Goal: Task Accomplishment & Management: Manage account settings

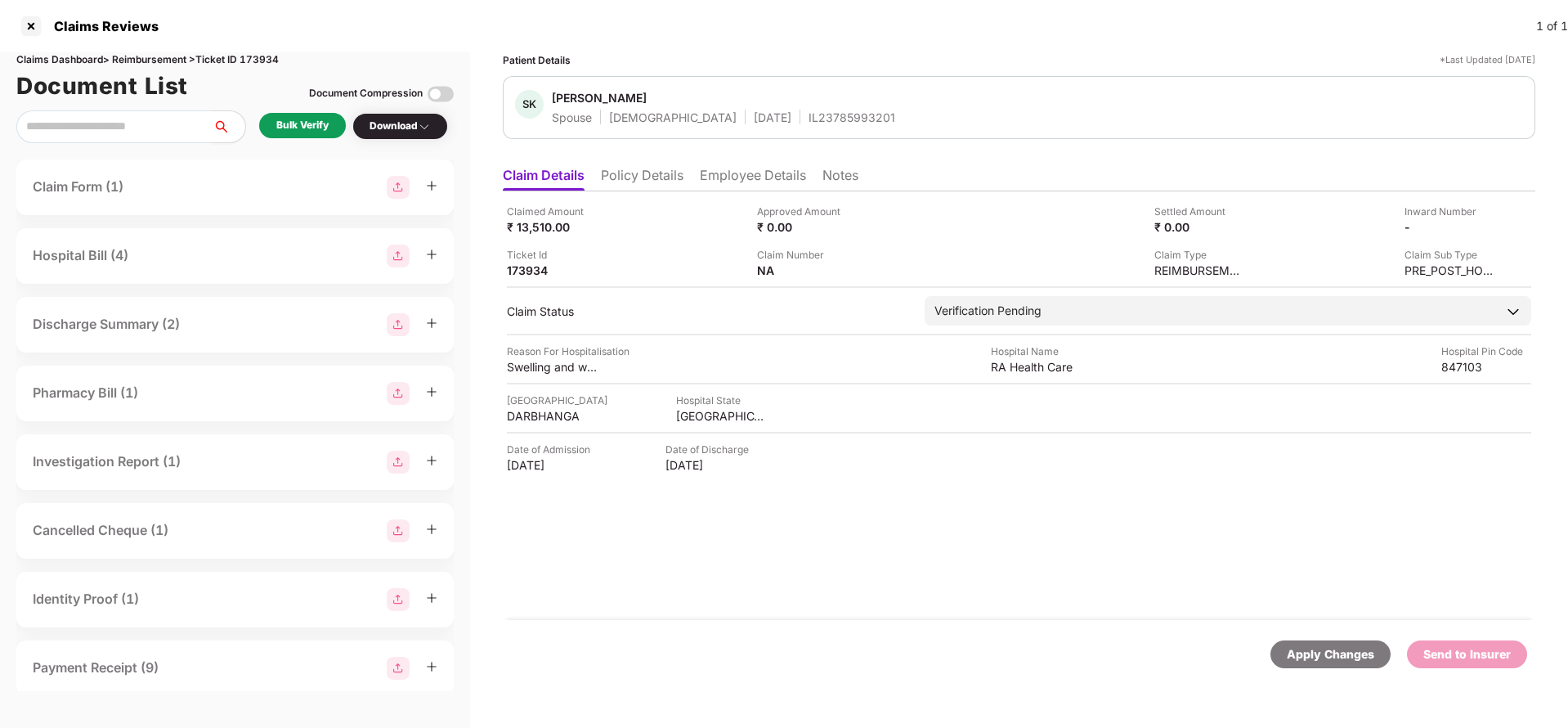
click at [613, 175] on li "Policy Details" at bounding box center [642, 179] width 83 height 24
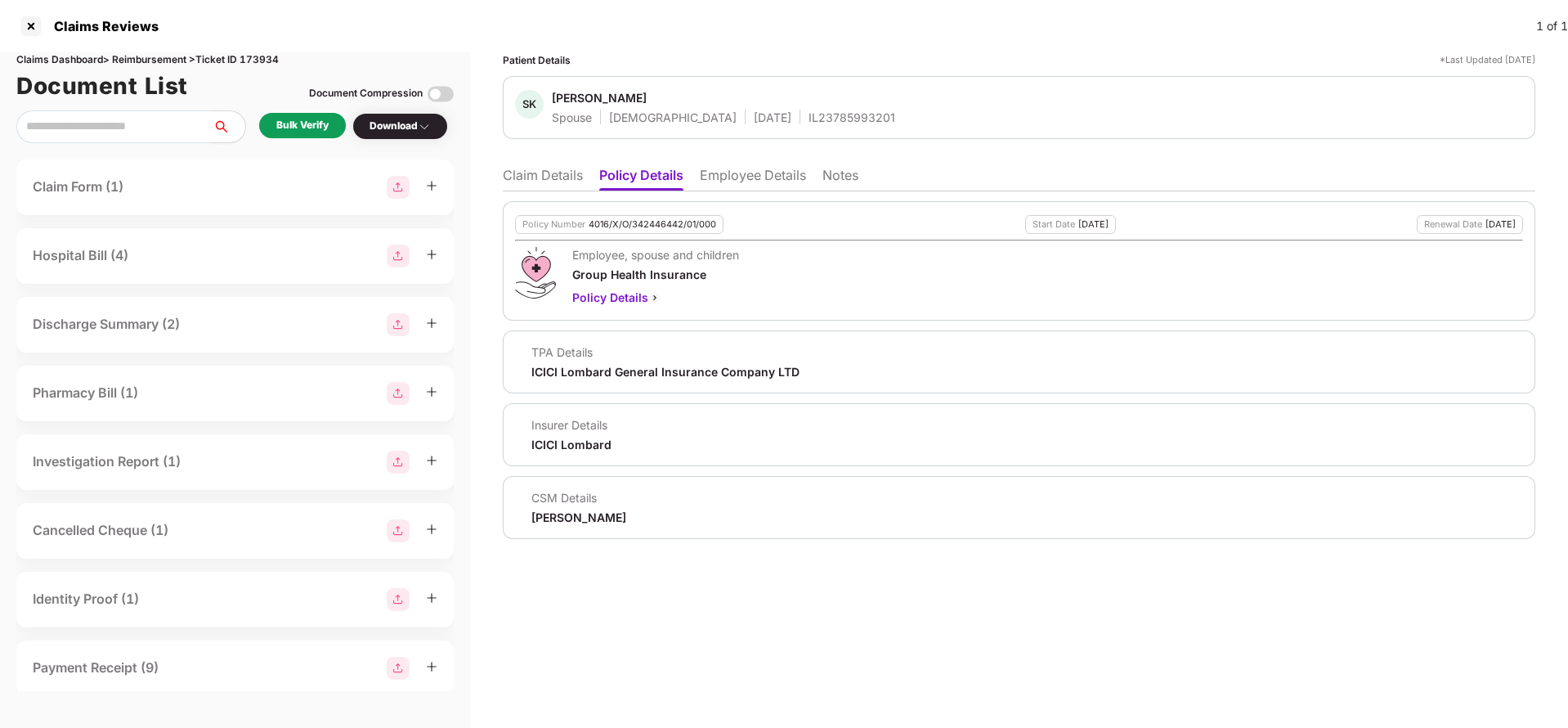
click at [654, 219] on div "4016/X/O/342446442/01/000" at bounding box center [652, 224] width 128 height 11
copy div "4016/X/O/342446442/01/000"
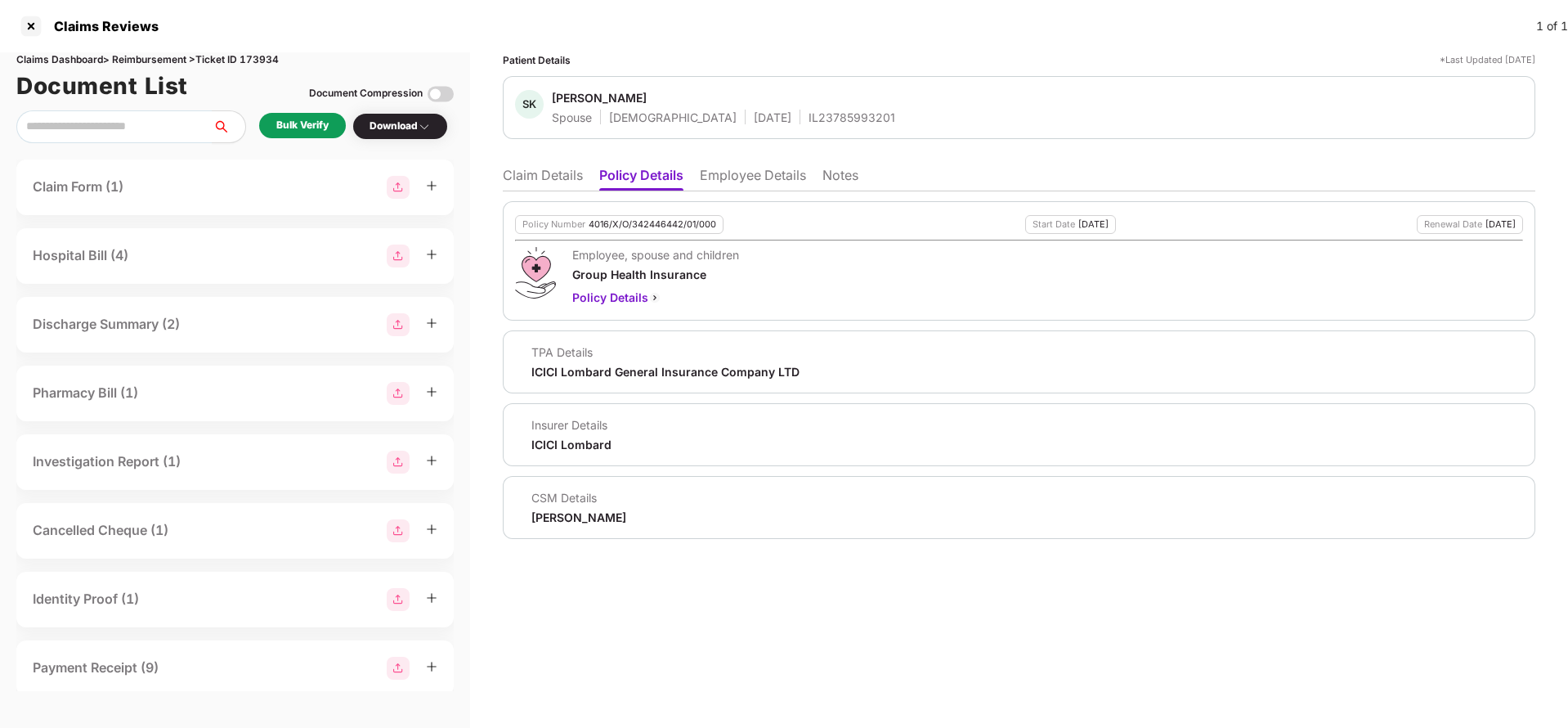
click at [787, 176] on li "Employee Details" at bounding box center [753, 179] width 107 height 24
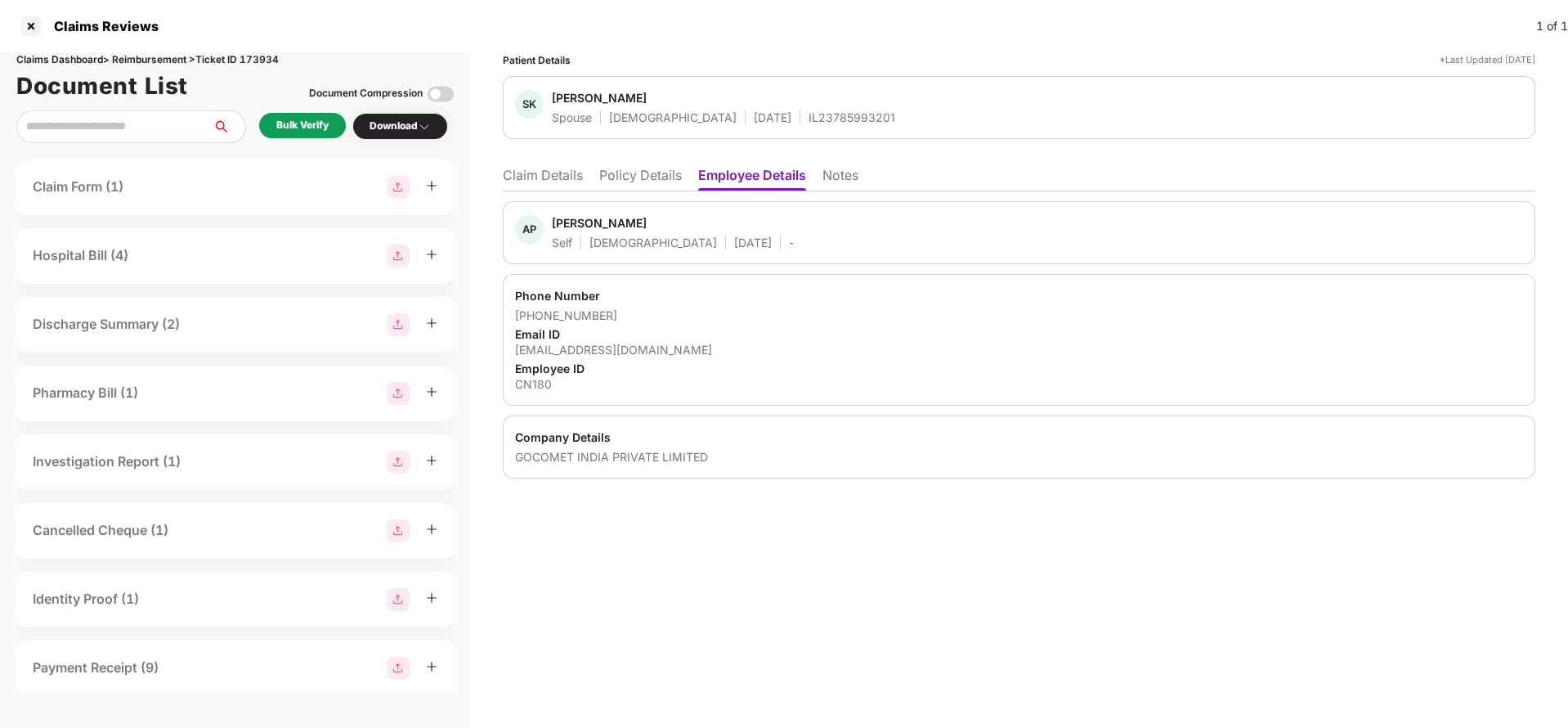
click at [647, 183] on li "Policy Details" at bounding box center [640, 179] width 83 height 24
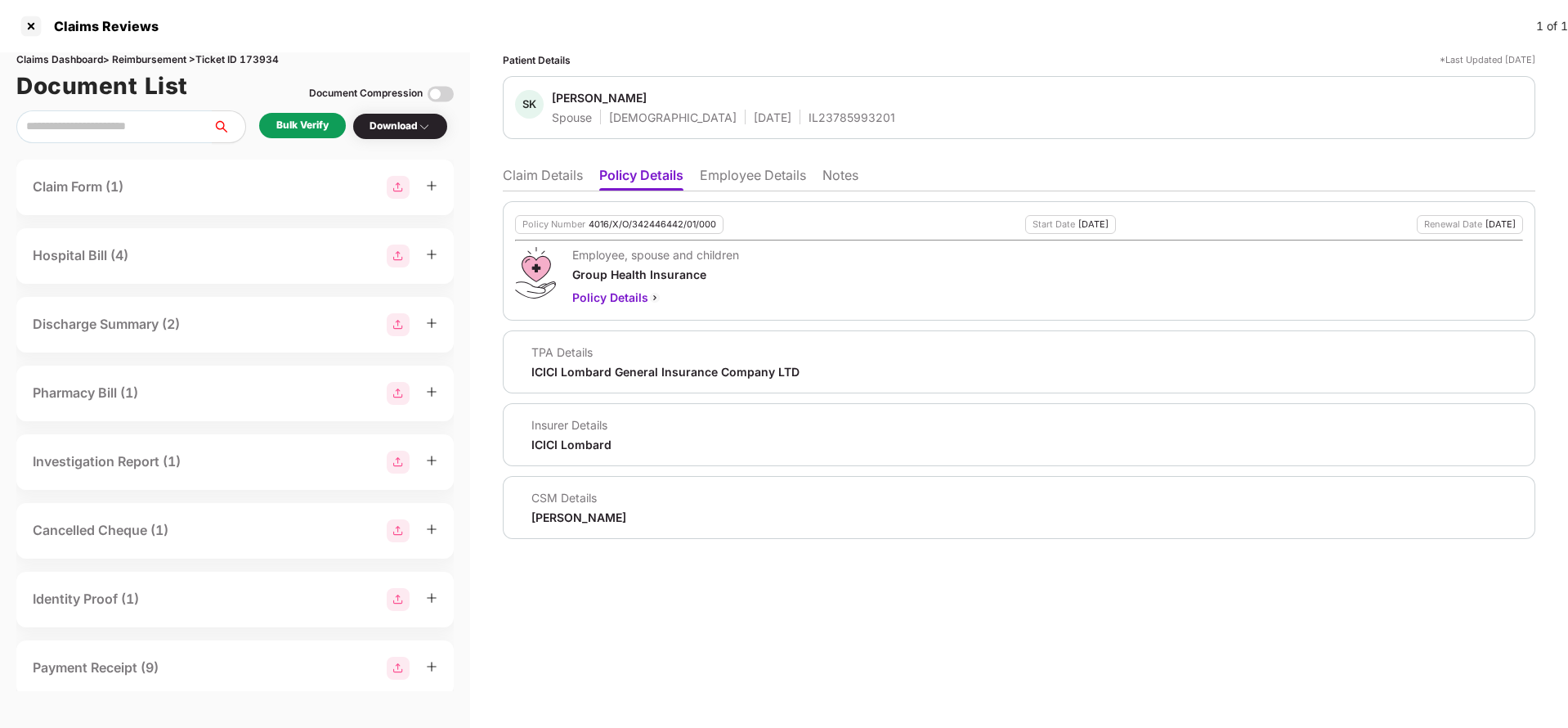
click at [674, 233] on div "Policy Number 4016/X/O/342446442/01/000" at bounding box center [619, 224] width 209 height 18
copy div "4016/X/O/342446442/01/000"
click at [808, 122] on div "IL23785993201" at bounding box center [852, 117] width 86 height 16
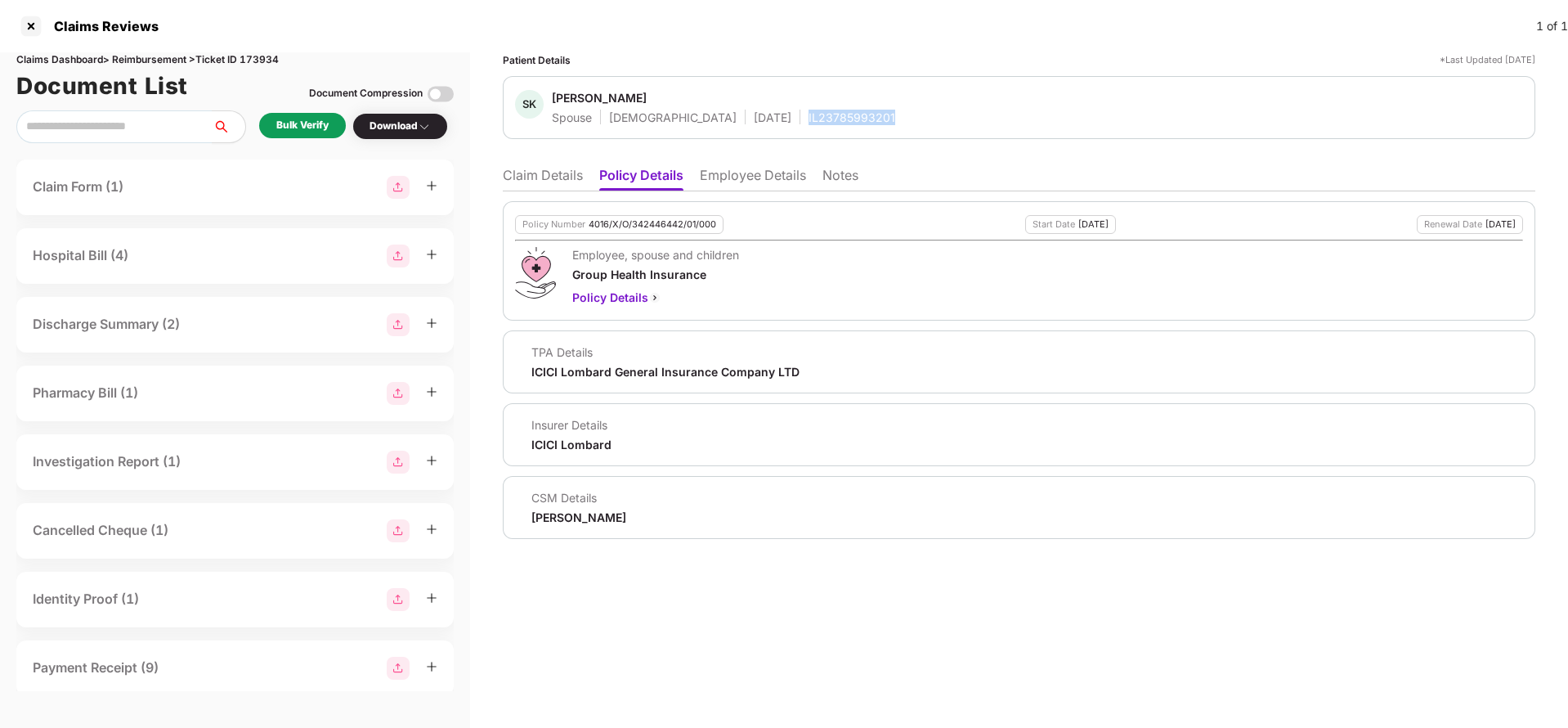
click at [808, 122] on div "IL23785993201" at bounding box center [852, 117] width 86 height 16
copy div "IL23785993201"
click at [531, 175] on li "Claim Details" at bounding box center [542, 179] width 80 height 24
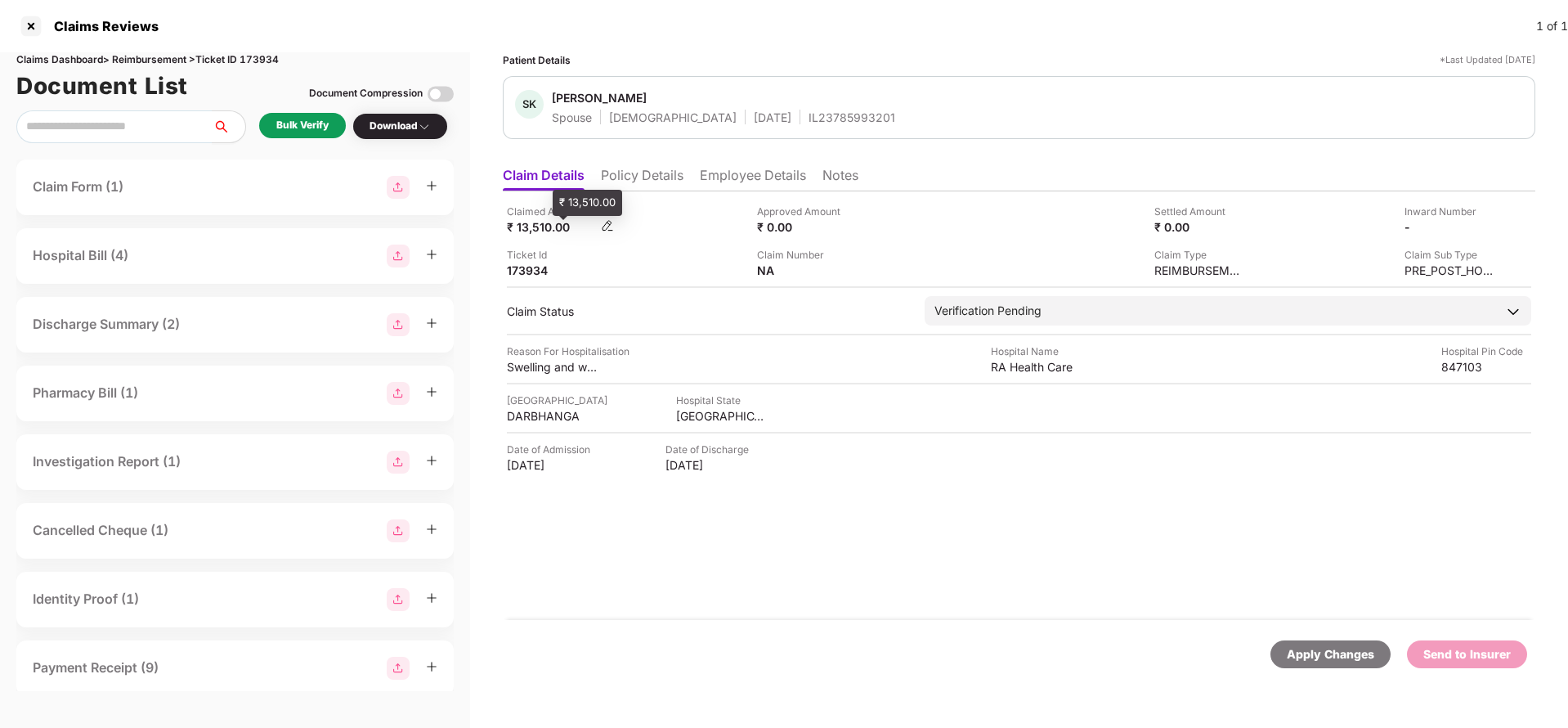
click at [521, 225] on div "₹ 13,510.00" at bounding box center [552, 226] width 90 height 16
copy div "13,510"
click at [1014, 369] on div "RA Health Care" at bounding box center [1036, 367] width 90 height 16
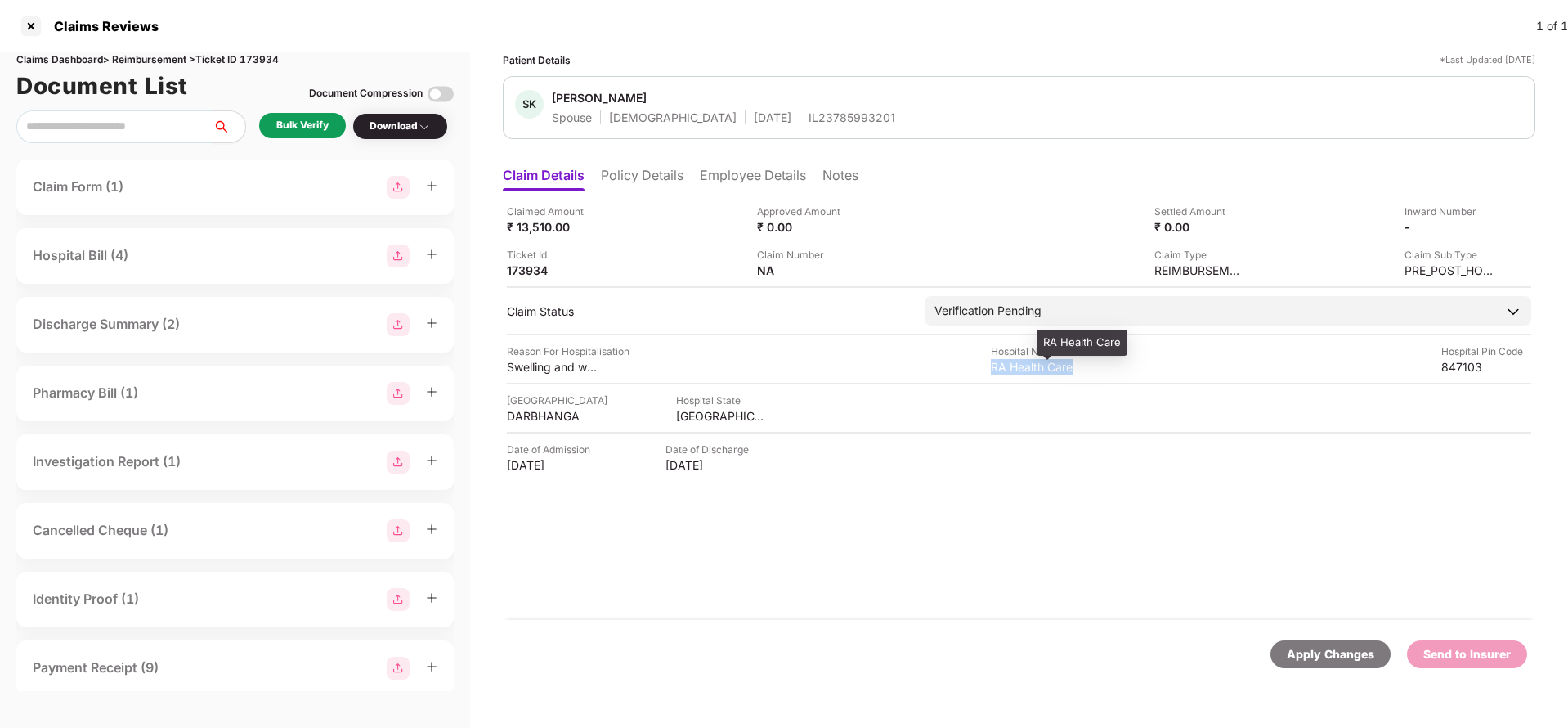
click at [1014, 369] on div "RA Health Care" at bounding box center [1036, 367] width 90 height 16
copy div "RA Health Care"
click at [317, 120] on div "Bulk Verify" at bounding box center [302, 125] width 52 height 16
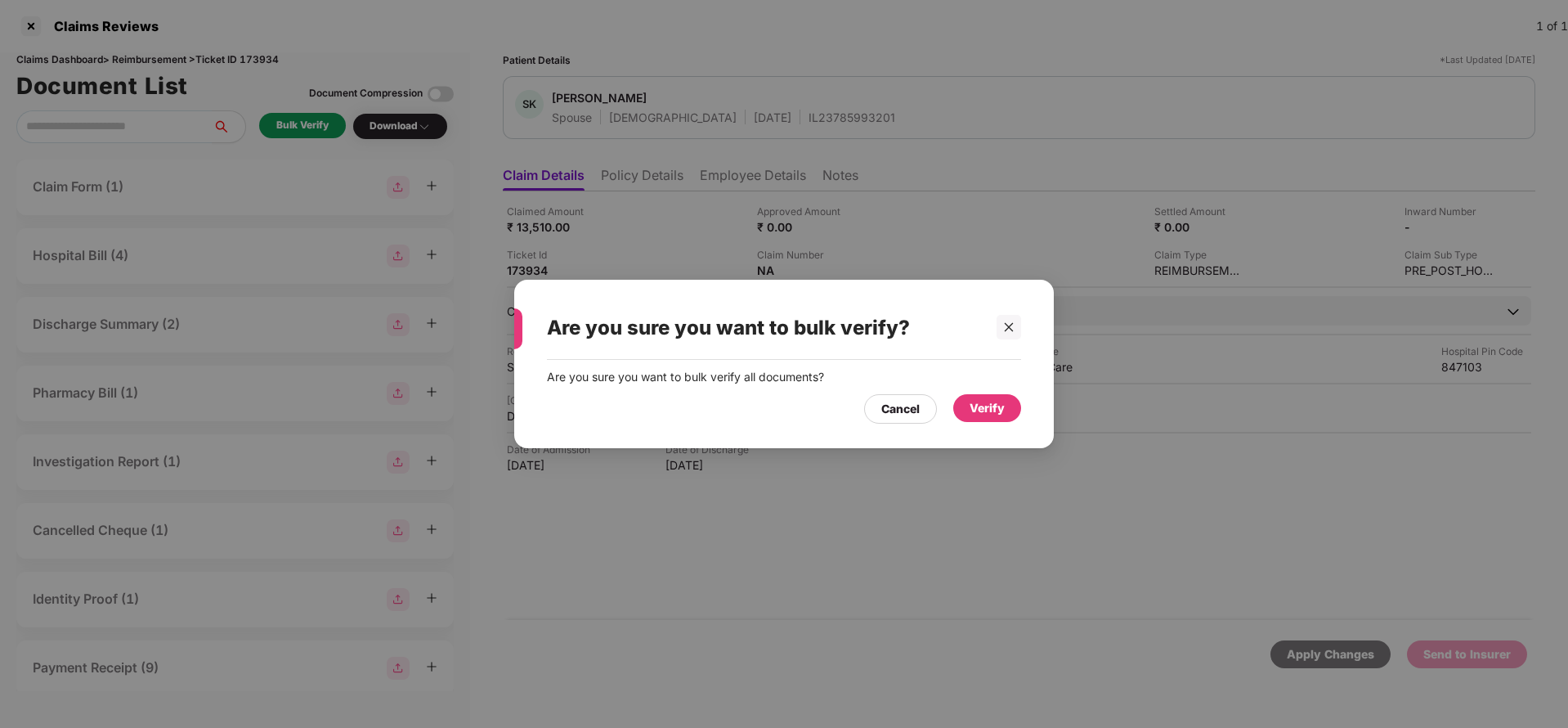
click at [986, 397] on div "Verify" at bounding box center [987, 408] width 68 height 28
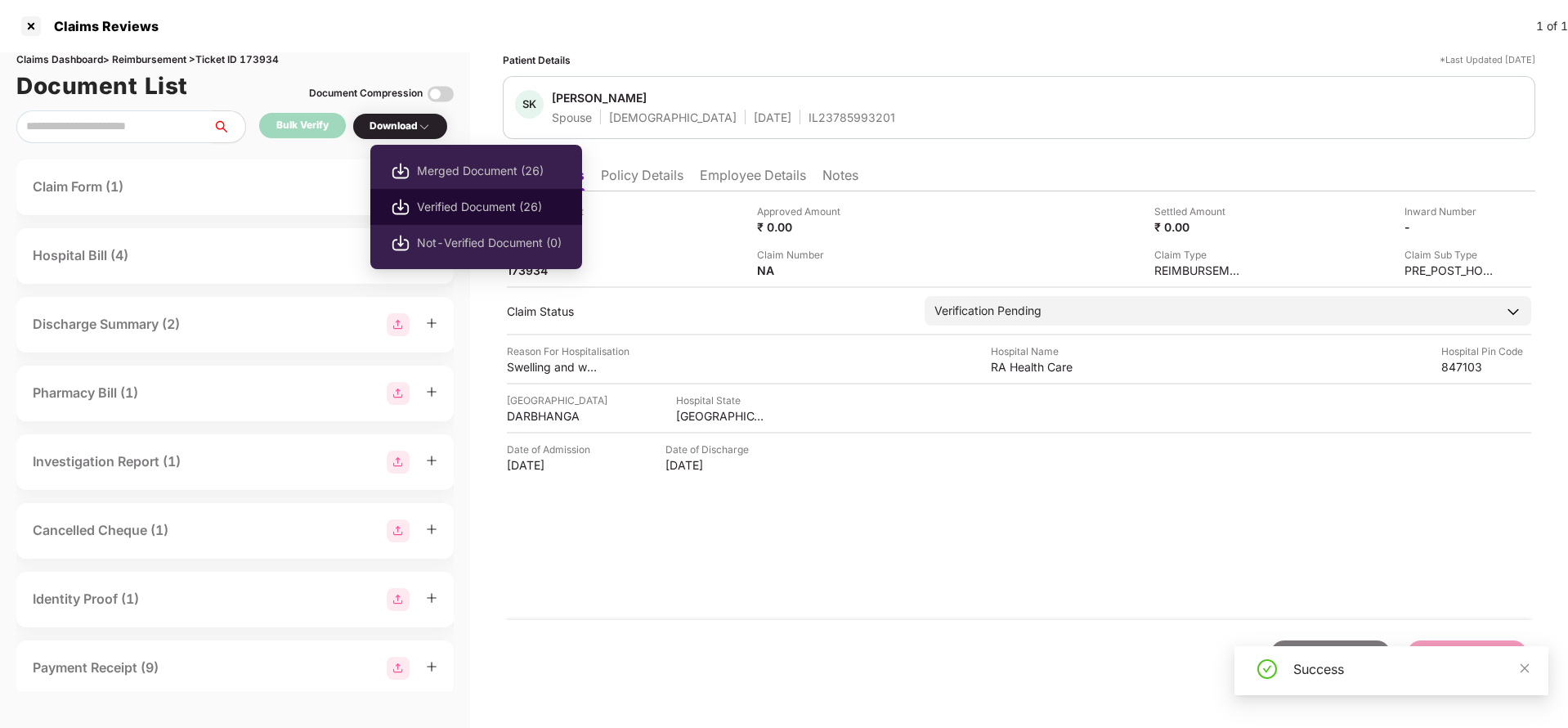
click at [442, 213] on span "Verified Document (26)" at bounding box center [490, 207] width 145 height 18
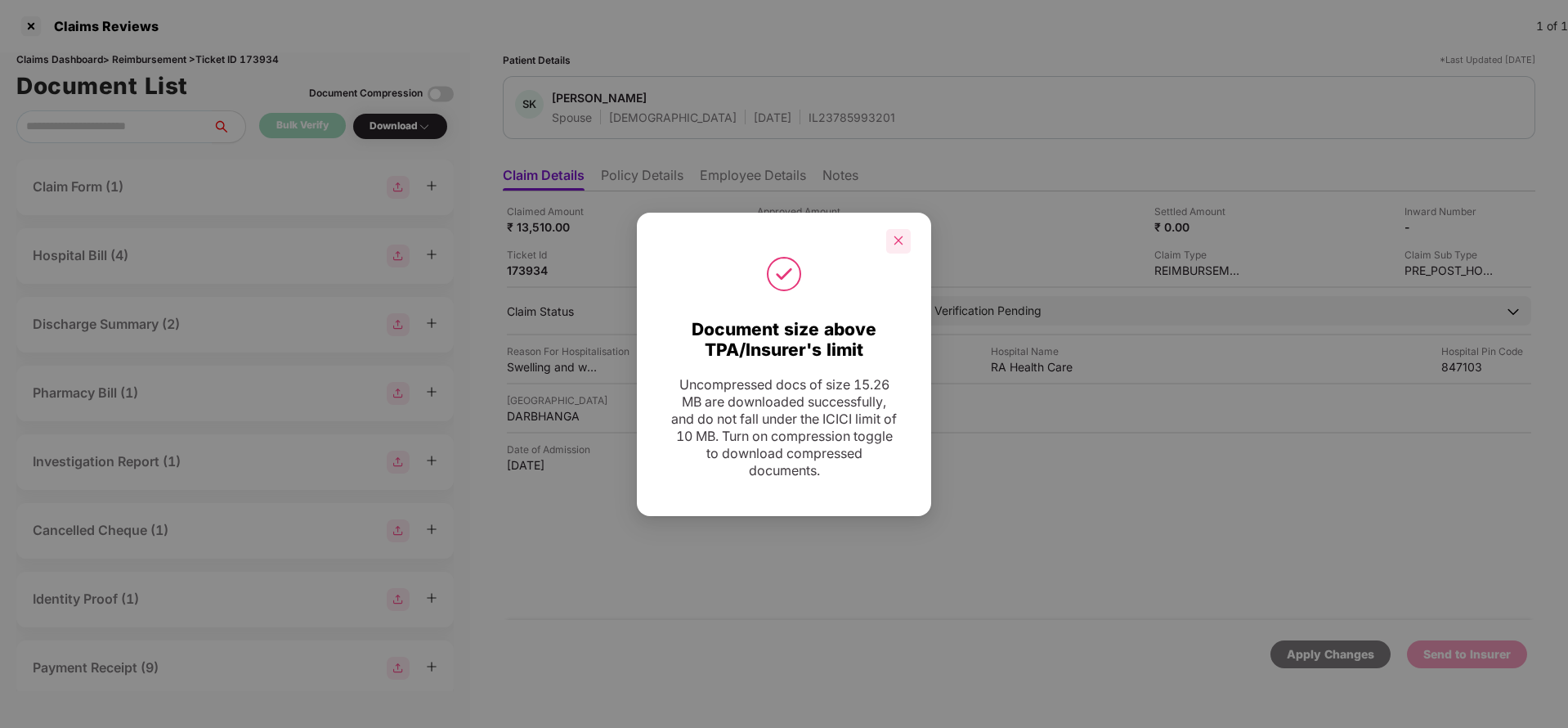
click at [905, 231] on div at bounding box center [898, 241] width 25 height 25
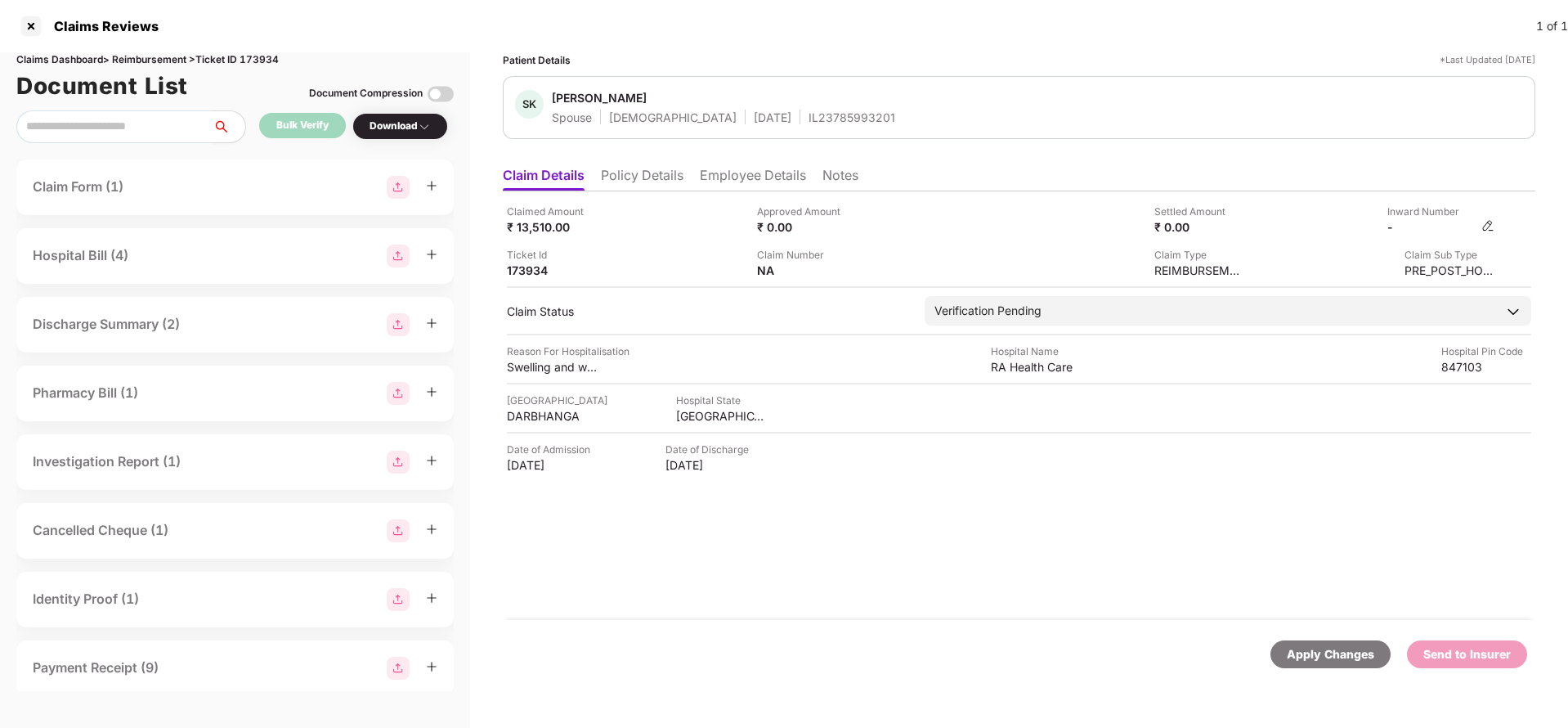
click at [1489, 224] on img at bounding box center [1488, 225] width 13 height 13
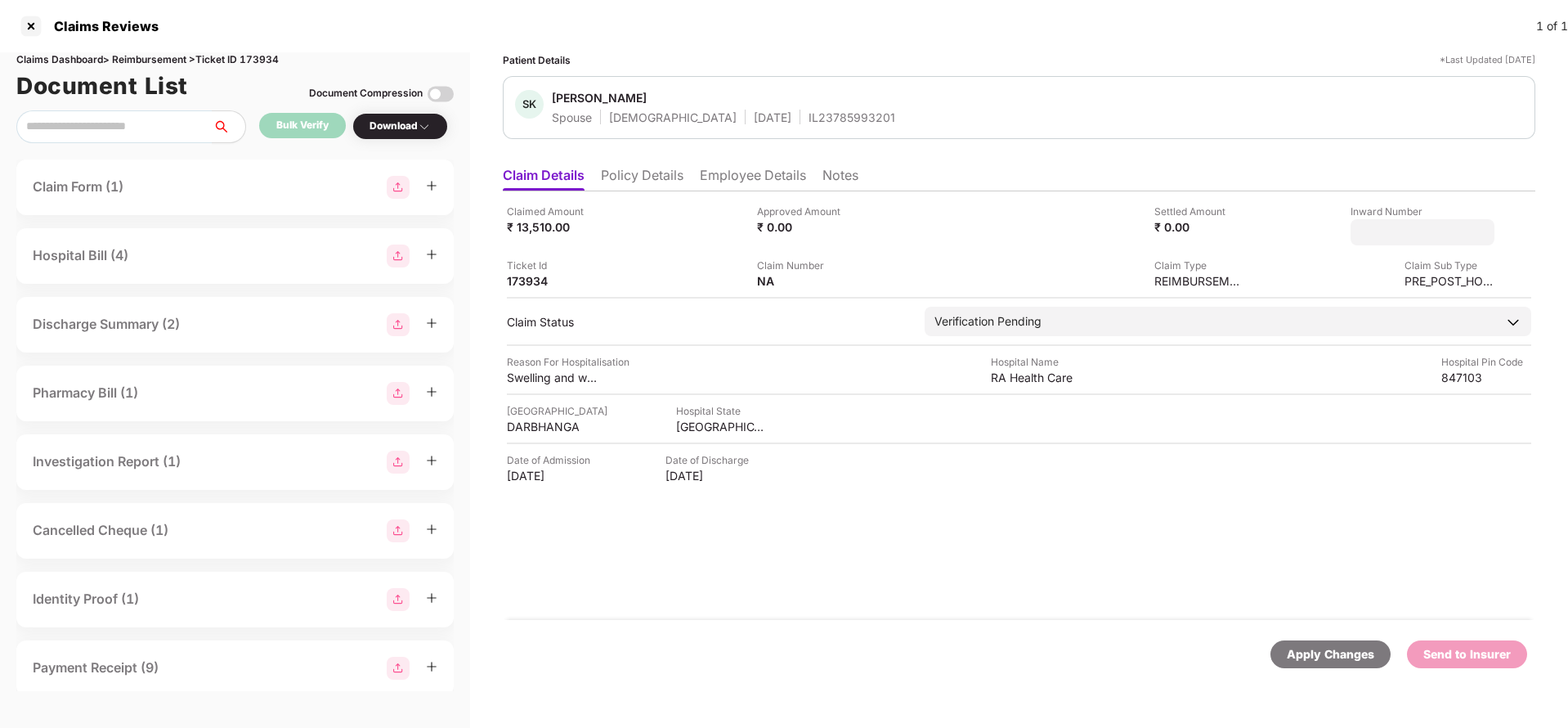
type input "**********"
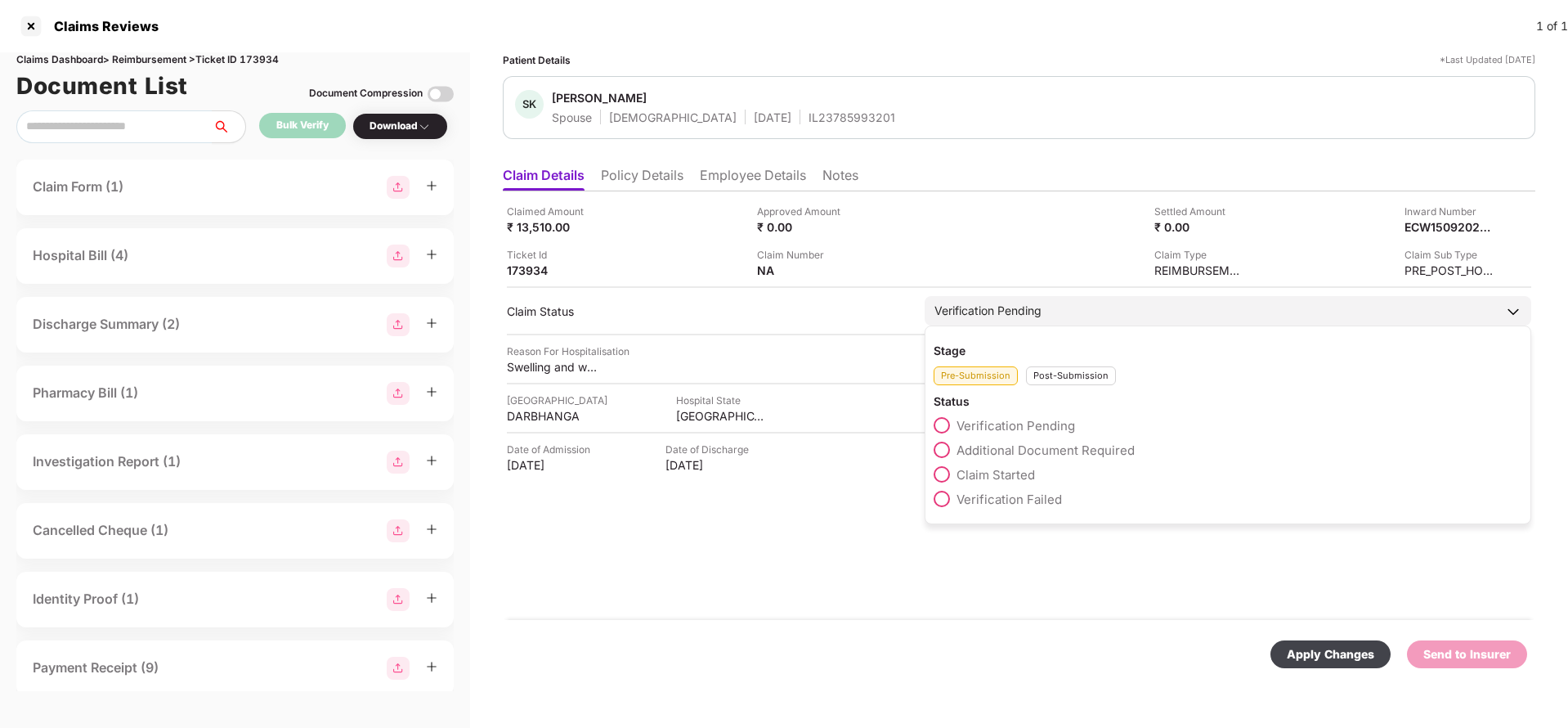
click at [1066, 316] on div "Verification Pending" at bounding box center [1228, 311] width 606 height 29
click at [1077, 367] on div "Post-Submission" at bounding box center [1071, 376] width 90 height 18
click at [991, 451] on span "Claim Under Process" at bounding box center [1018, 449] width 123 height 16
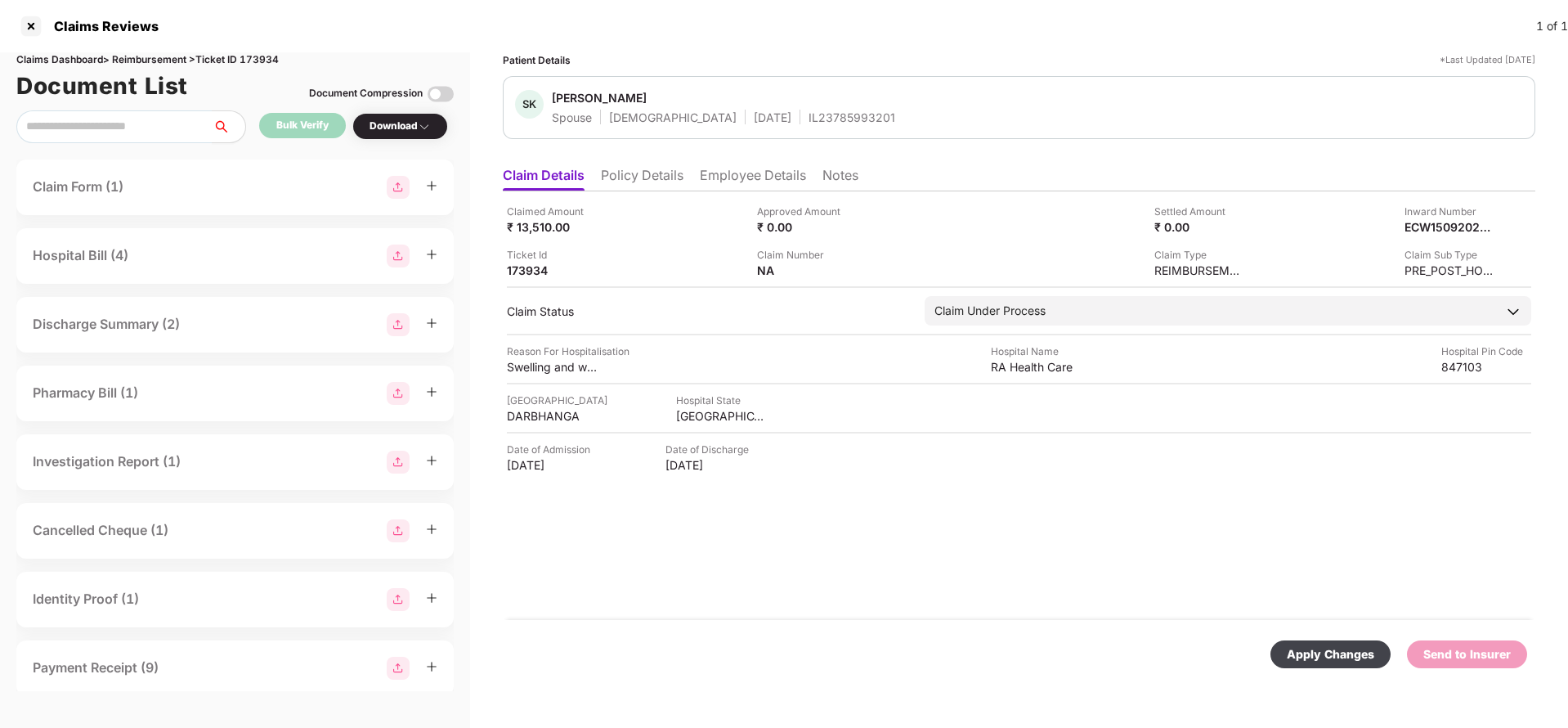
click at [1355, 653] on div "Apply Changes" at bounding box center [1330, 654] width 87 height 18
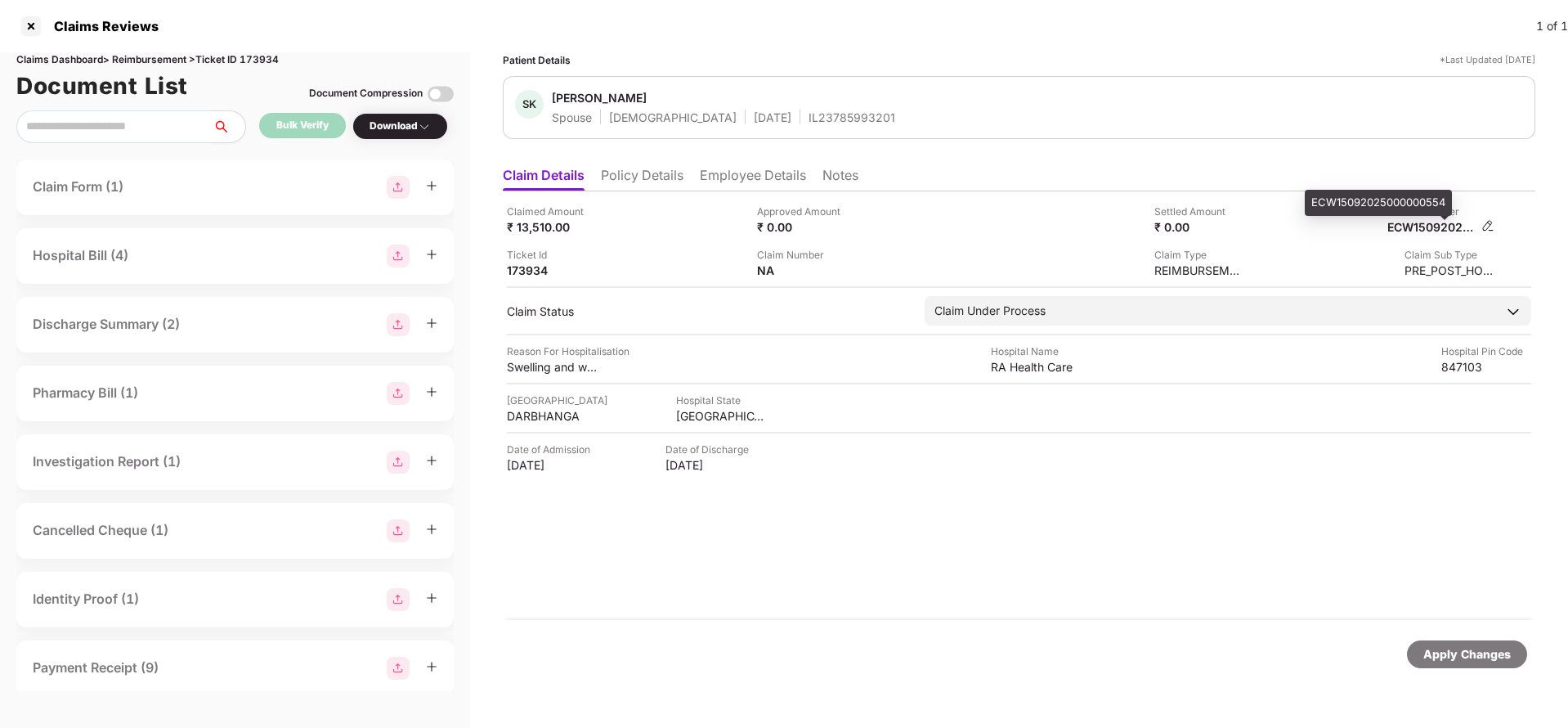
click at [1407, 227] on div "ECW15092025000000554" at bounding box center [1432, 226] width 90 height 16
copy div "ECW15092025000000554"
click at [808, 114] on div "IL23785993201" at bounding box center [852, 117] width 86 height 16
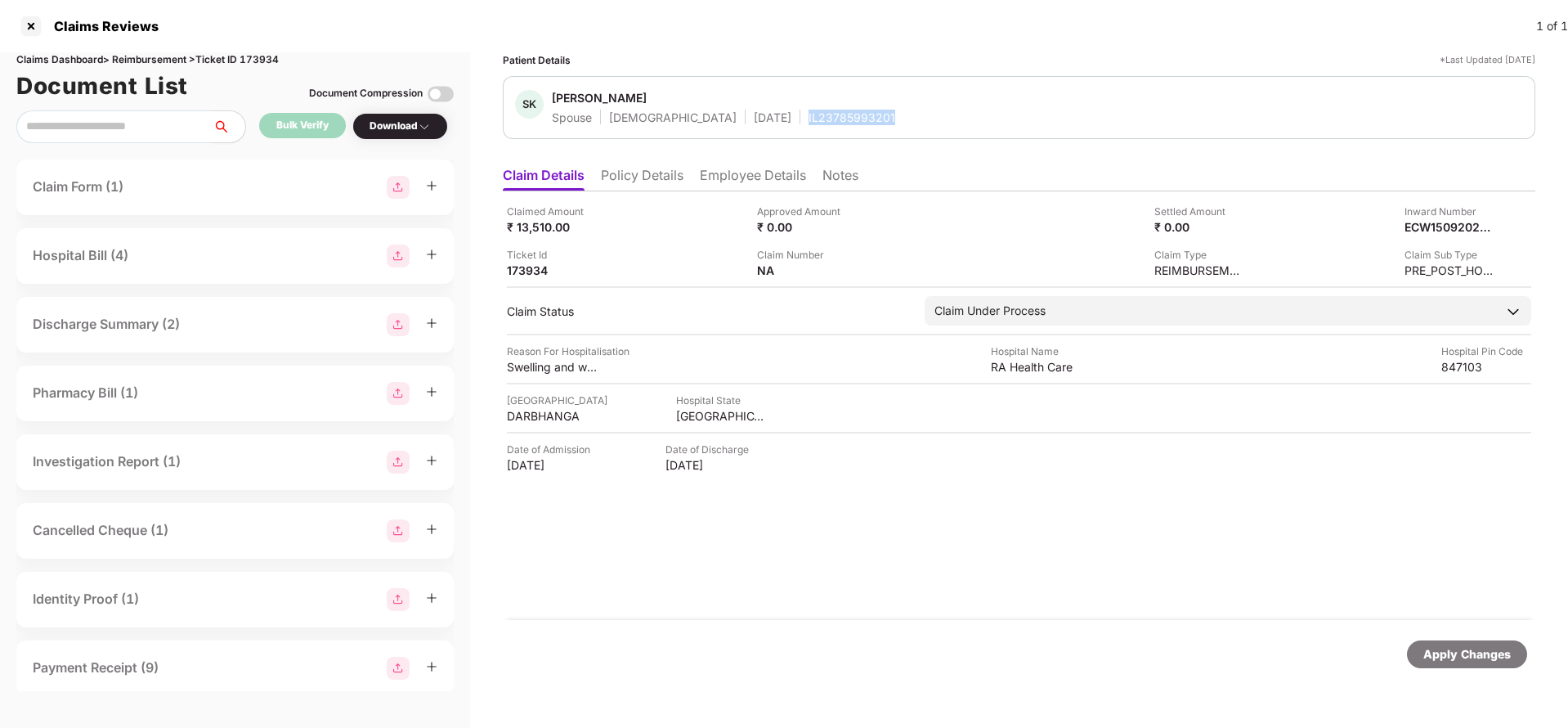
click at [808, 114] on div "IL23785993201" at bounding box center [852, 117] width 86 height 16
copy div "IL23785993201"
click at [1450, 662] on div "Apply Changes" at bounding box center [1466, 654] width 87 height 18
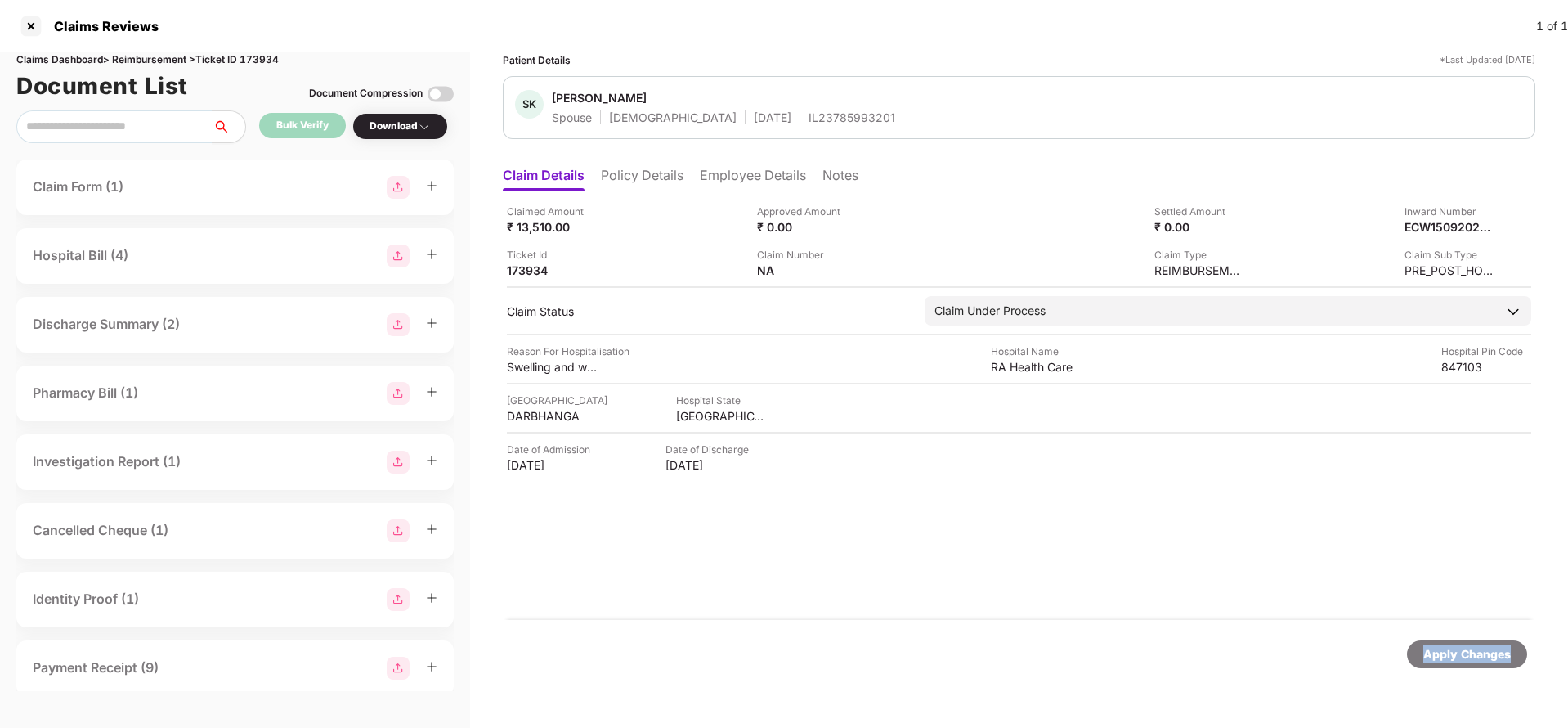
click at [1450, 662] on div "Apply Changes" at bounding box center [1466, 654] width 87 height 18
click at [258, 63] on div "Claims Dashboard > Reimbursement > Ticket ID 173934" at bounding box center [235, 60] width 437 height 16
copy div "173934"
click at [1454, 648] on div "Apply Changes" at bounding box center [1466, 654] width 87 height 18
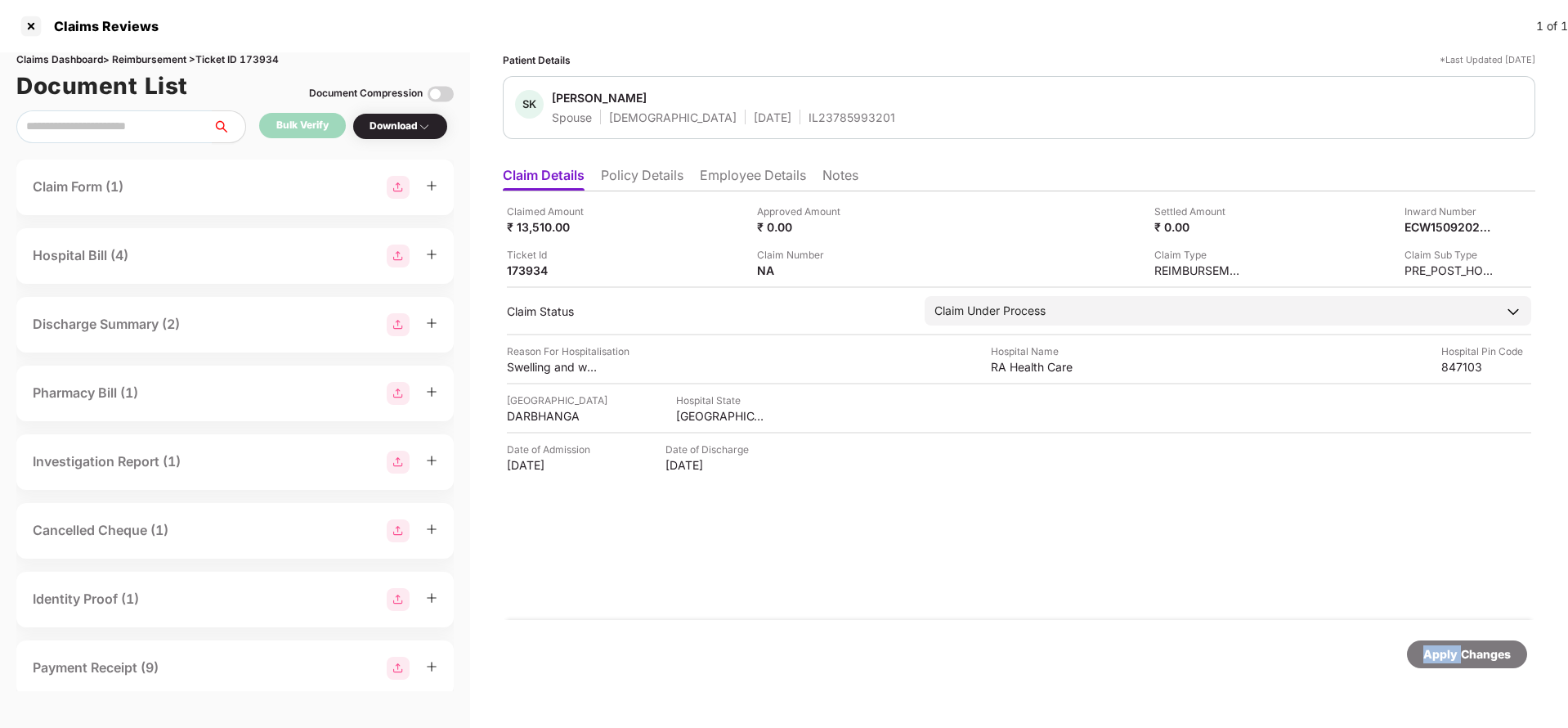
click at [1454, 648] on div "Apply Changes" at bounding box center [1466, 654] width 87 height 18
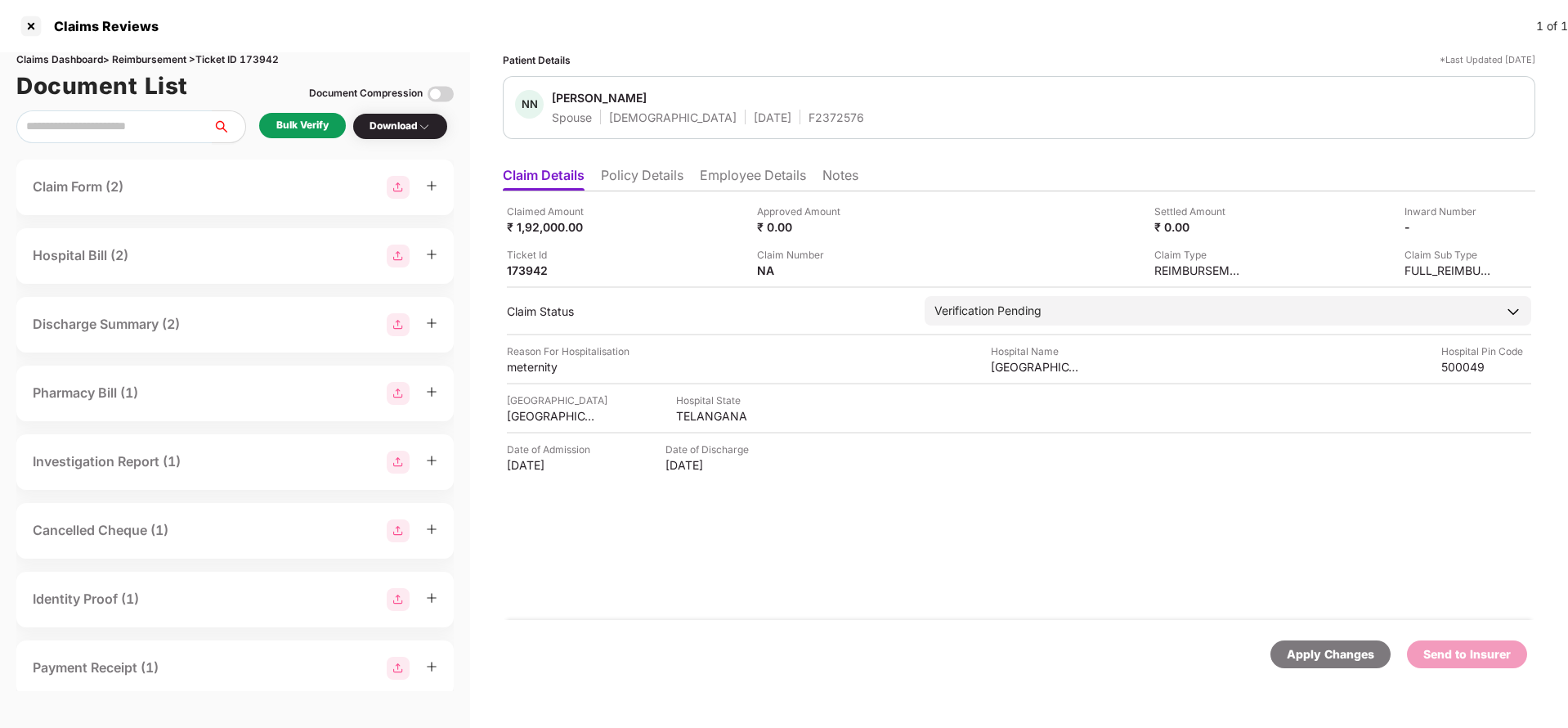
click at [642, 165] on ul "Claim Details Policy Details Employee Details Notes" at bounding box center [1019, 176] width 1032 height 33
click at [649, 179] on li "Policy Details" at bounding box center [642, 179] width 83 height 24
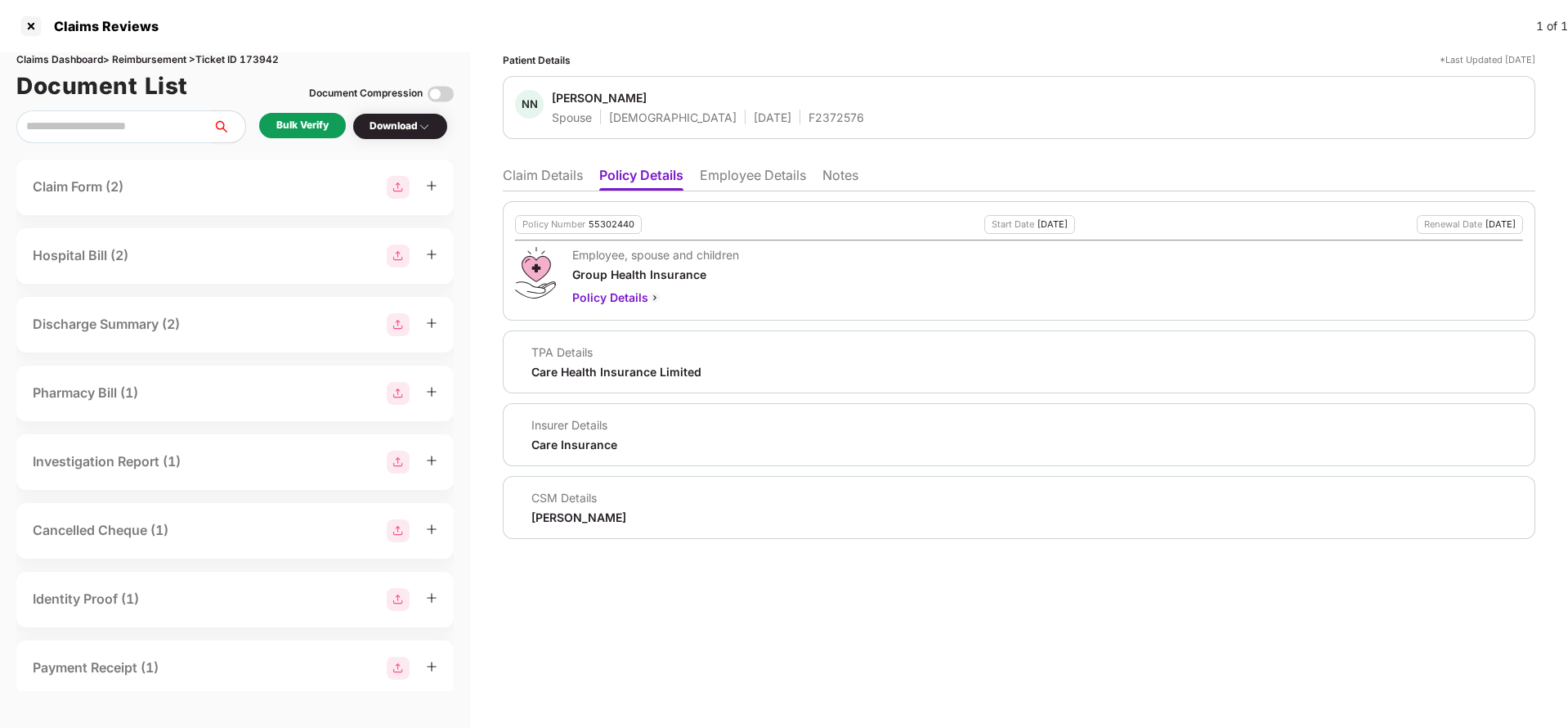
click at [771, 184] on li "Employee Details" at bounding box center [753, 179] width 107 height 24
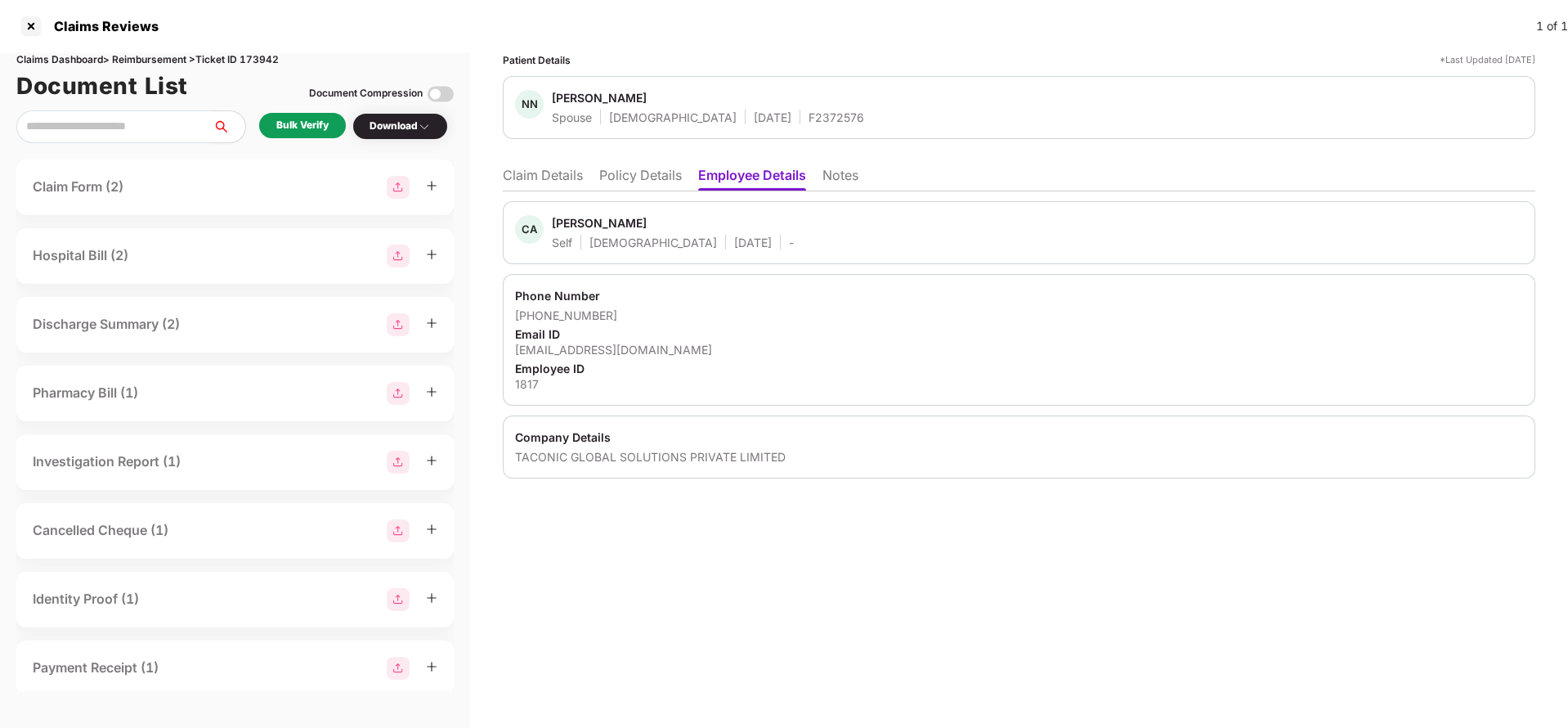
click at [583, 184] on li "Claim Details" at bounding box center [542, 179] width 80 height 24
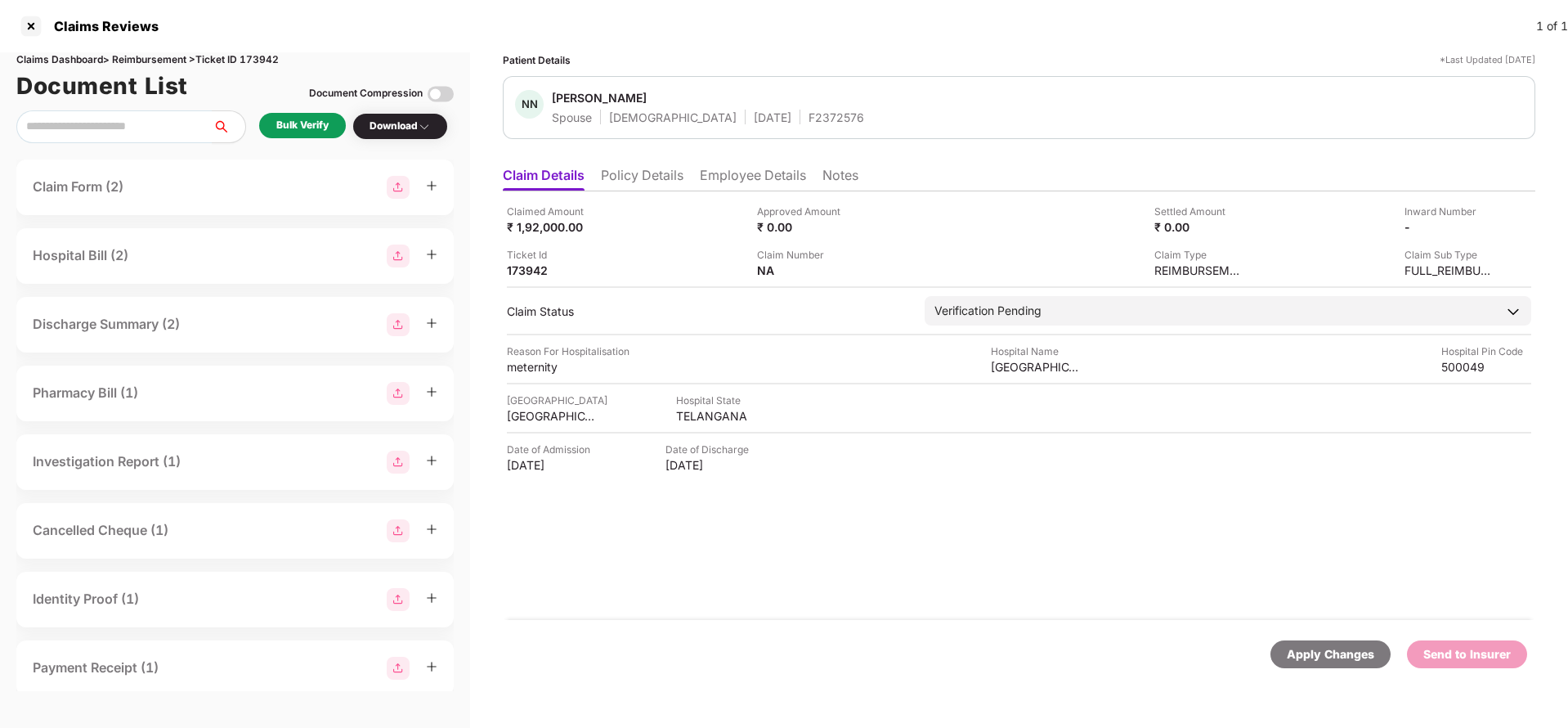
click at [295, 122] on div "Bulk Verify" at bounding box center [302, 125] width 52 height 16
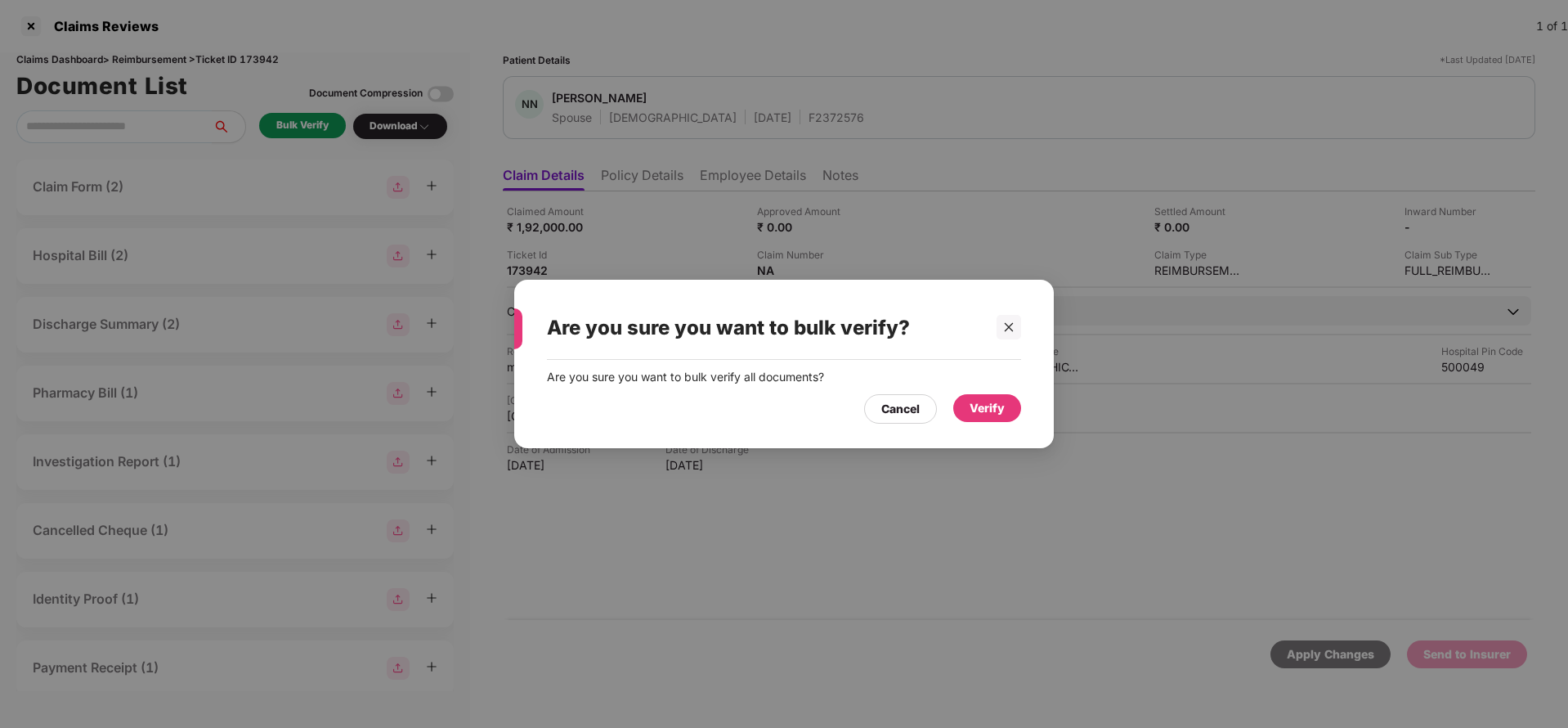
click at [977, 407] on div "Verify" at bounding box center [987, 408] width 35 height 18
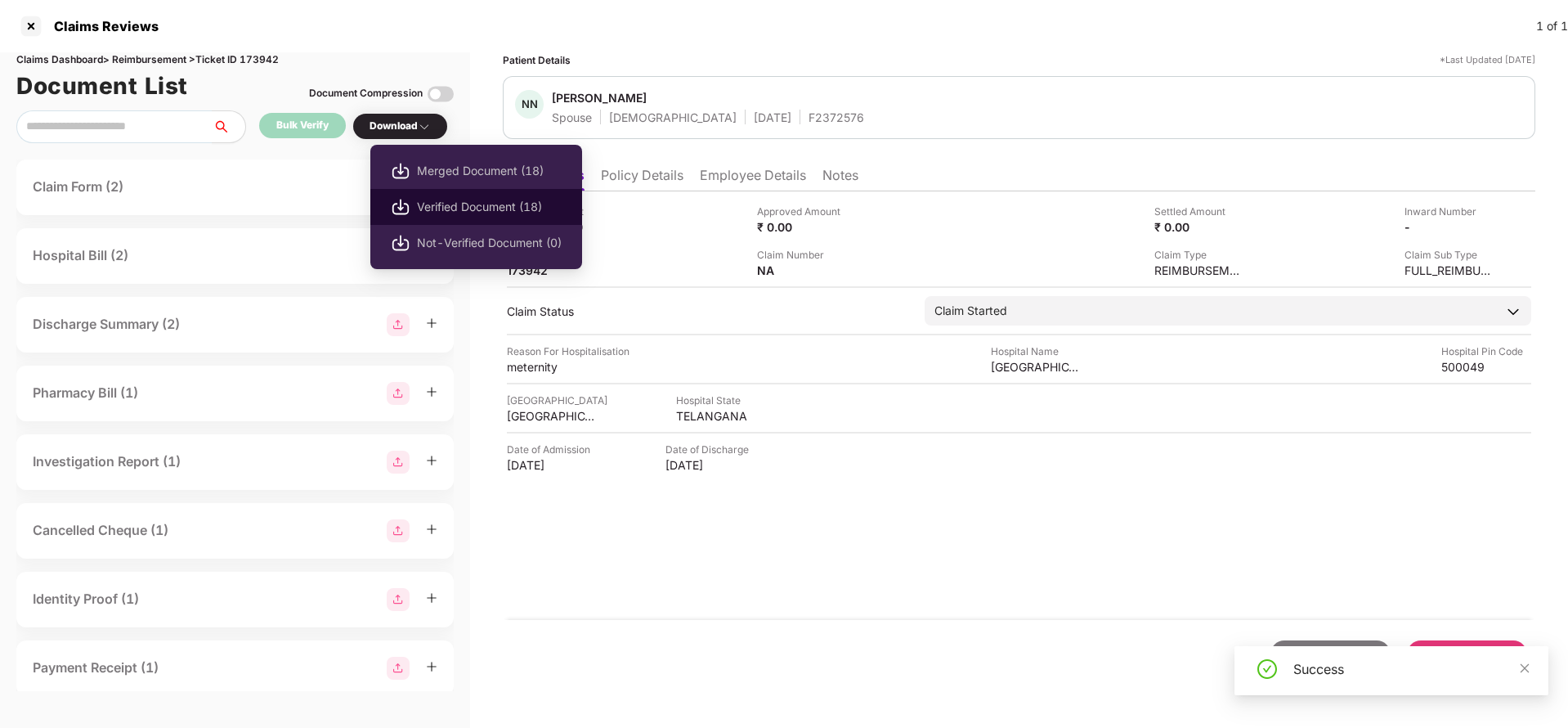
click at [463, 211] on span "Verified Document (18)" at bounding box center [490, 207] width 145 height 18
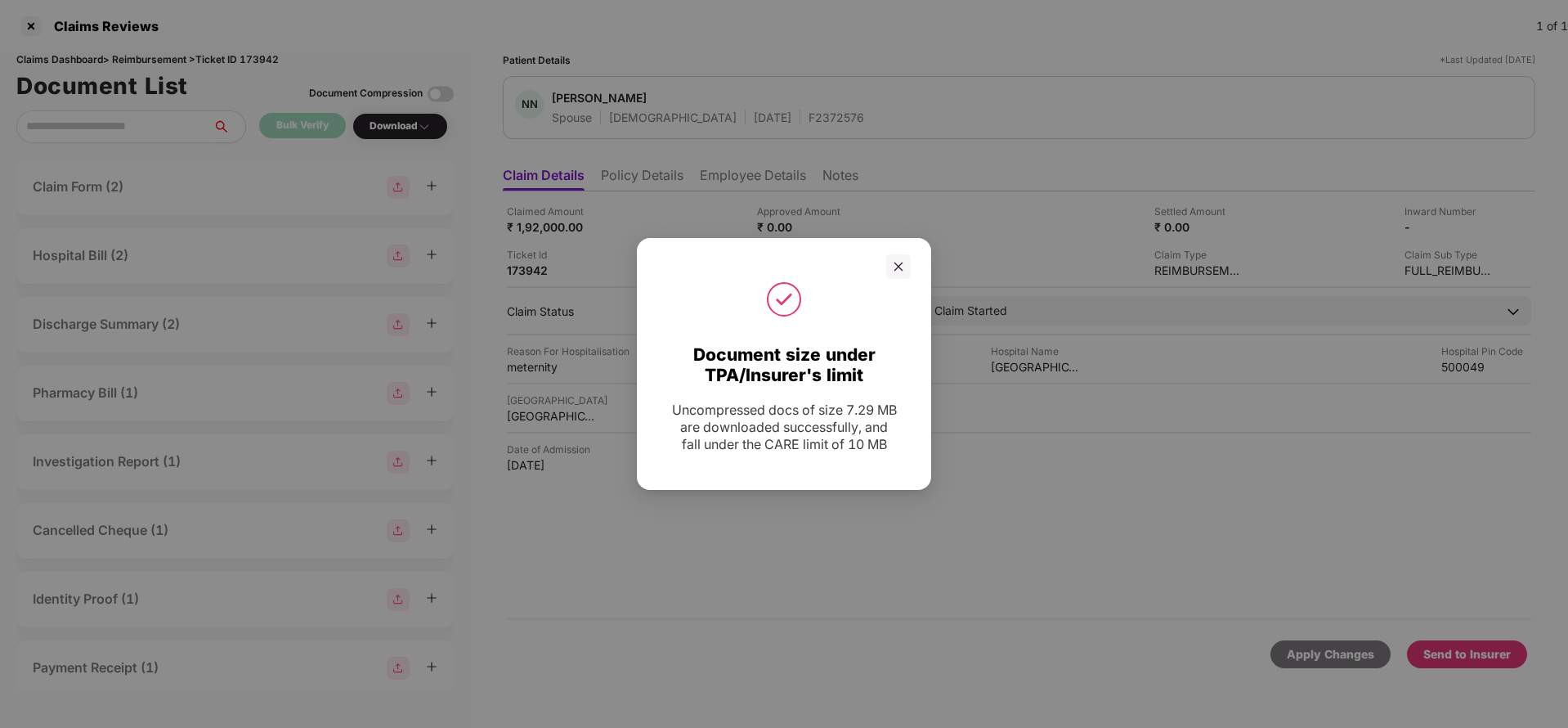
click at [900, 279] on div at bounding box center [784, 299] width 254 height 40
click at [911, 263] on div at bounding box center [784, 267] width 294 height 25
click at [904, 264] on div at bounding box center [898, 267] width 25 height 25
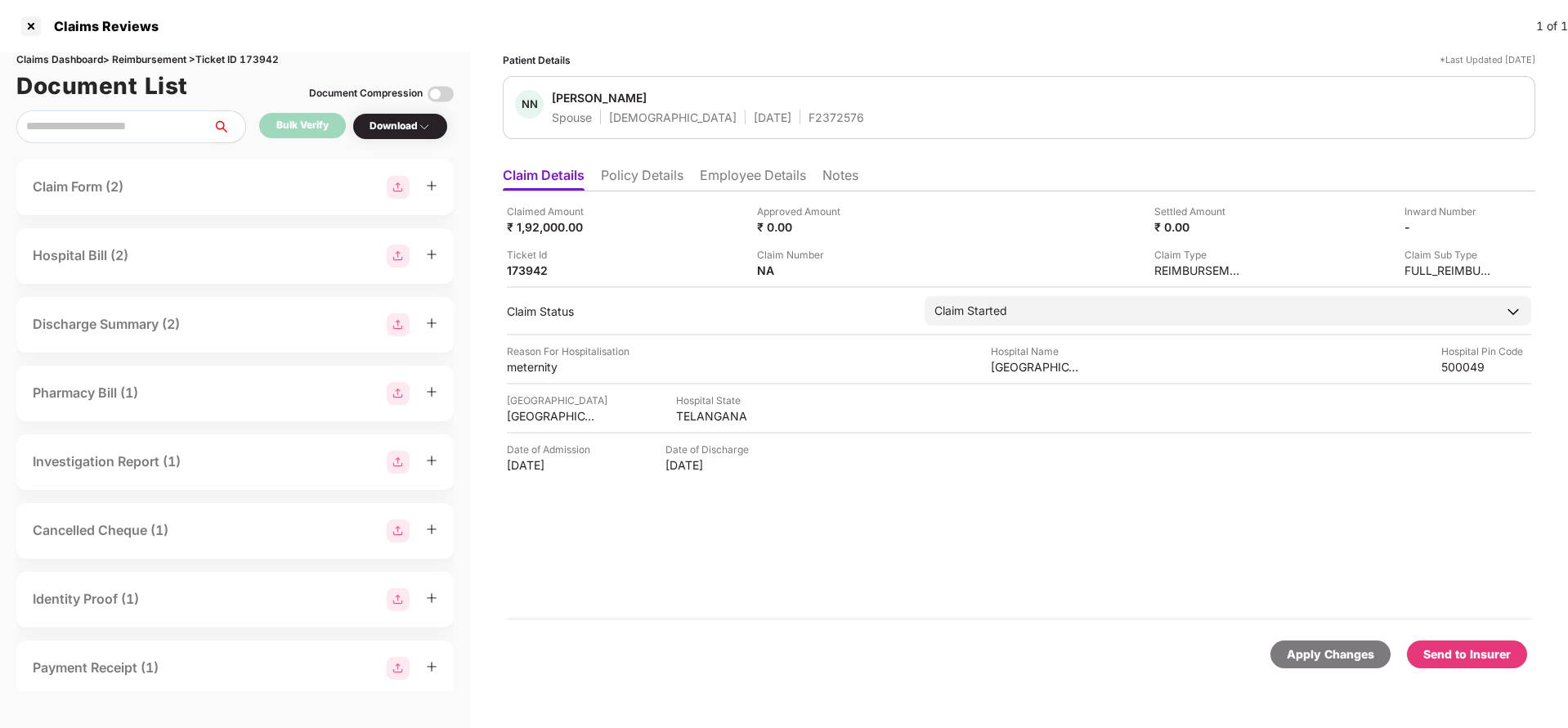
click at [1482, 646] on div "Send to Insurer" at bounding box center [1466, 654] width 87 height 18
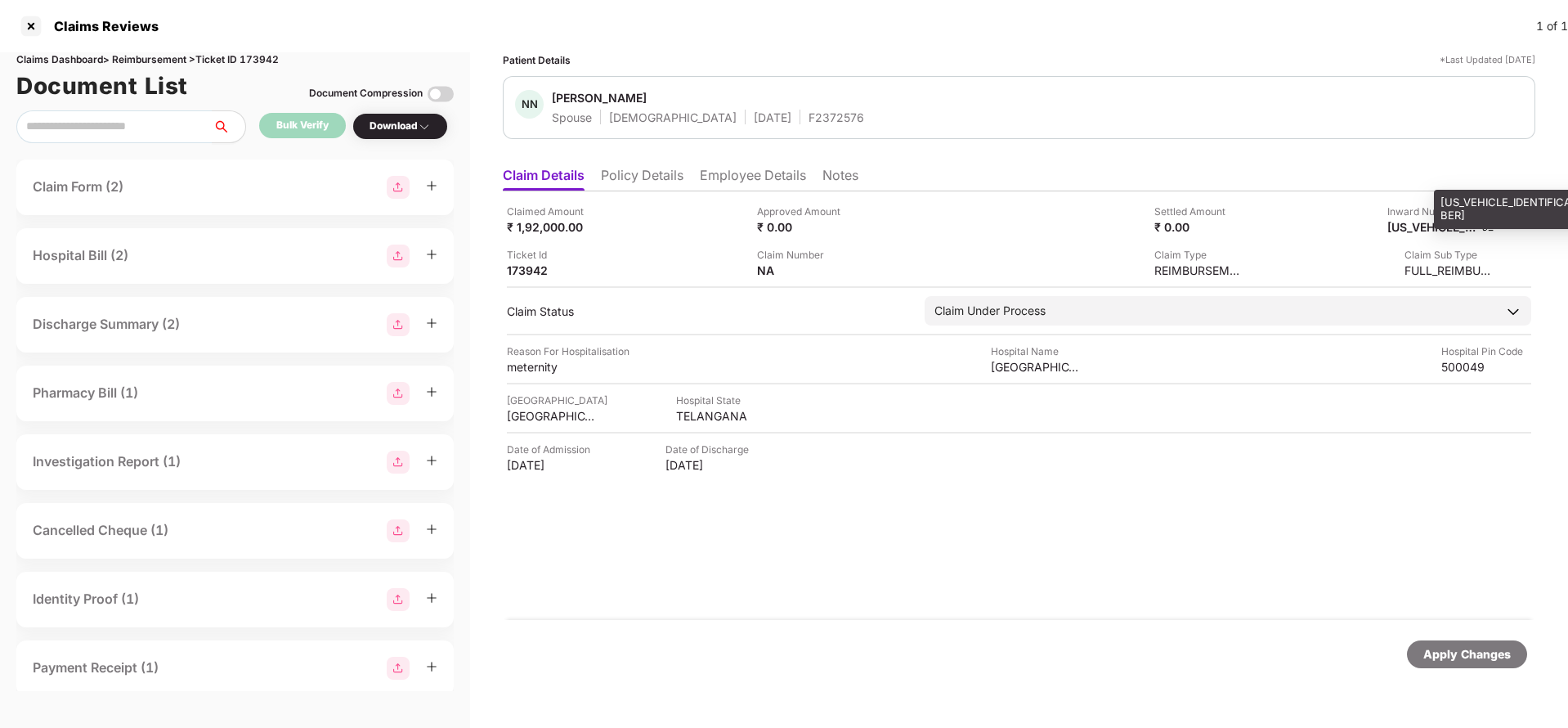
click at [1429, 227] on div "AGR15092025017088" at bounding box center [1432, 226] width 90 height 16
copy div "AGR15092025017088"
click at [1461, 646] on div "Apply Changes" at bounding box center [1466, 654] width 87 height 18
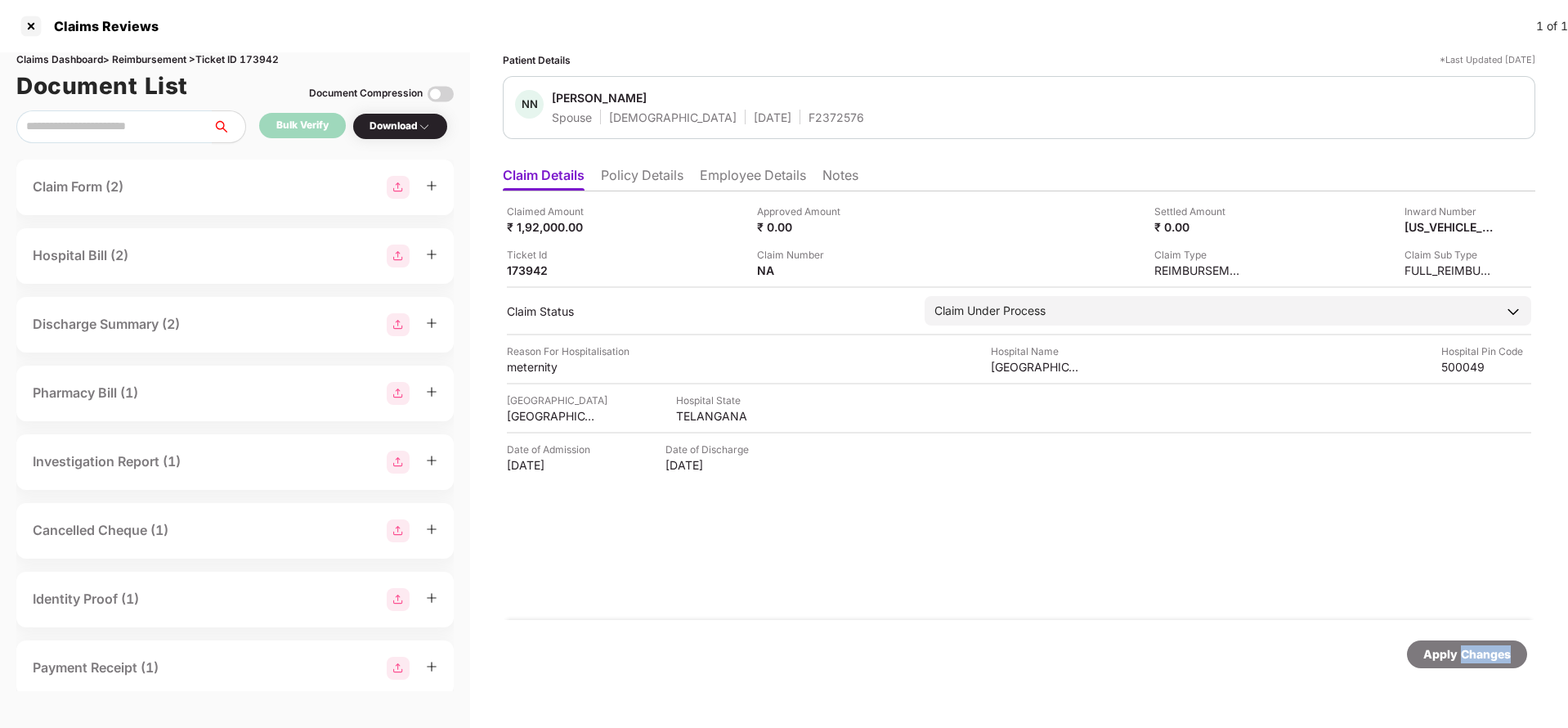
click at [1461, 646] on div "Apply Changes" at bounding box center [1466, 654] width 87 height 18
click at [263, 56] on div "Claims Dashboard > Reimbursement > Ticket ID 173942" at bounding box center [235, 60] width 437 height 16
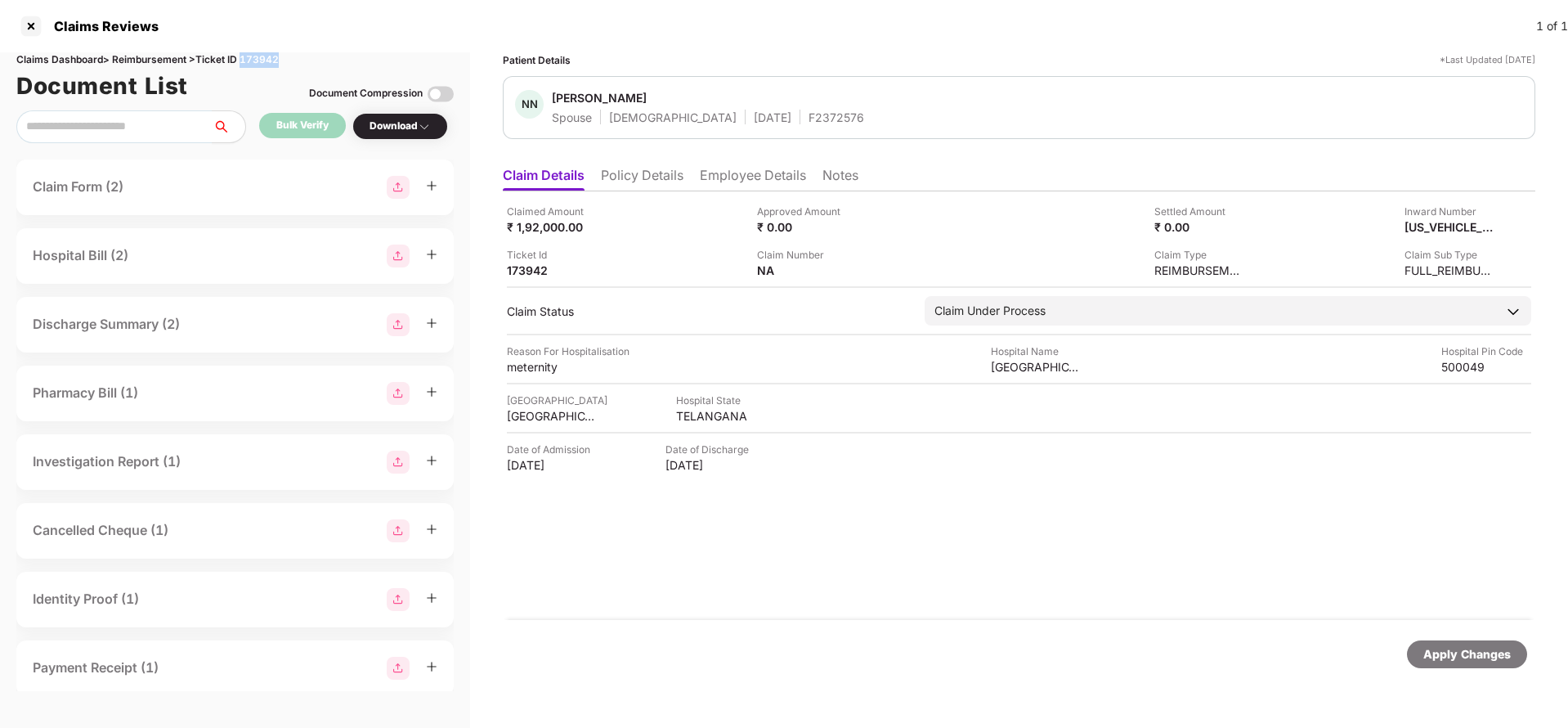
copy div "173942"
click at [1452, 658] on div "Apply Changes" at bounding box center [1466, 654] width 87 height 18
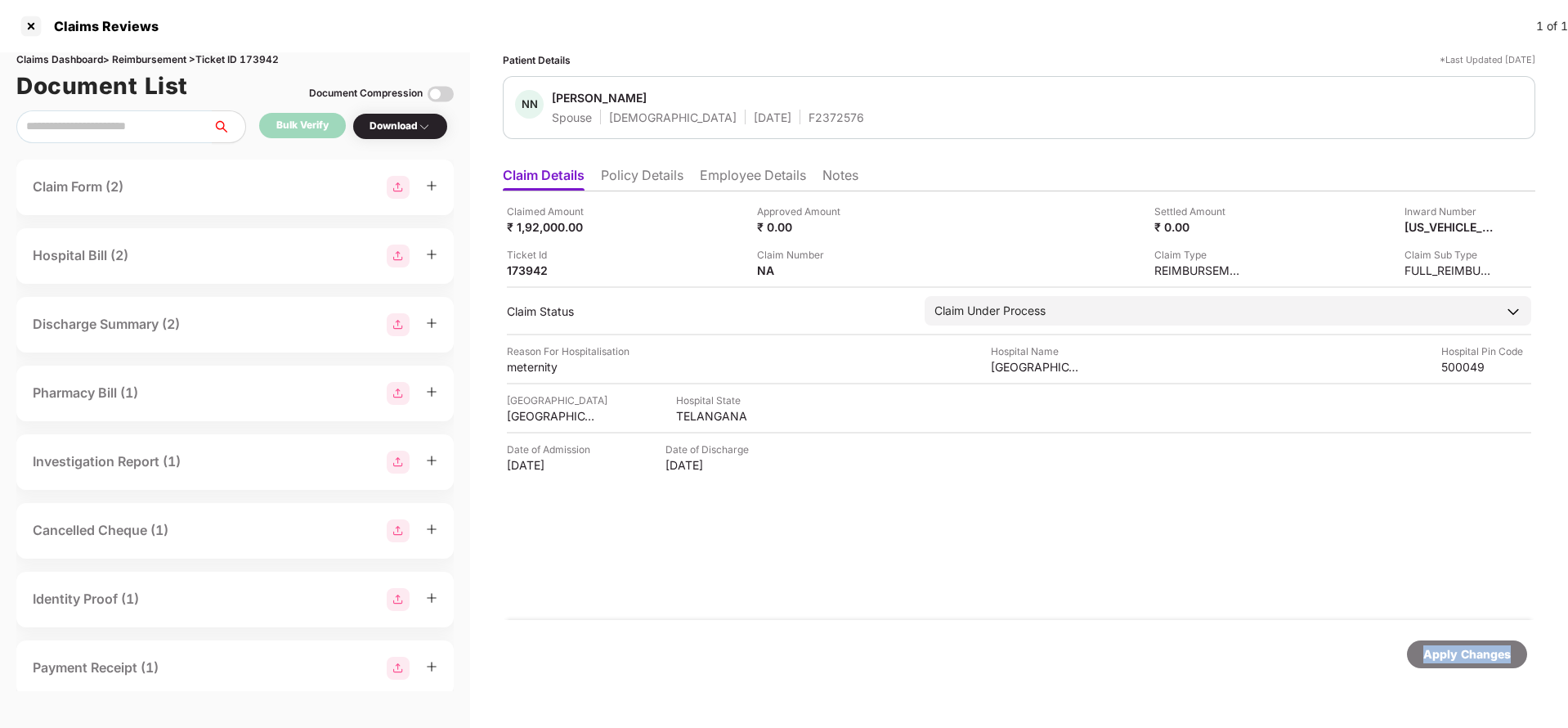
click at [1452, 658] on div "Apply Changes" at bounding box center [1466, 654] width 87 height 18
click at [253, 68] on div "Document List Document Compression" at bounding box center [235, 85] width 437 height 36
click at [270, 58] on div "Claims Dashboard > Reimbursement > Ticket ID 173942" at bounding box center [235, 60] width 437 height 16
copy div "173942"
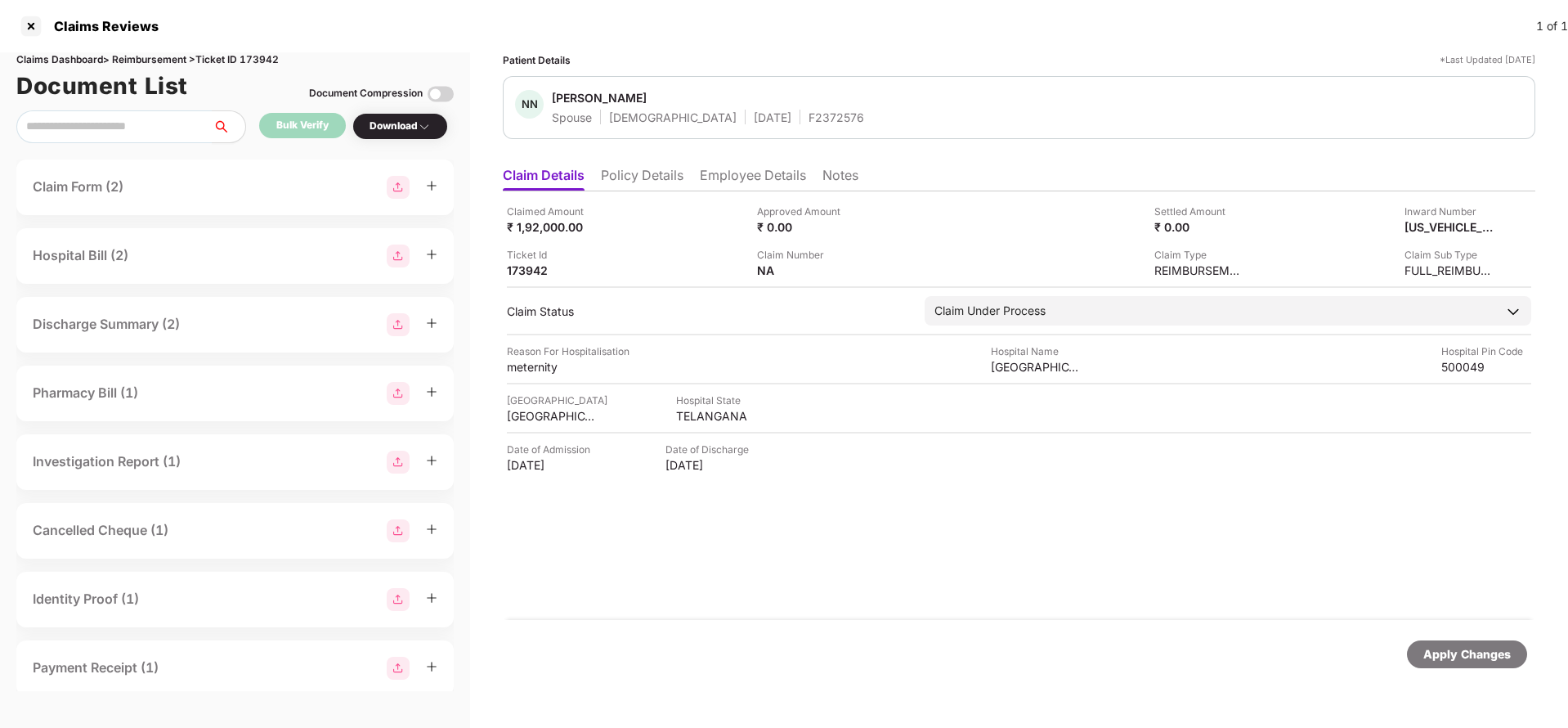
click at [1474, 666] on div "Apply Changes" at bounding box center [1467, 654] width 120 height 28
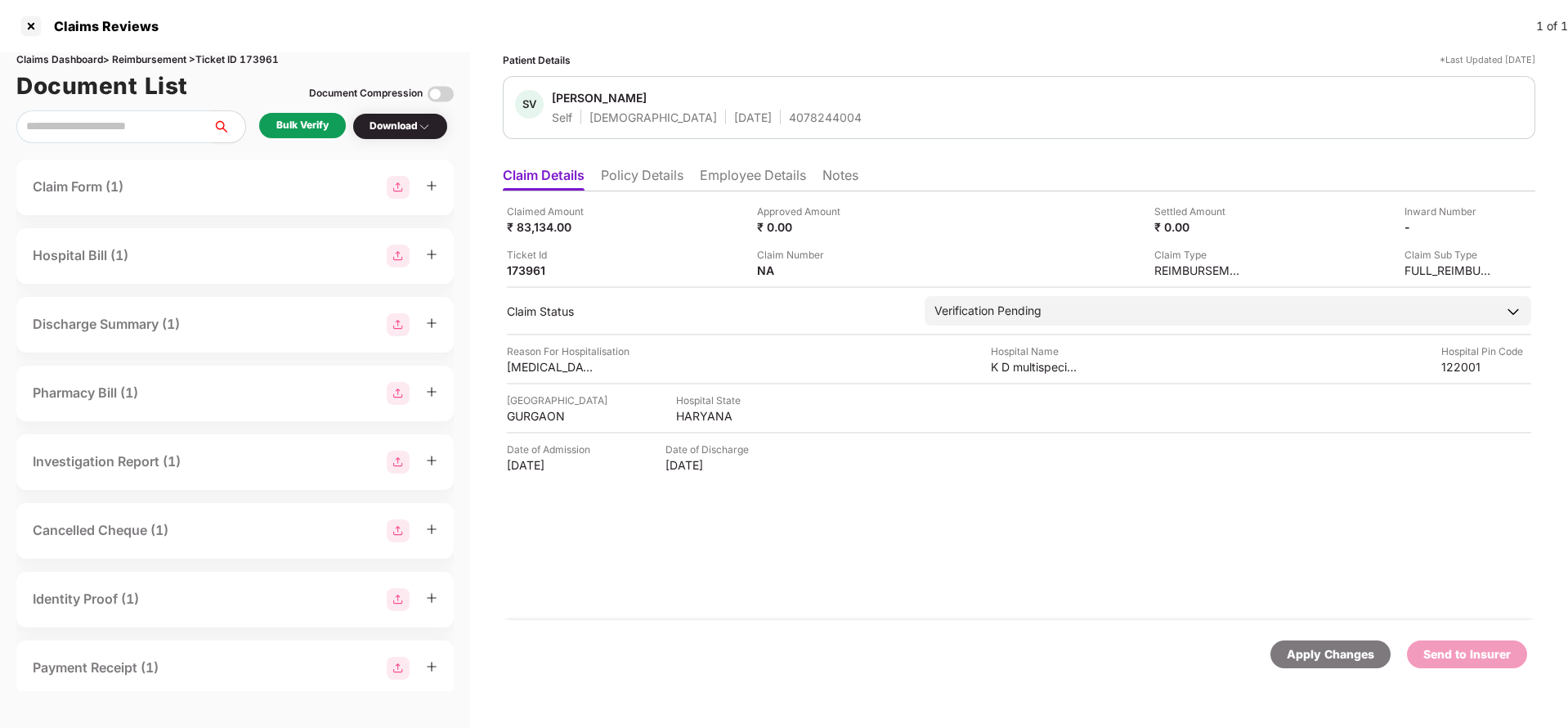
click at [627, 174] on li "Policy Details" at bounding box center [642, 179] width 83 height 24
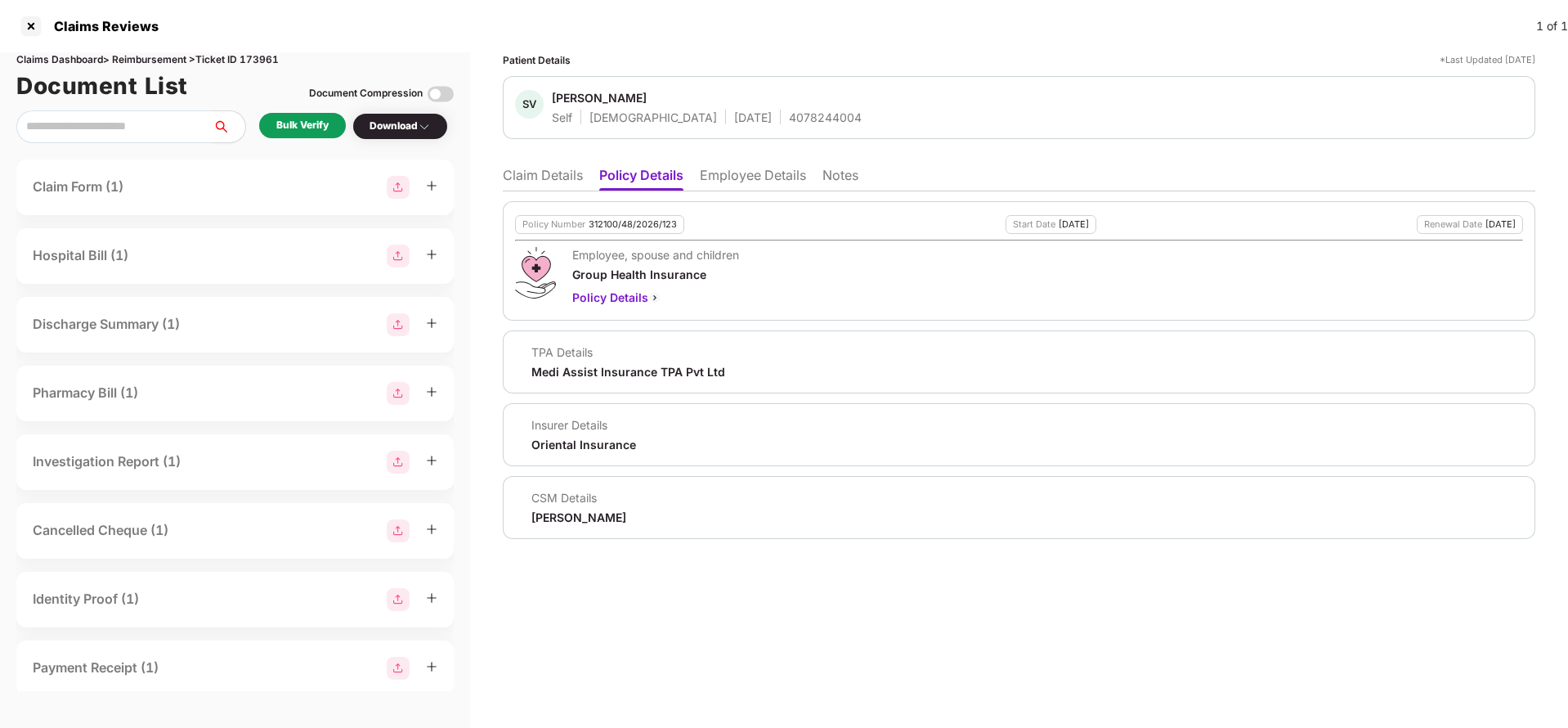
click at [724, 185] on li "Employee Details" at bounding box center [753, 179] width 107 height 24
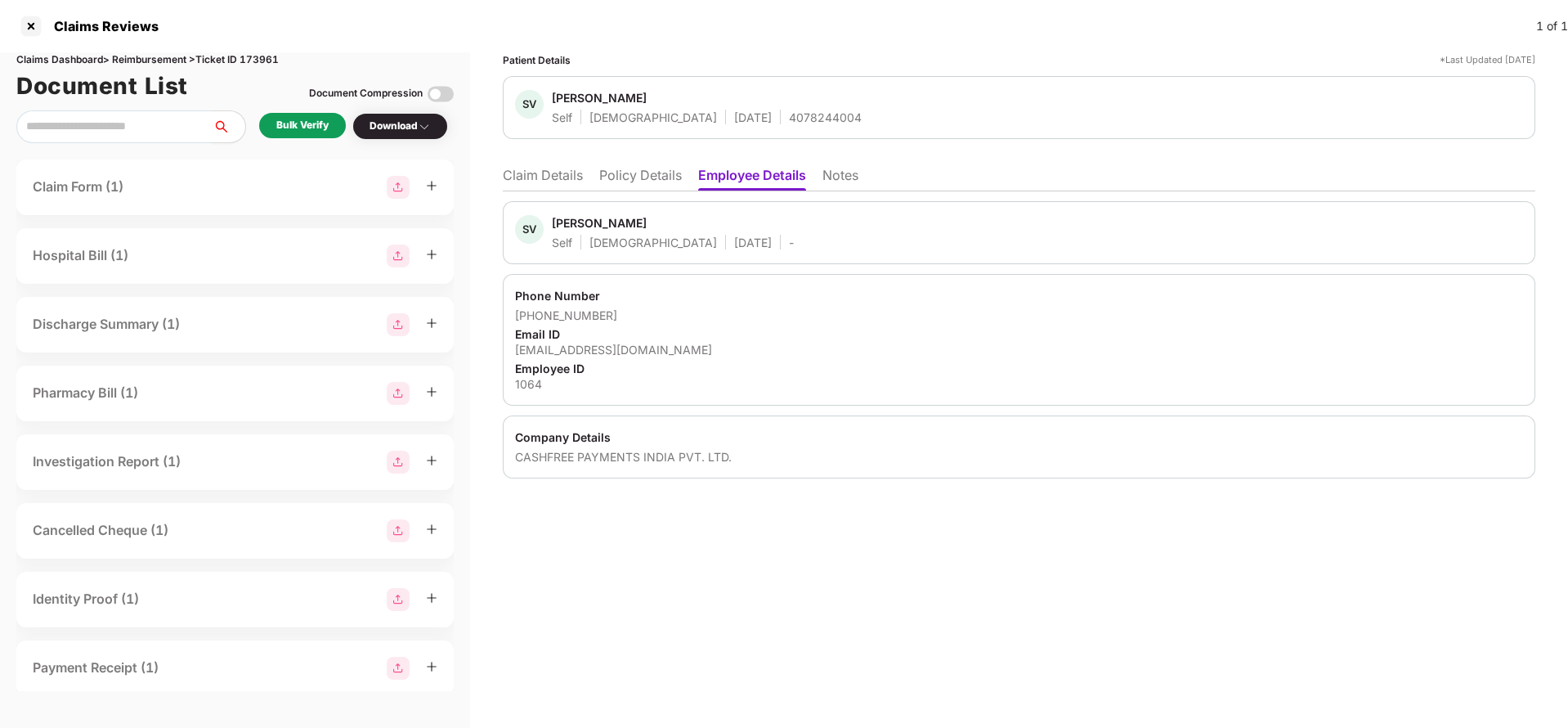
click at [531, 184] on li "Claim Details" at bounding box center [542, 179] width 80 height 24
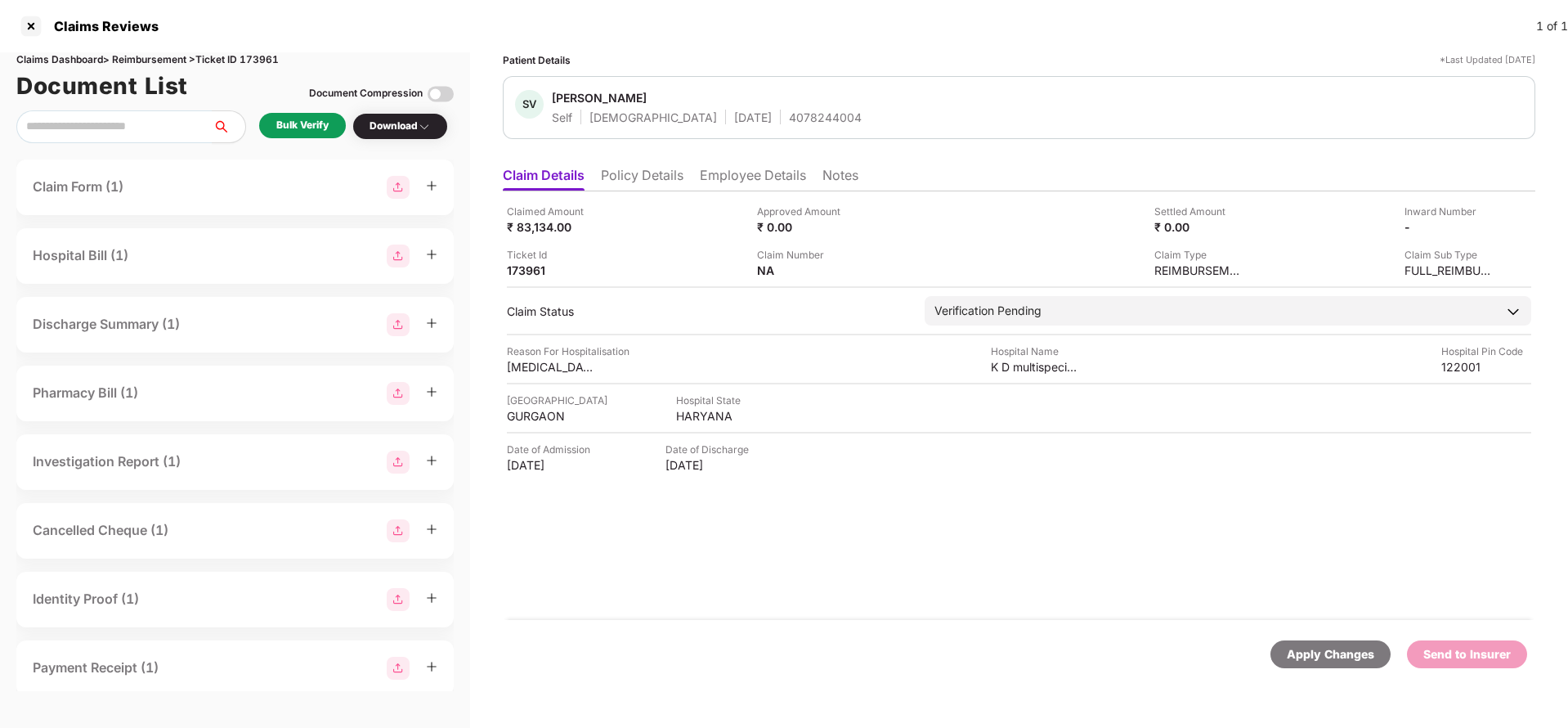
click at [649, 199] on div "Claimed Amount ₹ 83,134.00 Approved Amount ₹ 0.00 Settled Amount ₹ 0.00 Inward …" at bounding box center [1019, 405] width 1032 height 428
click at [634, 171] on li "Policy Details" at bounding box center [642, 179] width 83 height 24
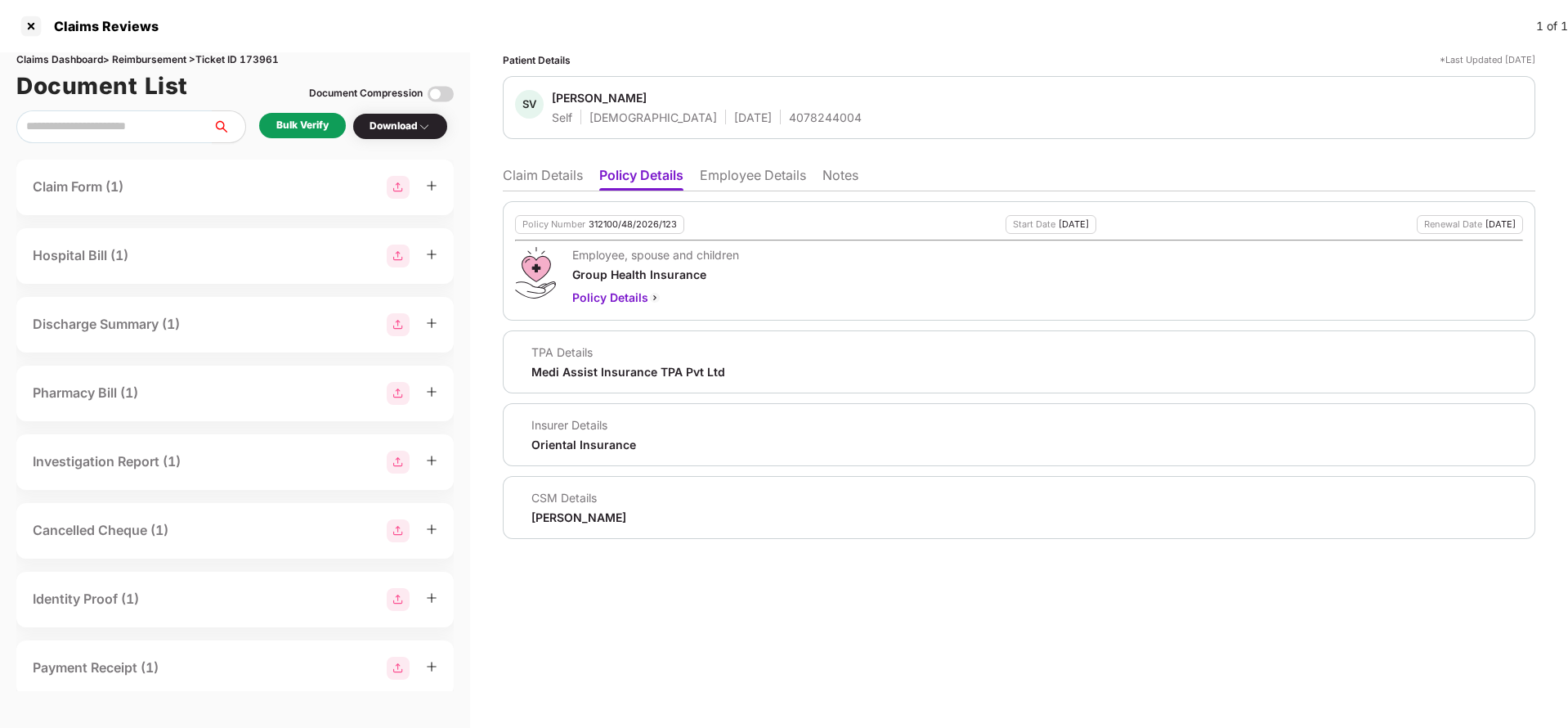
click at [769, 175] on li "Employee Details" at bounding box center [753, 179] width 107 height 24
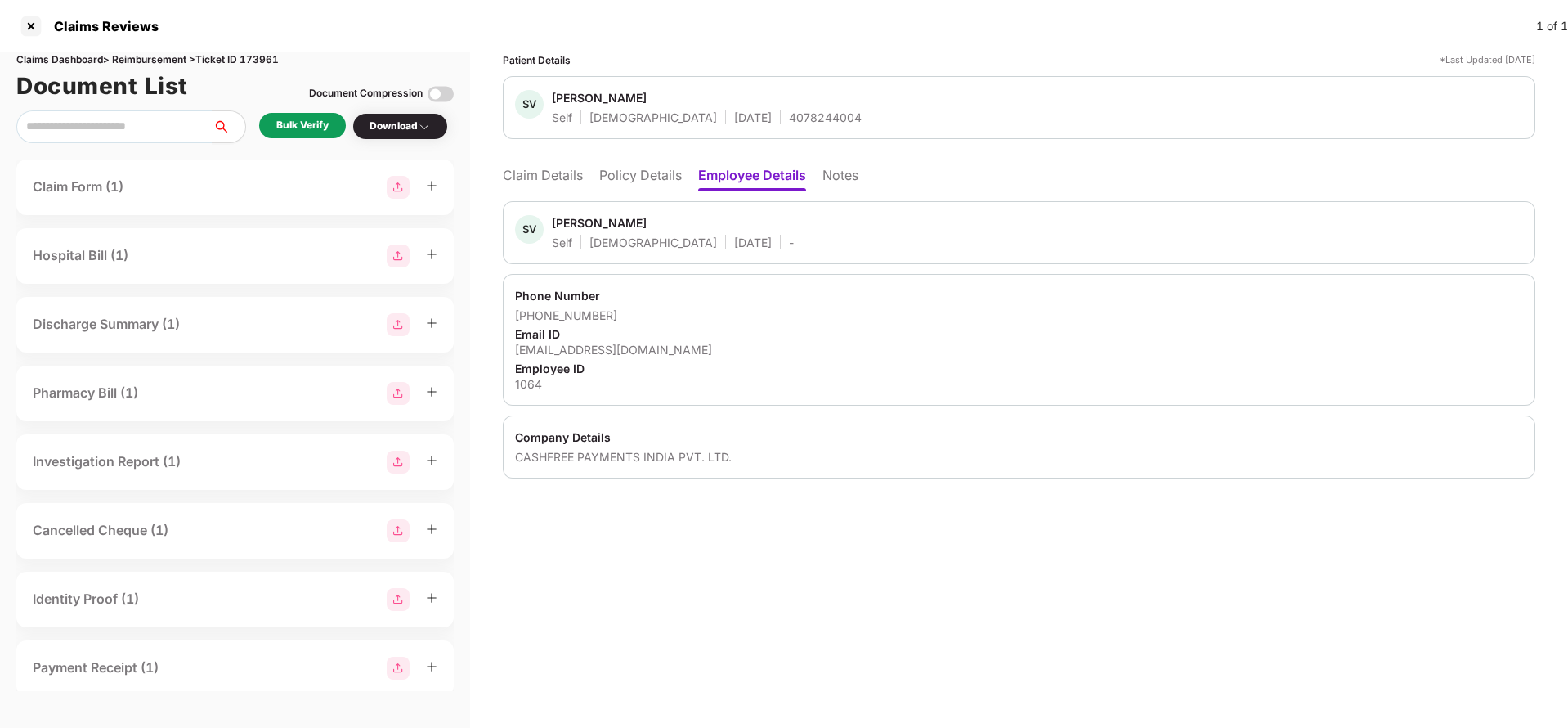
click at [560, 176] on li "Claim Details" at bounding box center [542, 179] width 80 height 24
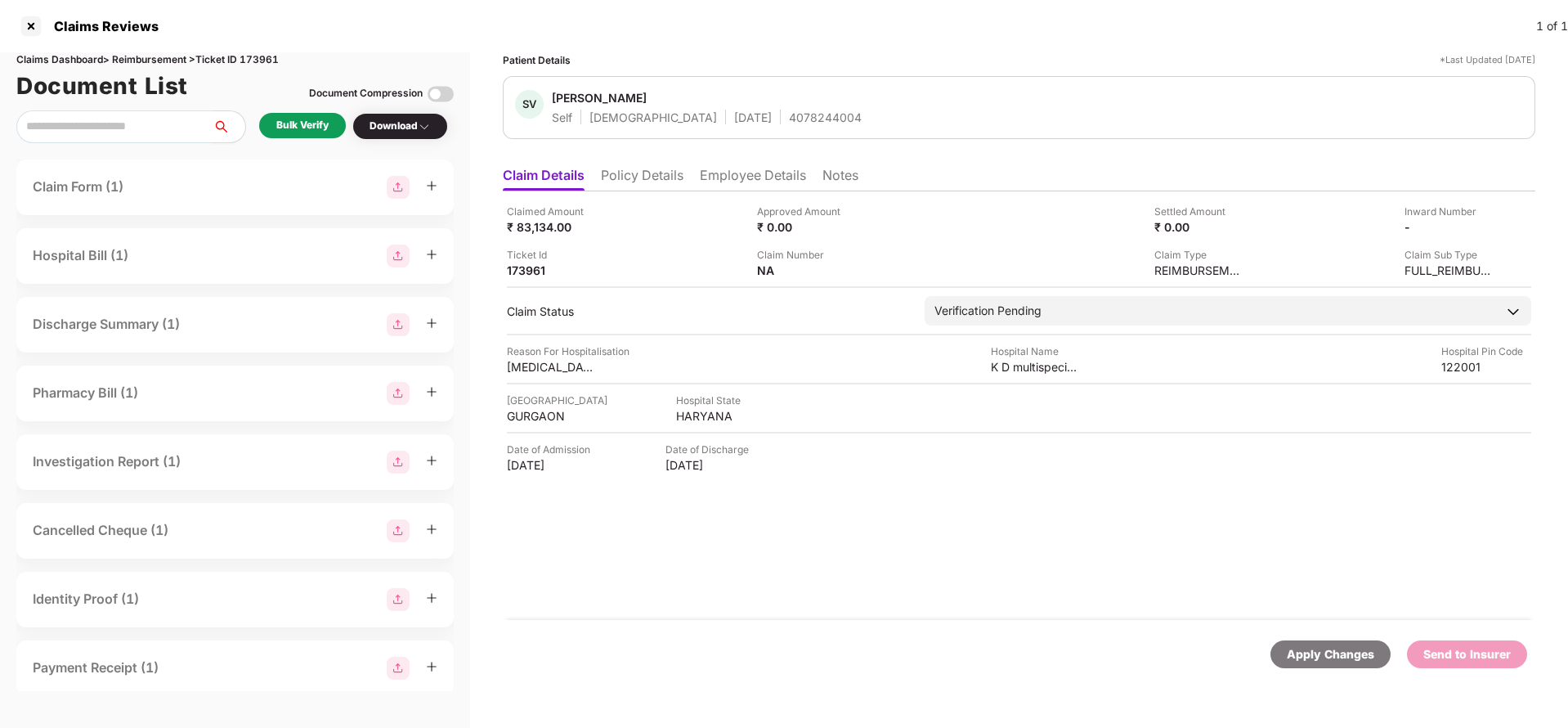
click at [1321, 650] on div "Apply Changes" at bounding box center [1330, 654] width 87 height 18
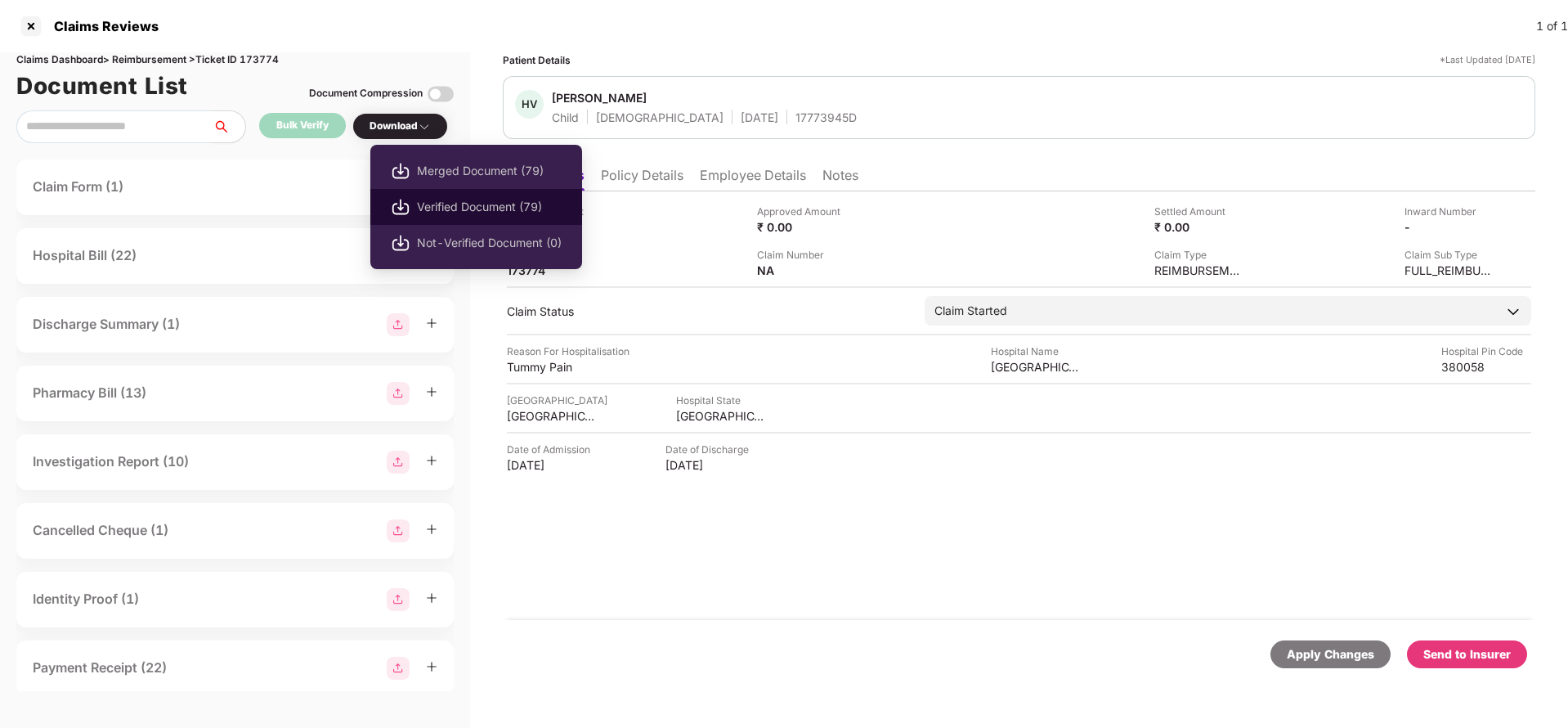
click at [463, 204] on span "Verified Document (79)" at bounding box center [490, 207] width 145 height 18
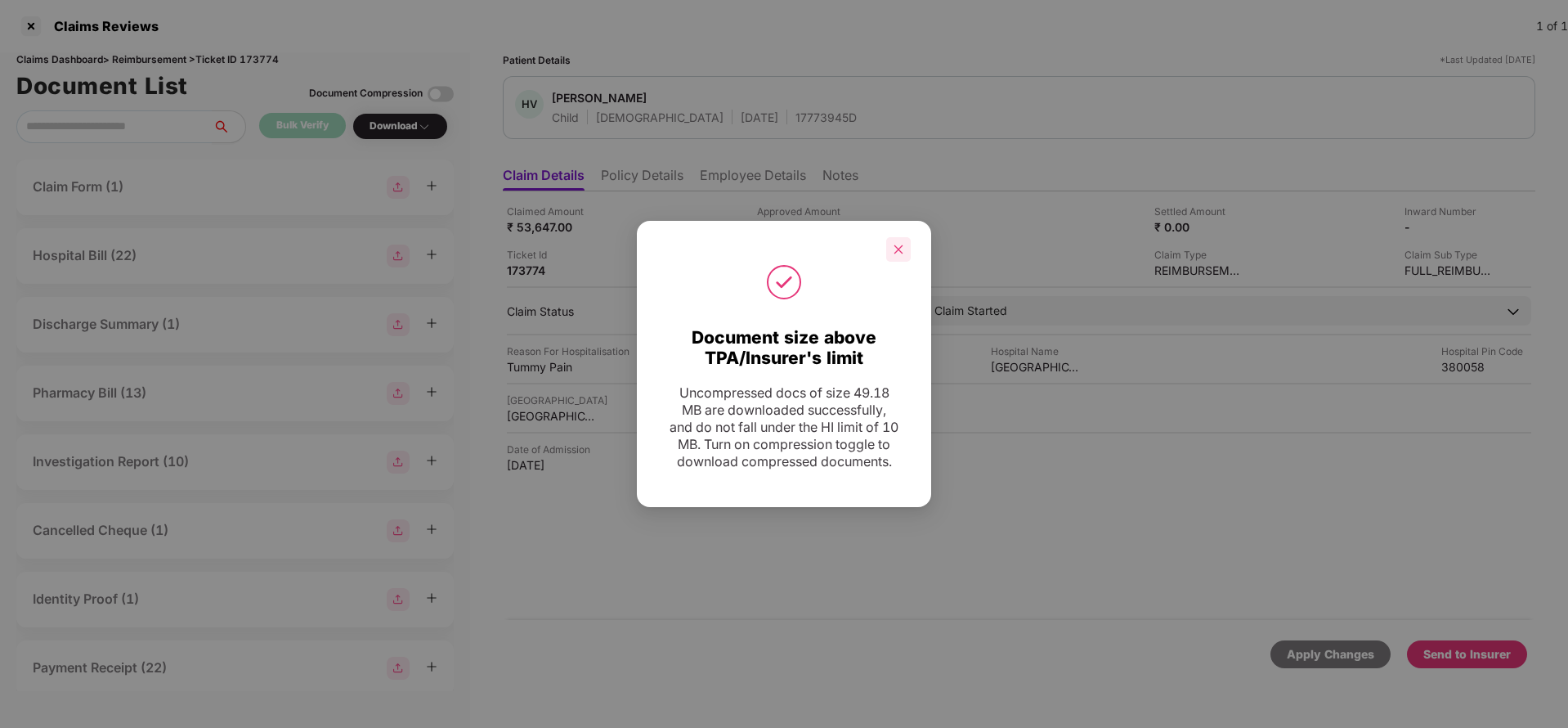
click at [892, 245] on div at bounding box center [898, 249] width 25 height 25
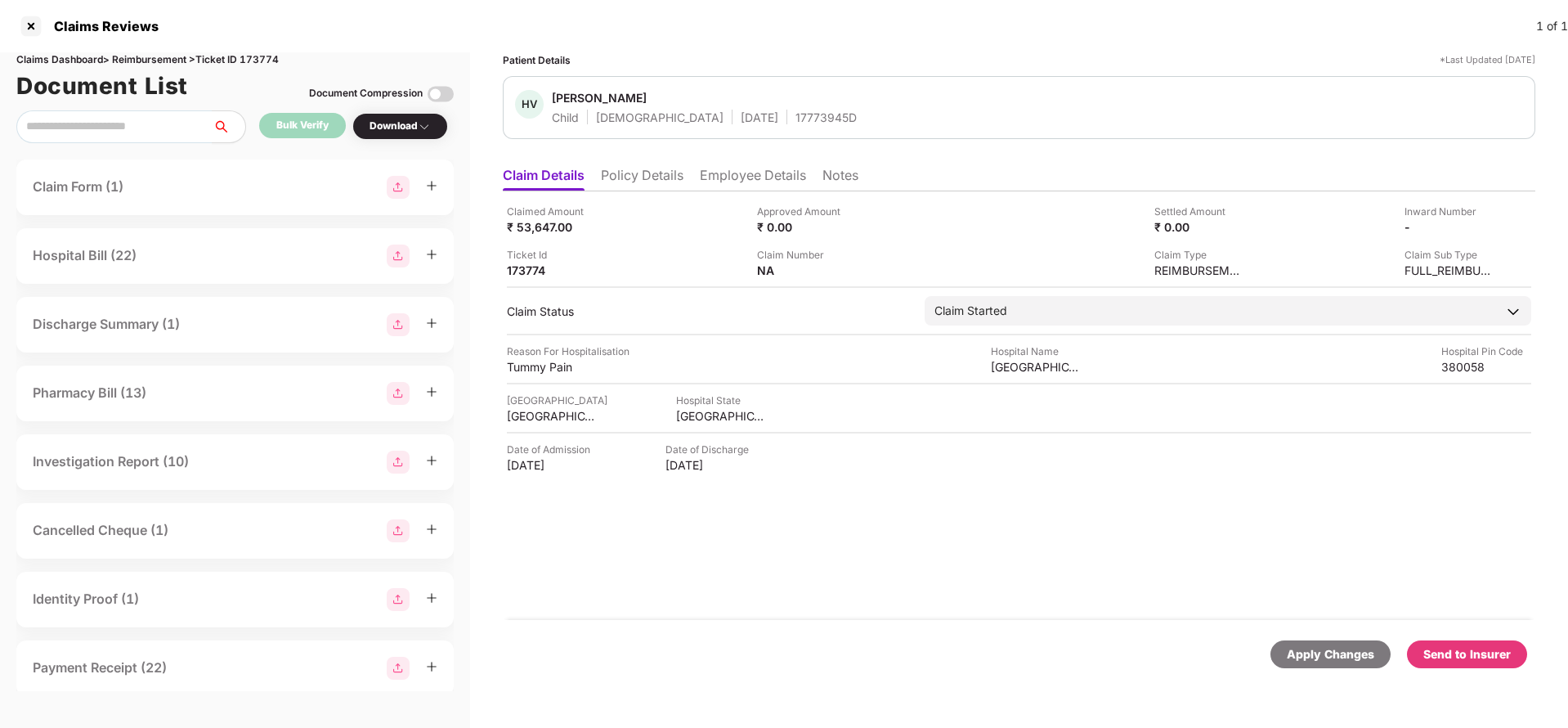
click at [1495, 657] on div "Send to Insurer" at bounding box center [1466, 654] width 87 height 18
click at [642, 173] on li "Policy Details" at bounding box center [642, 179] width 83 height 24
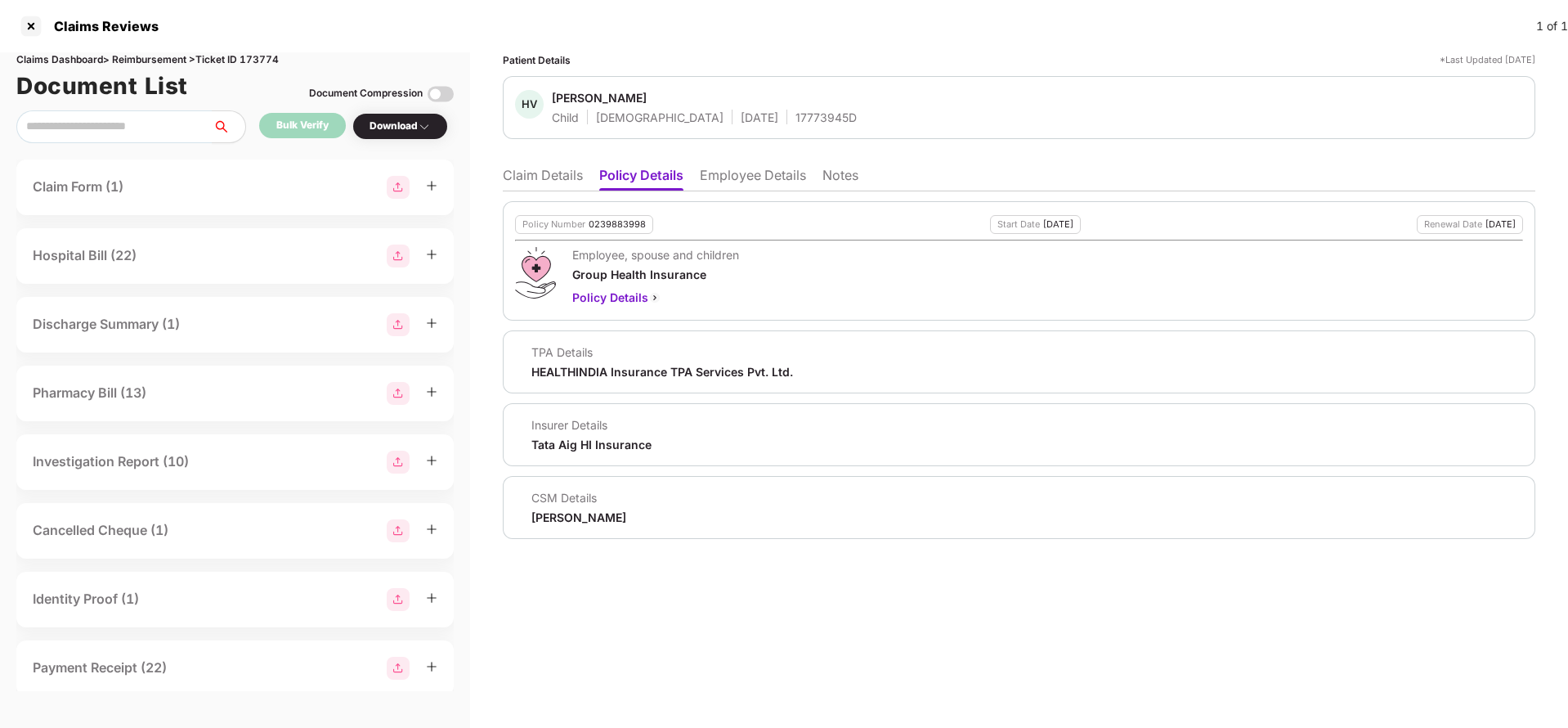
click at [536, 170] on li "Claim Details" at bounding box center [542, 179] width 80 height 24
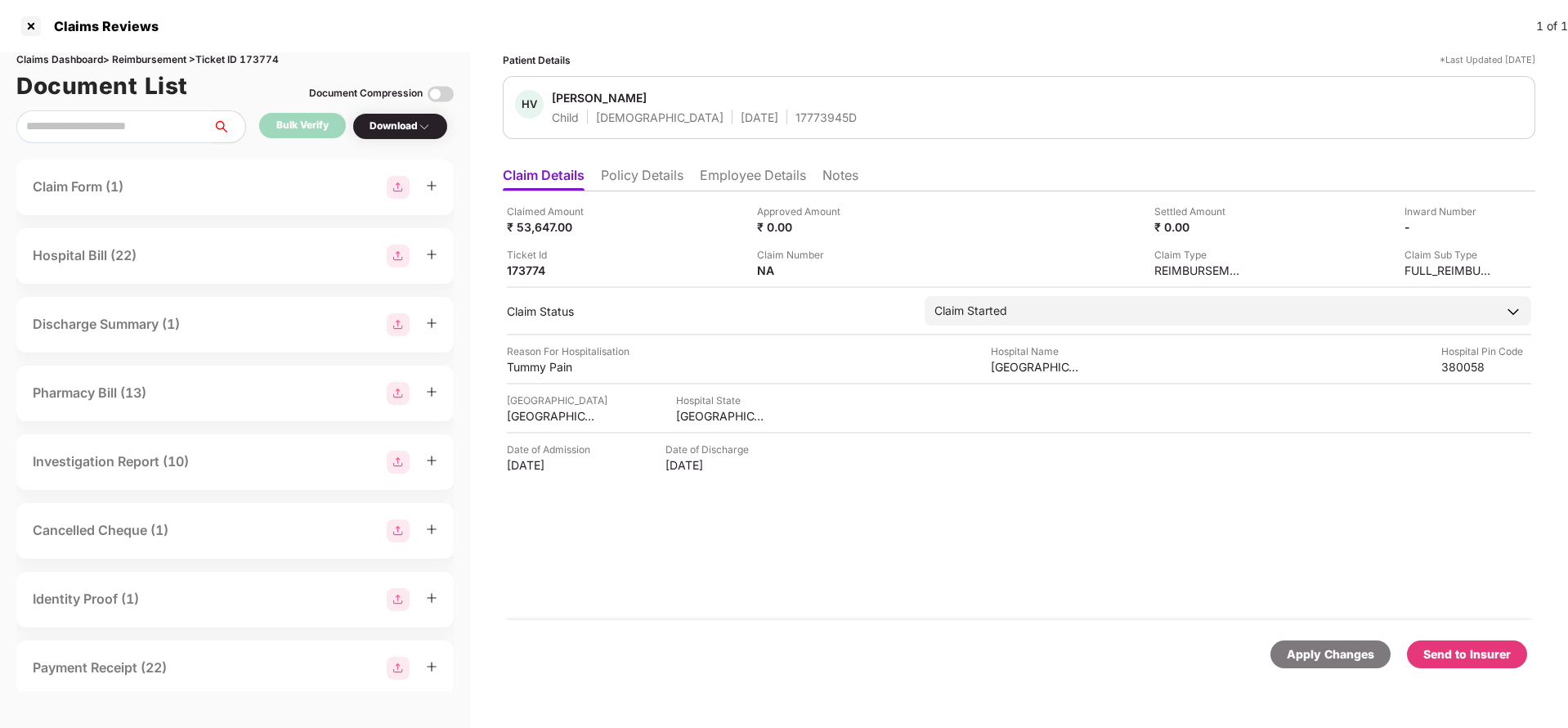
click at [1460, 658] on div "Send to Insurer" at bounding box center [1466, 654] width 87 height 18
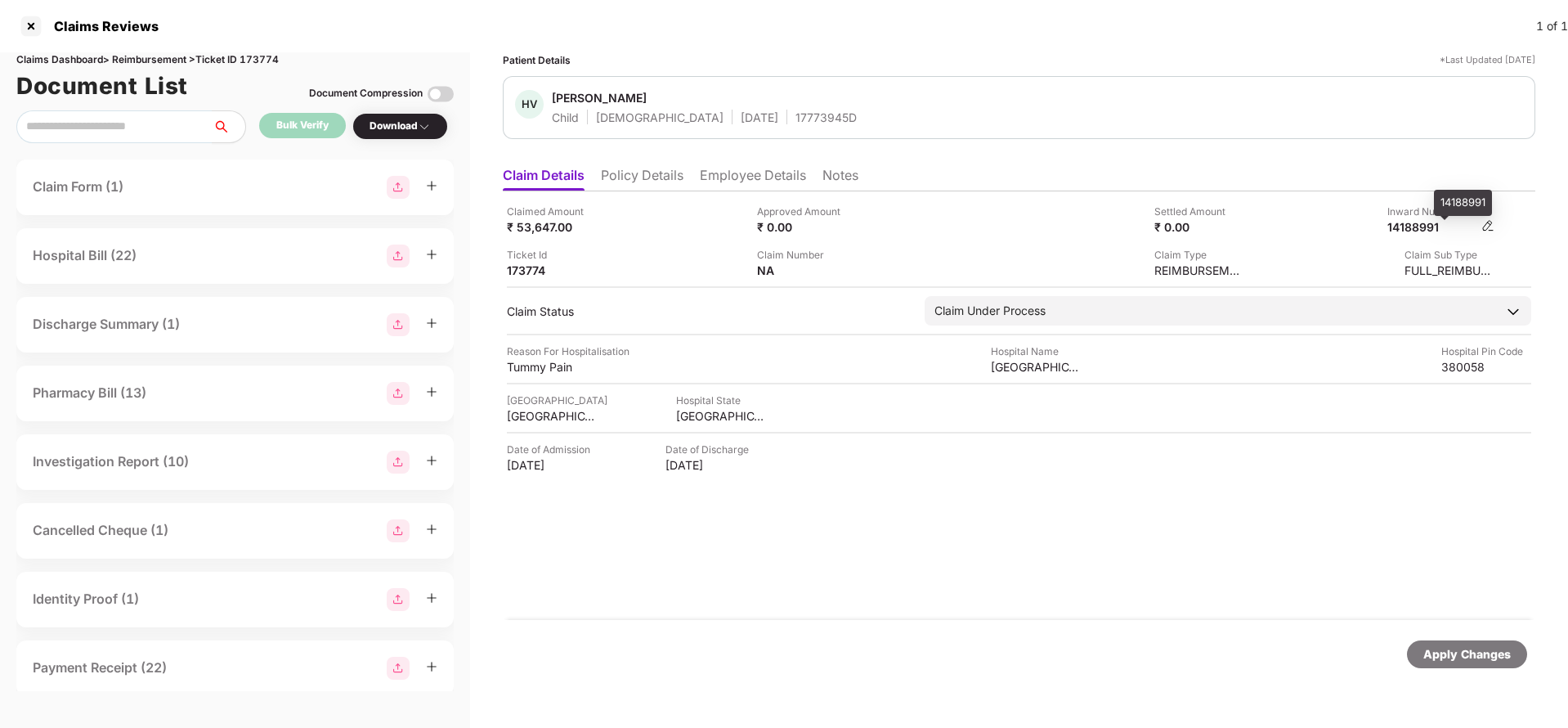
click at [1427, 219] on div "14188991" at bounding box center [1432, 226] width 90 height 16
copy div "14188991"
click at [795, 115] on div "17773945D" at bounding box center [826, 117] width 62 height 16
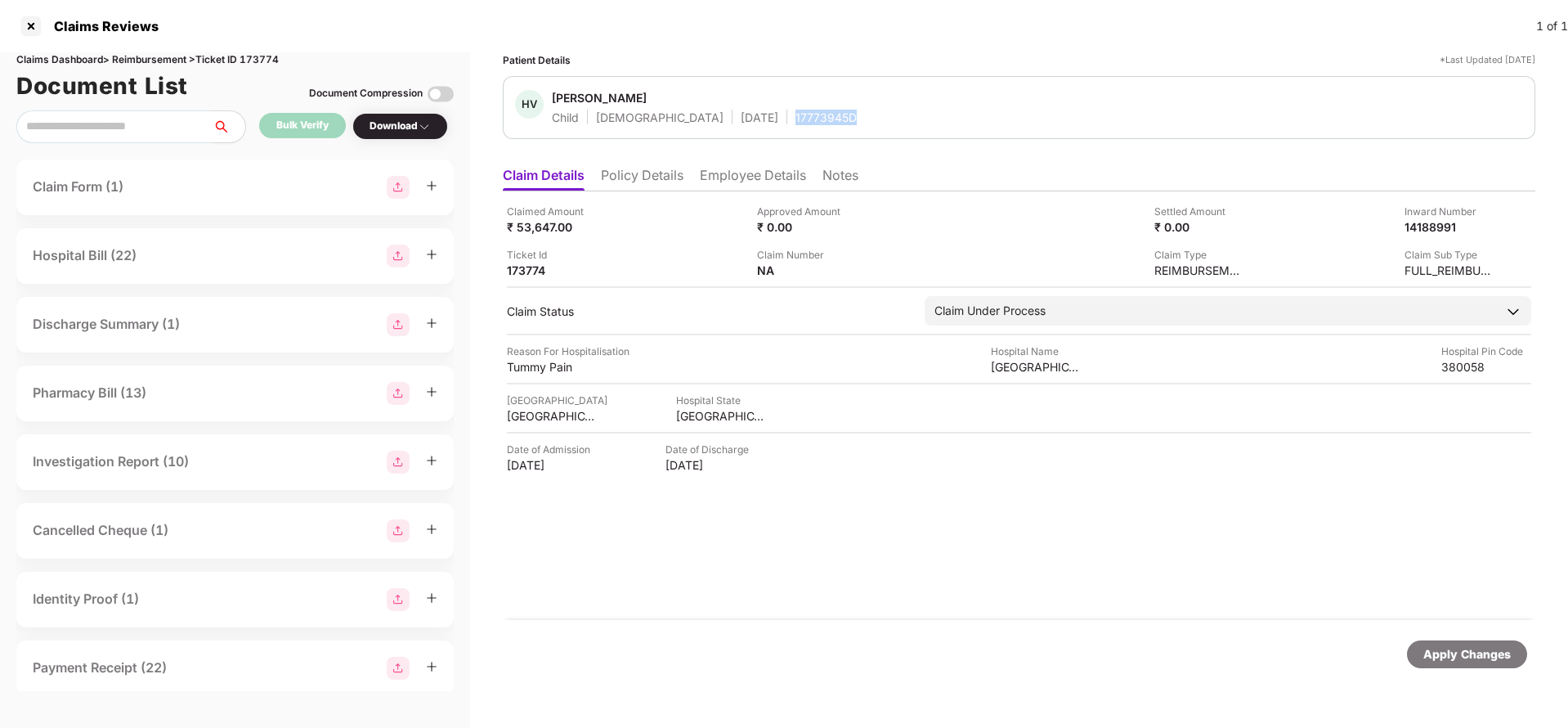
click at [795, 115] on div "17773945D" at bounding box center [826, 117] width 62 height 16
copy div "17773945D"
click at [1453, 662] on div "Apply Changes" at bounding box center [1466, 654] width 87 height 18
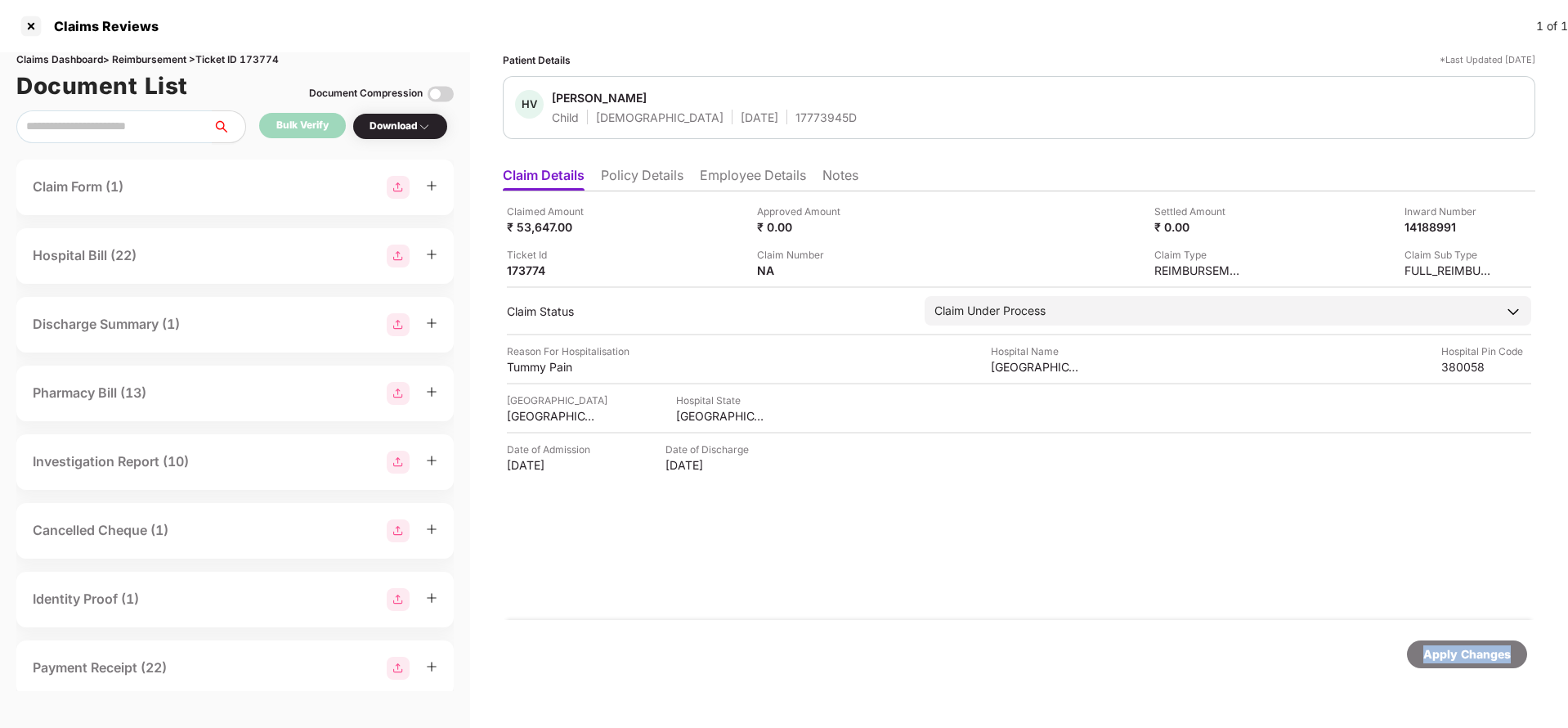
click at [1453, 662] on div "Apply Changes" at bounding box center [1466, 654] width 87 height 18
click at [267, 61] on div "Claims Dashboard > Reimbursement > Ticket ID 173774" at bounding box center [235, 60] width 437 height 16
copy div "173774"
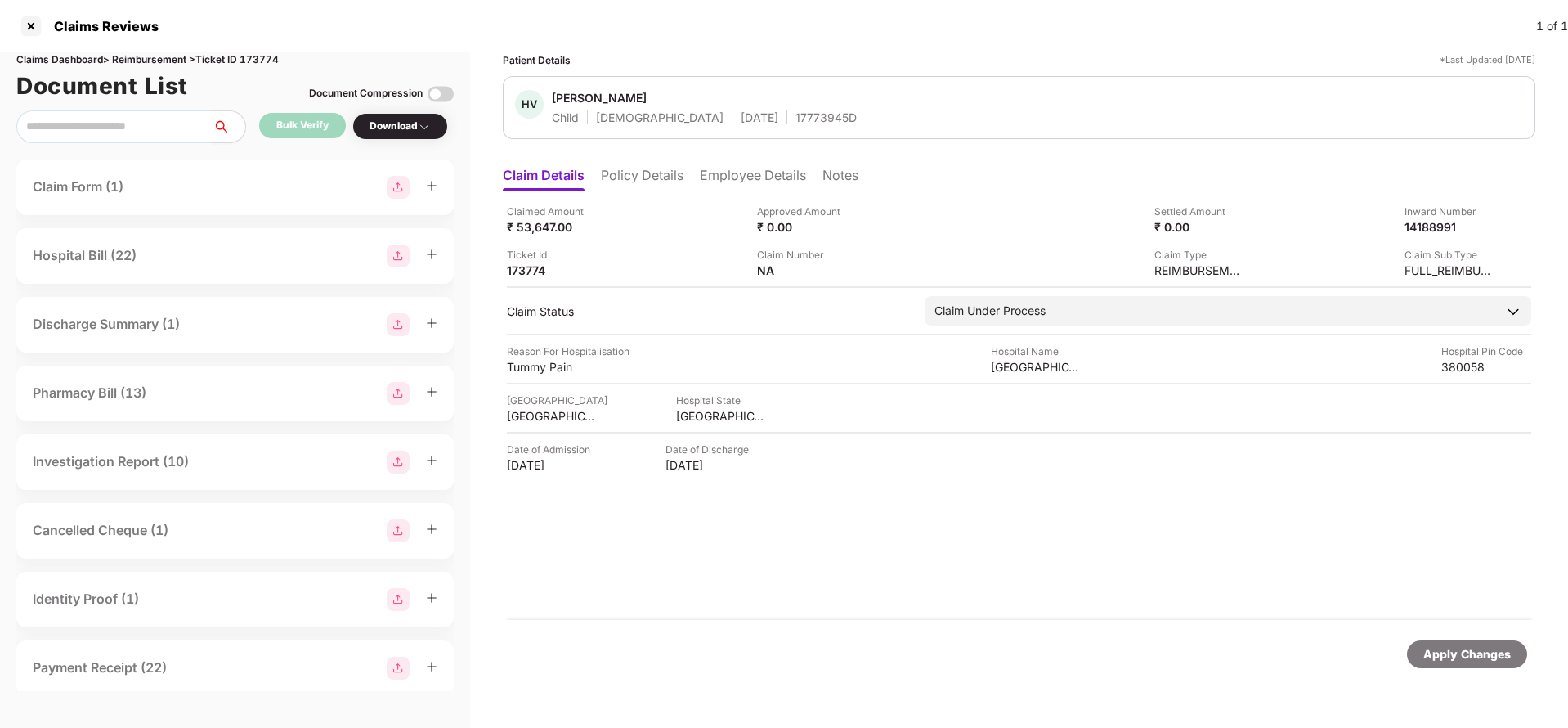
click at [1450, 666] on div "Apply Changes" at bounding box center [1467, 654] width 120 height 28
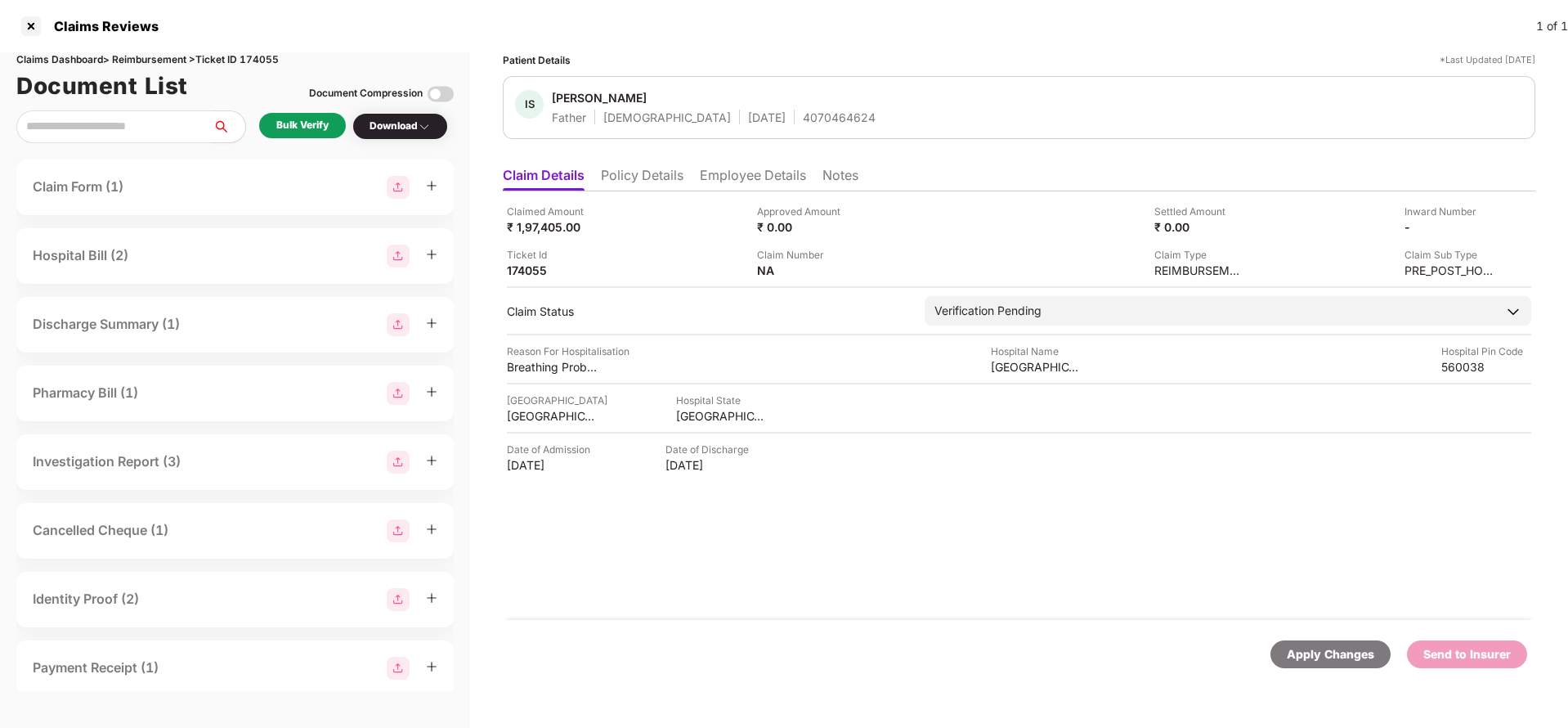
click at [658, 178] on li "Policy Details" at bounding box center [642, 179] width 83 height 24
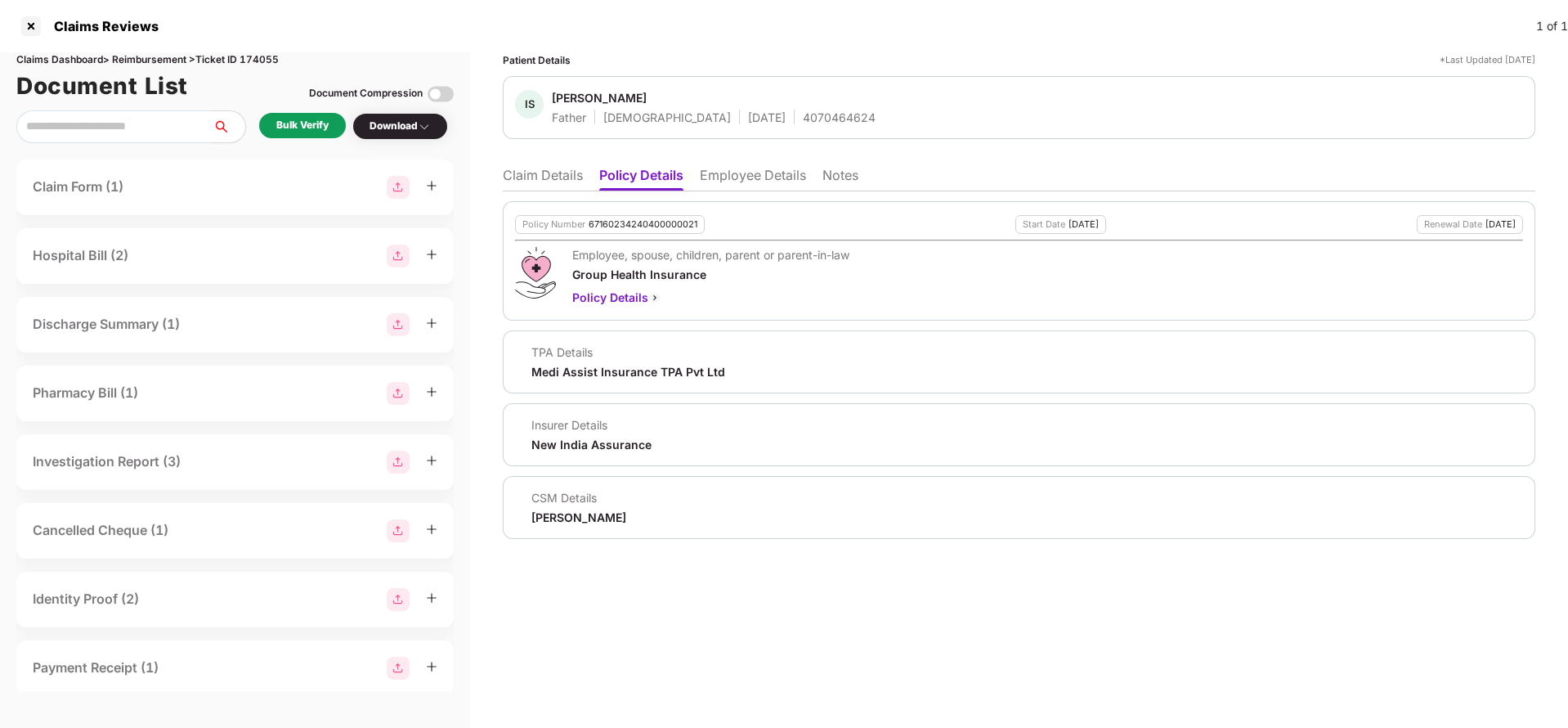
click at [733, 180] on li "Employee Details" at bounding box center [753, 179] width 107 height 24
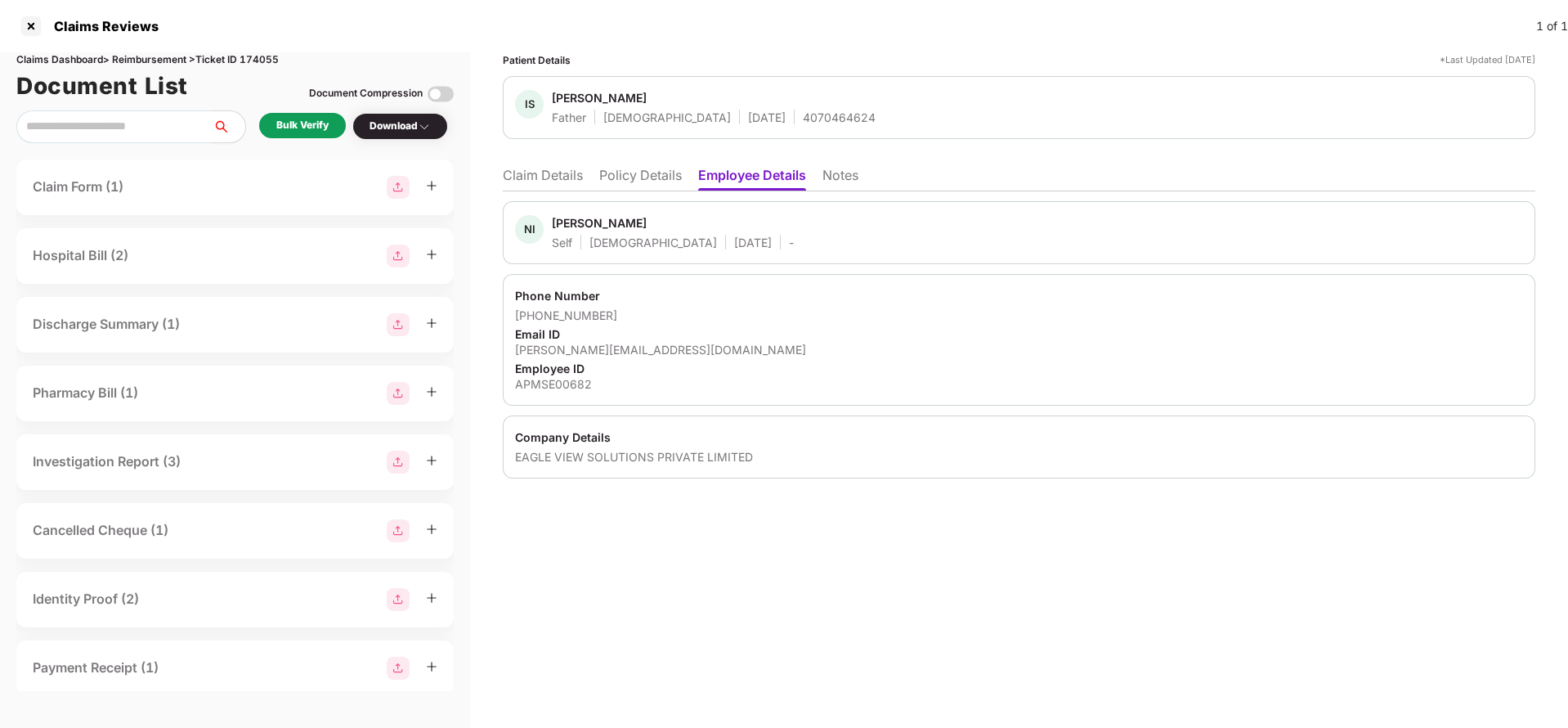
click at [610, 170] on li "Policy Details" at bounding box center [640, 179] width 83 height 24
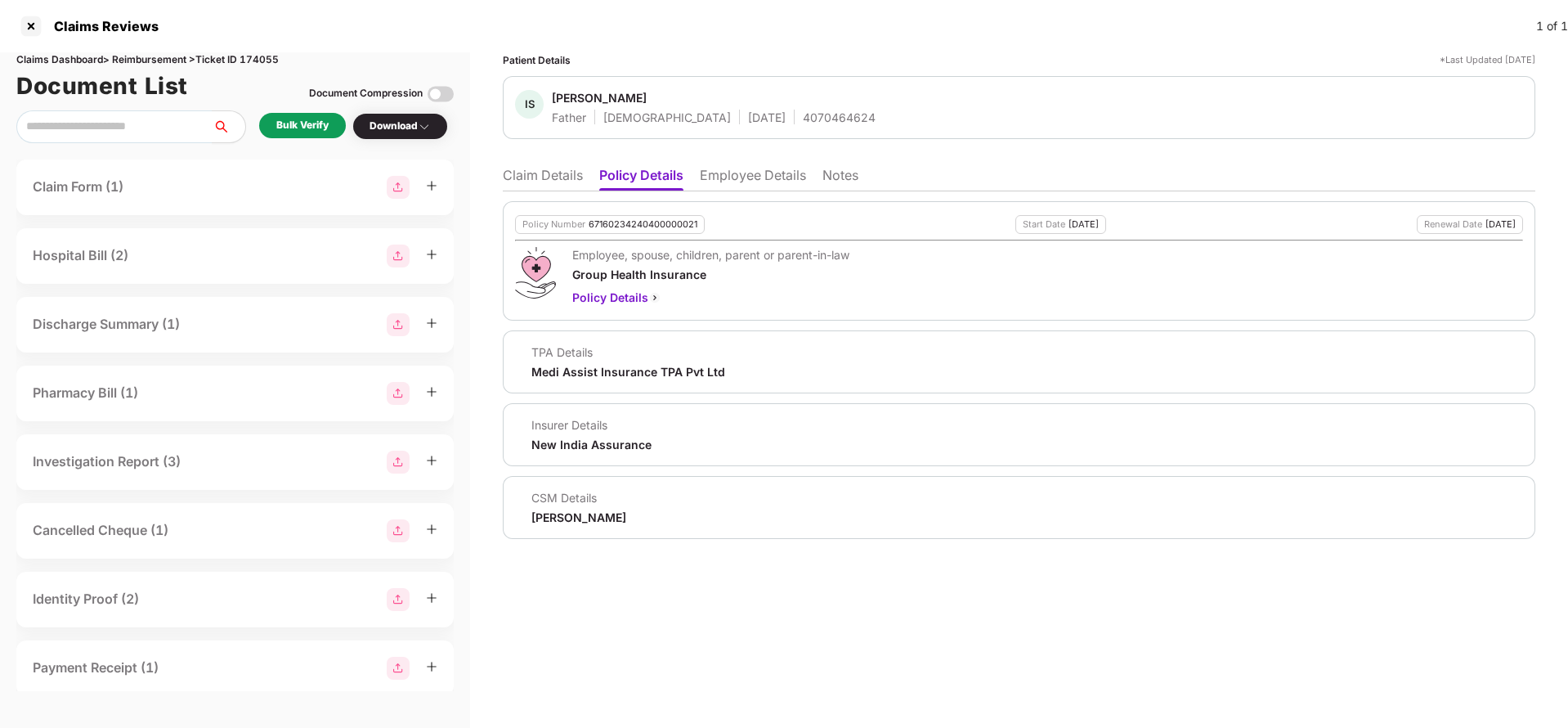
click at [538, 172] on li "Claim Details" at bounding box center [542, 179] width 80 height 24
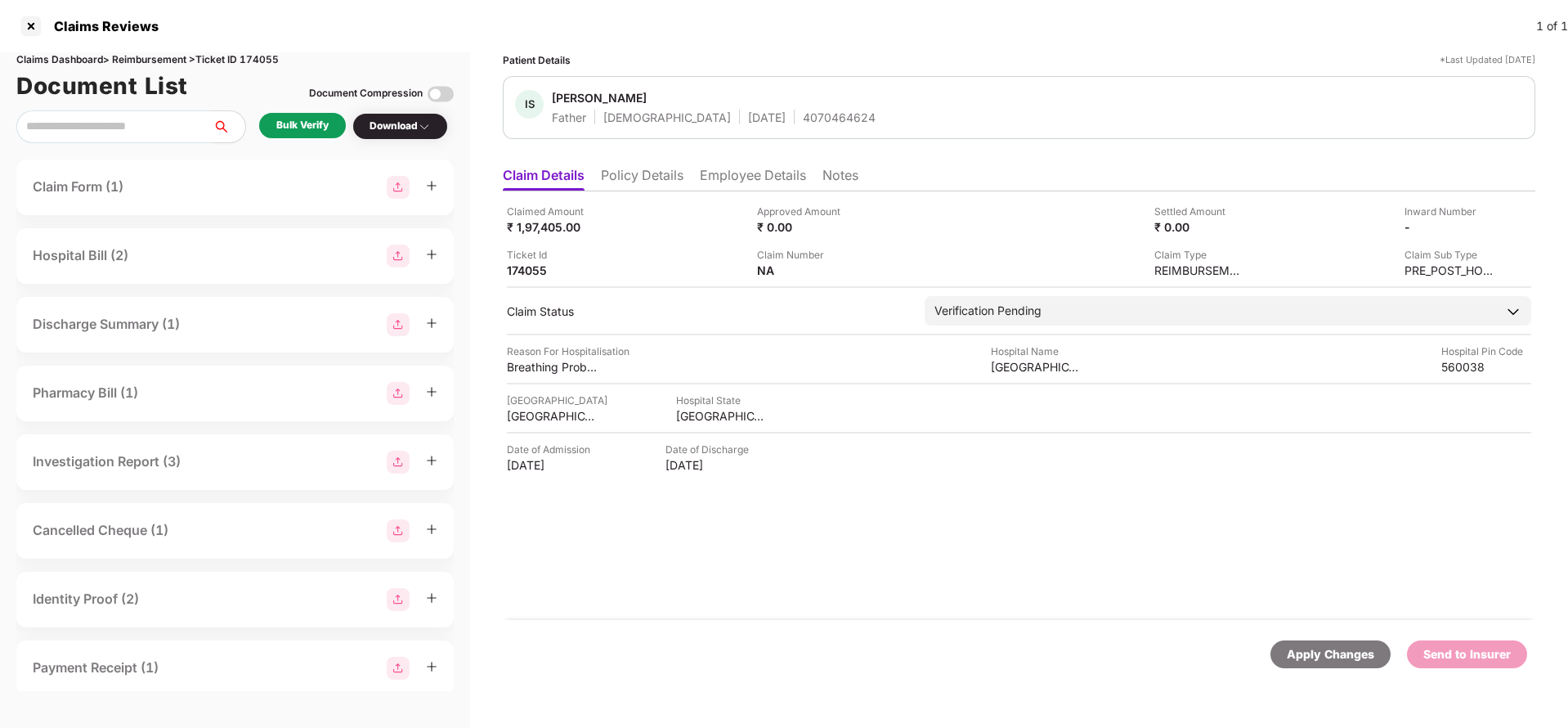
click at [296, 120] on div "Bulk Verify" at bounding box center [302, 125] width 52 height 16
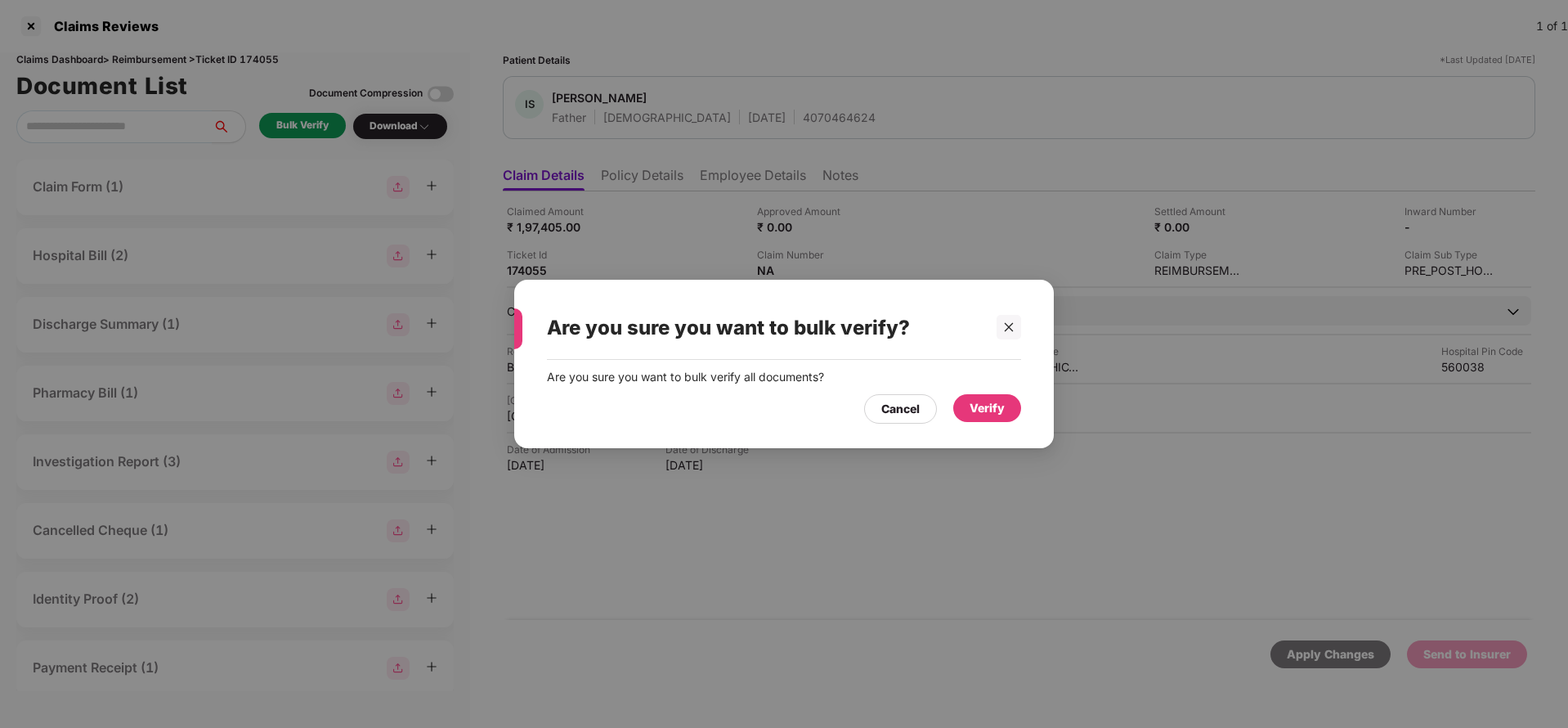
click at [968, 415] on div "Verify" at bounding box center [987, 408] width 68 height 28
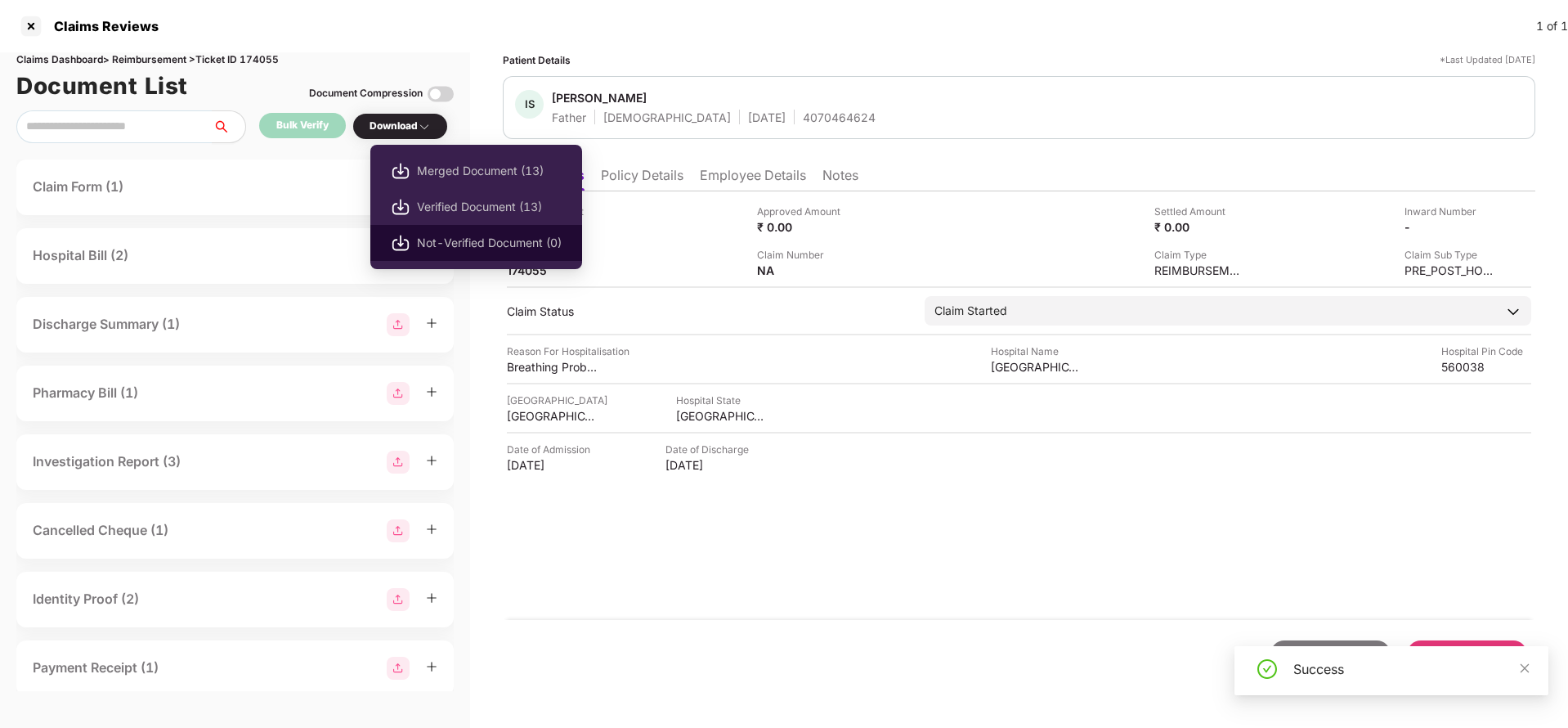
click at [457, 225] on li "Not-Verified Document (0)" at bounding box center [476, 243] width 211 height 36
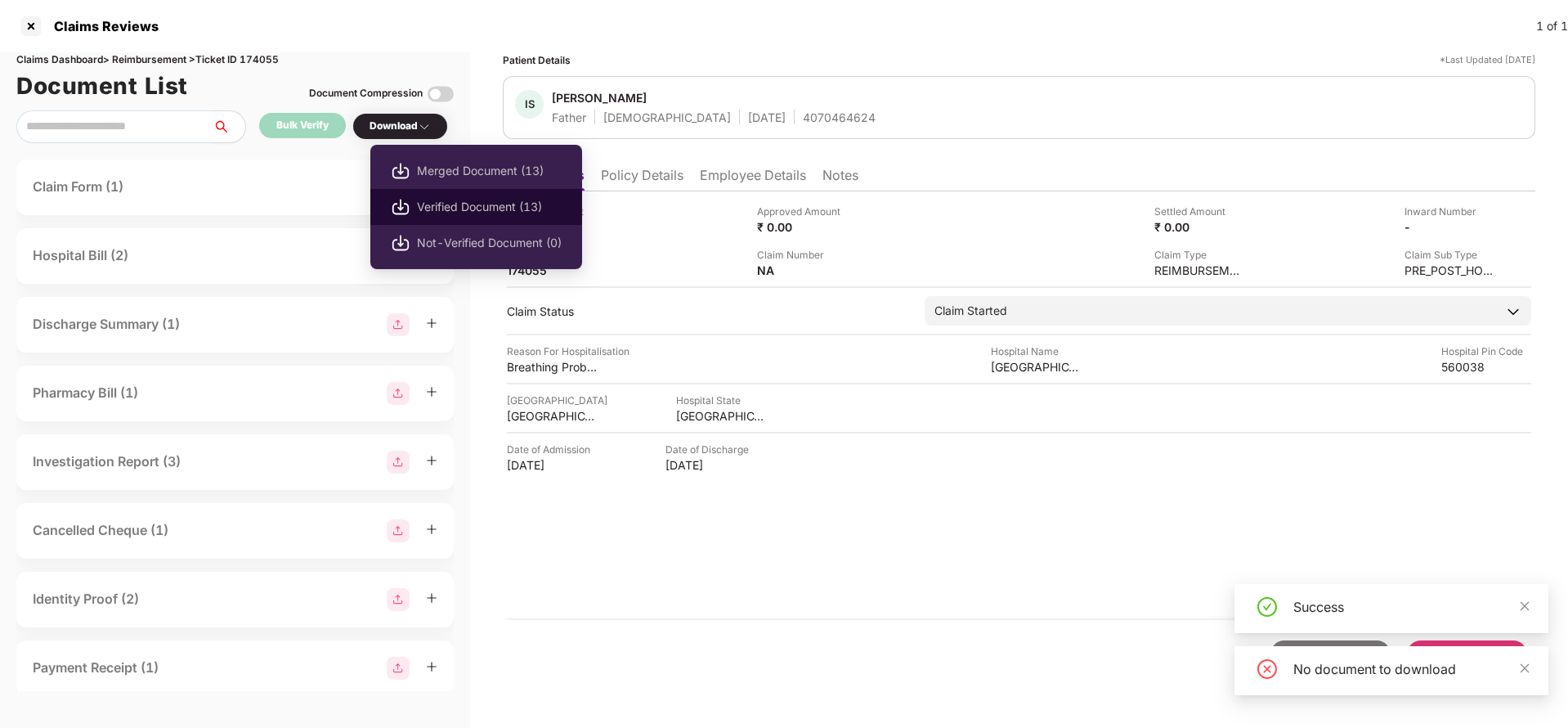
click at [467, 199] on span "Verified Document (13)" at bounding box center [490, 207] width 145 height 18
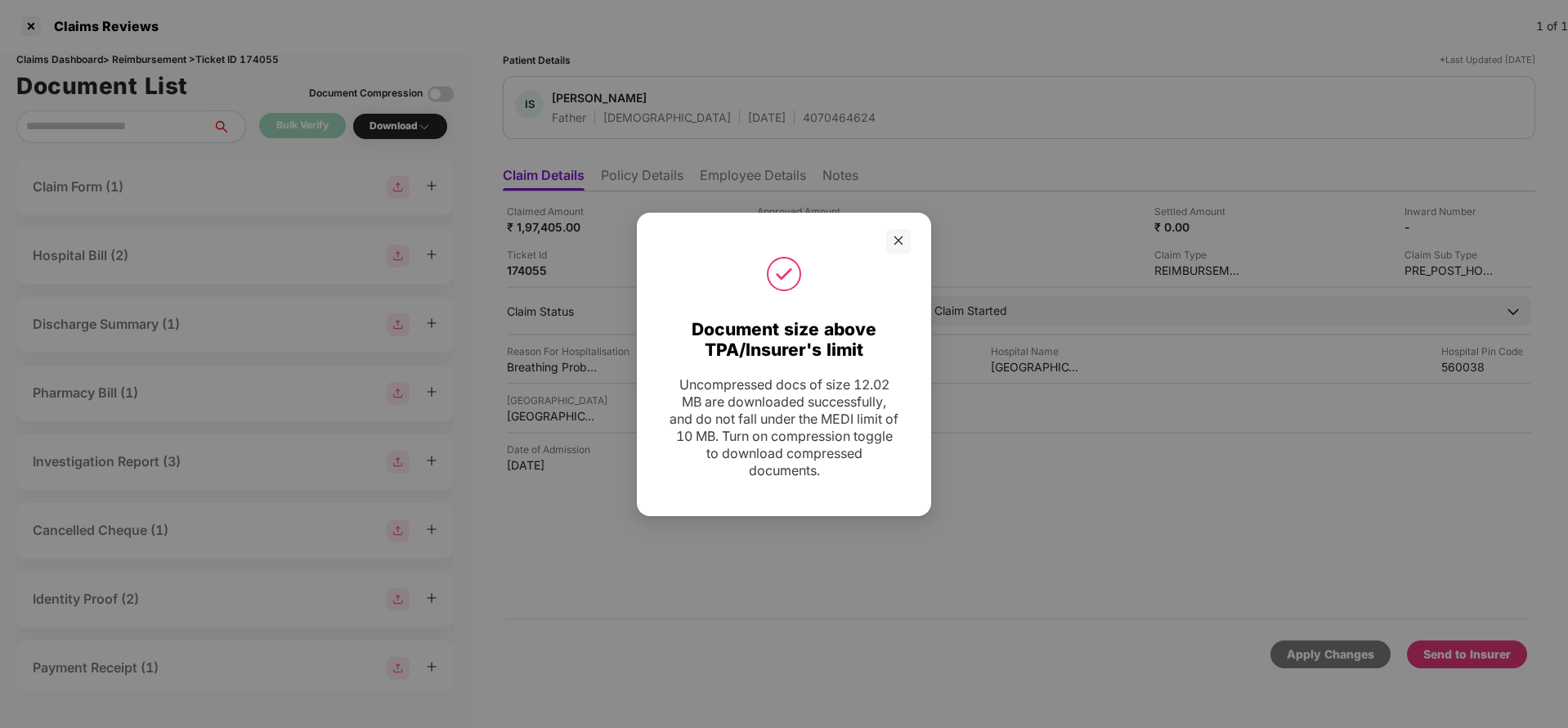
drag, startPoint x: 902, startPoint y: 245, endPoint x: 926, endPoint y: 274, distance: 37.6
click at [902, 245] on icon "close" at bounding box center [898, 240] width 11 height 11
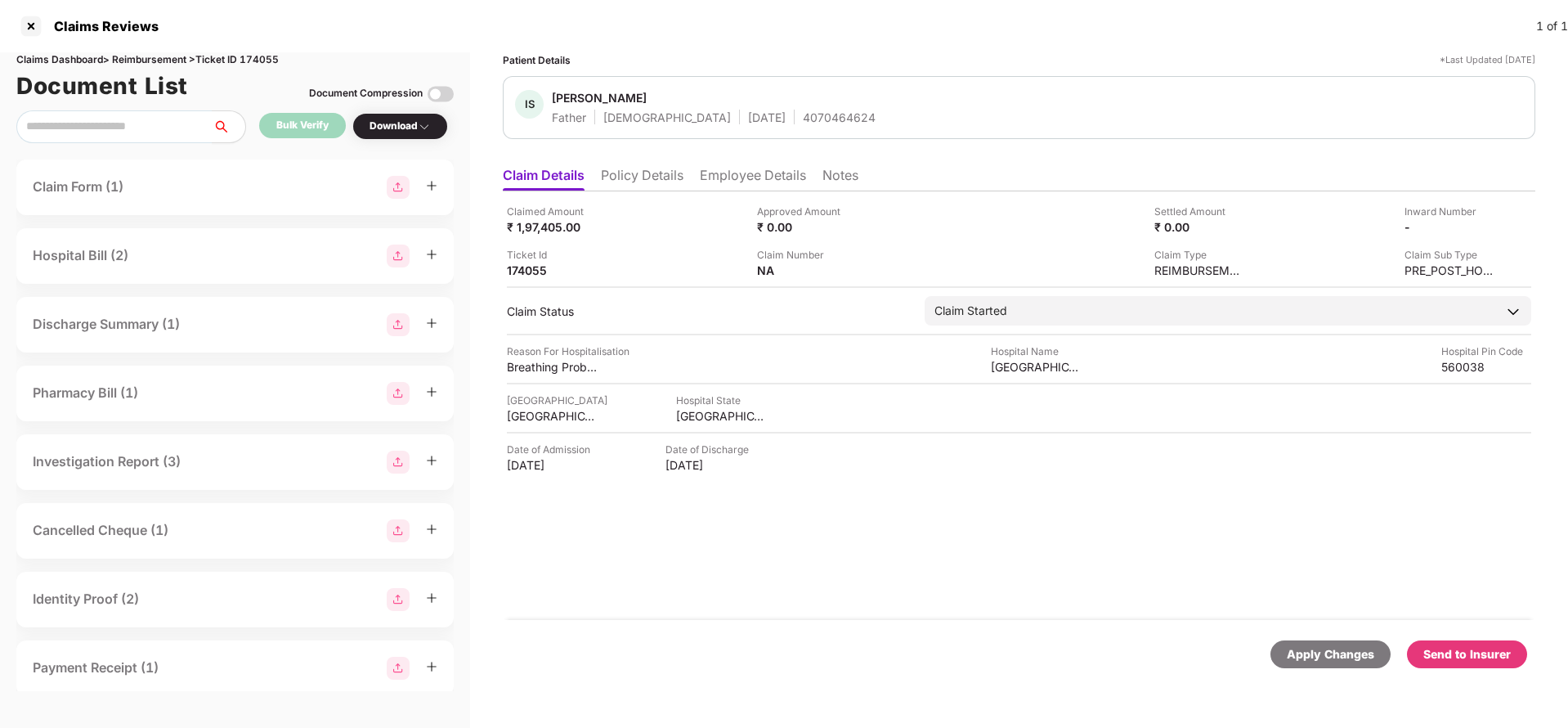
click at [1504, 659] on div "Send to Insurer" at bounding box center [1466, 654] width 87 height 18
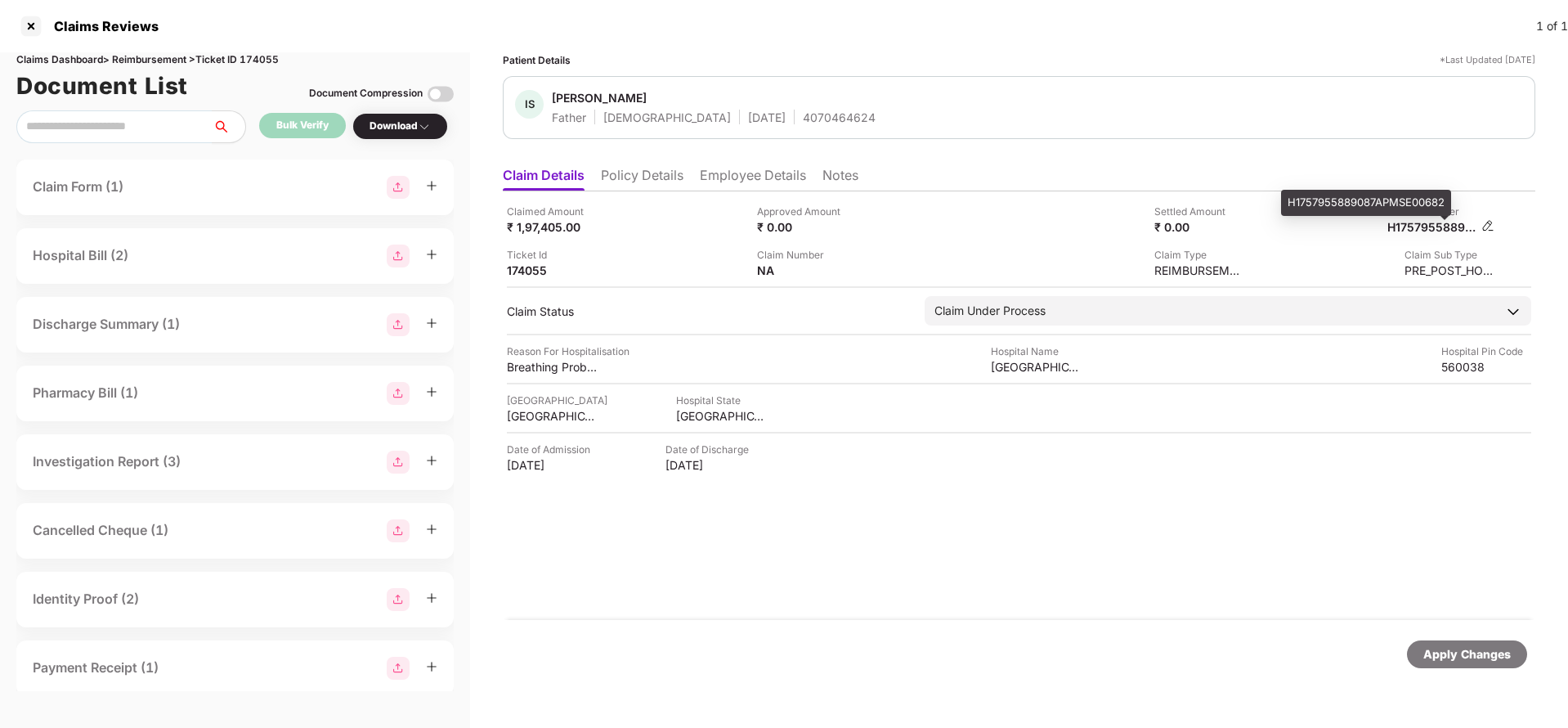
click at [1447, 220] on div "H1757955889087APMSE00682" at bounding box center [1432, 226] width 90 height 16
copy div "H1757955889087APMSE00682"
click at [803, 113] on div "4070464624" at bounding box center [839, 117] width 73 height 16
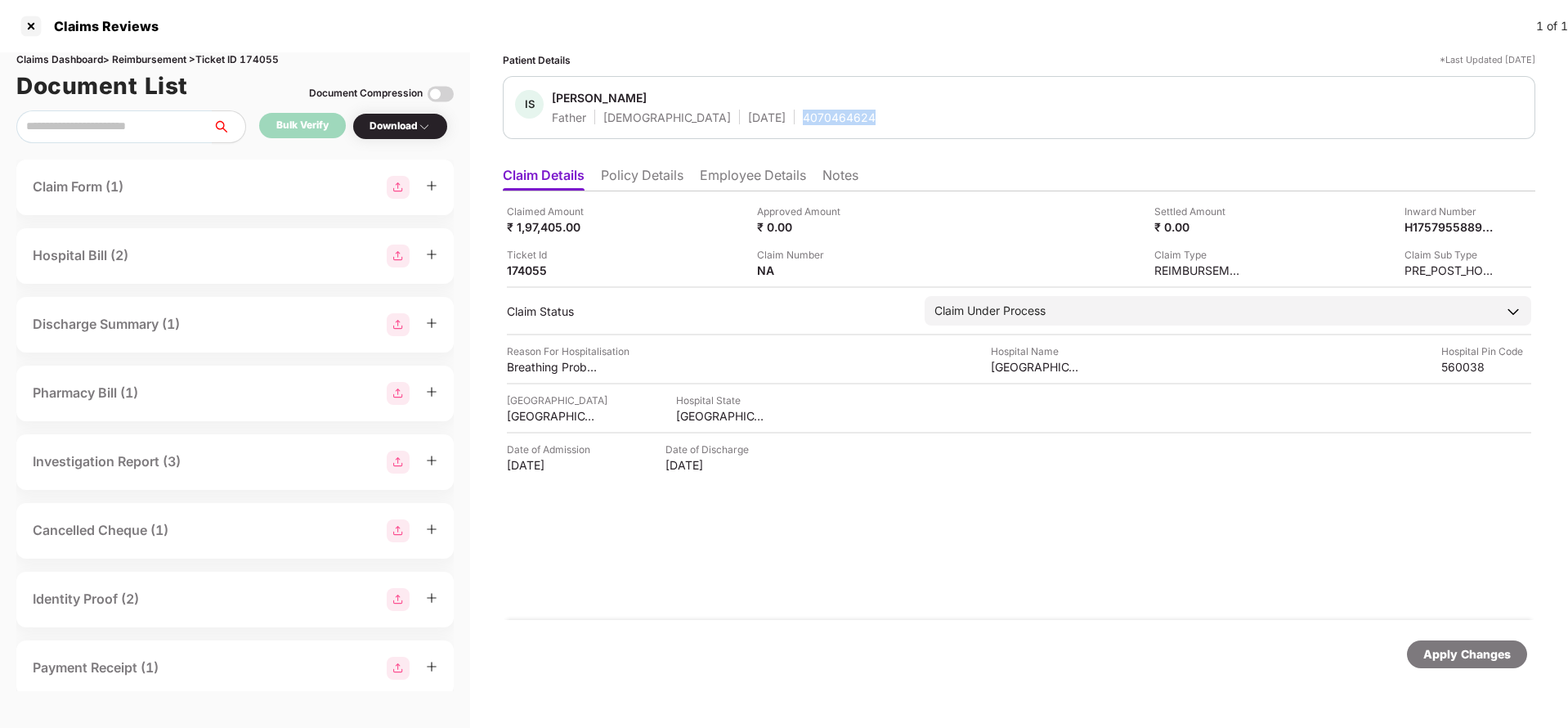
click at [803, 113] on div "4070464624" at bounding box center [839, 117] width 73 height 16
copy div "4070464624"
click at [1472, 651] on div "Apply Changes" at bounding box center [1466, 654] width 87 height 18
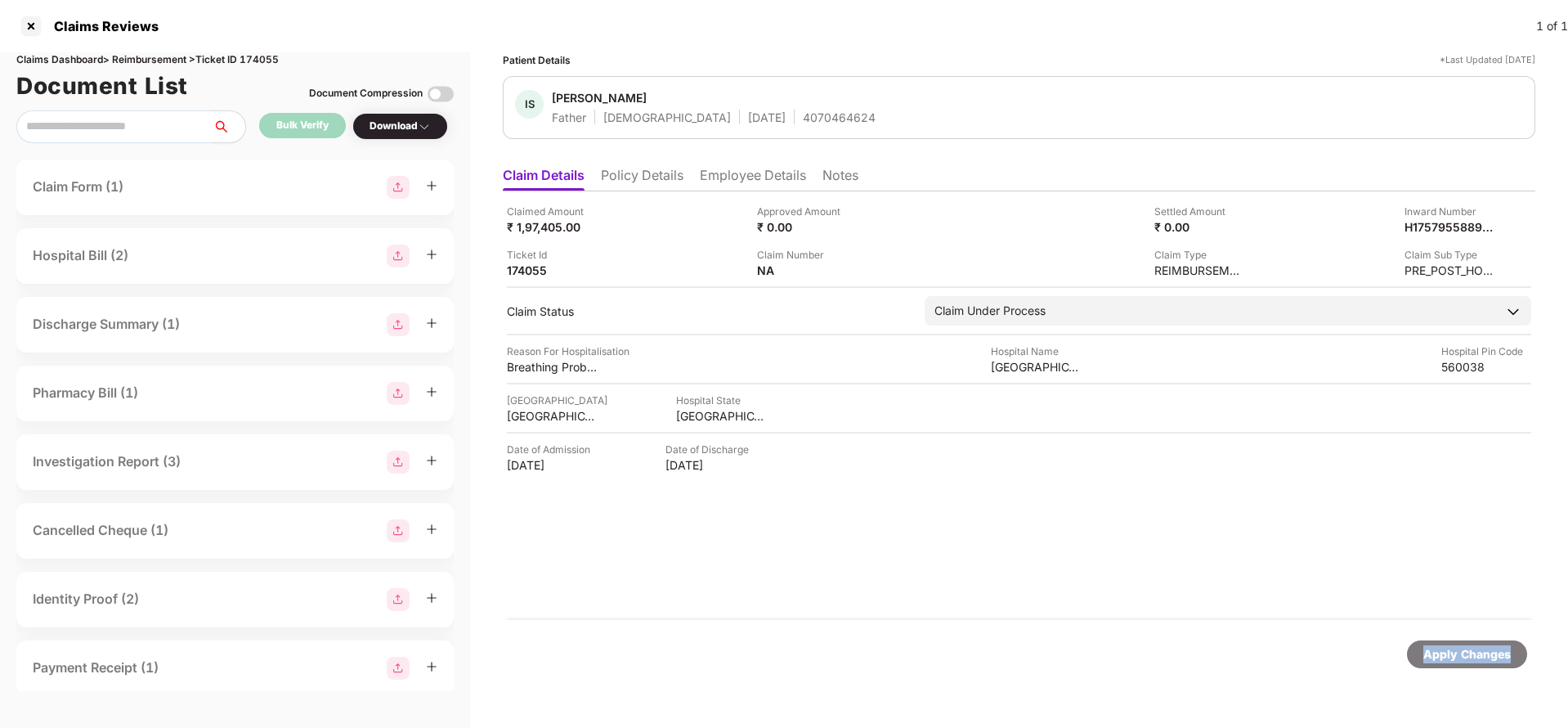
click at [1472, 651] on div "Apply Changes" at bounding box center [1466, 654] width 87 height 18
click at [259, 59] on div "Claims Dashboard > Reimbursement > Ticket ID 174055" at bounding box center [235, 60] width 437 height 16
copy div "174055"
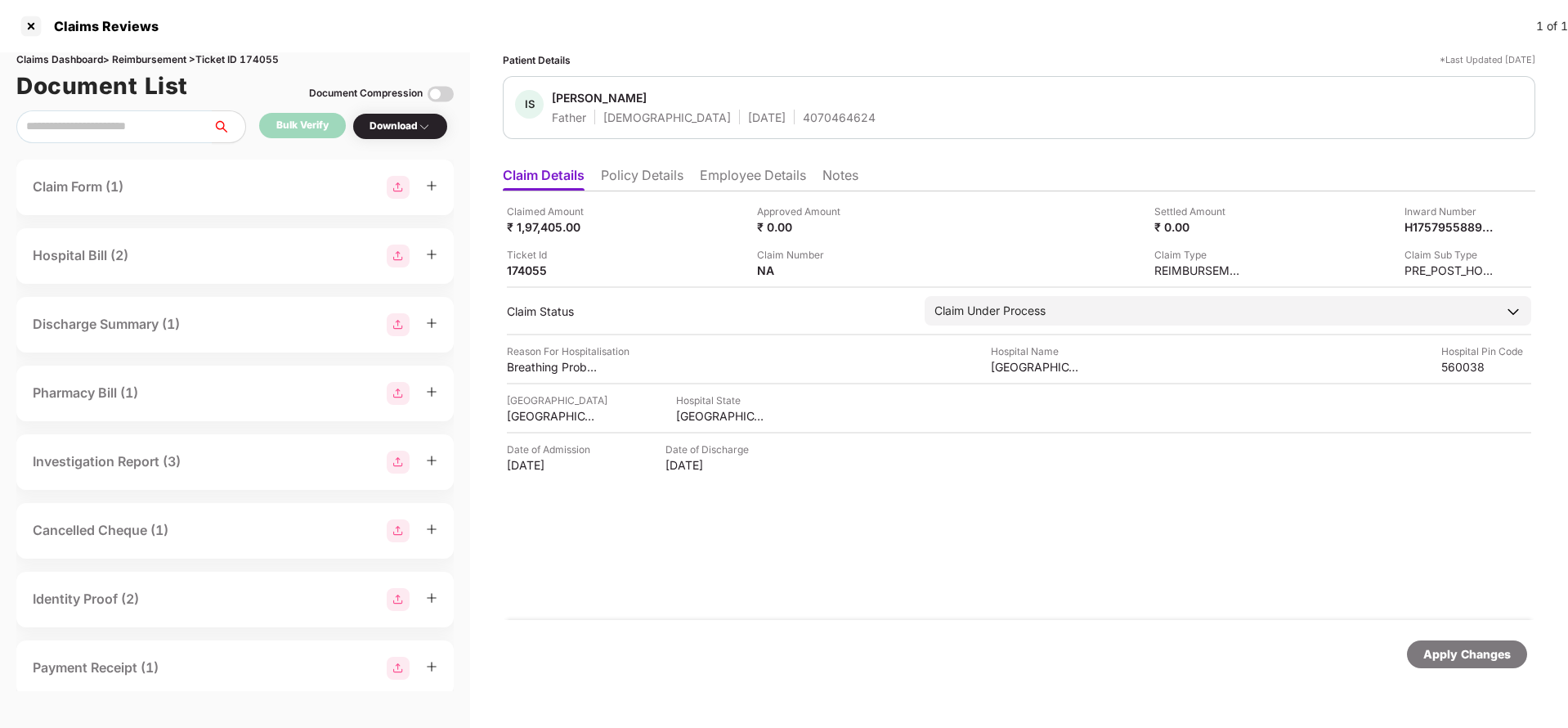
click at [1481, 655] on div "Apply Changes" at bounding box center [1466, 654] width 87 height 18
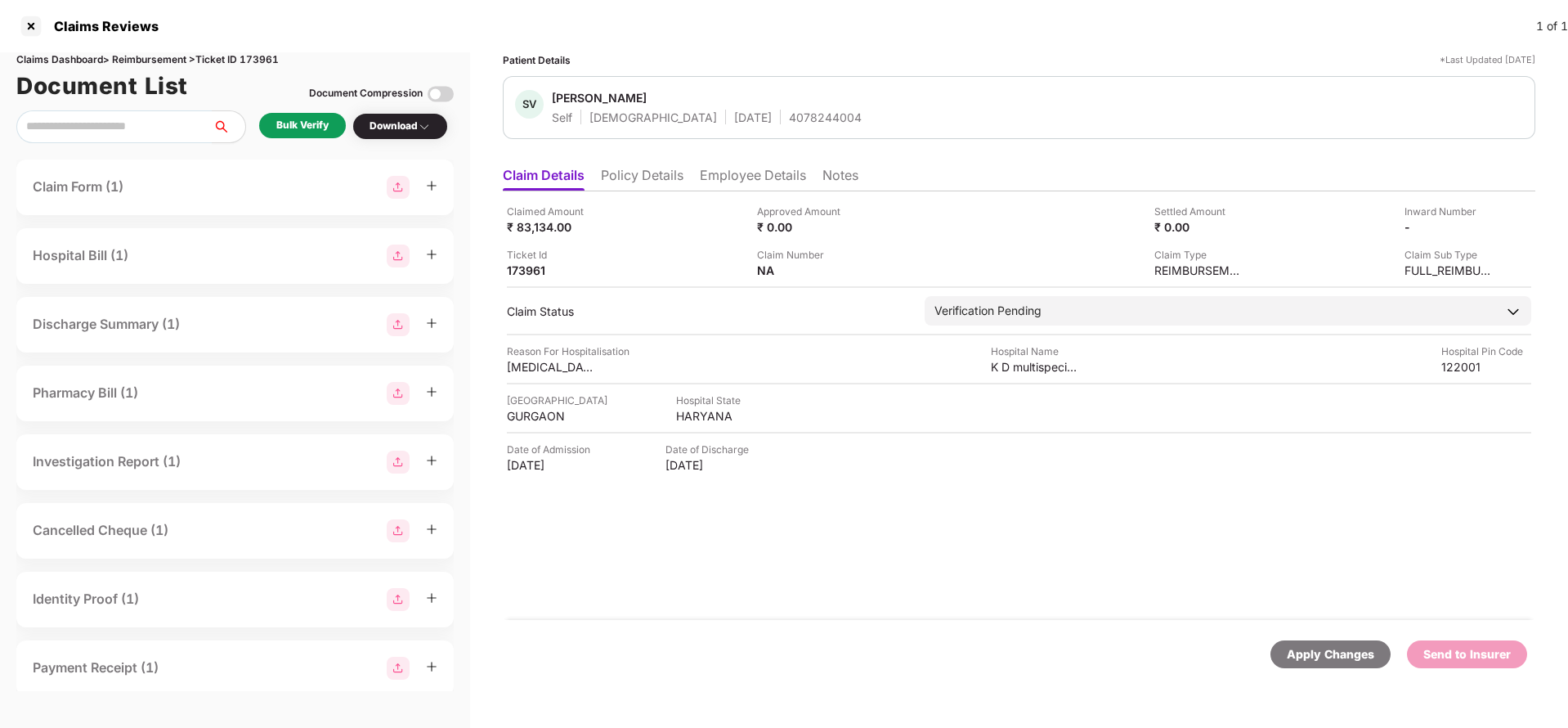
click at [272, 127] on div "Bulk Verify" at bounding box center [302, 126] width 86 height 26
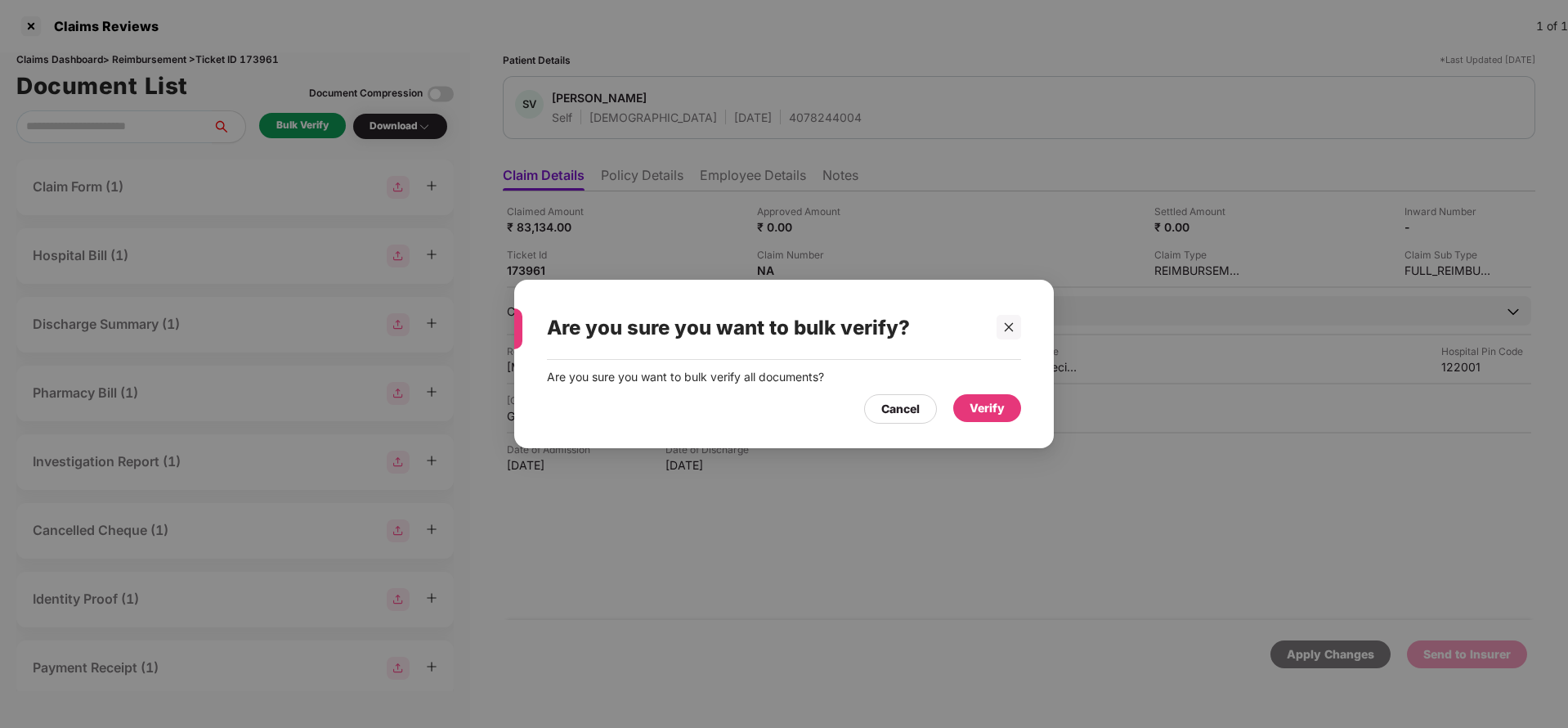
click at [973, 413] on div "Verify" at bounding box center [987, 408] width 35 height 18
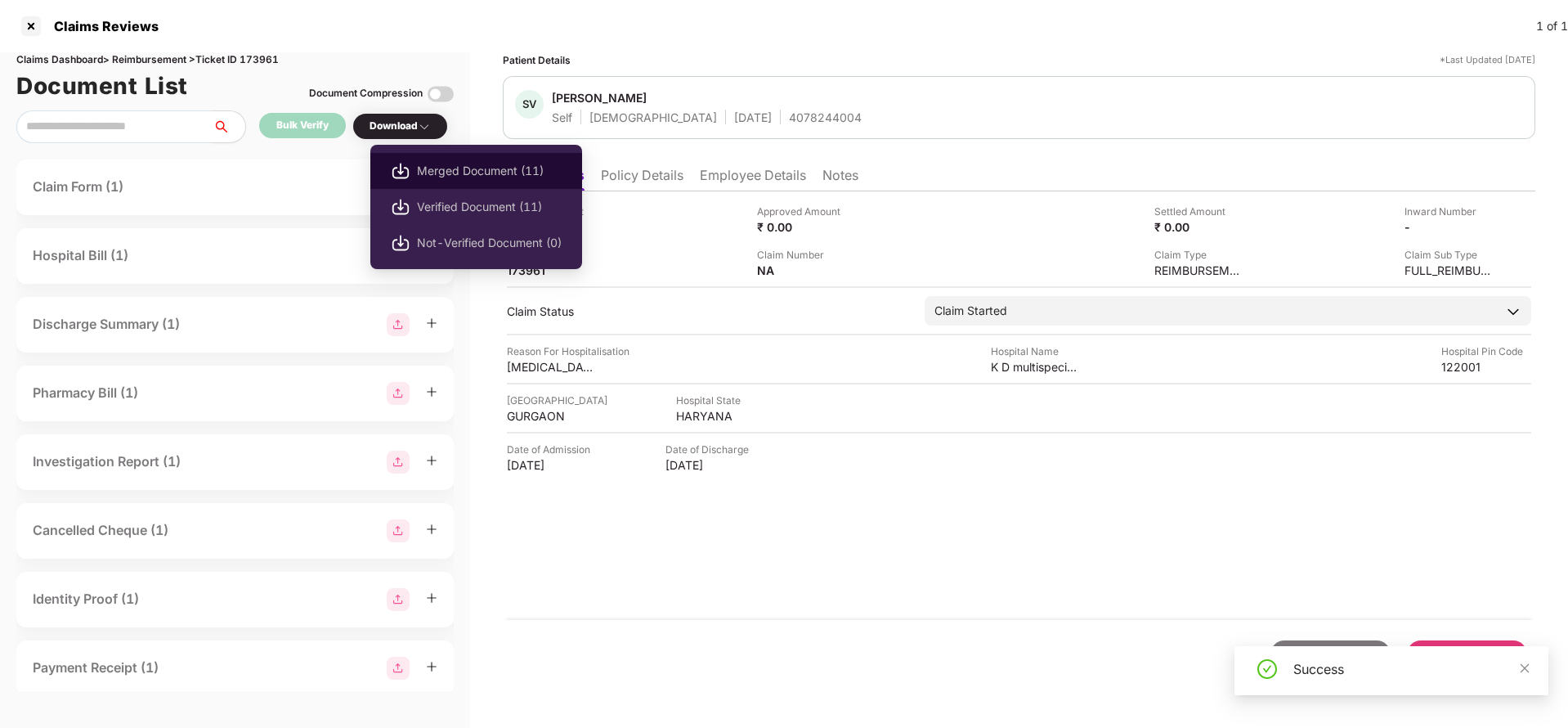
click at [428, 187] on li "Merged Document (11)" at bounding box center [476, 170] width 211 height 36
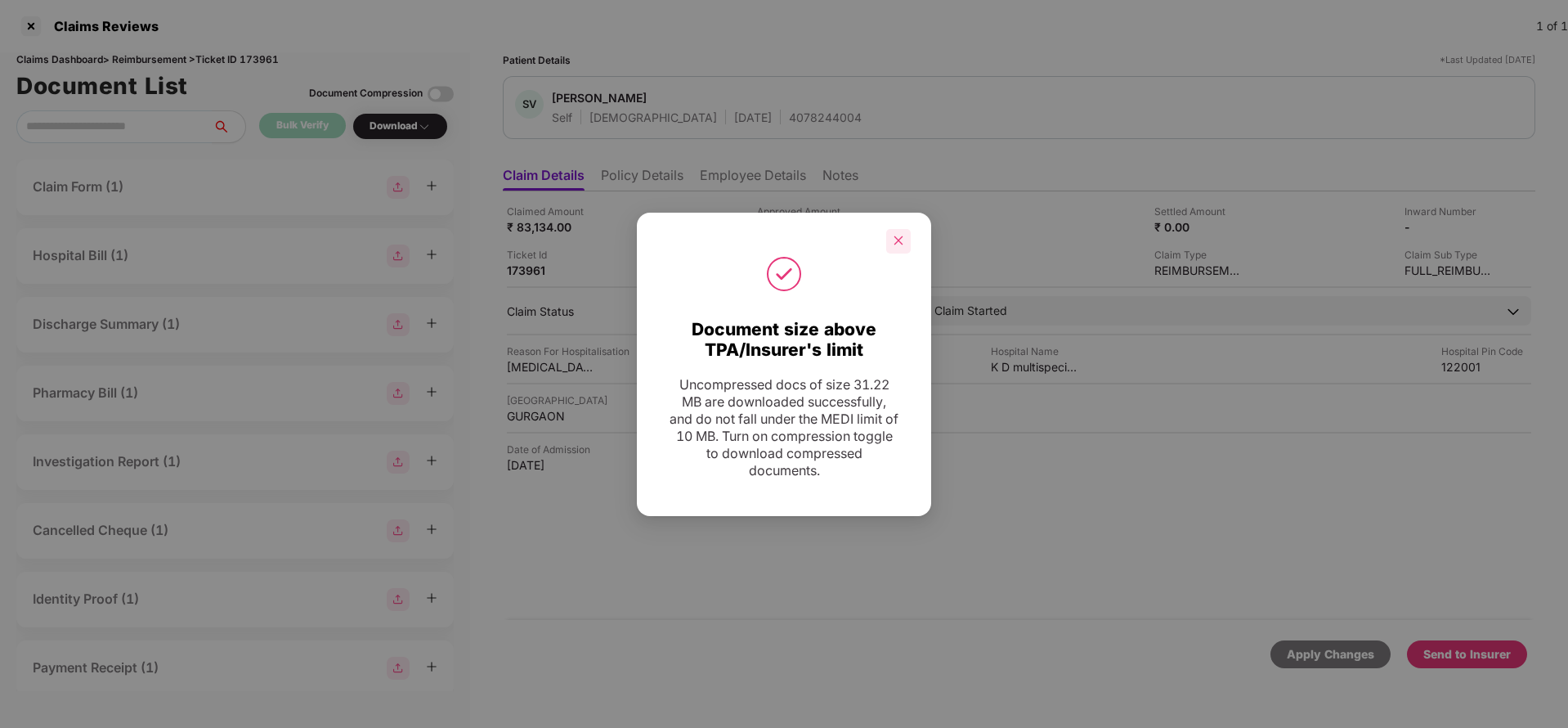
click at [902, 249] on div at bounding box center [898, 241] width 25 height 25
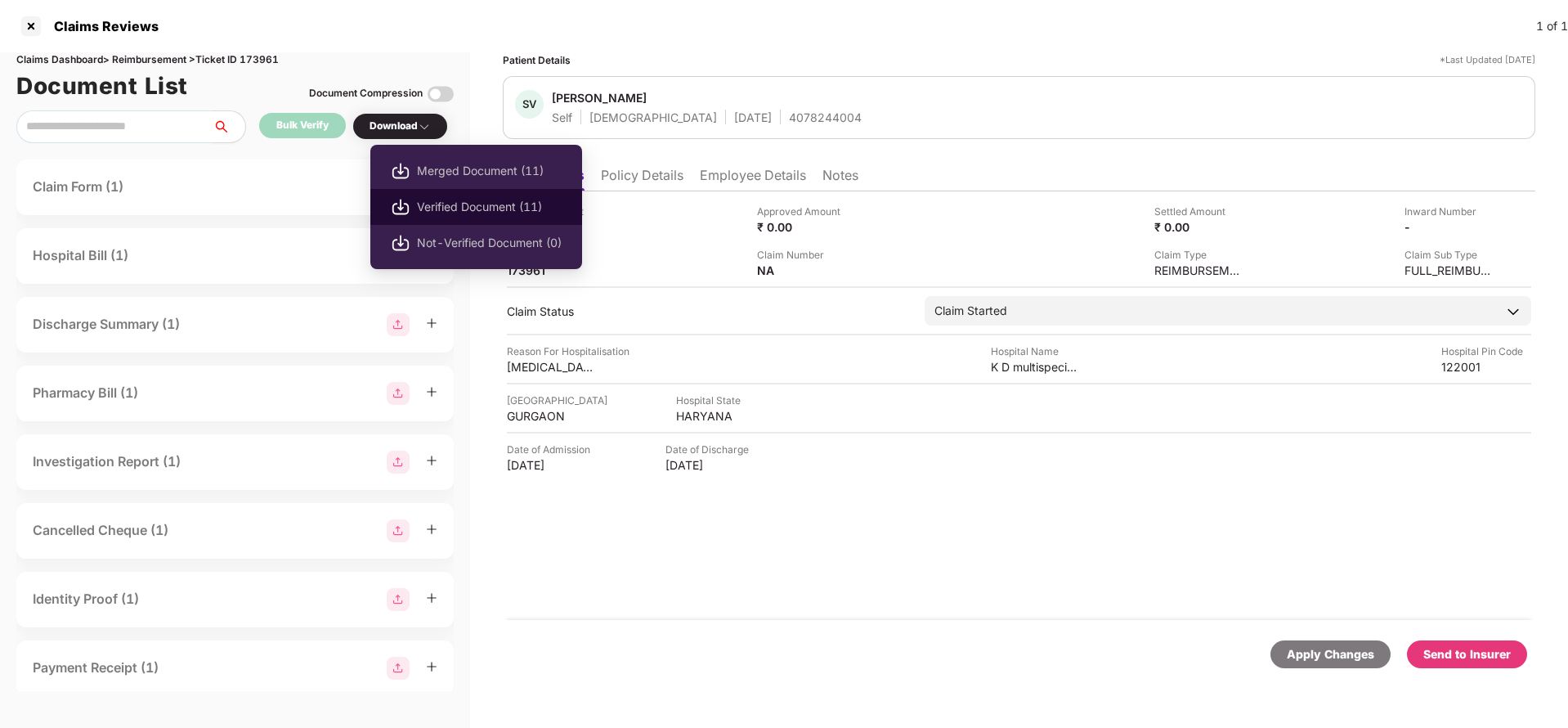
click at [436, 204] on span "Verified Document (11)" at bounding box center [490, 207] width 145 height 18
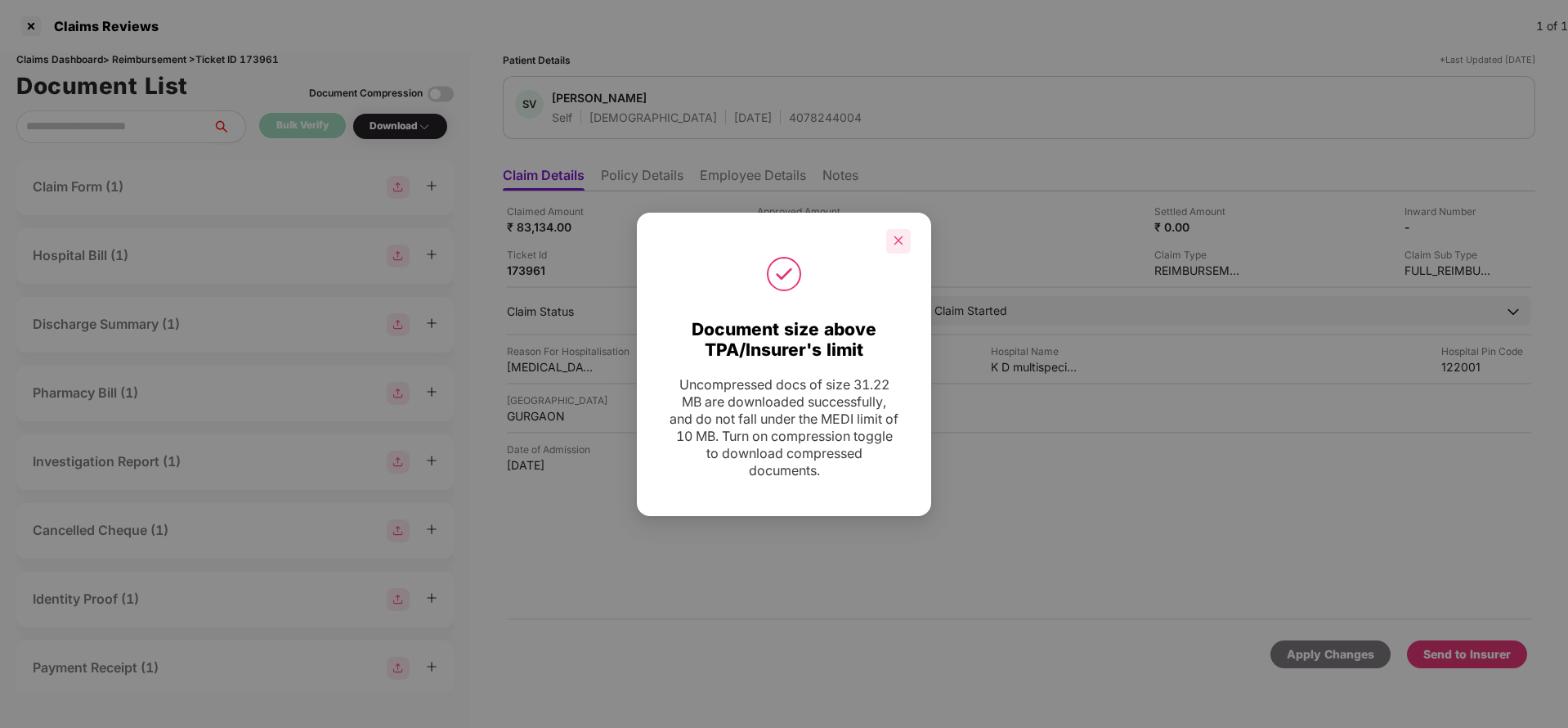
click at [896, 242] on icon "close" at bounding box center [899, 241] width 9 height 9
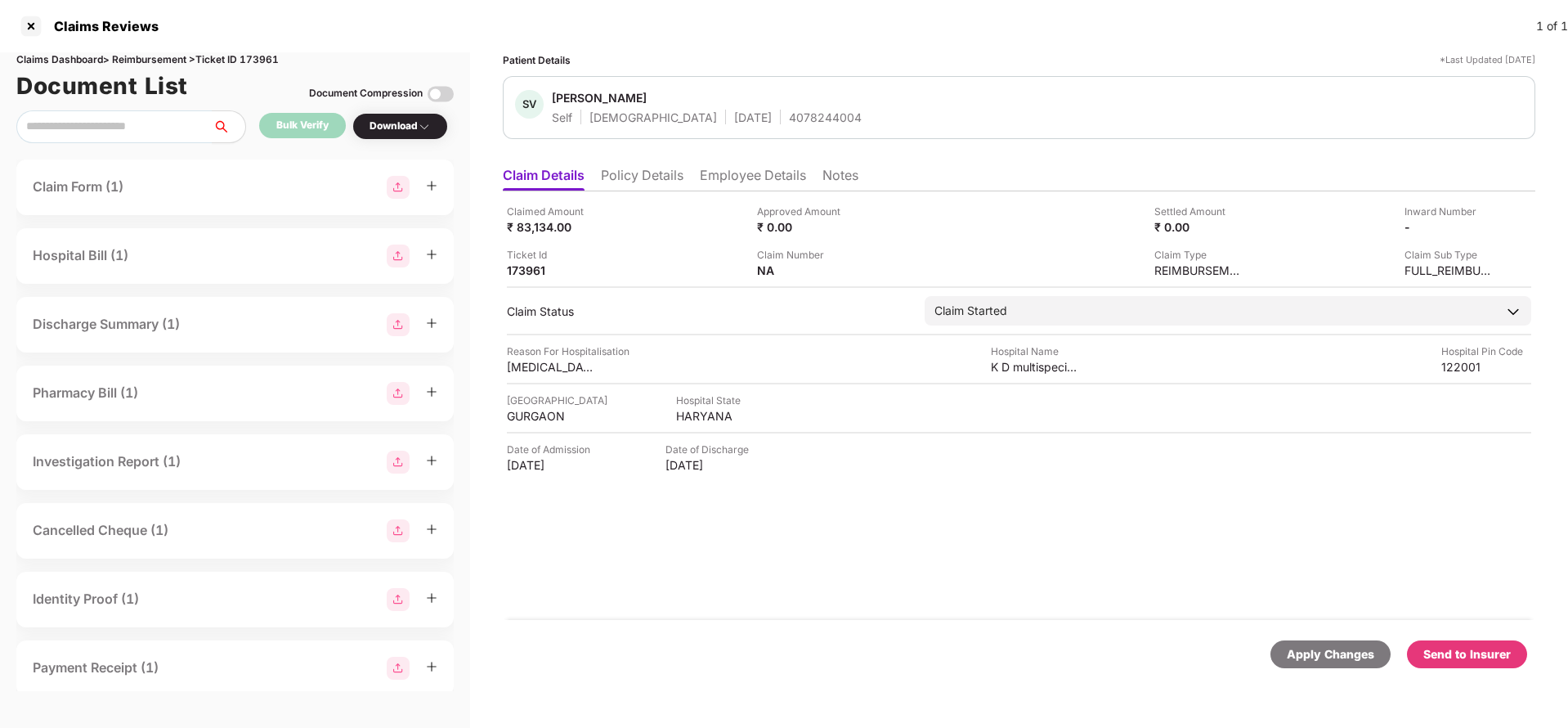
click at [1512, 650] on div "Send to Insurer" at bounding box center [1467, 654] width 120 height 28
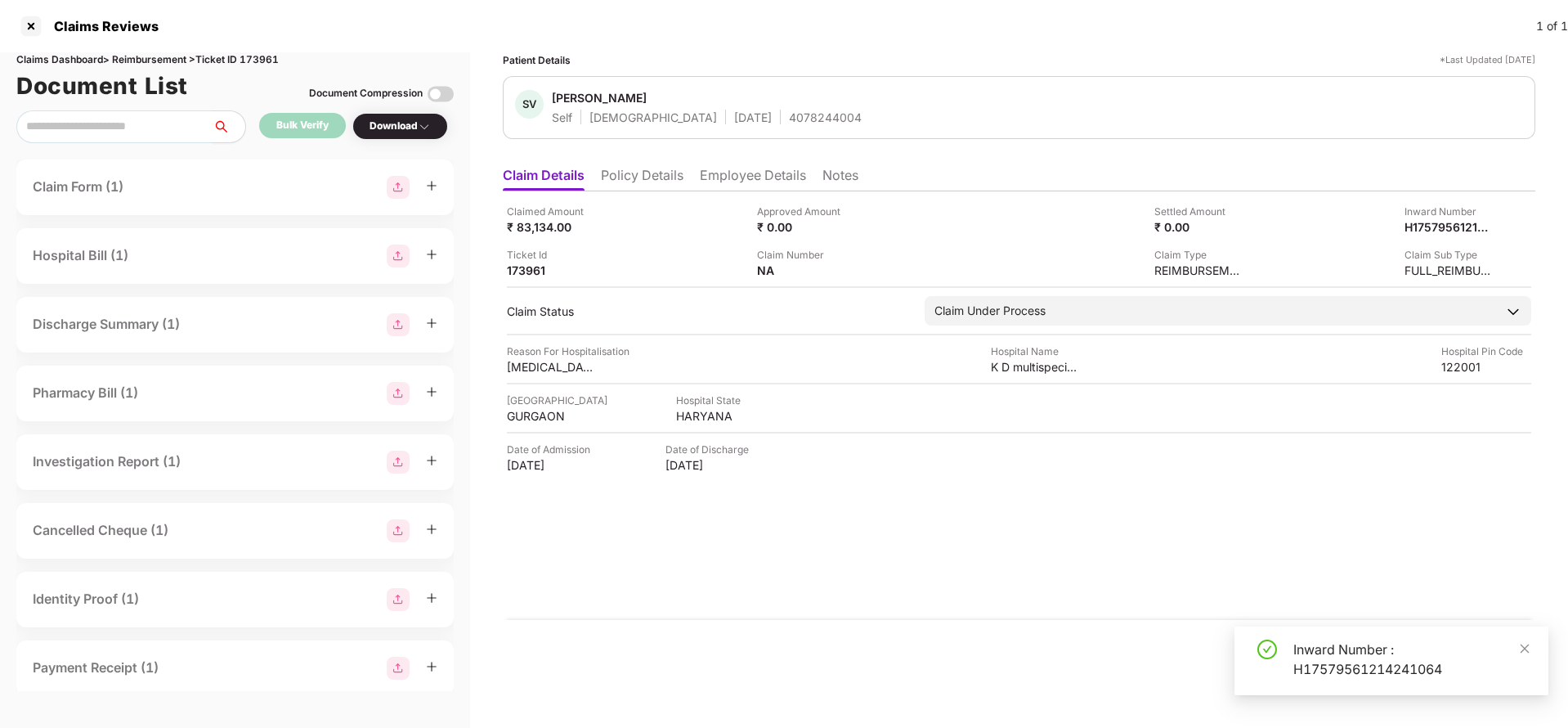
click at [645, 163] on ul "Claim Details Policy Details Employee Details Notes" at bounding box center [1019, 176] width 1032 height 33
click at [640, 167] on li "Policy Details" at bounding box center [642, 179] width 83 height 24
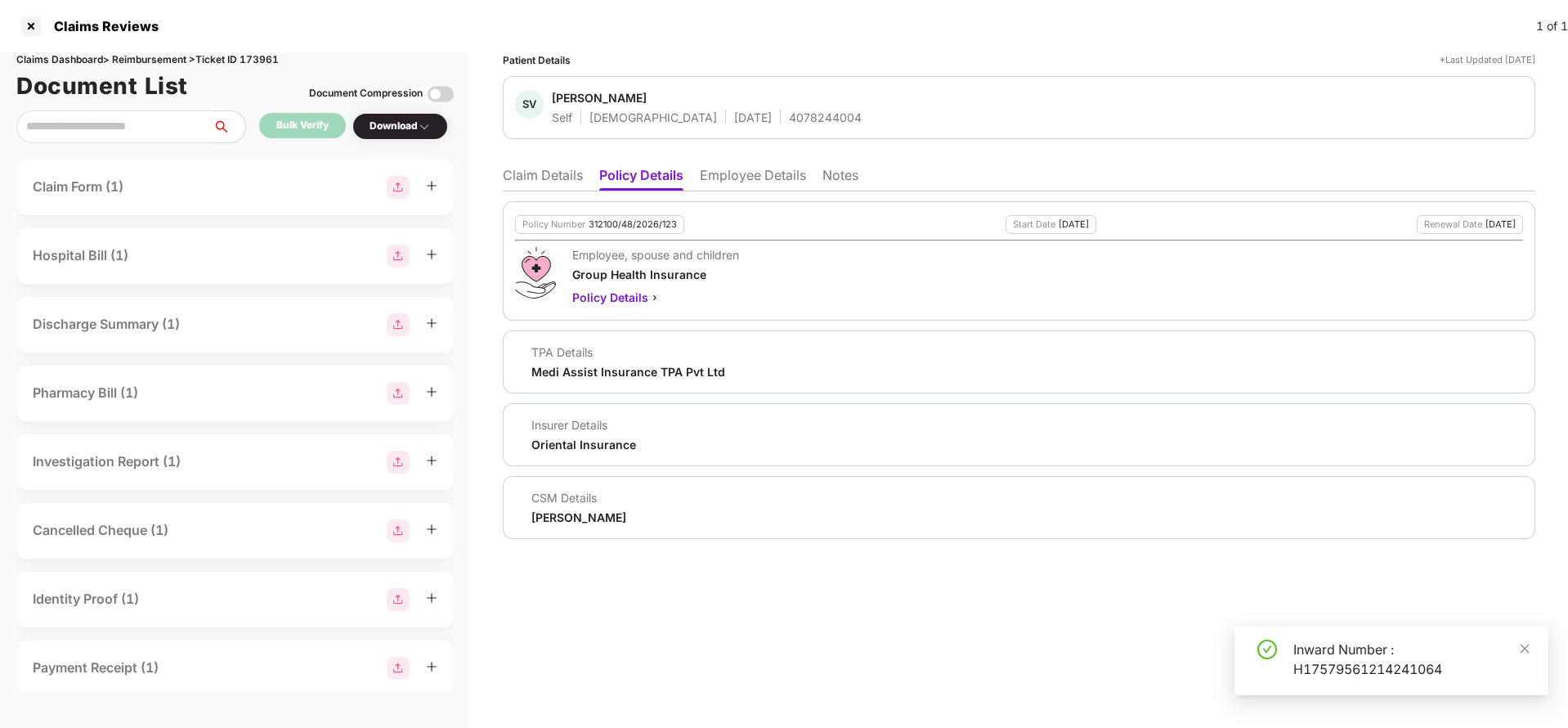
click at [736, 173] on li "Employee Details" at bounding box center [753, 179] width 107 height 24
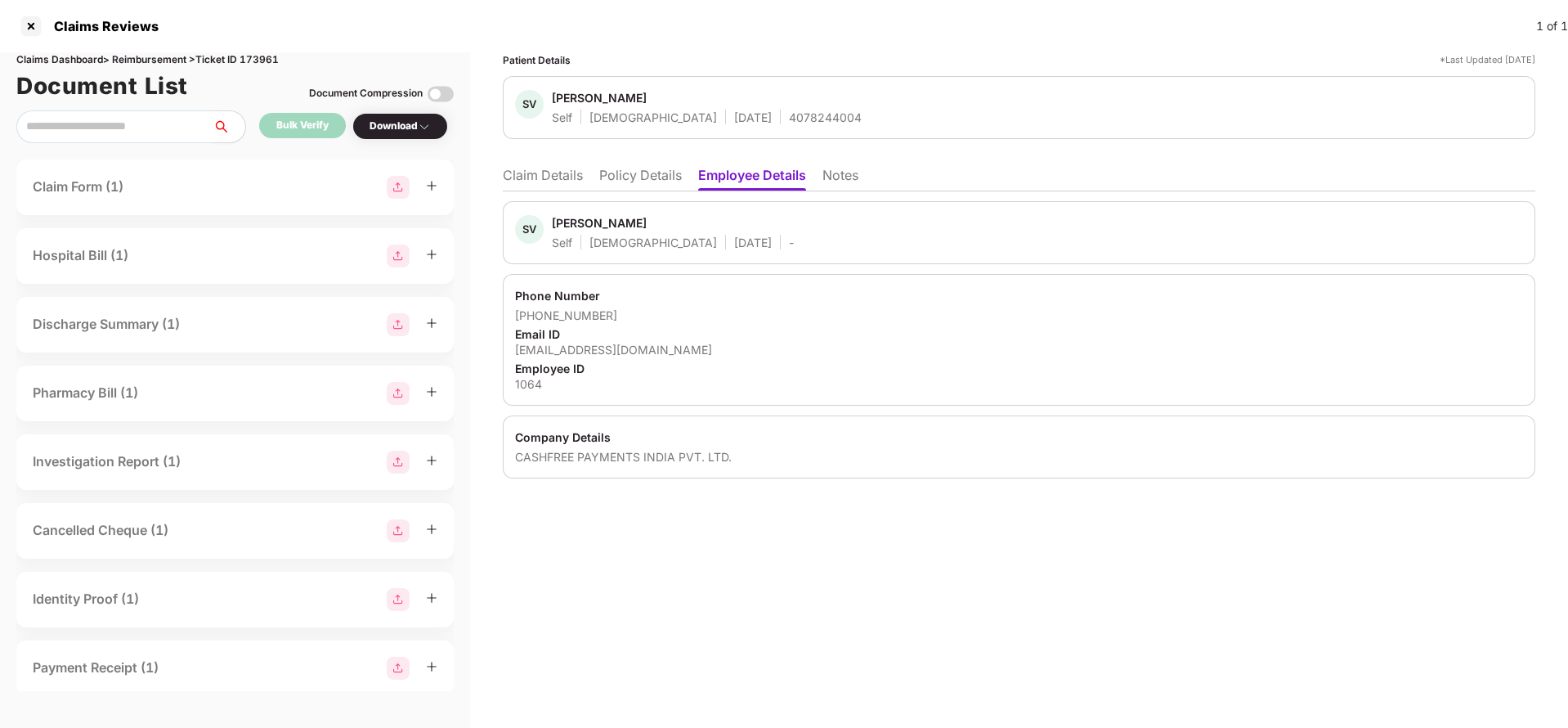
click at [646, 171] on li "Policy Details" at bounding box center [640, 179] width 83 height 24
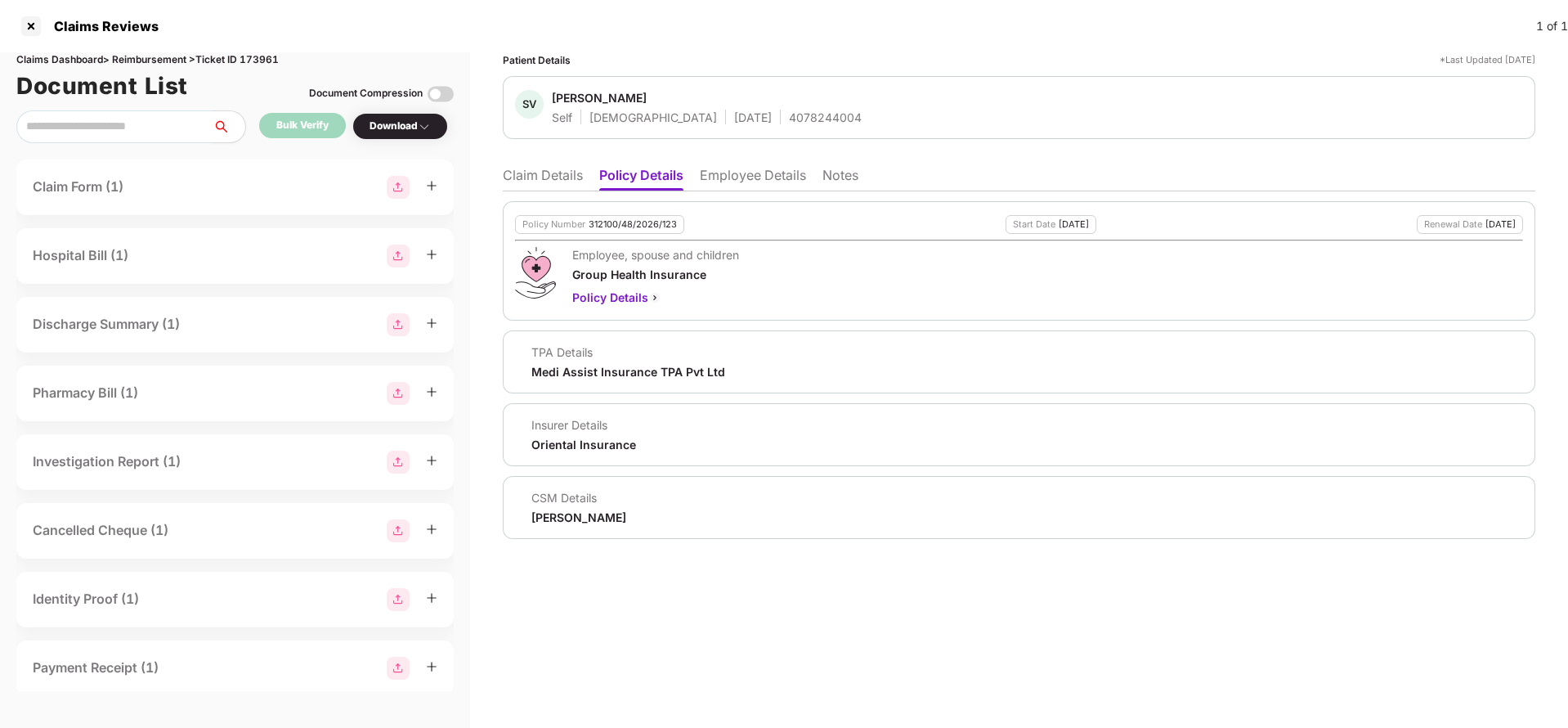
click at [543, 174] on li "Claim Details" at bounding box center [542, 179] width 80 height 24
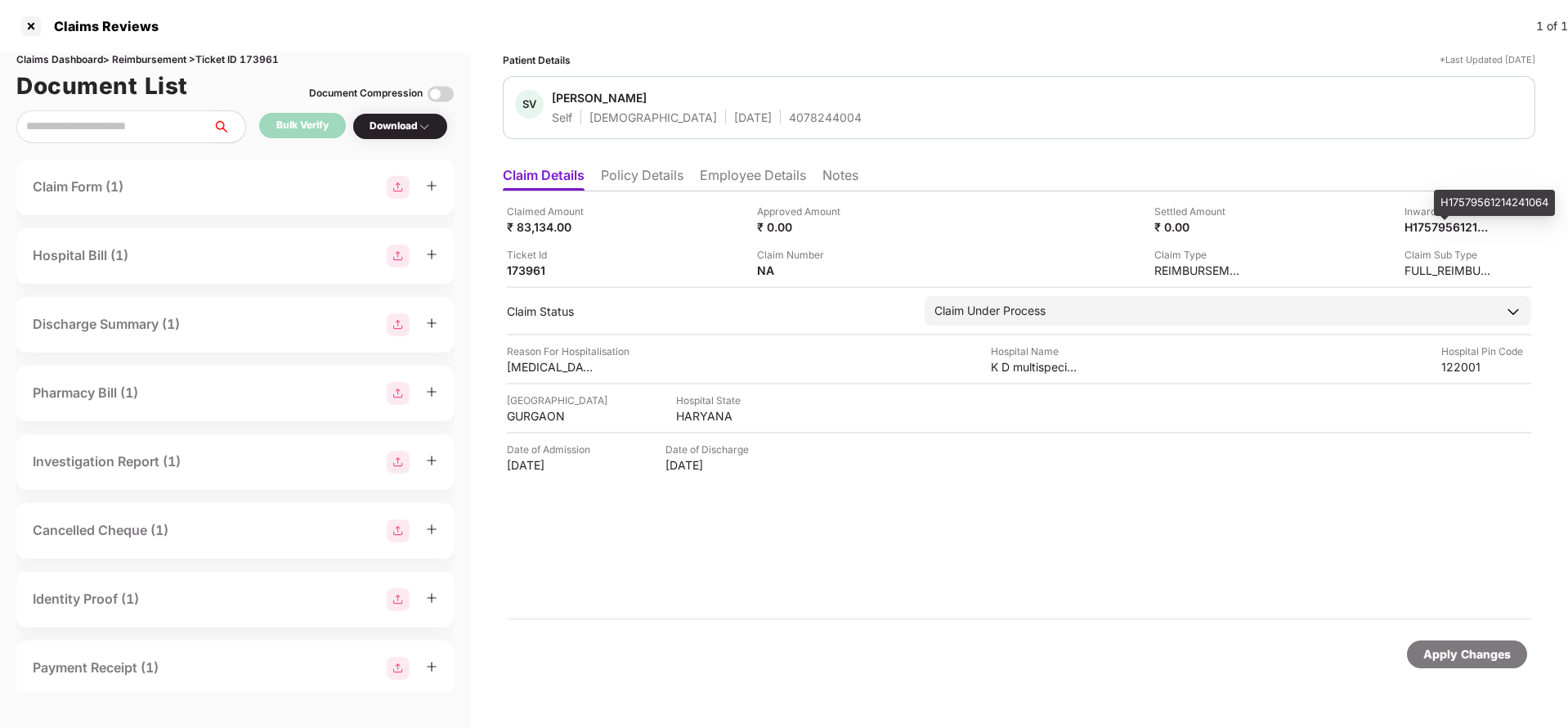
click at [1420, 226] on div "H17579561214241064" at bounding box center [1450, 226] width 90 height 16
copy div "H17579561214241064"
click at [789, 123] on div "4078244004" at bounding box center [825, 117] width 73 height 16
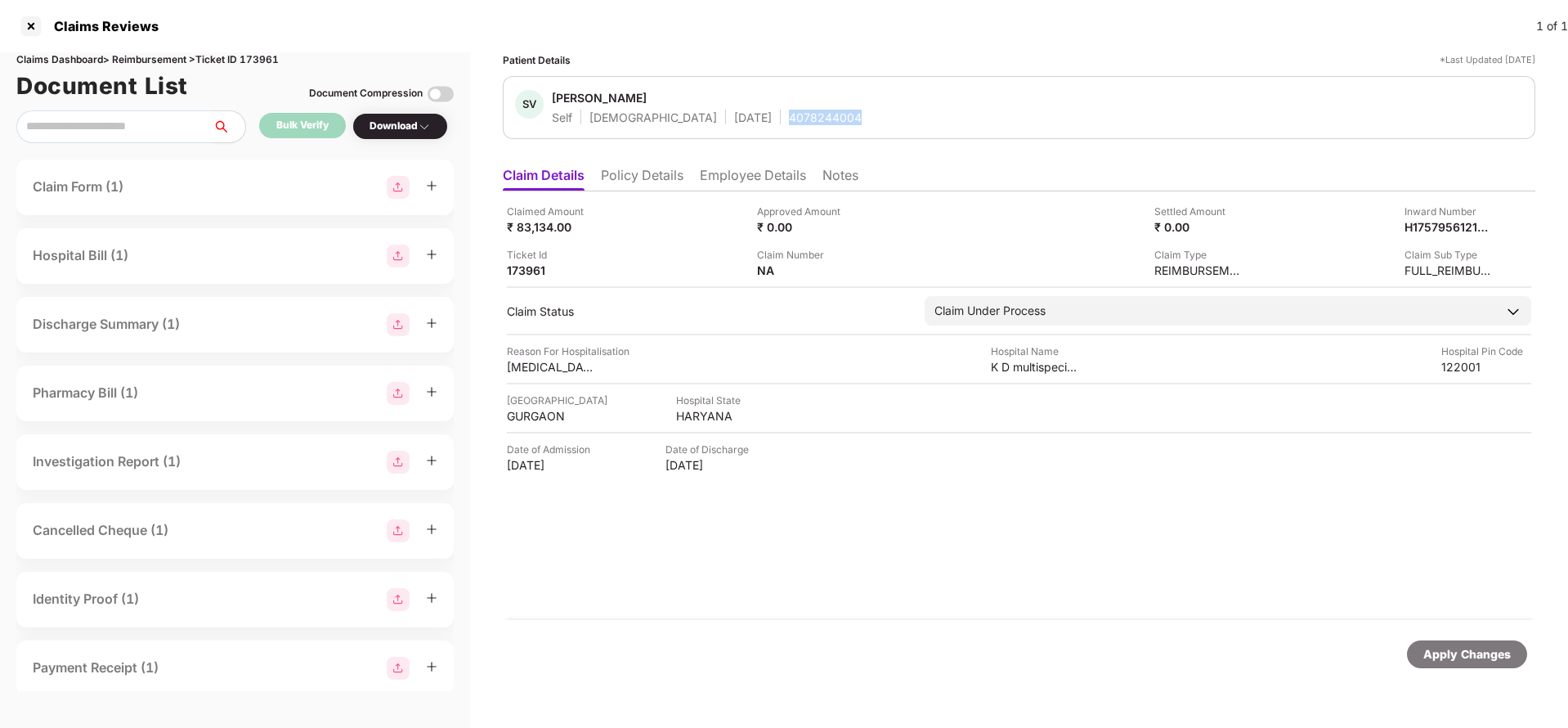
click at [789, 123] on div "4078244004" at bounding box center [825, 117] width 73 height 16
copy div "4078244004"
click at [1468, 650] on div "Apply Changes" at bounding box center [1466, 654] width 87 height 18
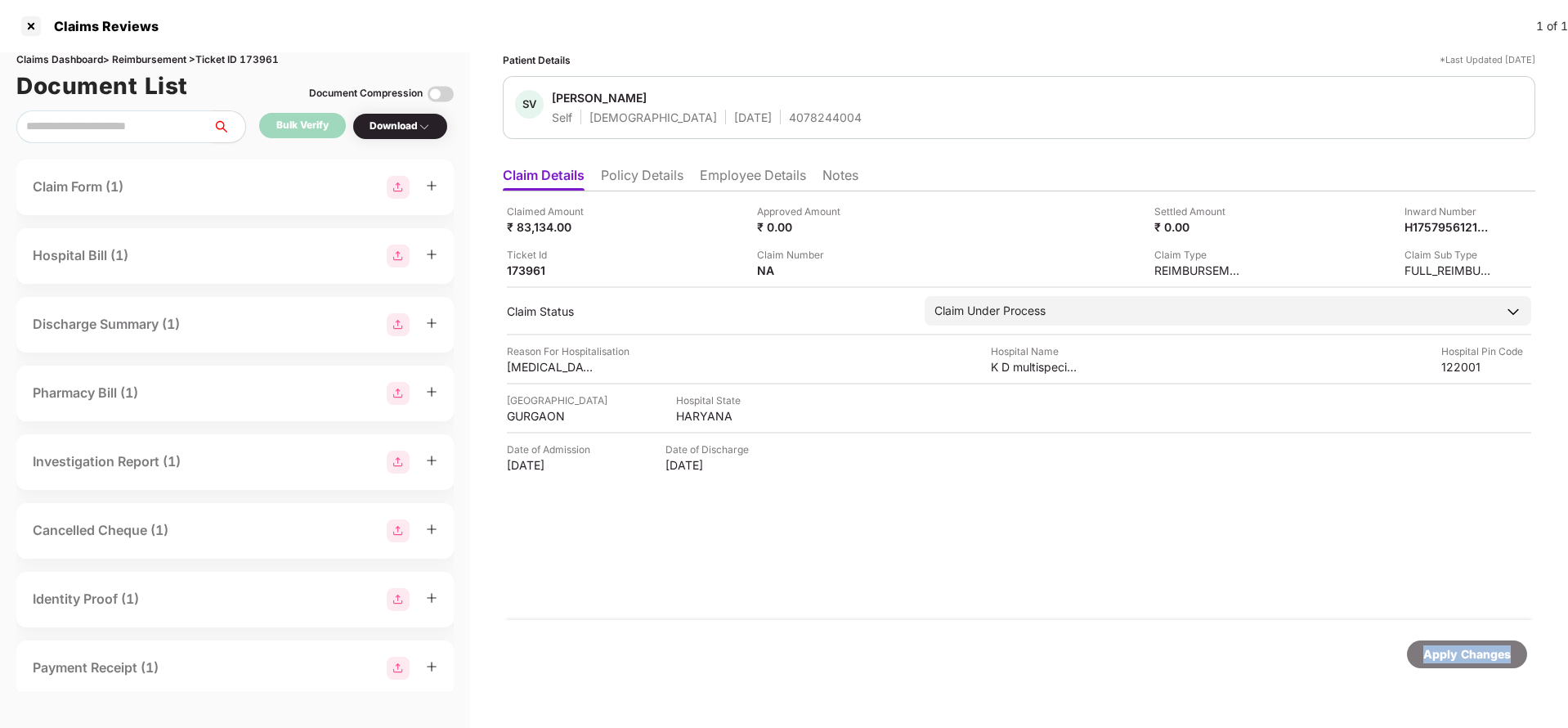
click at [1468, 650] on div "Apply Changes" at bounding box center [1466, 654] width 87 height 18
click at [257, 61] on div "Claims Dashboard > Reimbursement > Ticket ID 173961" at bounding box center [235, 60] width 437 height 16
copy div "173961"
click at [1444, 652] on div "Apply Changes" at bounding box center [1466, 654] width 87 height 18
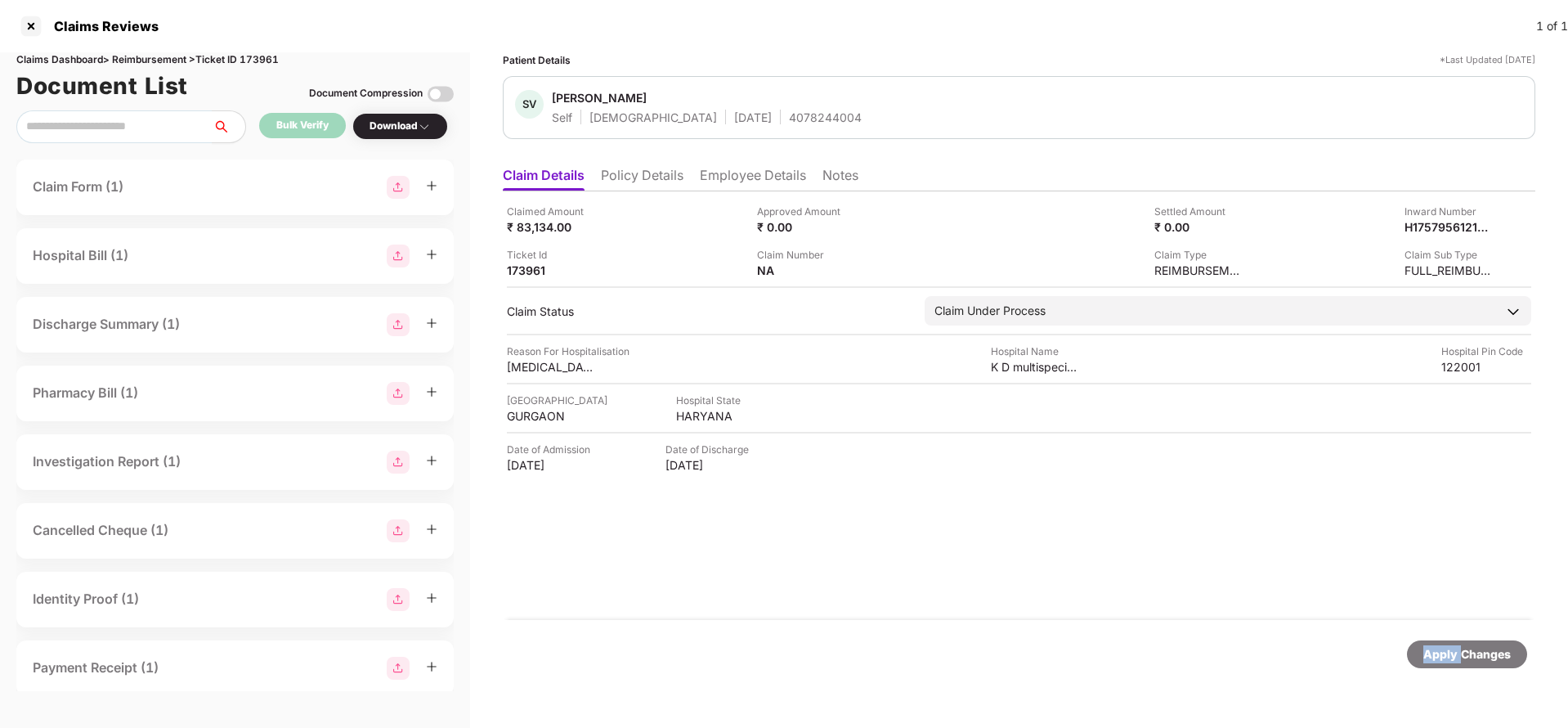
click at [1444, 652] on div "Apply Changes" at bounding box center [1466, 654] width 87 height 18
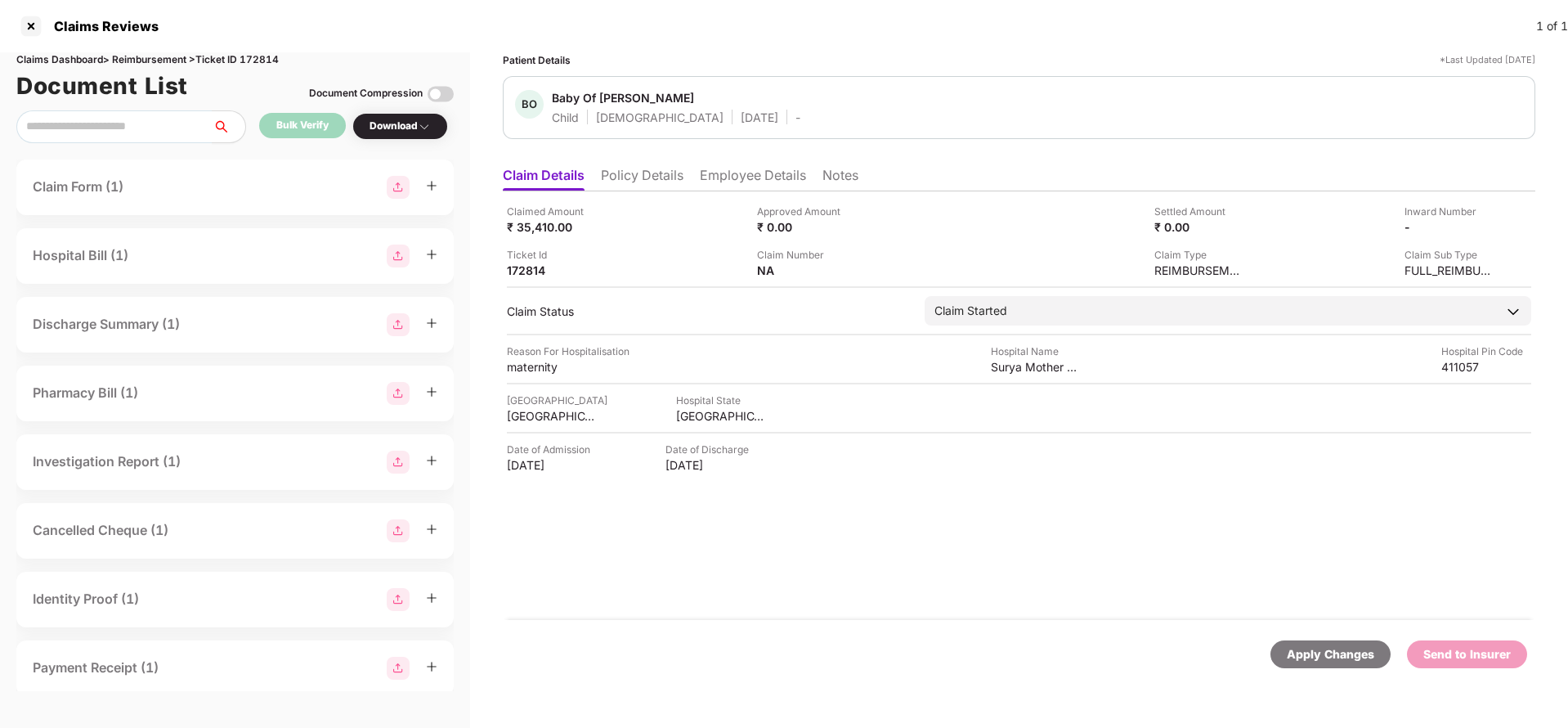
click at [653, 184] on li "Policy Details" at bounding box center [642, 179] width 83 height 24
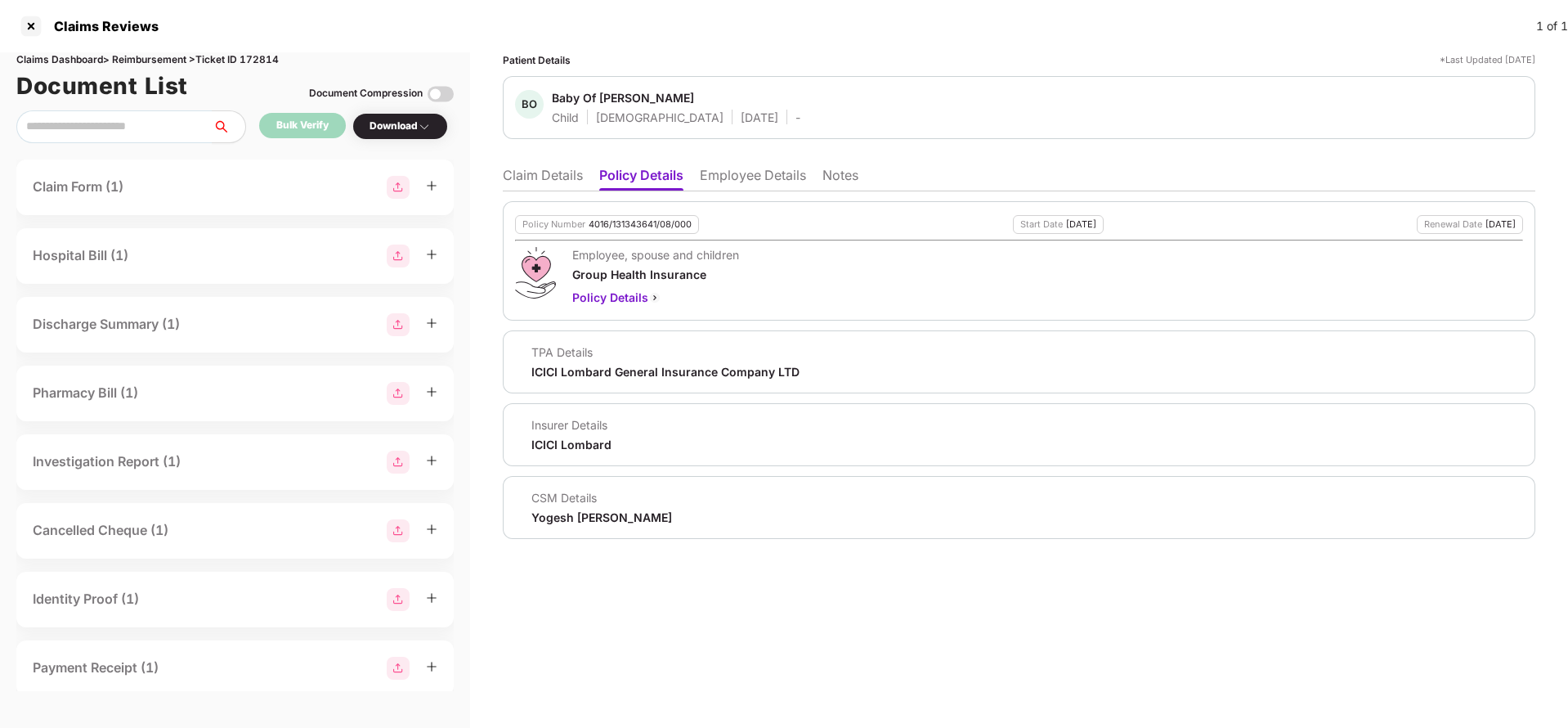
click at [739, 170] on li "Employee Details" at bounding box center [753, 179] width 107 height 24
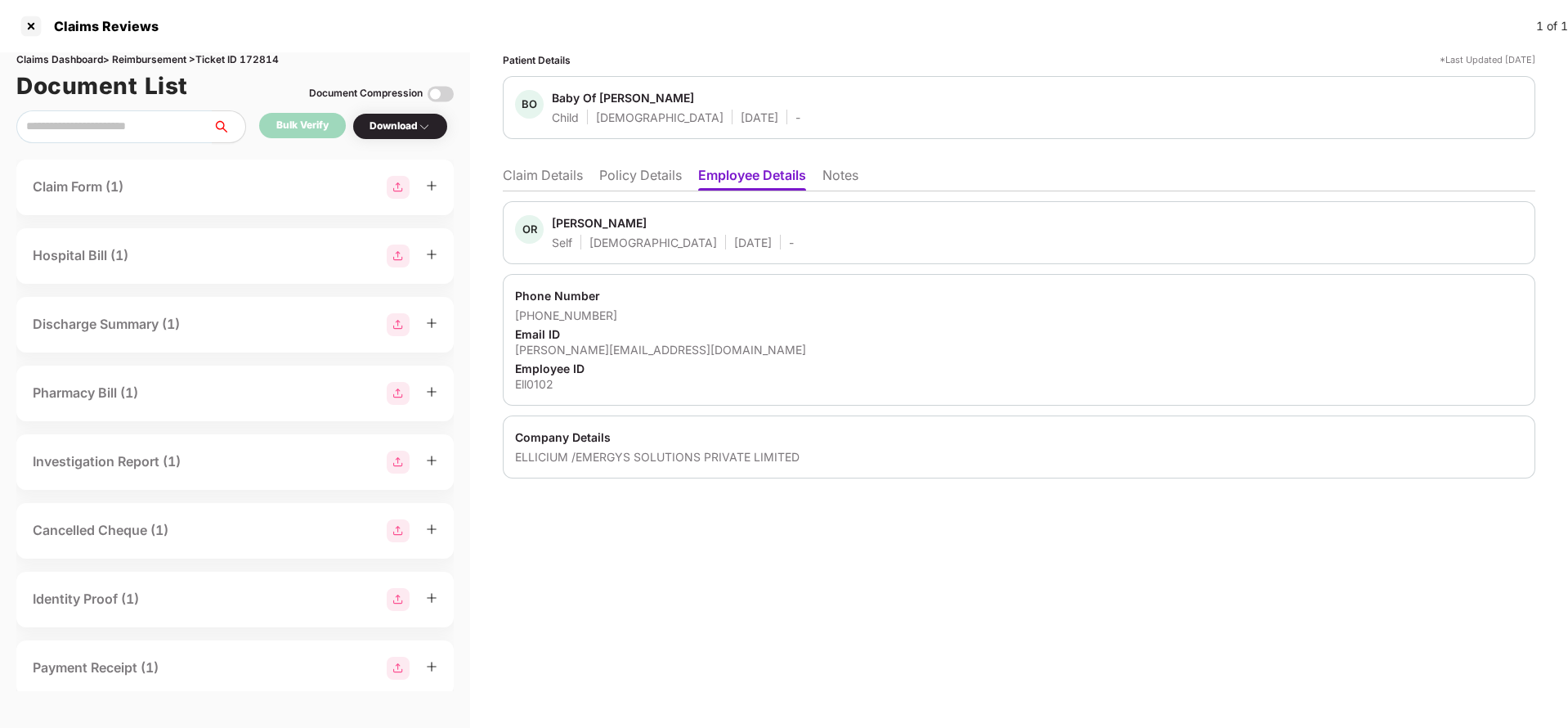
click at [525, 165] on ul "Claim Details Policy Details Employee Details Notes" at bounding box center [1019, 176] width 1032 height 33
click at [536, 191] on div "OR [PERSON_NAME] Self [DEMOGRAPHIC_DATA] [DATE] - Phone Number [PHONE_NUMBER] E…" at bounding box center [1019, 335] width 1032 height 287
click at [538, 174] on li "Claim Details" at bounding box center [542, 179] width 80 height 24
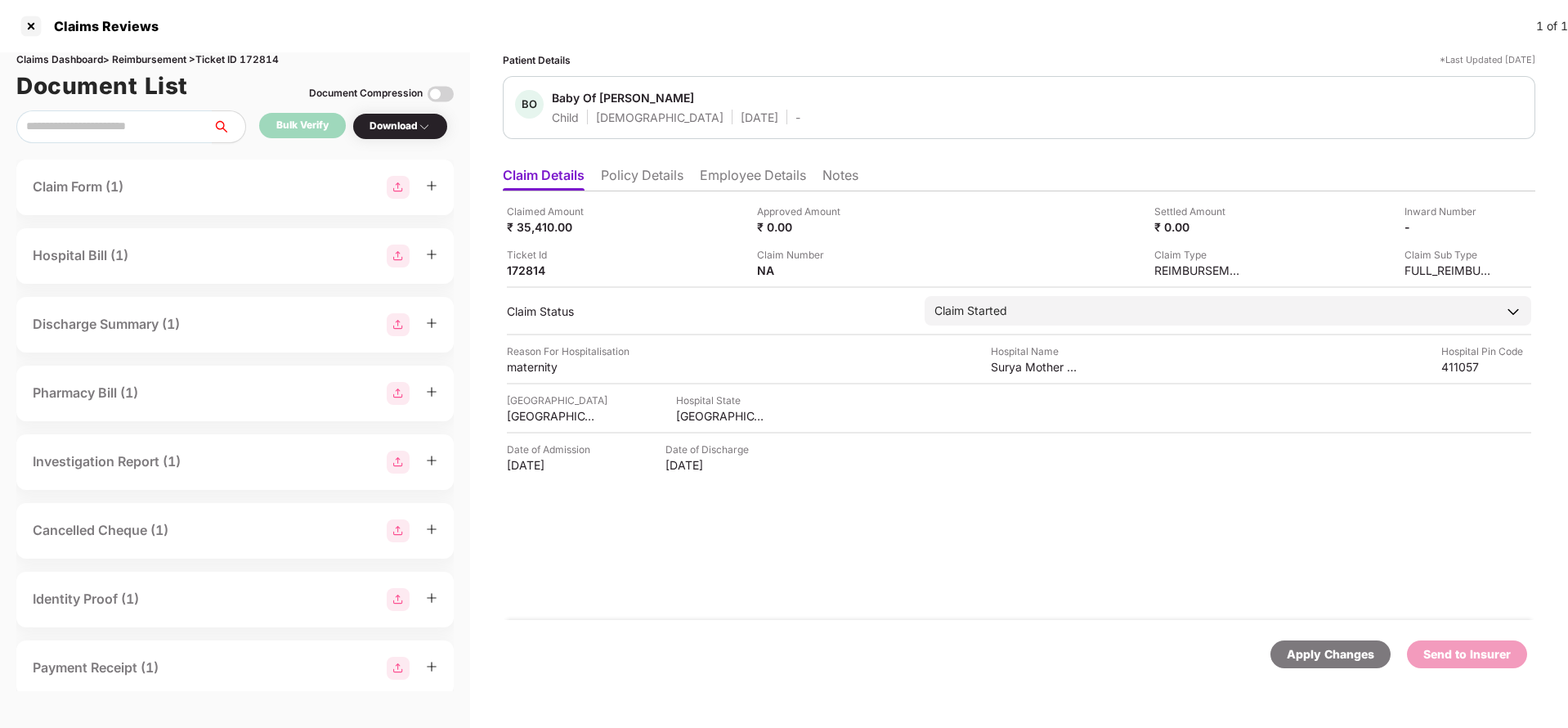
click at [657, 180] on li "Policy Details" at bounding box center [642, 179] width 83 height 24
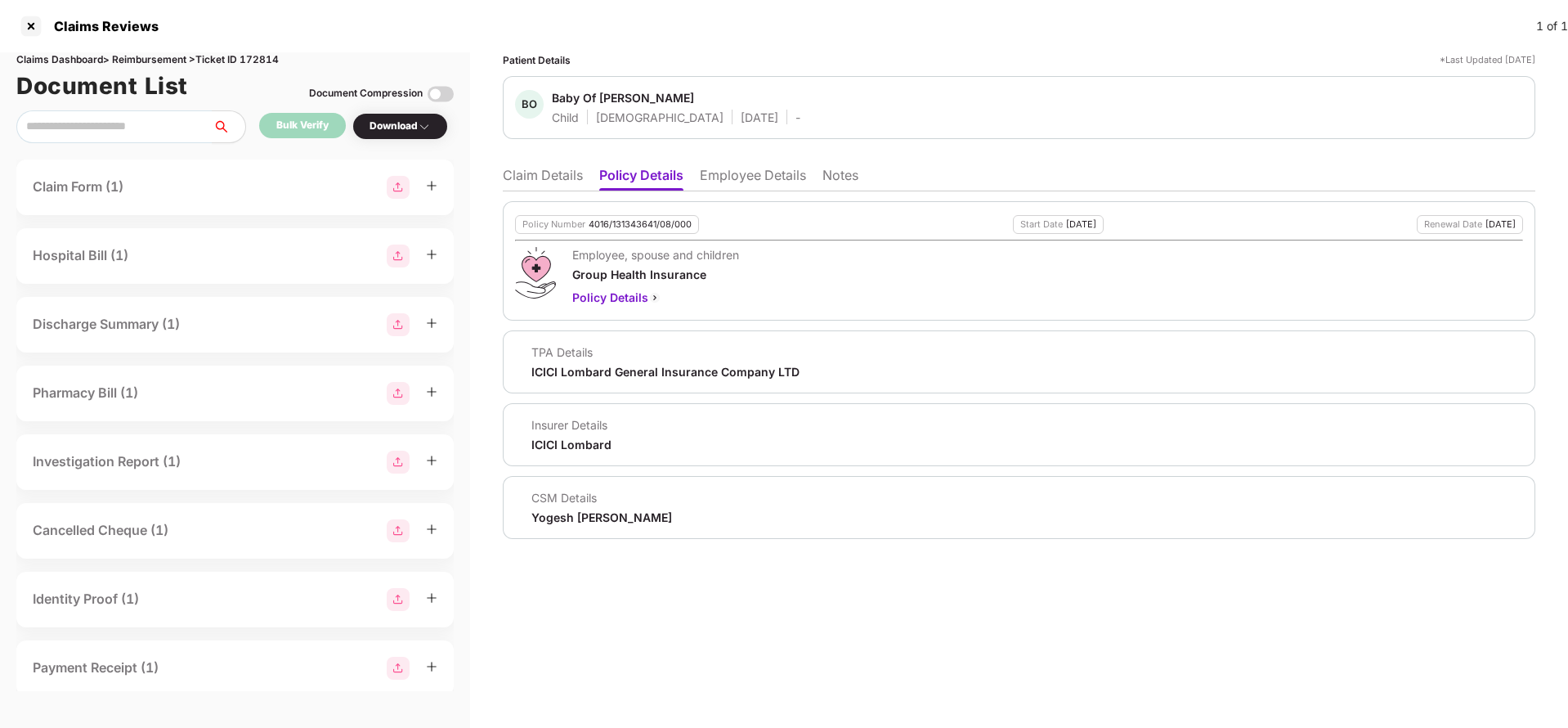
click at [633, 223] on div "4016/131343641/08/000" at bounding box center [640, 224] width 103 height 11
copy div "4016/131343641/08/000"
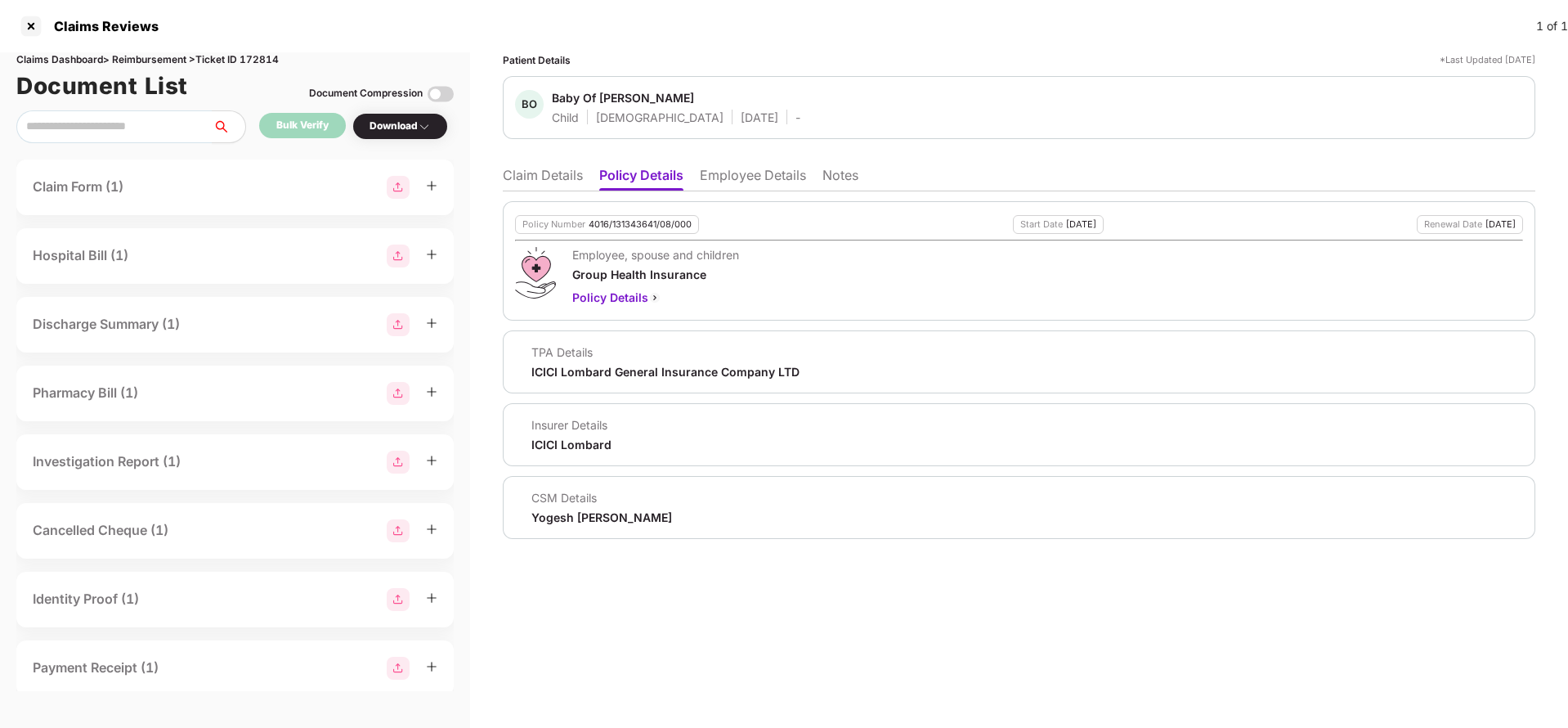
click at [548, 181] on li "Claim Details" at bounding box center [542, 179] width 80 height 24
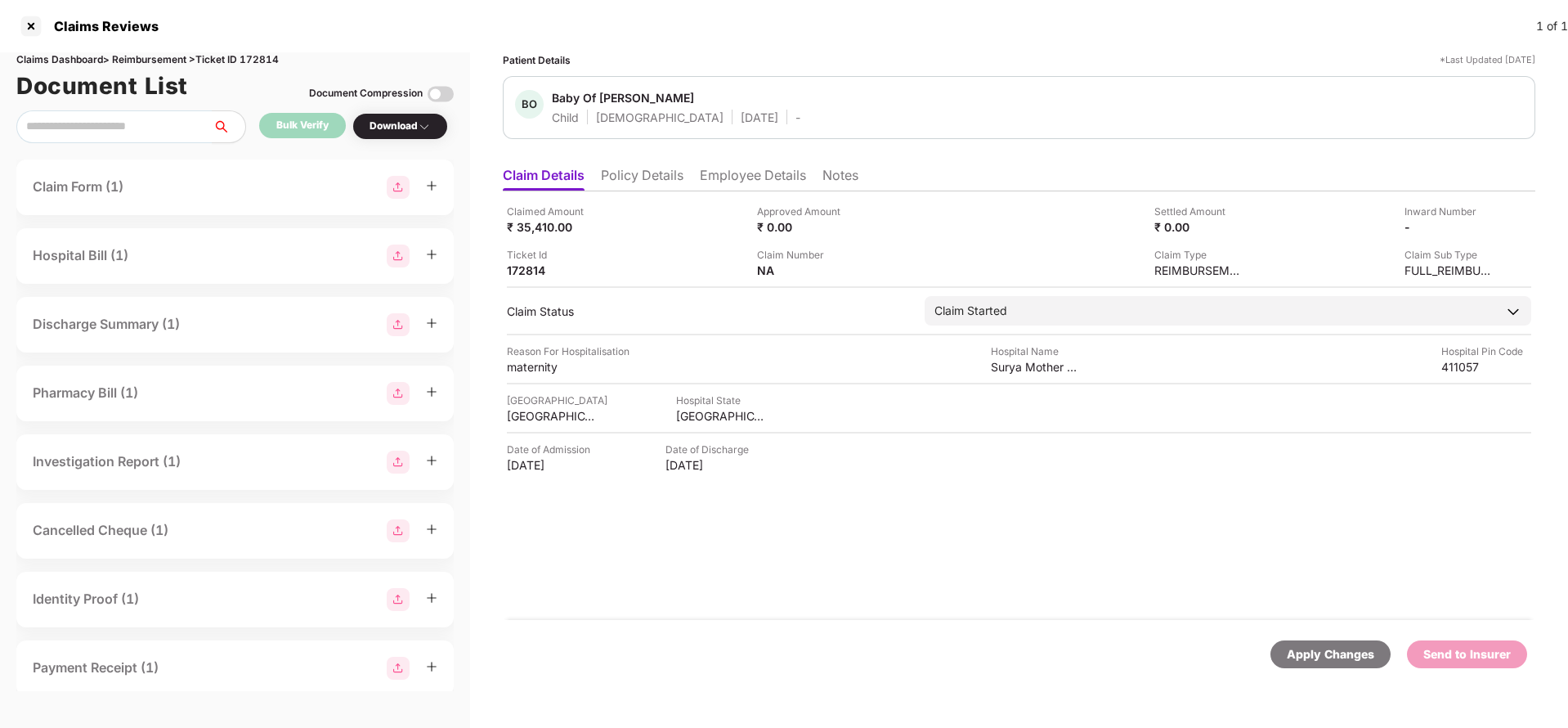
click at [1342, 657] on div "Apply Changes" at bounding box center [1330, 654] width 87 height 18
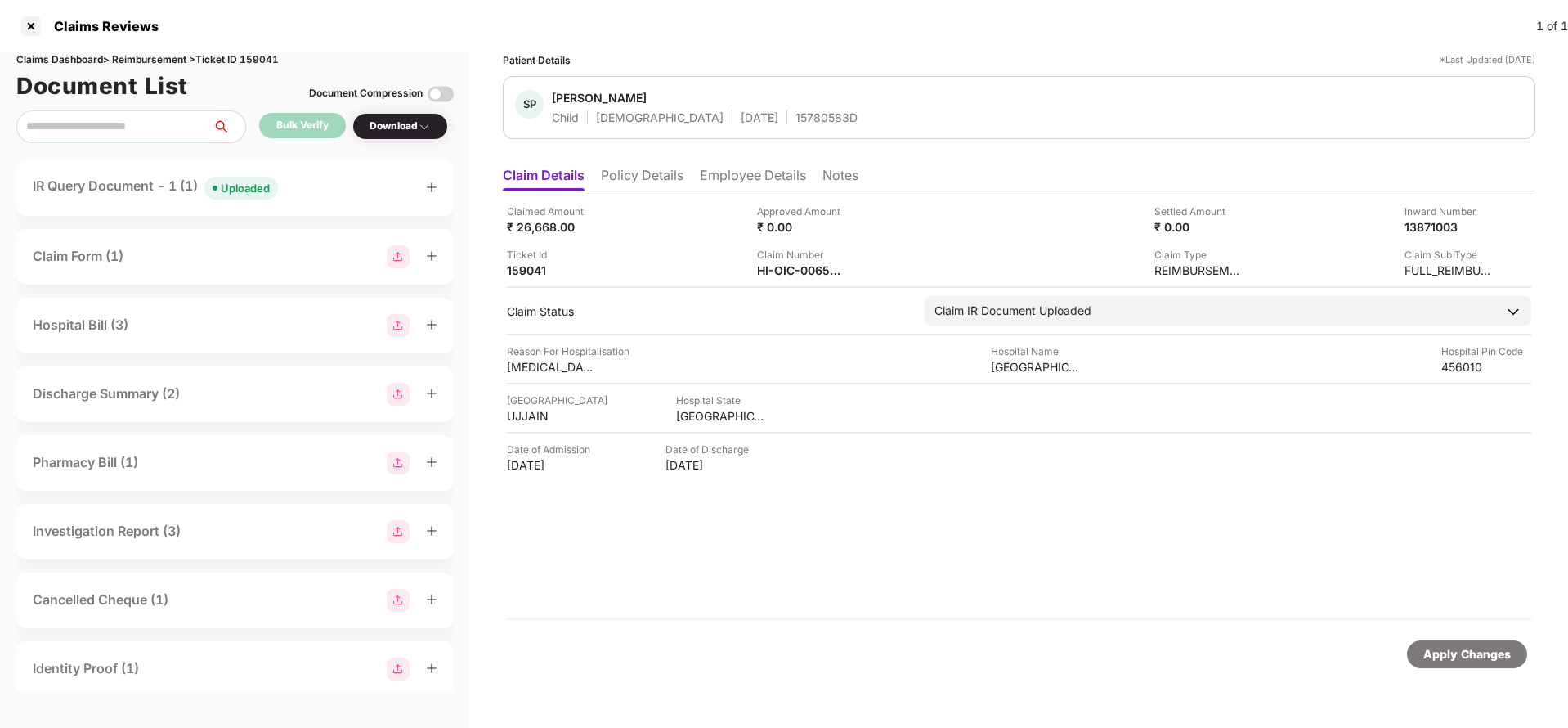
click at [261, 184] on div "Uploaded" at bounding box center [244, 188] width 49 height 17
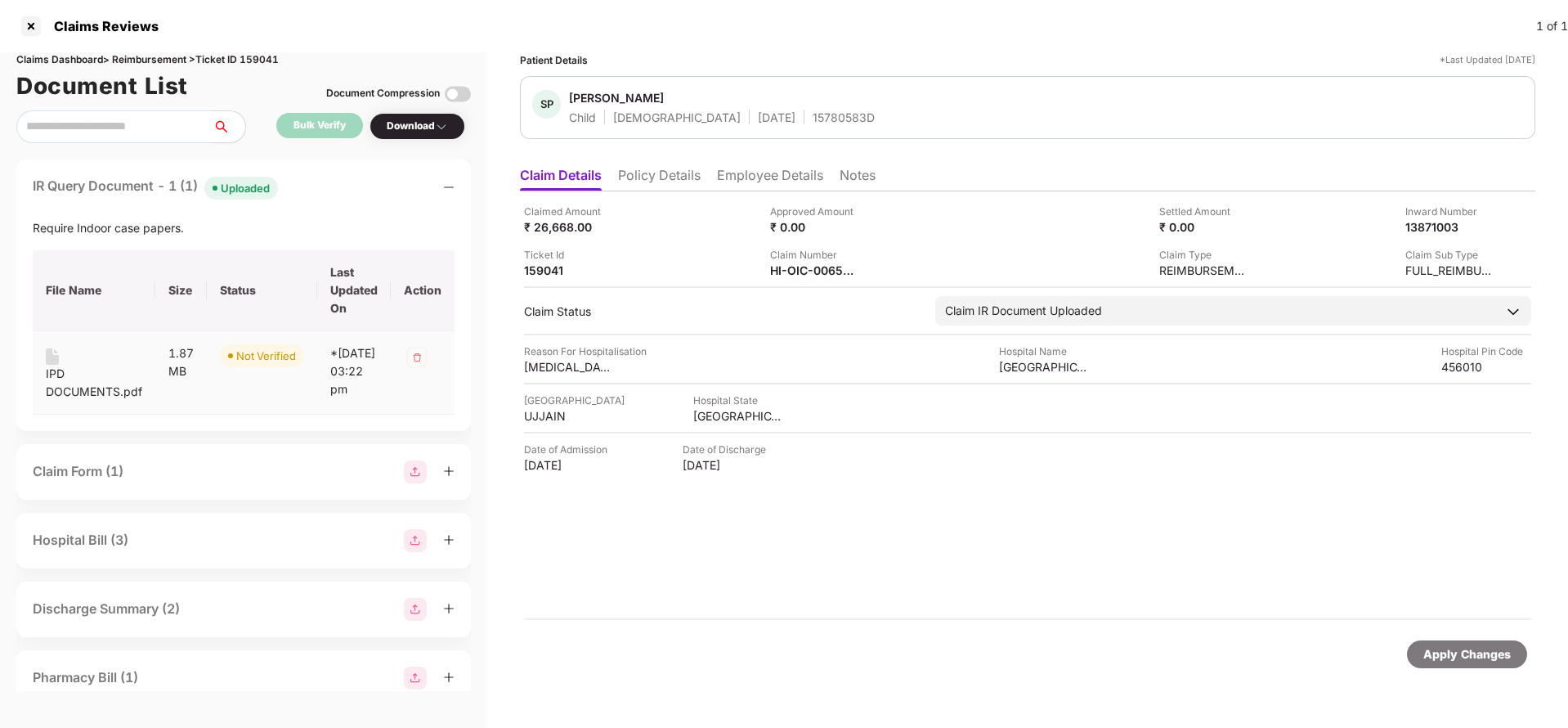
click at [65, 392] on div "IPD DOCUMENTS.pdf" at bounding box center [94, 382] width 96 height 36
click at [660, 184] on li "Policy Details" at bounding box center [660, 179] width 83 height 24
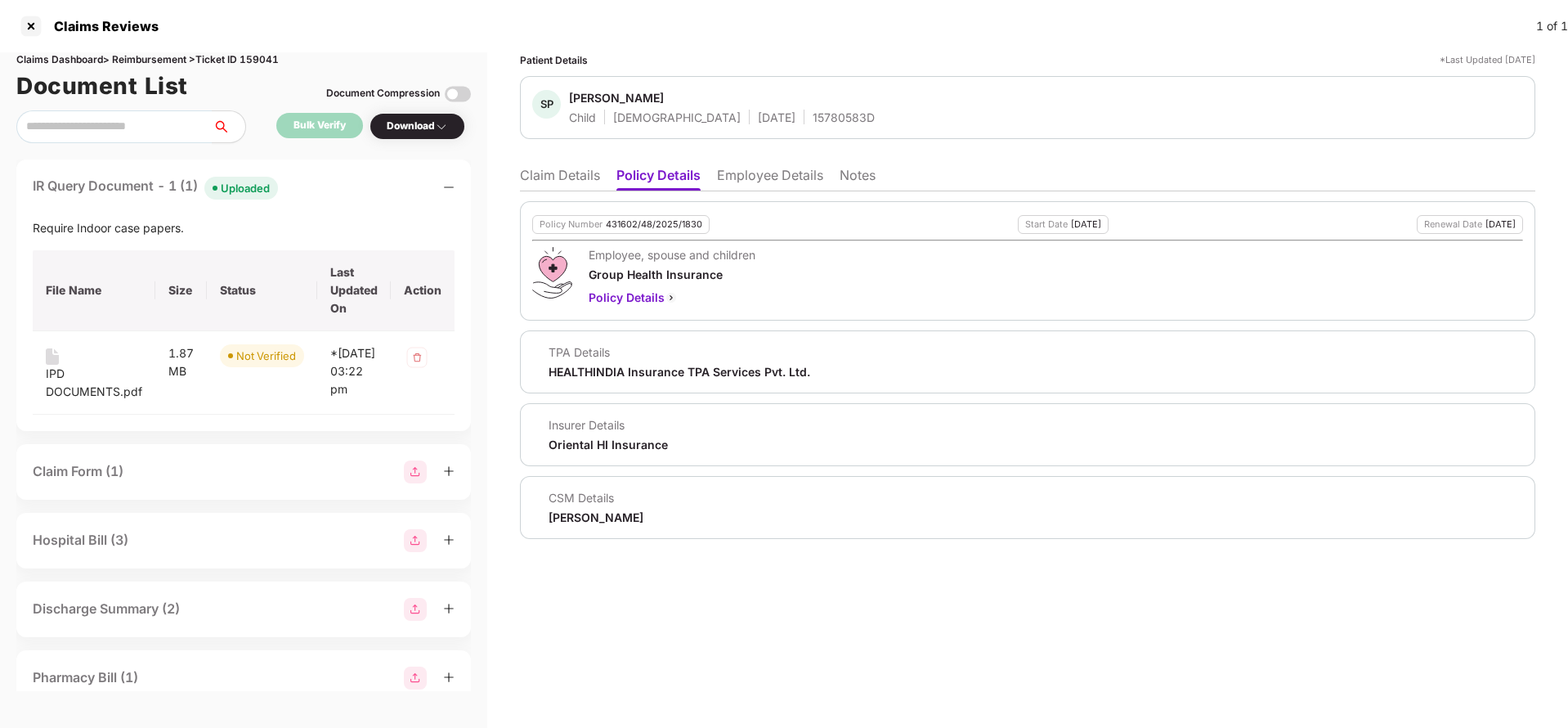
click at [754, 182] on li "Employee Details" at bounding box center [770, 179] width 107 height 24
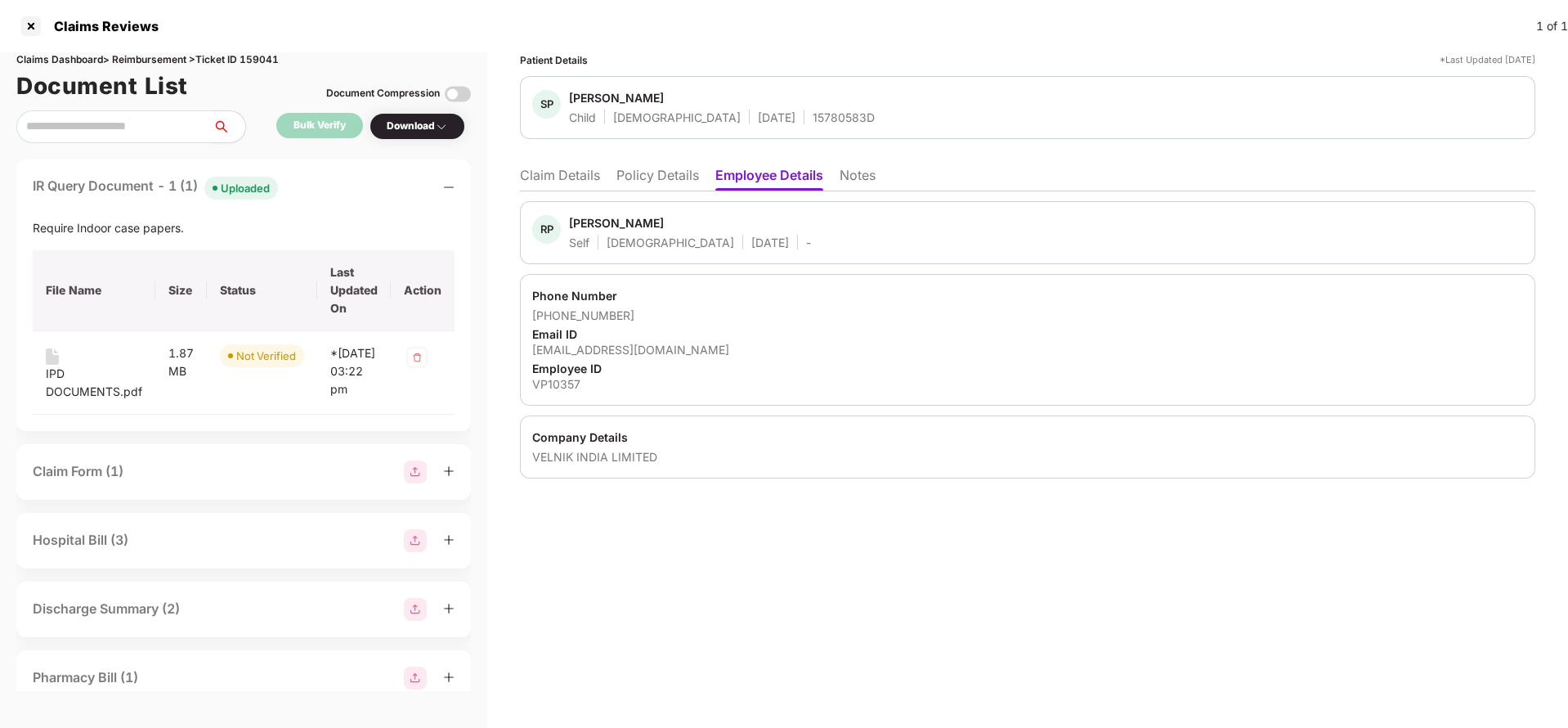
click at [553, 180] on li "Claim Details" at bounding box center [559, 179] width 80 height 24
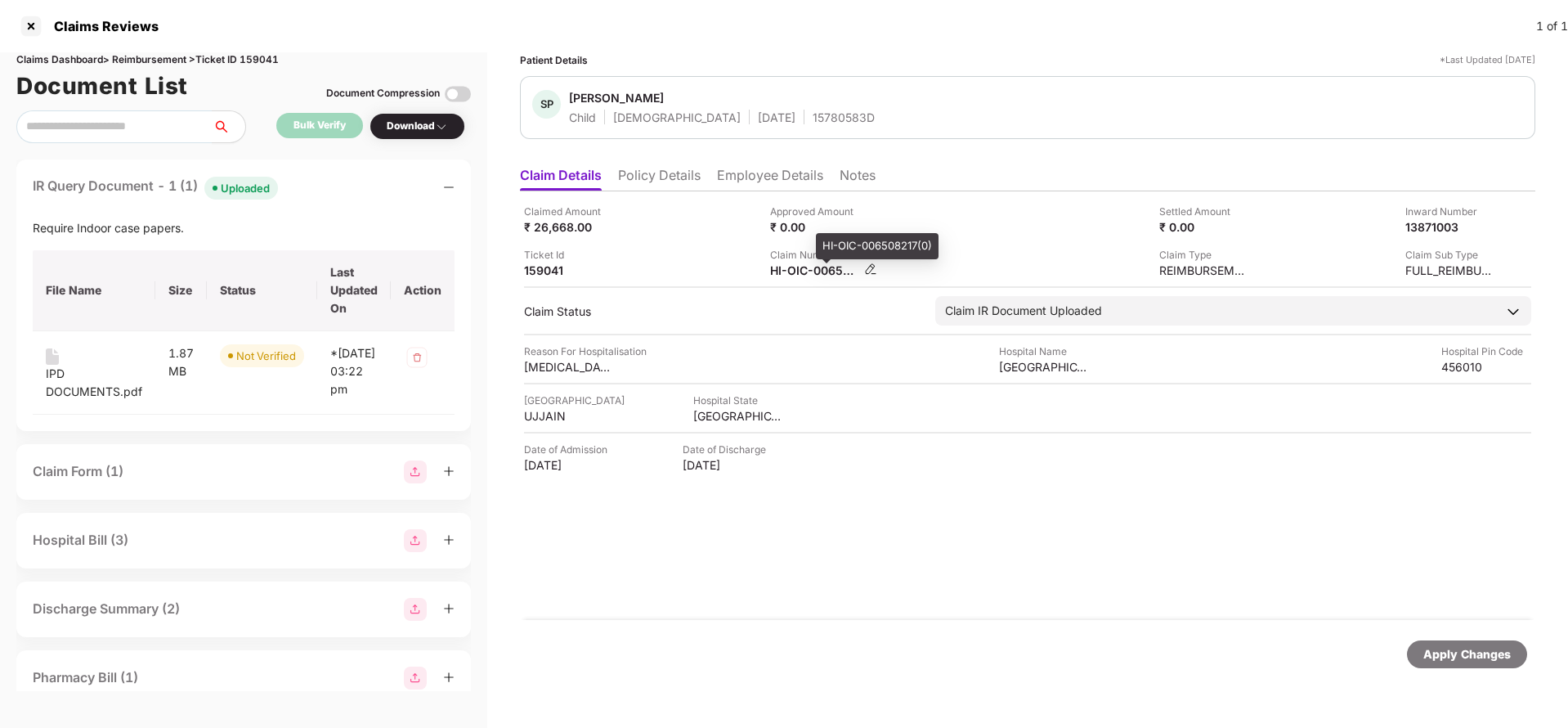
click at [827, 271] on div "HI-OIC-006508217(0)" at bounding box center [815, 270] width 90 height 16
copy div
click at [813, 119] on div "15780583D" at bounding box center [844, 117] width 62 height 16
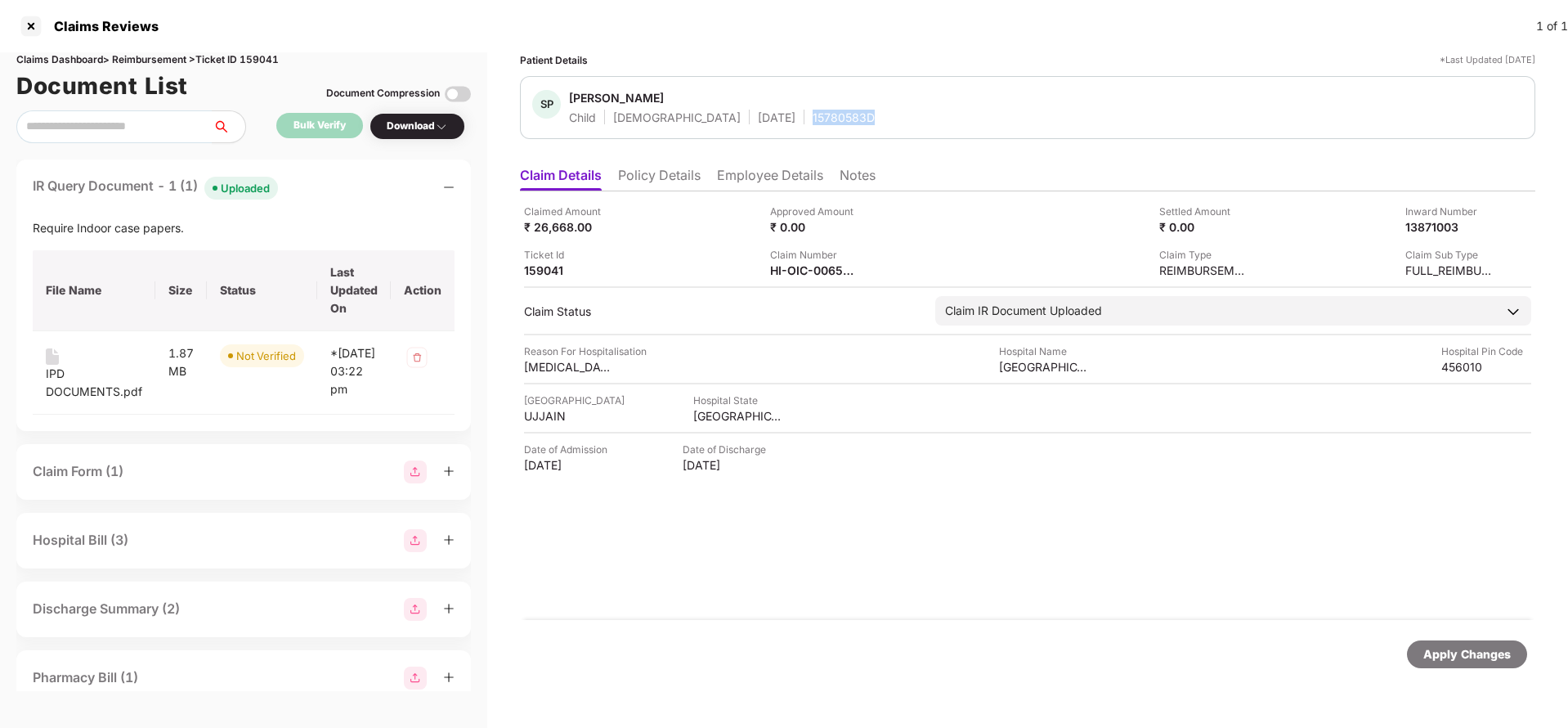
click at [813, 119] on div "15780583D" at bounding box center [844, 117] width 62 height 16
copy div "15780583D"
click at [813, 281] on div "Claimed Amount ₹ 26,668.00 Approved Amount ₹ 0.00 Settled Amount ₹ 0.00 Inward …" at bounding box center [1027, 405] width 1015 height 428
click at [815, 271] on div "HI-OIC-006508217(0)" at bounding box center [815, 270] width 90 height 16
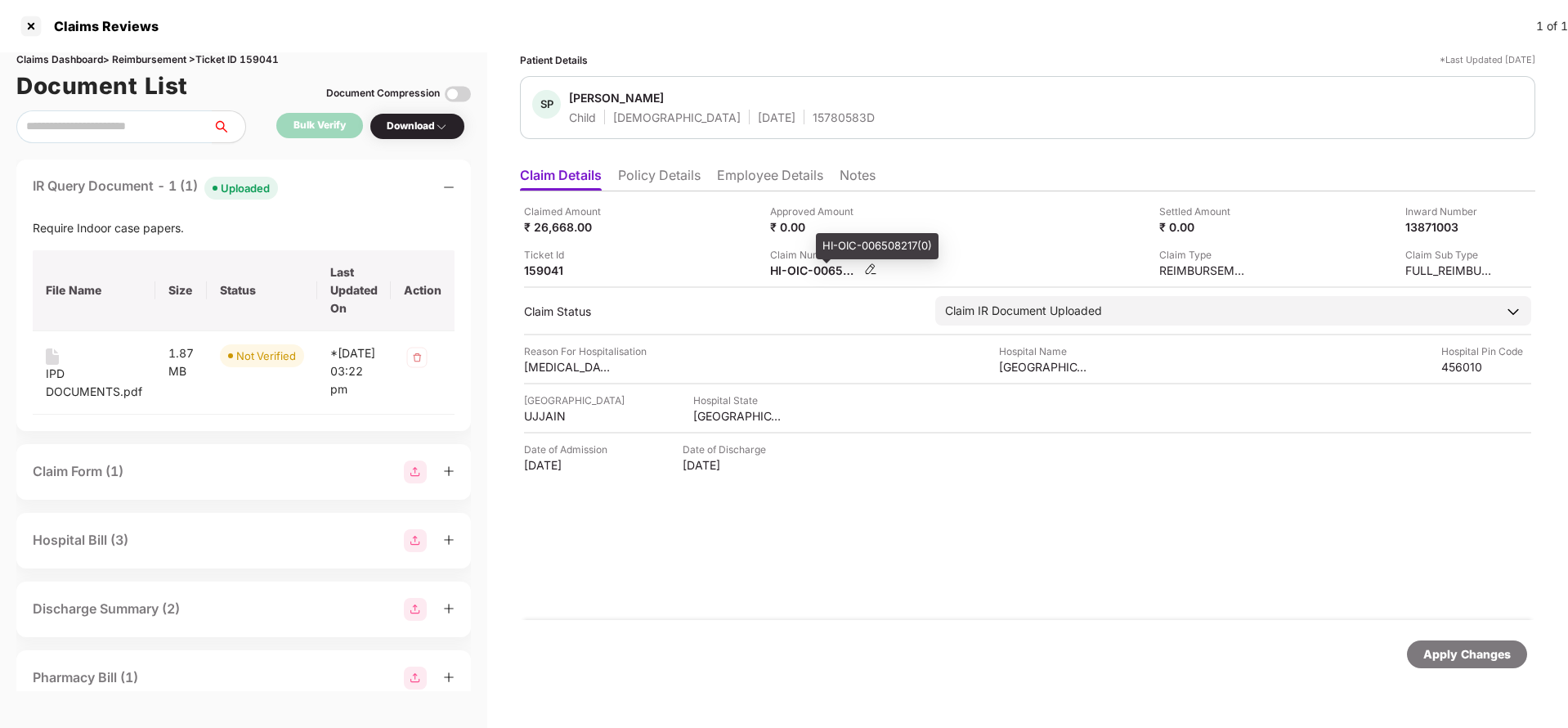
click at [815, 271] on div "HI-OIC-006508217(0)" at bounding box center [815, 270] width 90 height 16
copy div
click at [784, 126] on div "SP Saanvi Parmar Child Female 08 Mar 2016 15780583D" at bounding box center [1027, 108] width 1015 height 63
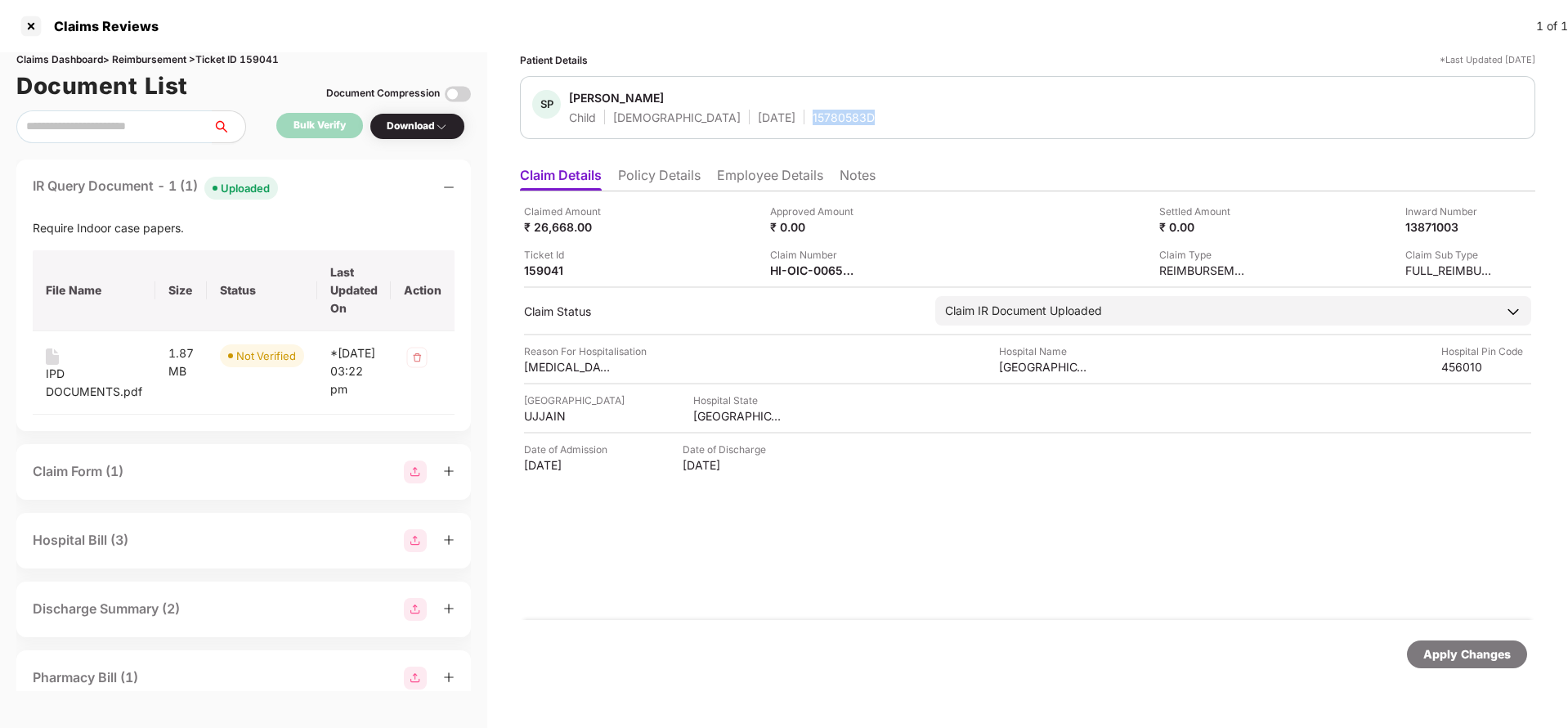
click at [784, 126] on div "SP Saanvi Parmar Child Female 08 Mar 2016 15780583D" at bounding box center [1027, 108] width 1015 height 63
copy div "15780583D"
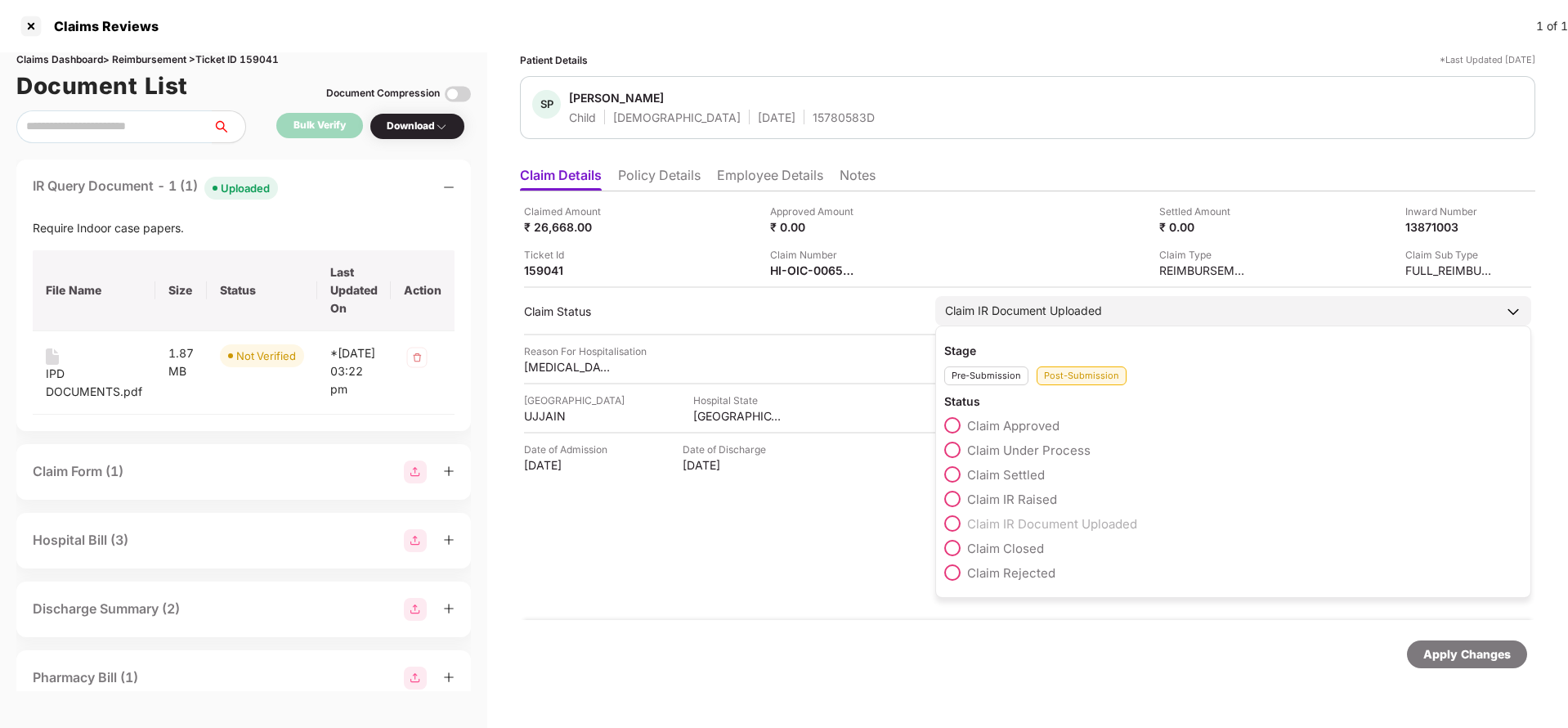
click at [1029, 449] on span "Claim Under Process" at bounding box center [1029, 449] width 123 height 16
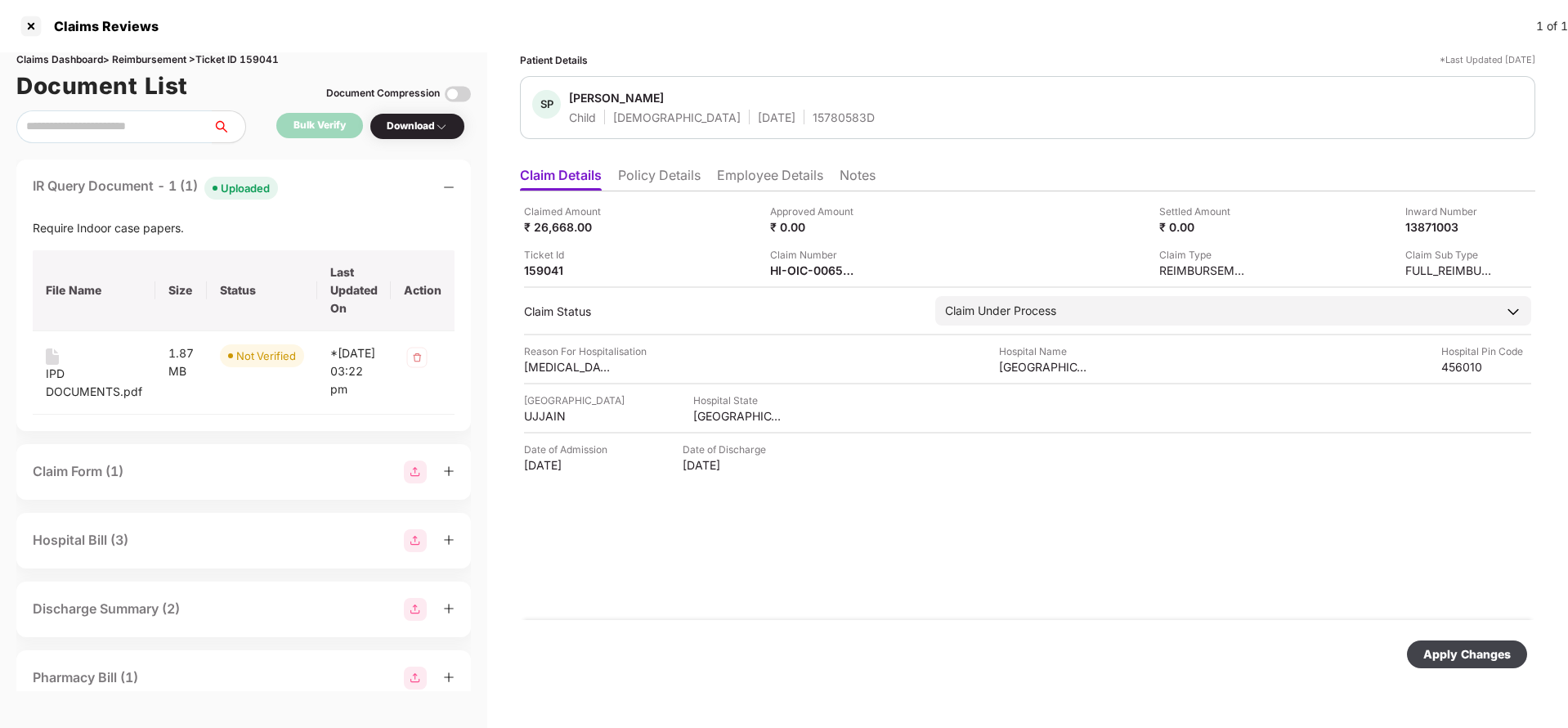
click at [1456, 650] on div "Apply Changes" at bounding box center [1466, 654] width 87 height 18
click at [1447, 652] on div "Apply Changes" at bounding box center [1466, 654] width 87 height 18
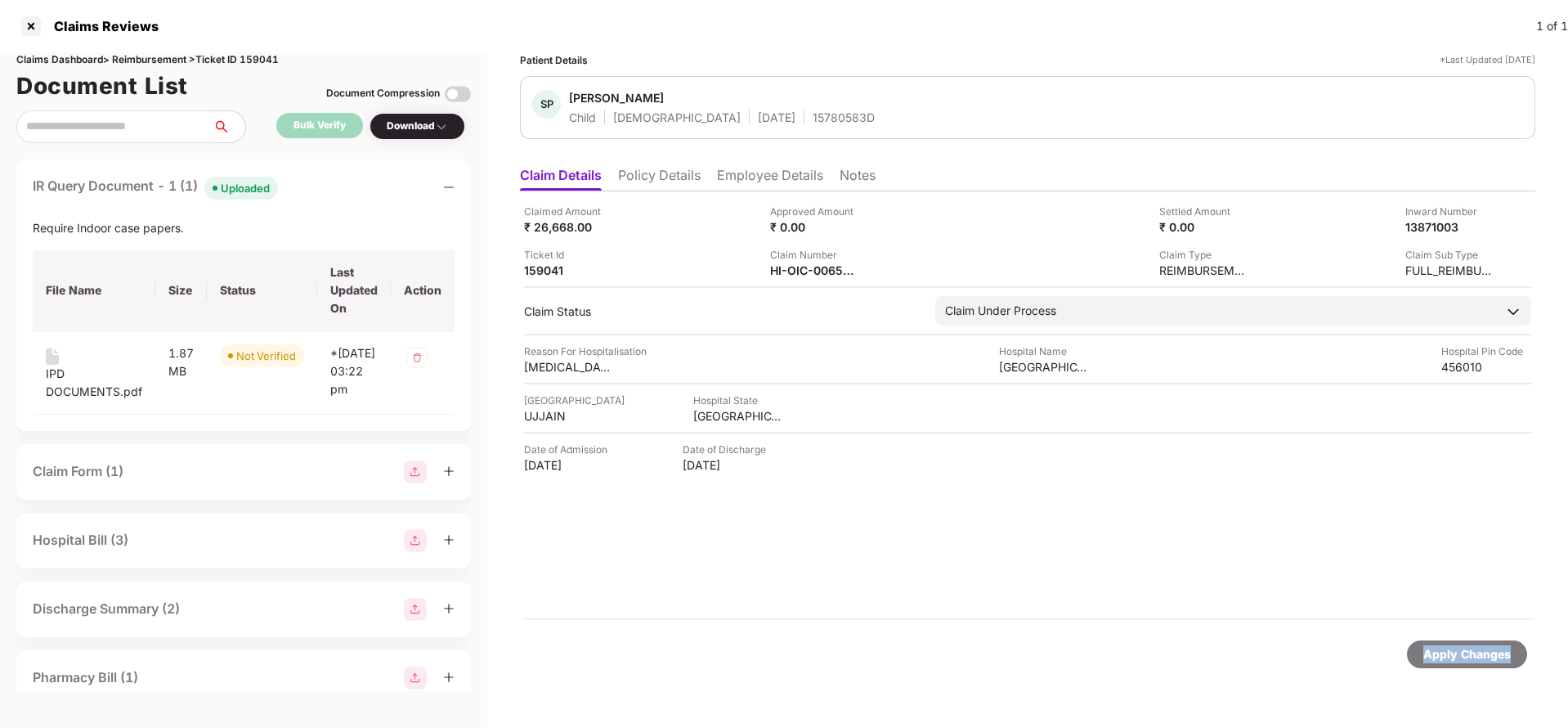
click at [1447, 652] on div "Apply Changes" at bounding box center [1466, 654] width 87 height 18
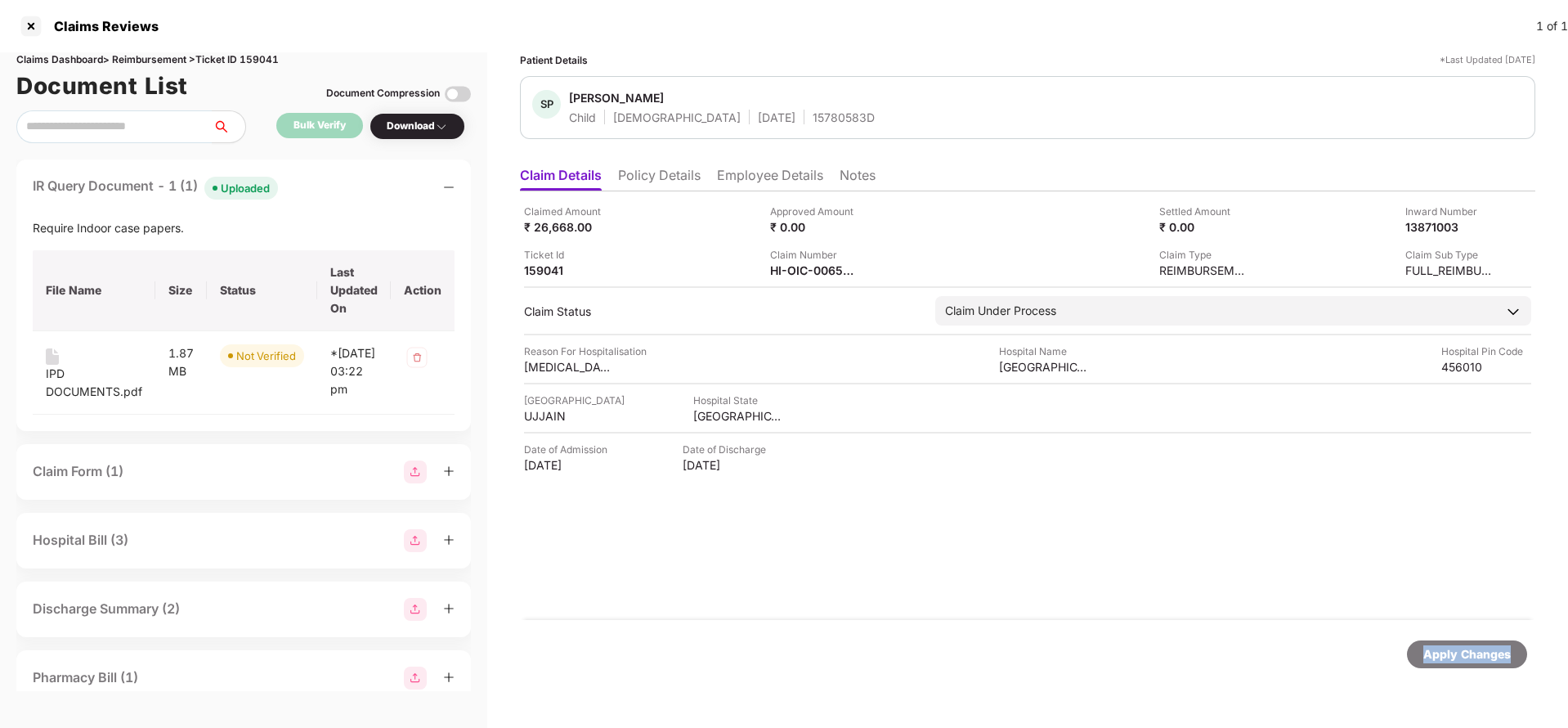
click at [1447, 652] on div "Apply Changes" at bounding box center [1466, 654] width 87 height 18
click at [264, 57] on div "Claims Dashboard > Reimbursement > Ticket ID 159041" at bounding box center [243, 60] width 455 height 16
copy div "159041"
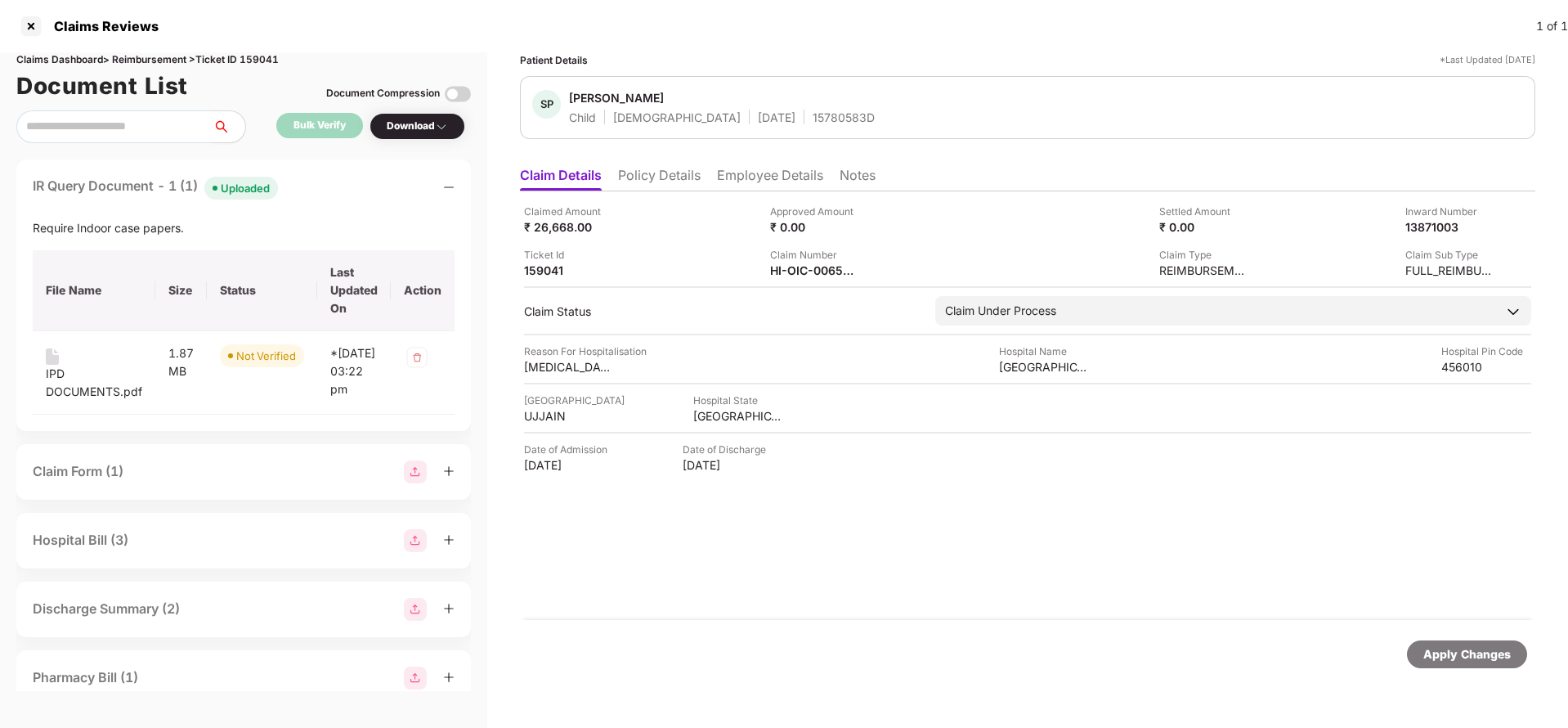
click at [1432, 645] on div "Apply Changes" at bounding box center [1466, 654] width 87 height 18
click at [1438, 663] on div "Apply Changes" at bounding box center [1466, 654] width 87 height 18
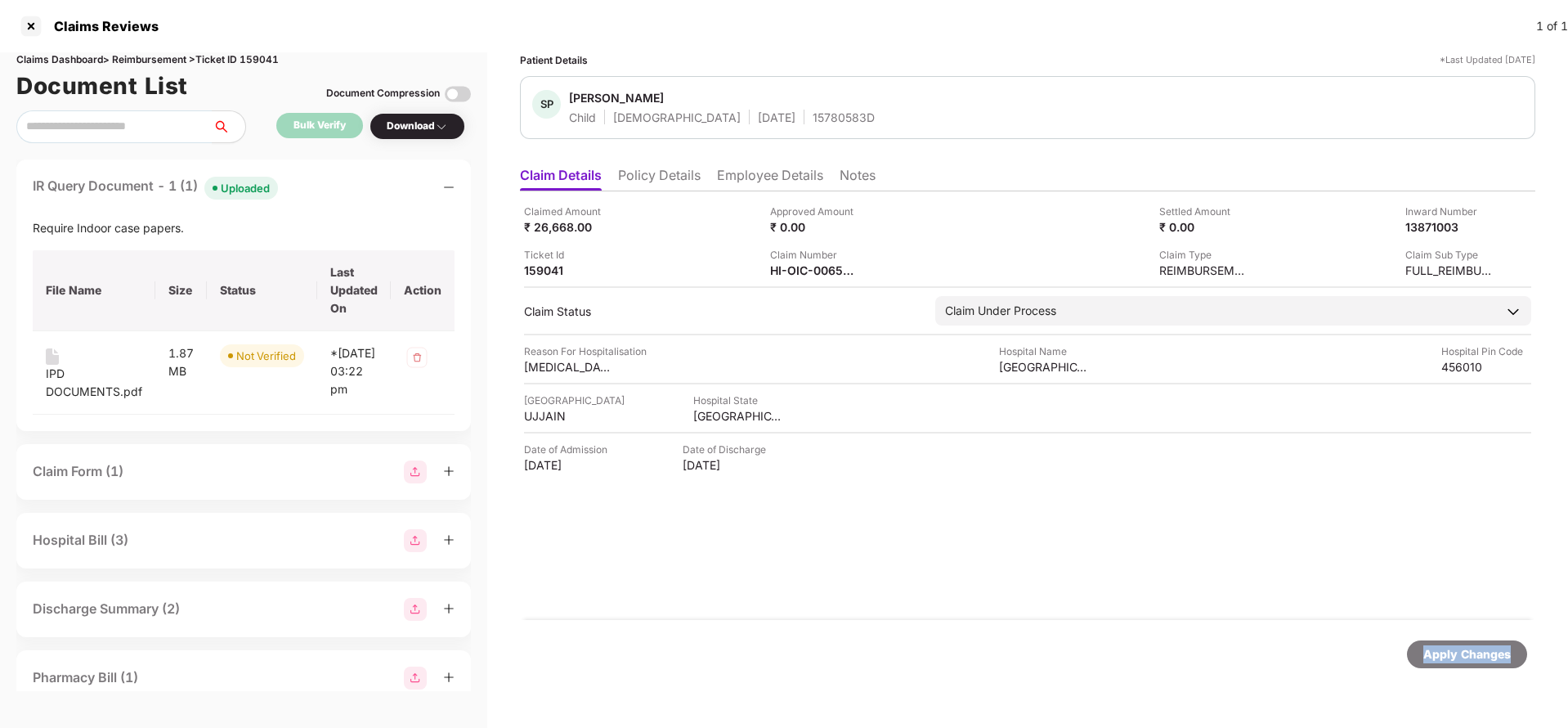
click at [1438, 663] on div "Apply Changes" at bounding box center [1466, 654] width 87 height 18
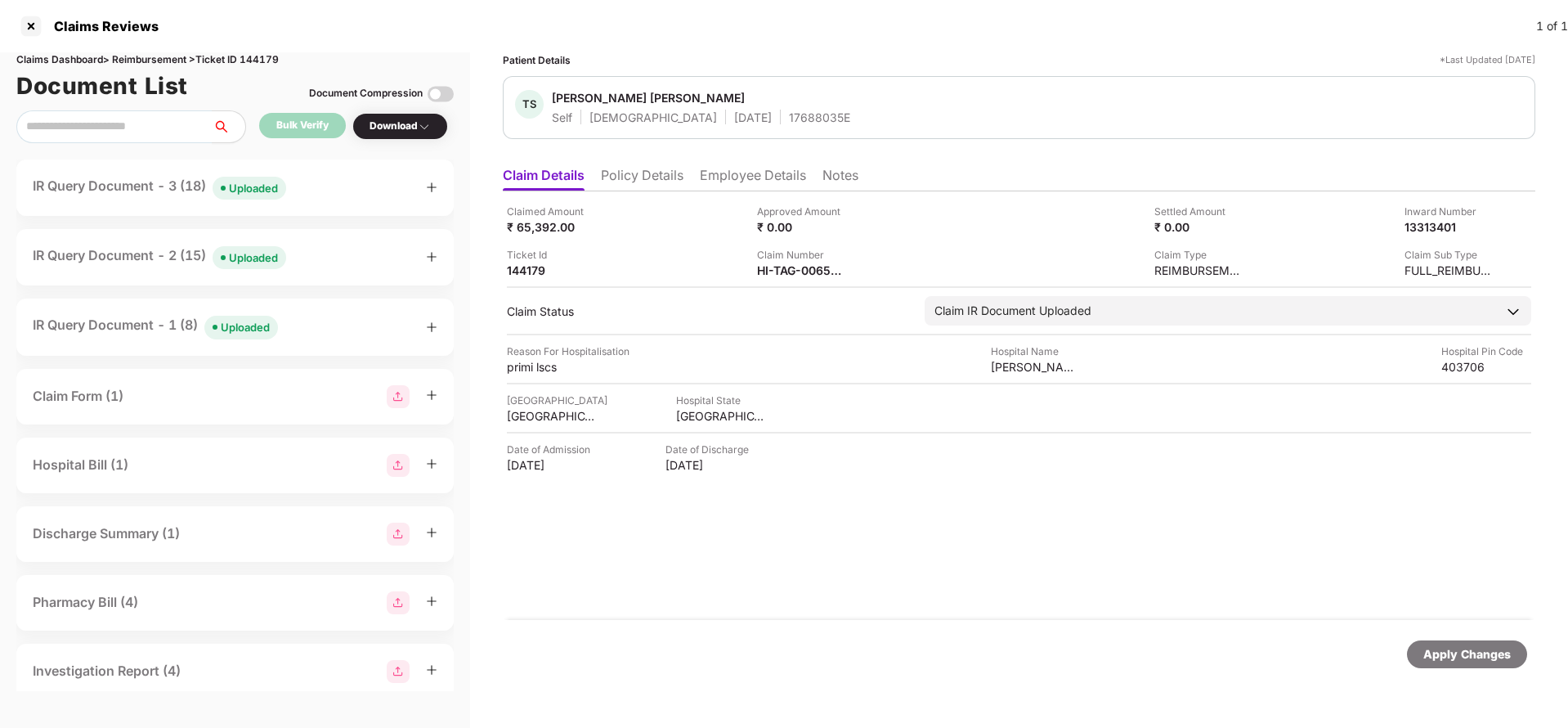
click at [300, 189] on div "IR Query Document - 3 (18) Uploaded" at bounding box center [235, 188] width 405 height 24
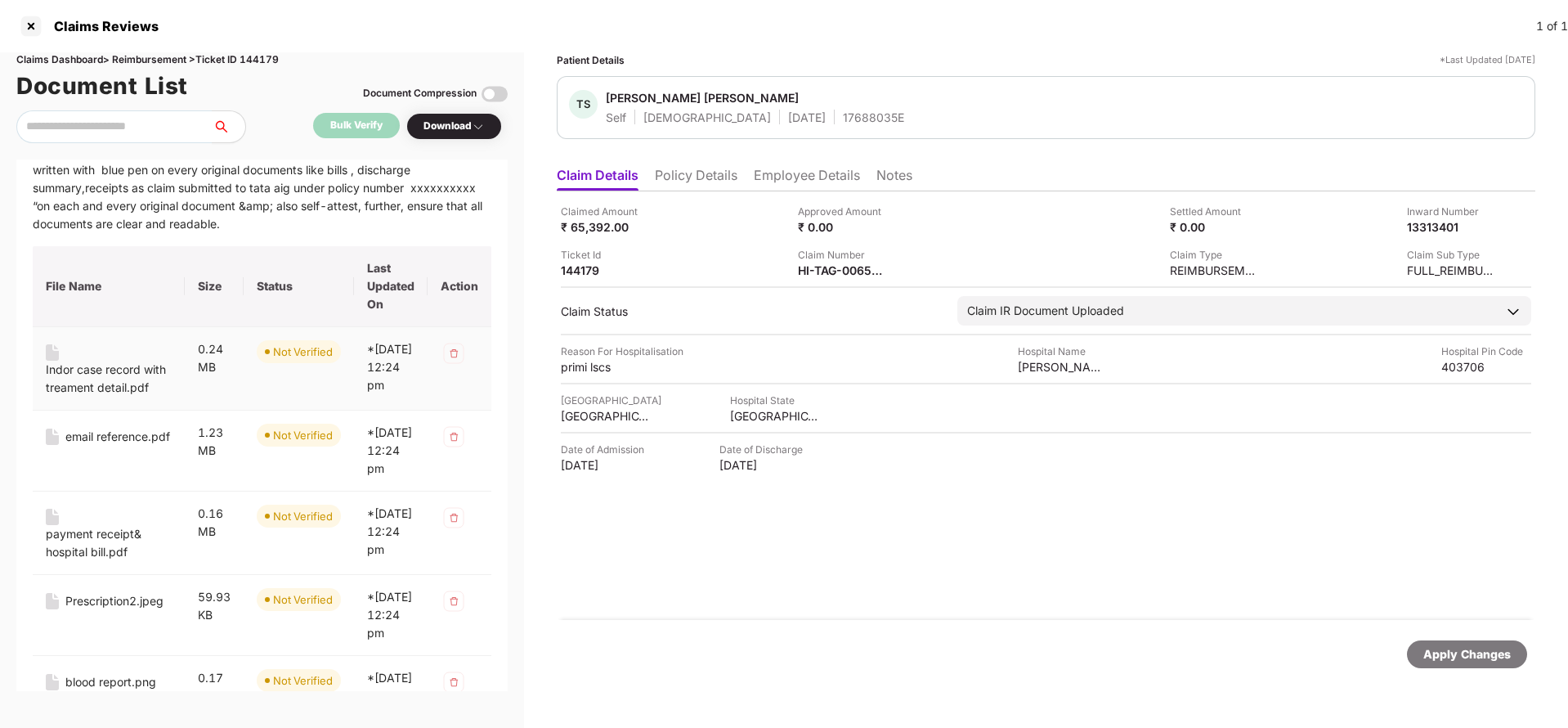
scroll to position [245, 0]
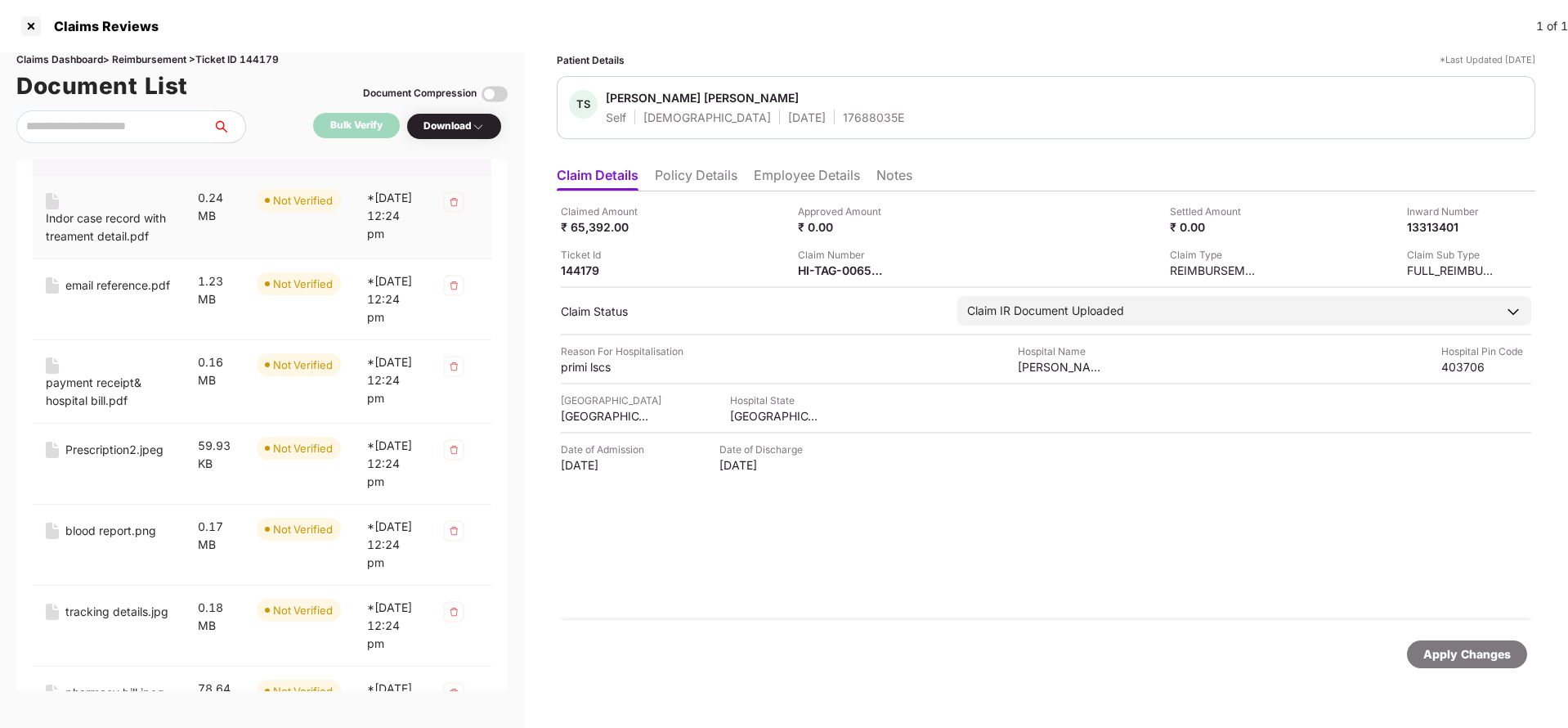
click at [99, 223] on div "Indor case record with treament detail.pdf" at bounding box center [108, 227] width 126 height 36
click at [108, 294] on div "email reference.pdf" at bounding box center [118, 286] width 105 height 18
click at [78, 410] on div "payment receipt& hospital bill.pdf" at bounding box center [108, 392] width 126 height 36
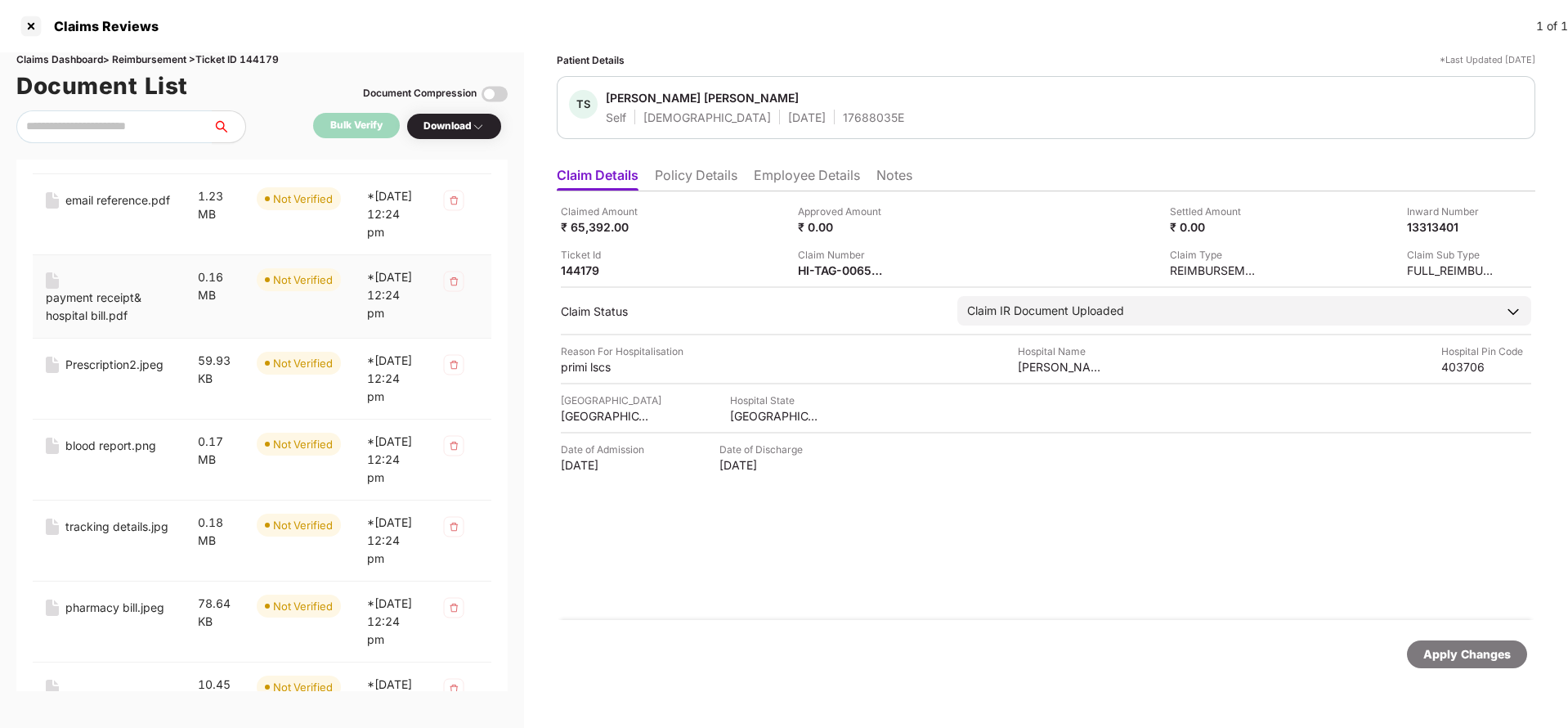
scroll to position [368, 0]
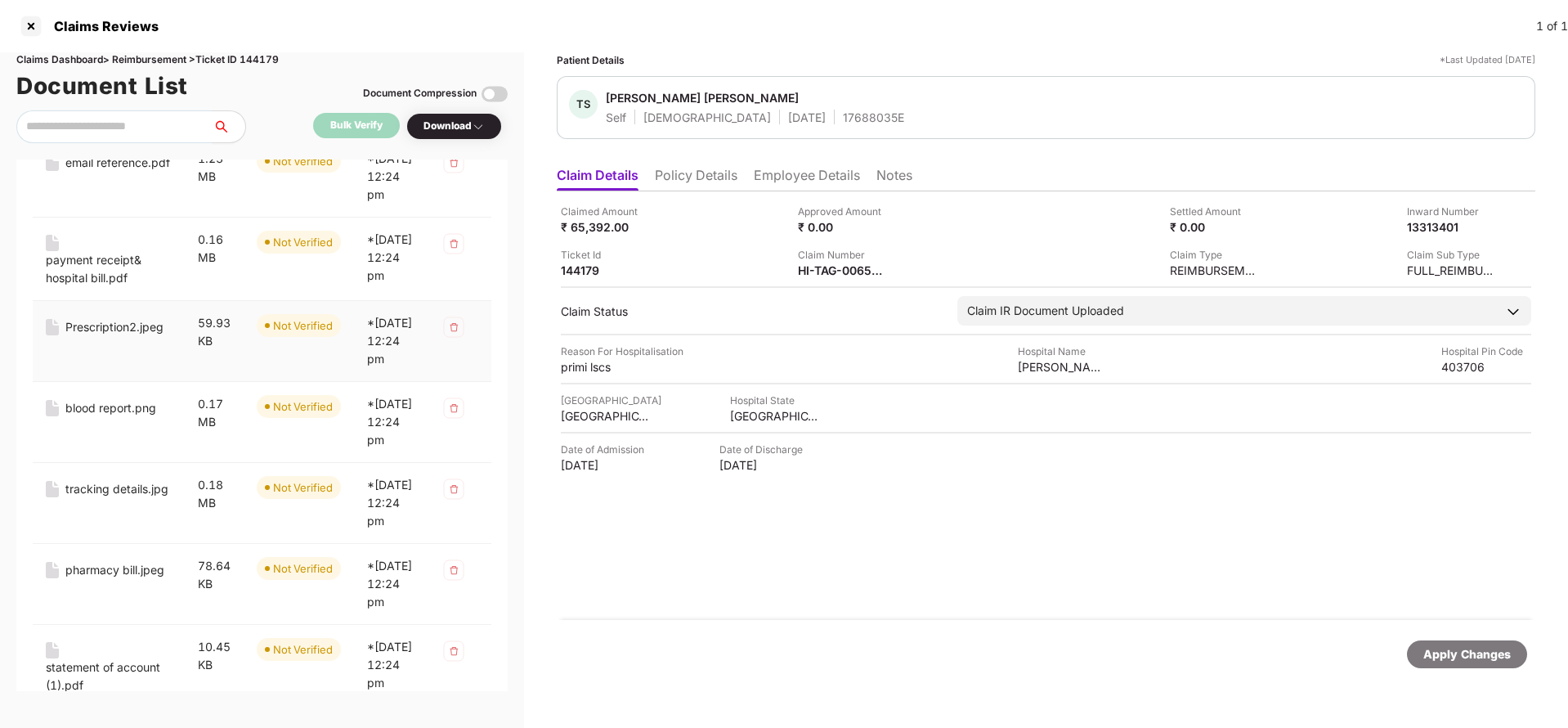
click at [89, 336] on div "Prescription2.jpeg" at bounding box center [114, 327] width 98 height 18
click at [92, 417] on div "blood report.png" at bounding box center [110, 408] width 91 height 18
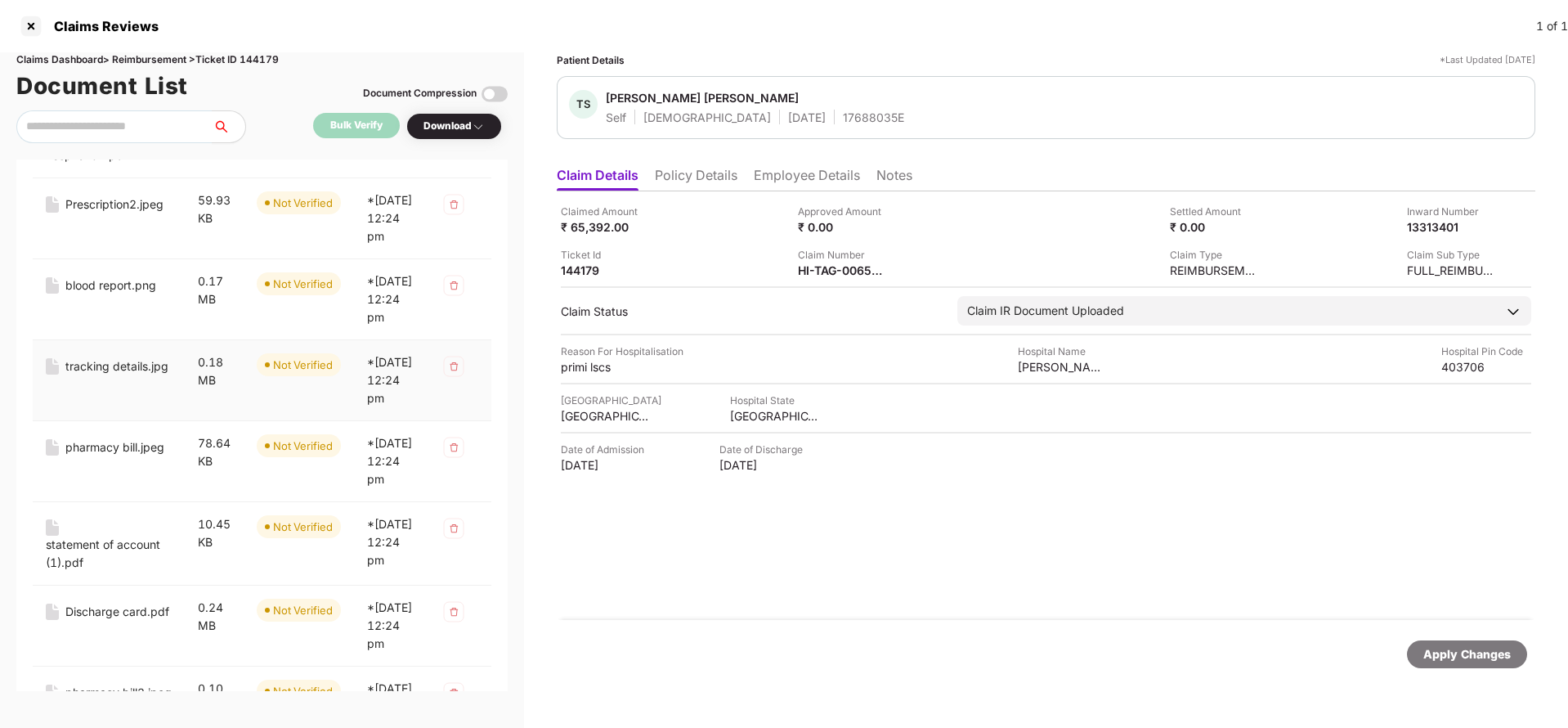
click at [103, 375] on div "tracking details.jpg" at bounding box center [117, 367] width 103 height 18
click at [100, 457] on div "pharmacy bill.jpeg" at bounding box center [115, 448] width 99 height 18
click at [93, 326] on div "statement of account (1).pdf" at bounding box center [108, 308] width 126 height 36
click at [104, 375] on div "Discharge card.pdf" at bounding box center [117, 367] width 104 height 18
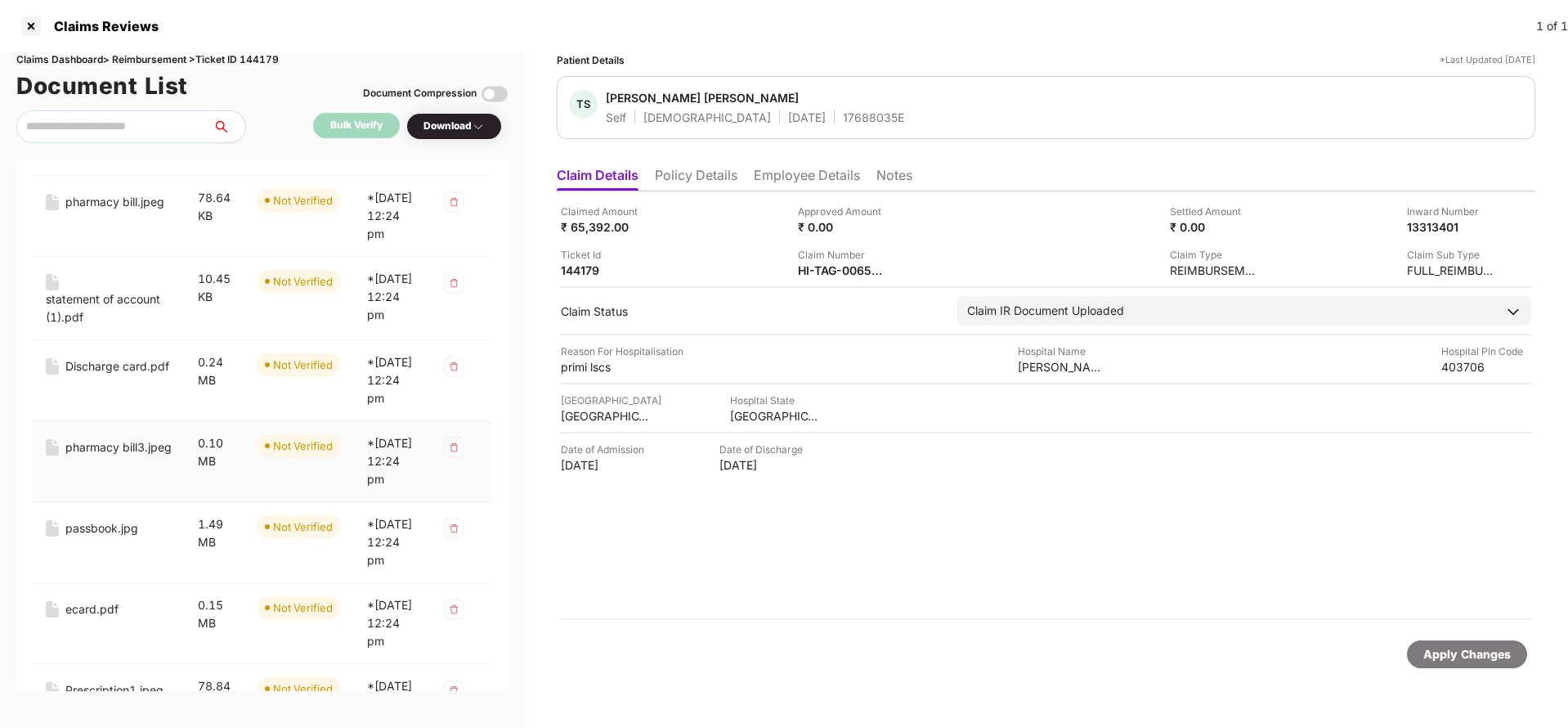
click at [109, 457] on div "pharmacy bill3.jpeg" at bounding box center [118, 448] width 107 height 18
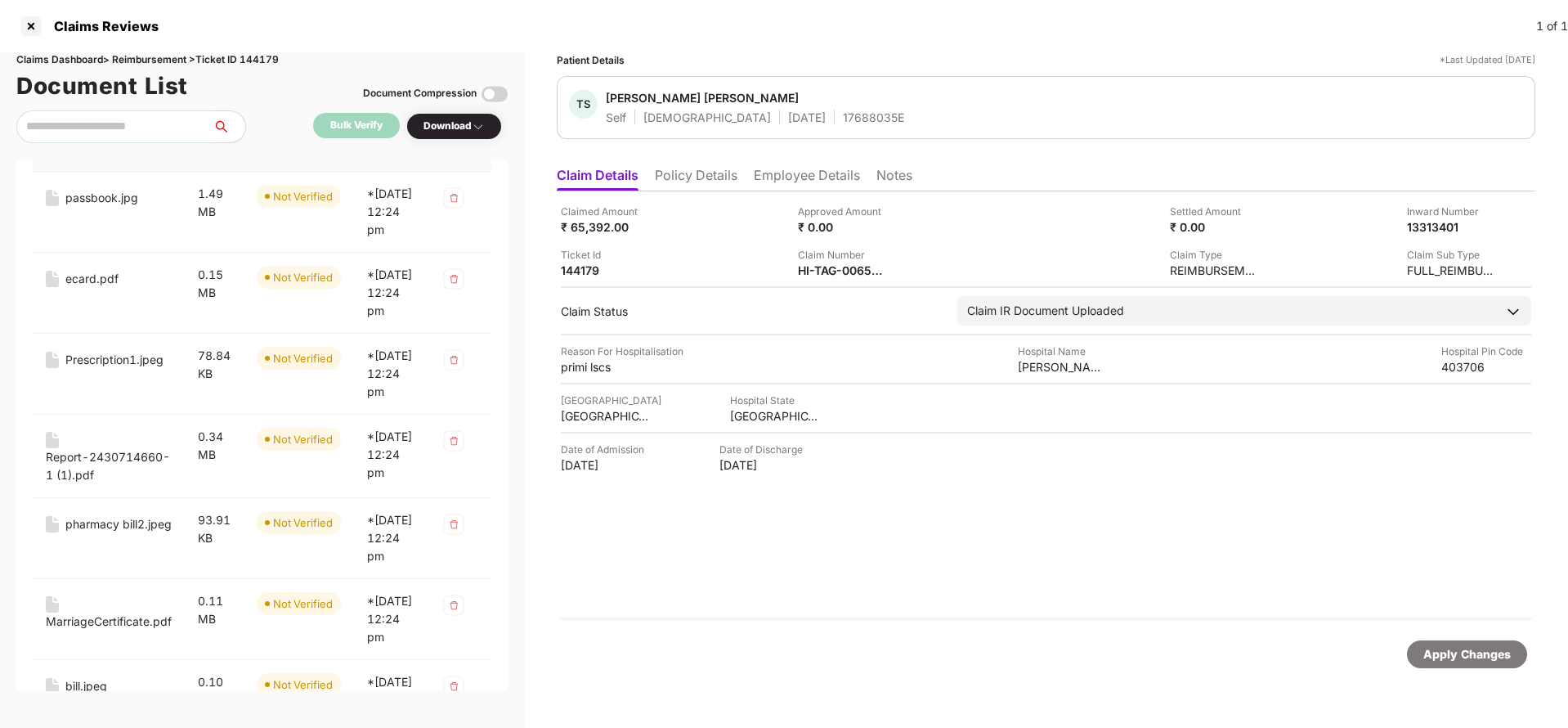
scroll to position [1104, 0]
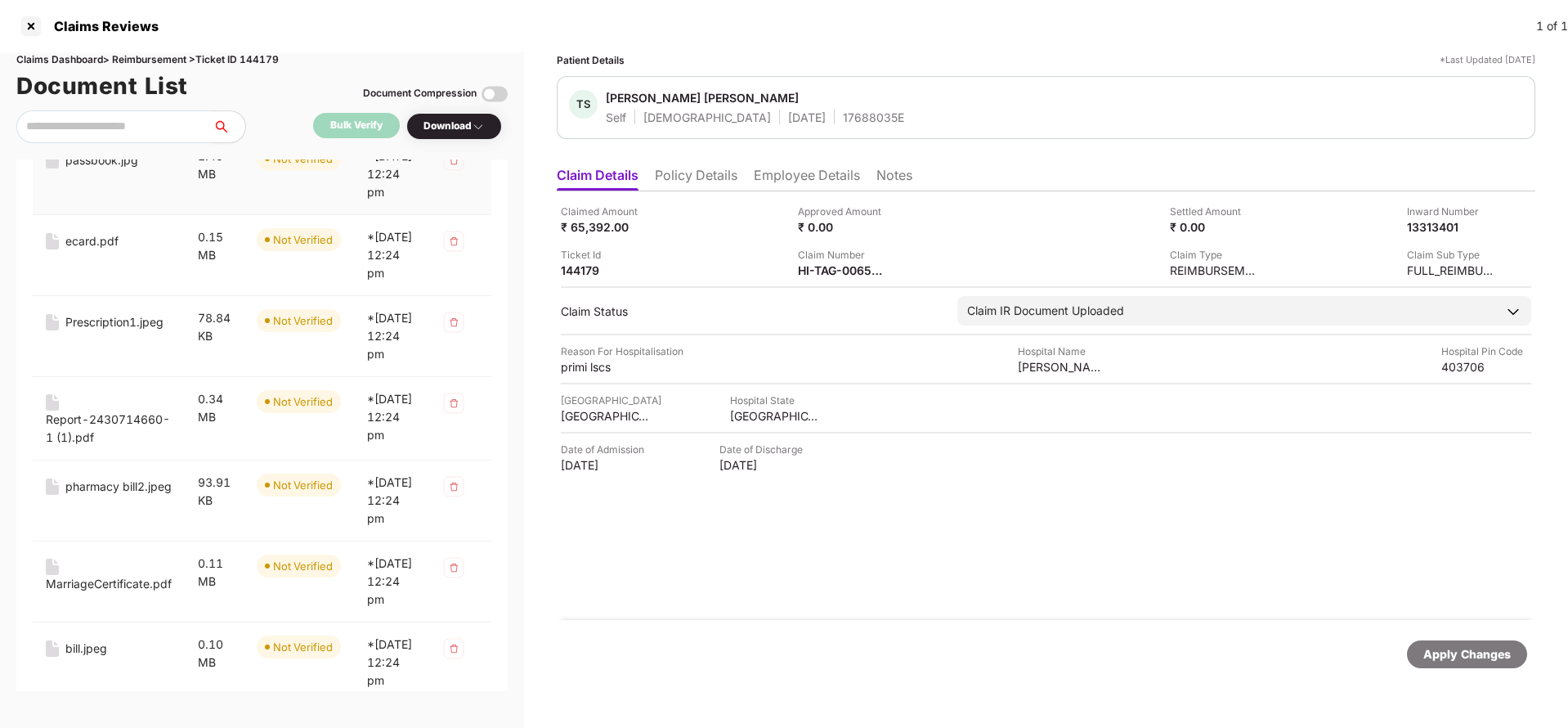
click at [86, 169] on div "passbook.jpg" at bounding box center [101, 161] width 73 height 18
click at [74, 250] on div "ecard.pdf" at bounding box center [92, 242] width 53 height 18
click at [94, 331] on div "Prescription1.jpeg" at bounding box center [114, 323] width 98 height 18
click at [92, 447] on div "Report-2430714660-1 (1).pdf" at bounding box center [108, 428] width 126 height 36
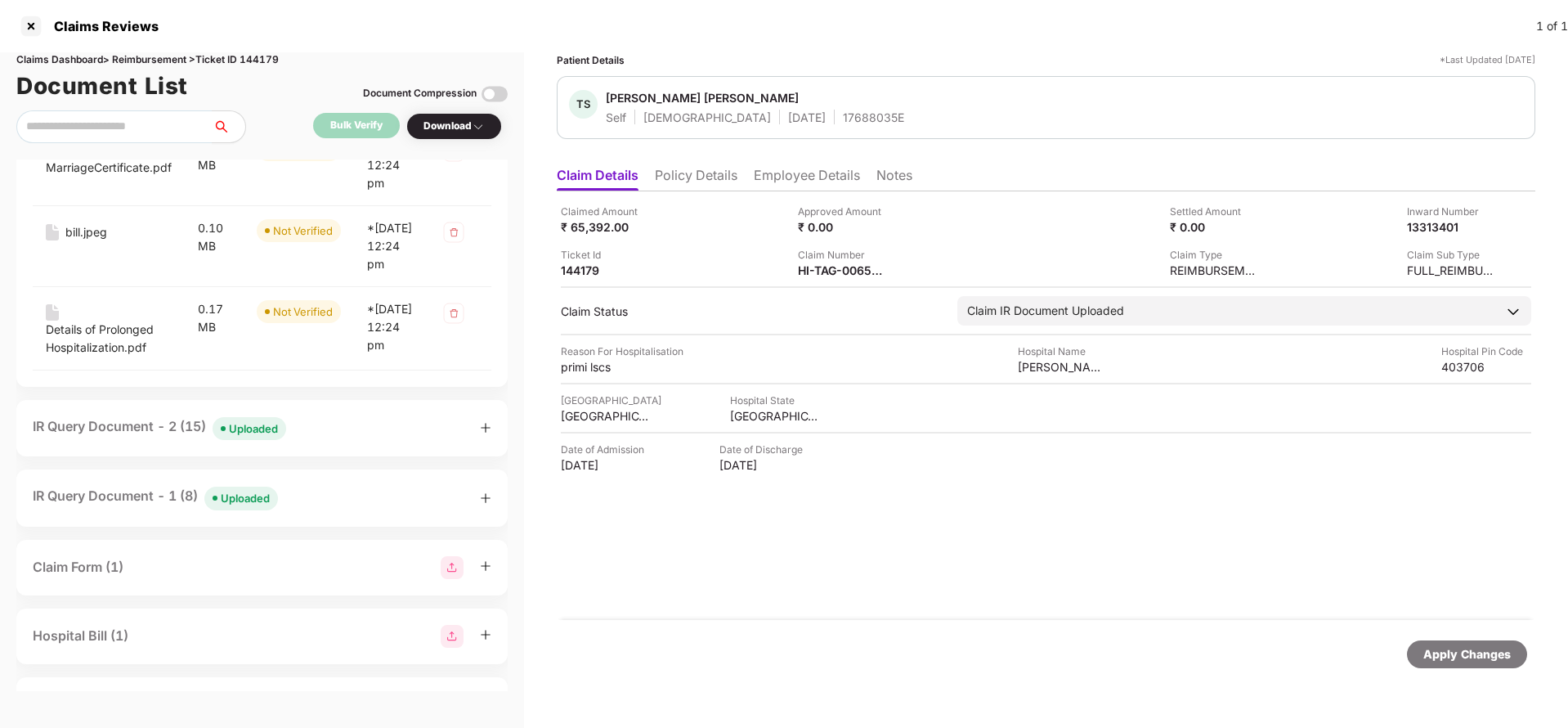
scroll to position [1595, 0]
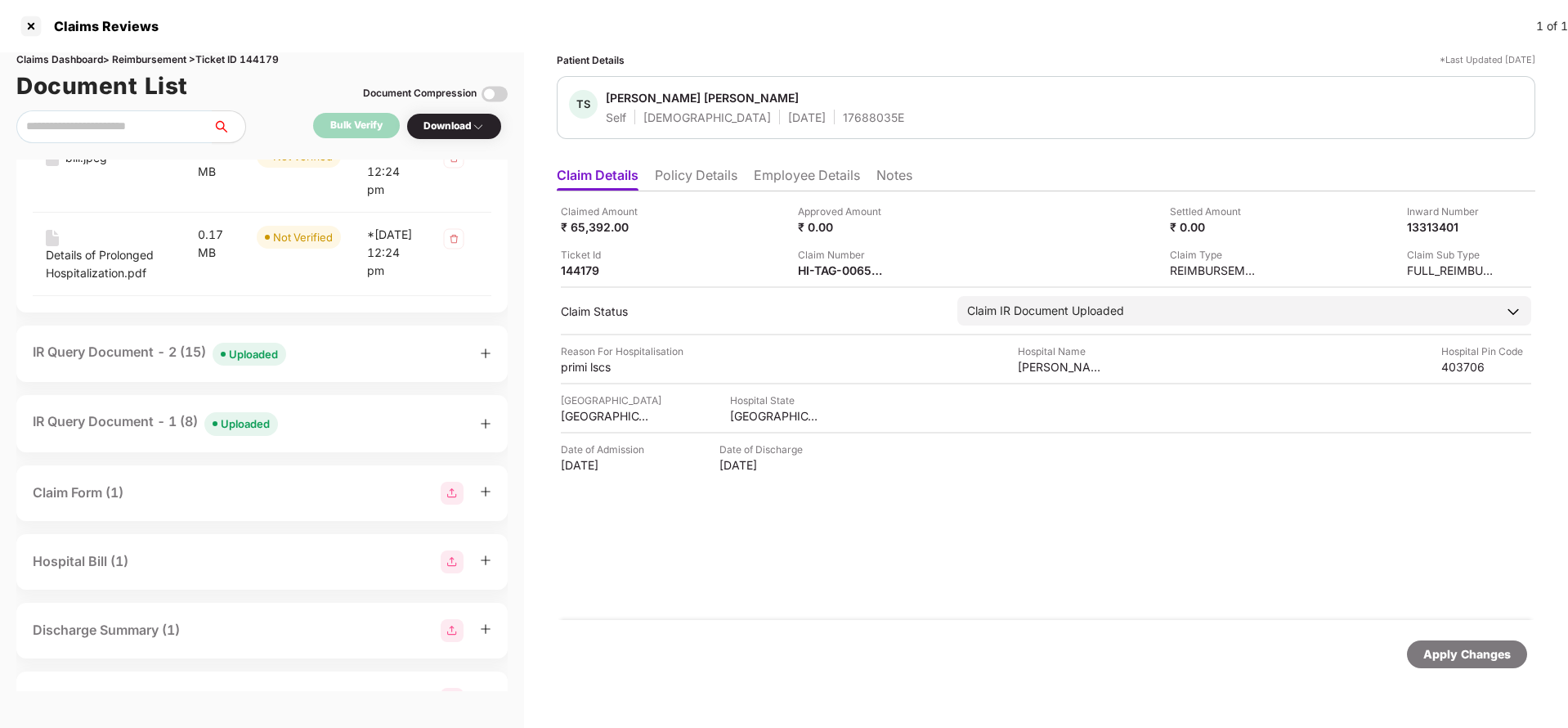
click at [97, 102] on div "MarriageCertificate.pdf" at bounding box center [108, 94] width 126 height 18
click at [74, 167] on div "bill.jpeg" at bounding box center [85, 158] width 41 height 18
click at [80, 282] on div "Details of Prolonged Hospitalization.pdf" at bounding box center [108, 264] width 126 height 36
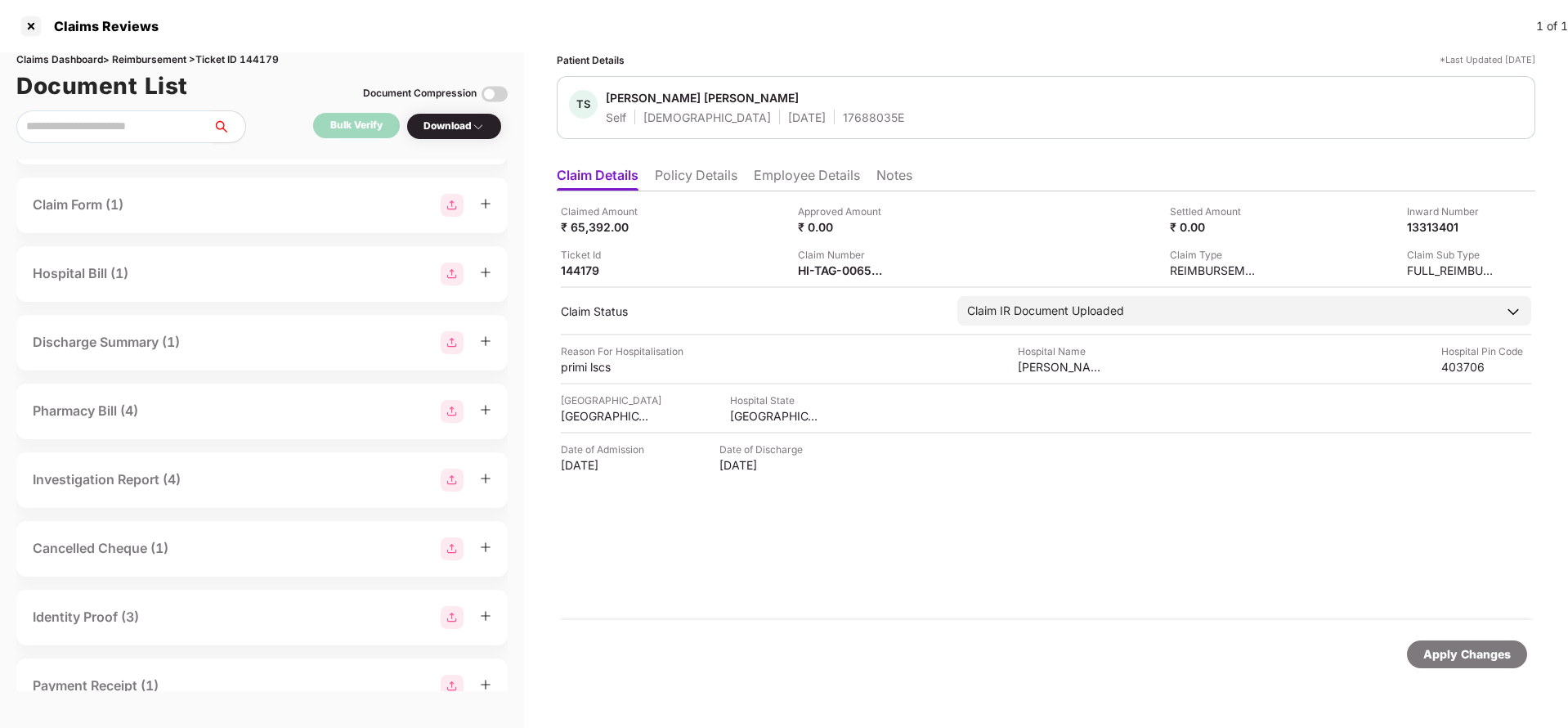
scroll to position [2086, 0]
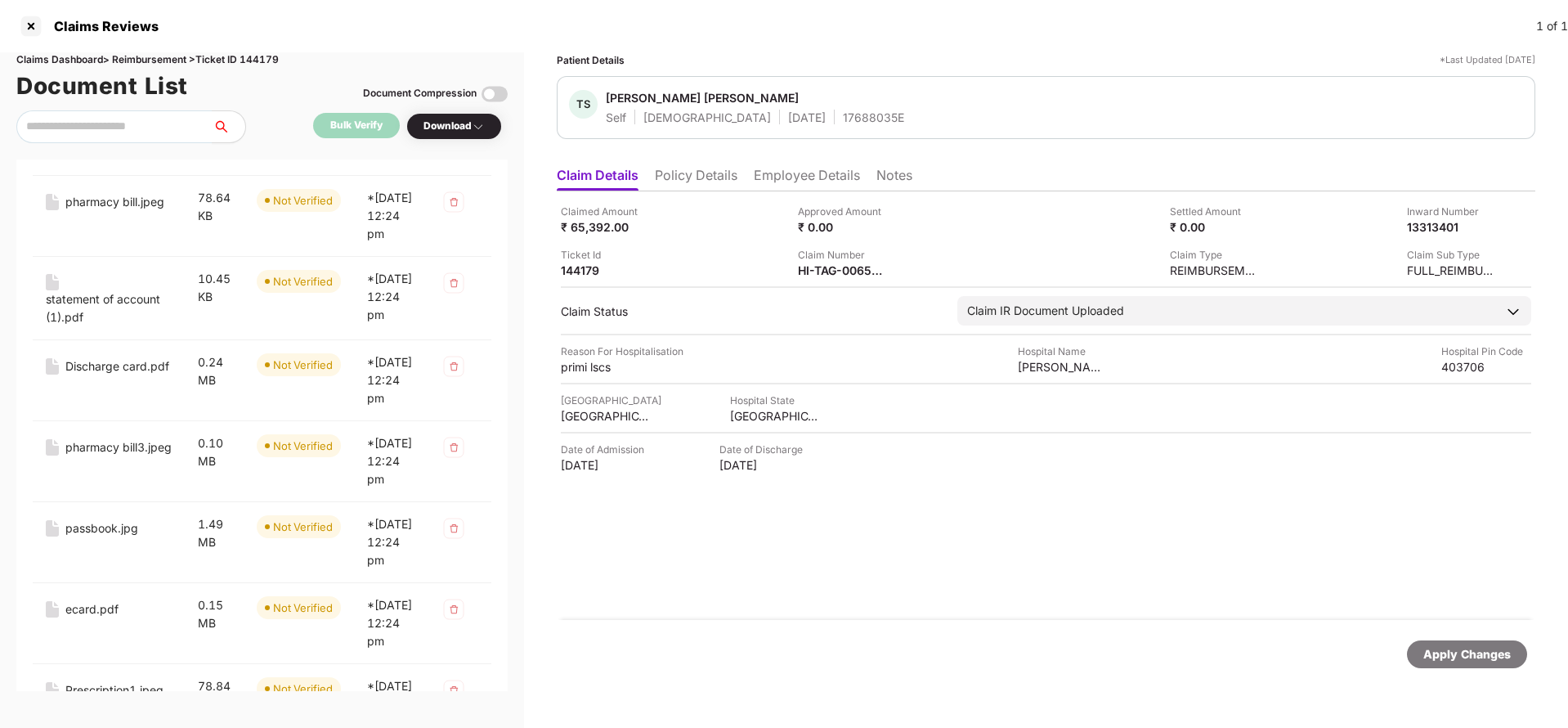
scroll to position [0, 0]
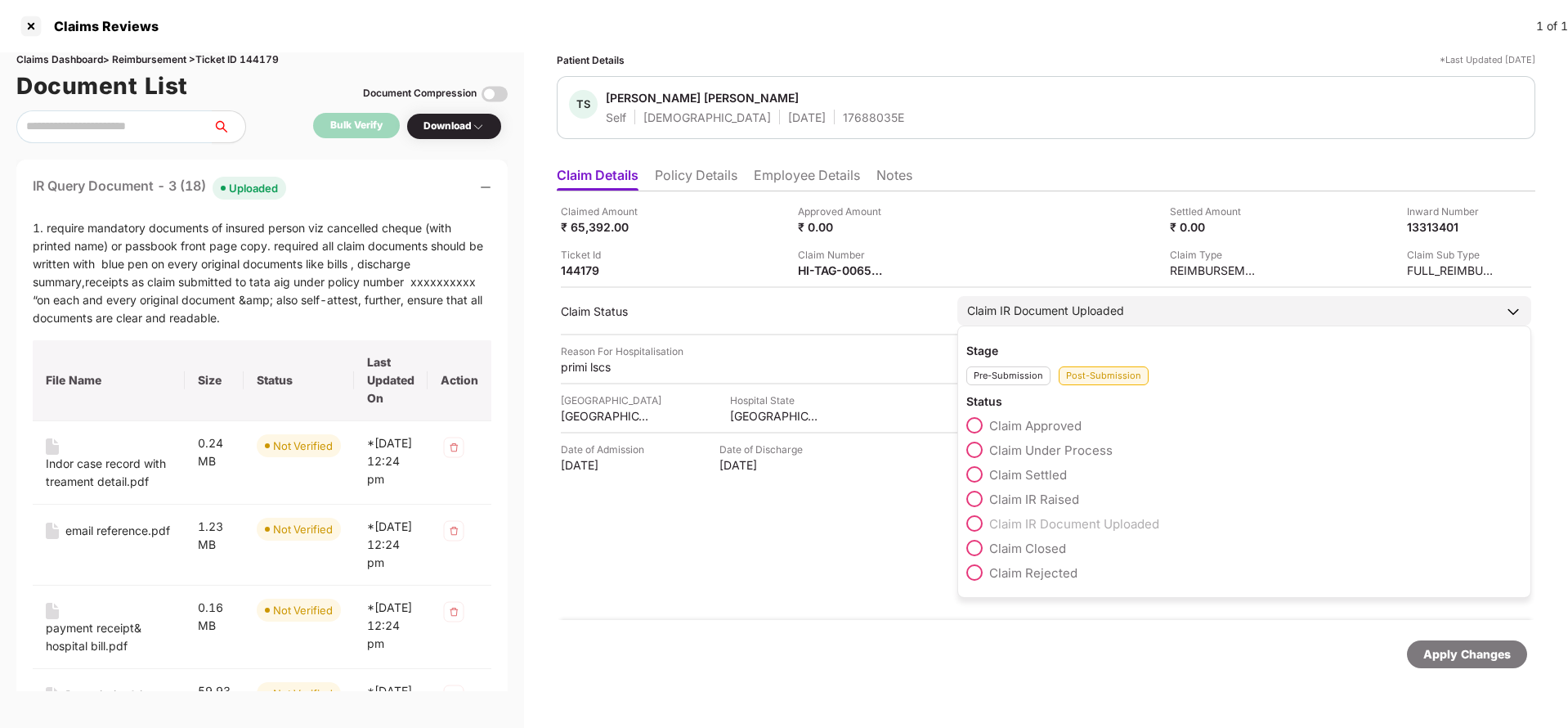
click at [1044, 450] on span "Claim Under Process" at bounding box center [1051, 449] width 123 height 16
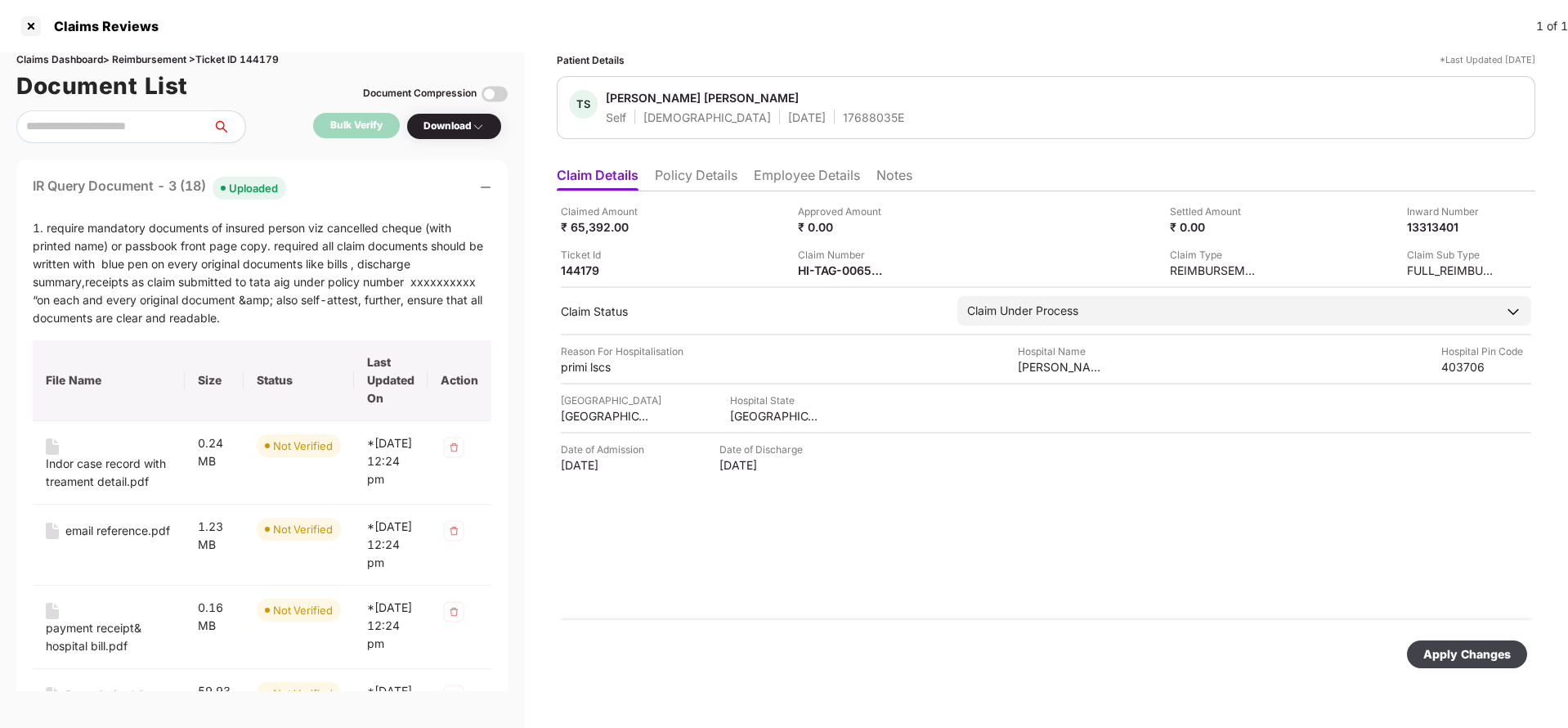
click at [1453, 662] on div "Apply Changes" at bounding box center [1466, 654] width 87 height 18
click at [841, 266] on div "HI-TAG-006533066(0)" at bounding box center [843, 270] width 90 height 16
copy div
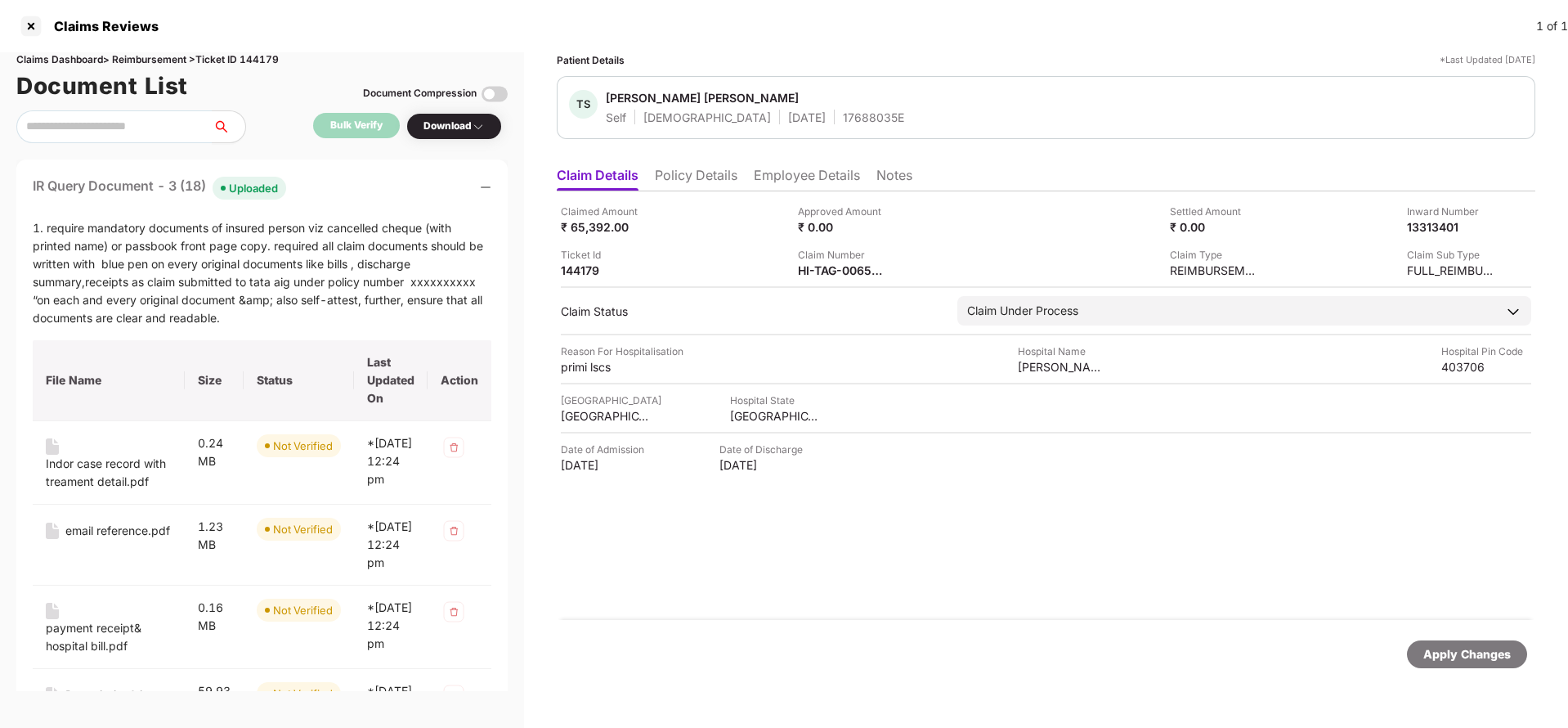
click at [825, 128] on div "TS Tejaswi Santosh Sarang Self Female 28 June 1994 17688035E" at bounding box center [1045, 108] width 978 height 63
copy div "17688035E"
click at [858, 266] on div "HI-TAG-006533066(0)" at bounding box center [843, 270] width 90 height 16
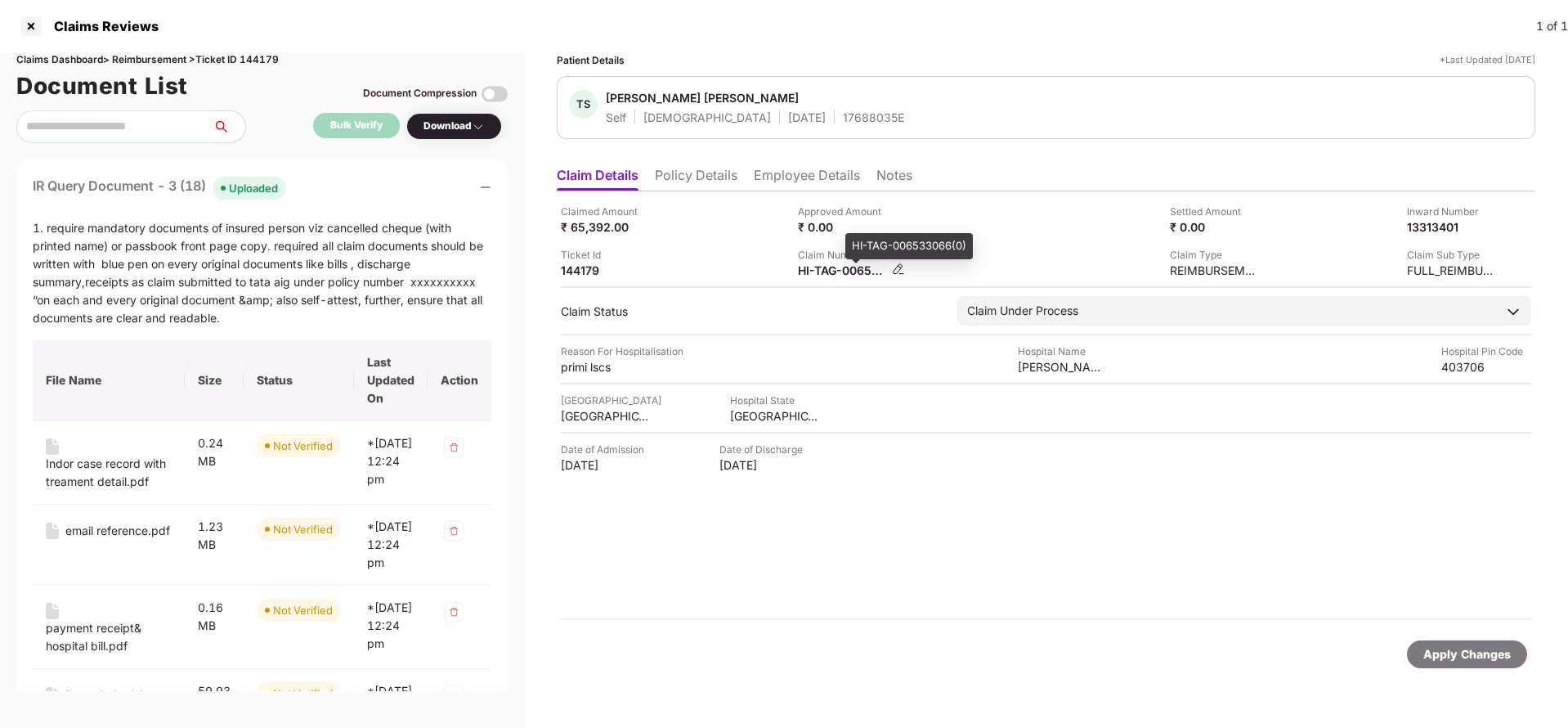
click at [858, 266] on div "HI-TAG-006533066(0)" at bounding box center [843, 270] width 90 height 16
copy div
click at [815, 125] on div "TS Tejaswi Santosh Sarang Self Female 28 June 1994 17688035E" at bounding box center [1045, 108] width 978 height 63
copy div "17688035E"
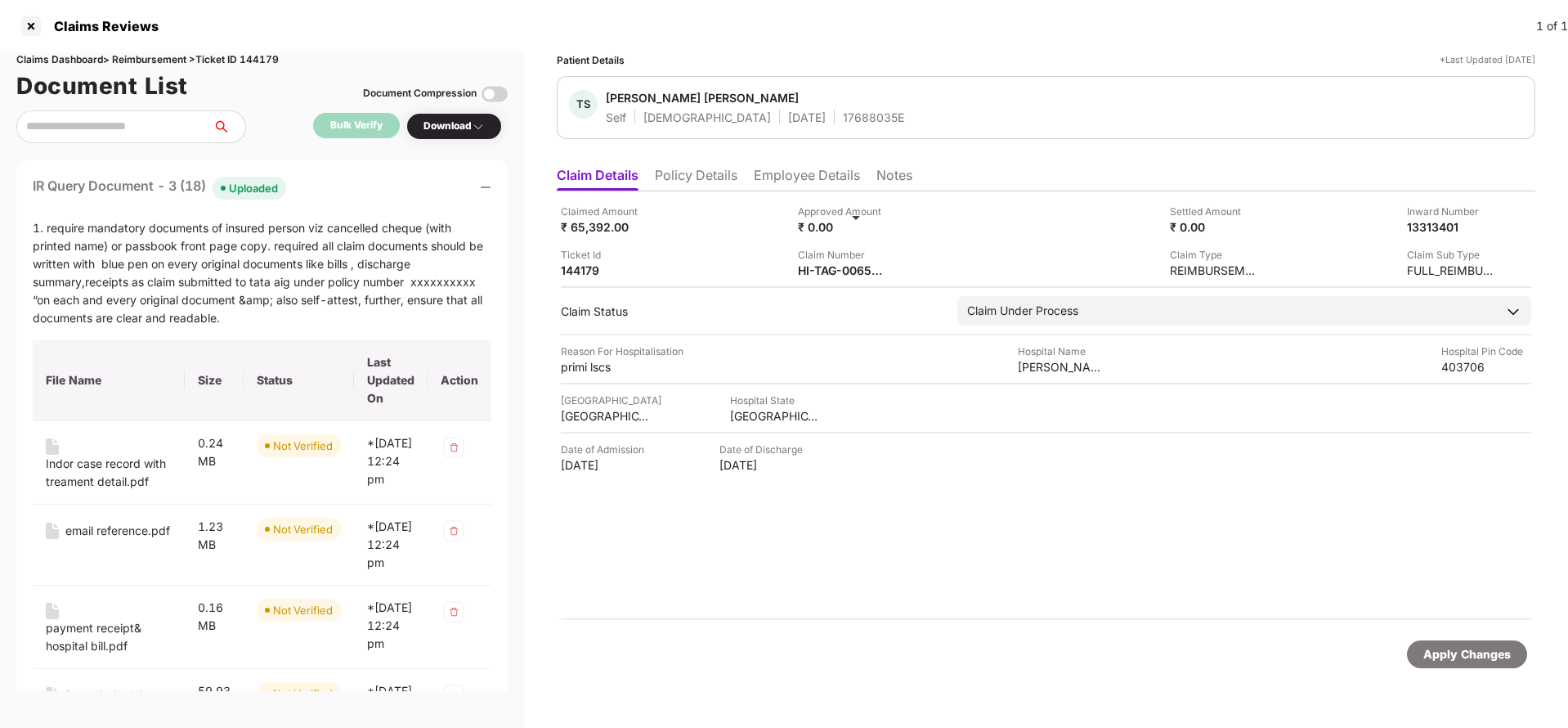
click at [1422, 652] on div "Apply Changes" at bounding box center [1467, 654] width 120 height 28
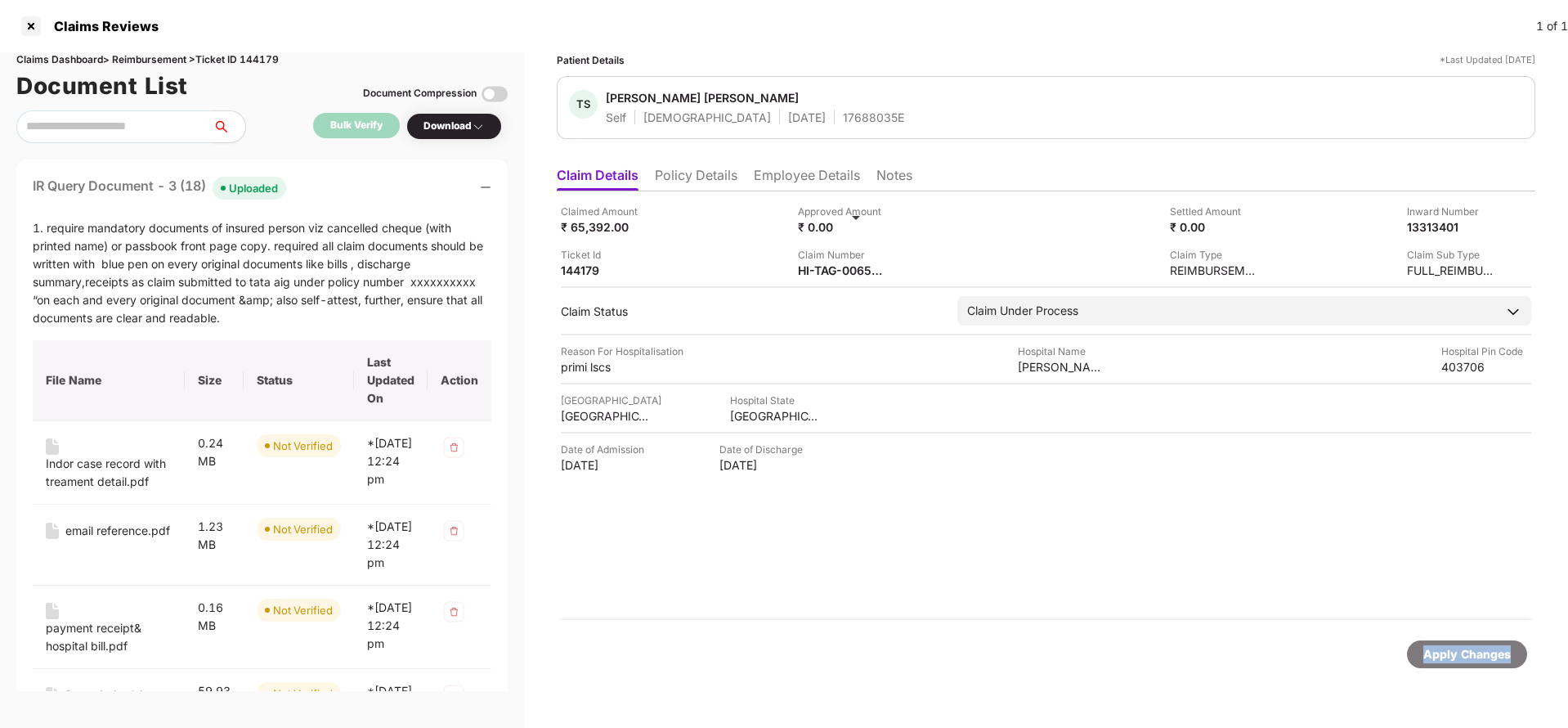
click at [1422, 652] on div "Apply Changes" at bounding box center [1467, 654] width 120 height 28
click at [268, 49] on div "Claims Reviews 1 of 1" at bounding box center [784, 26] width 1568 height 52
click at [268, 51] on div "Claims Reviews 1 of 1" at bounding box center [784, 26] width 1568 height 52
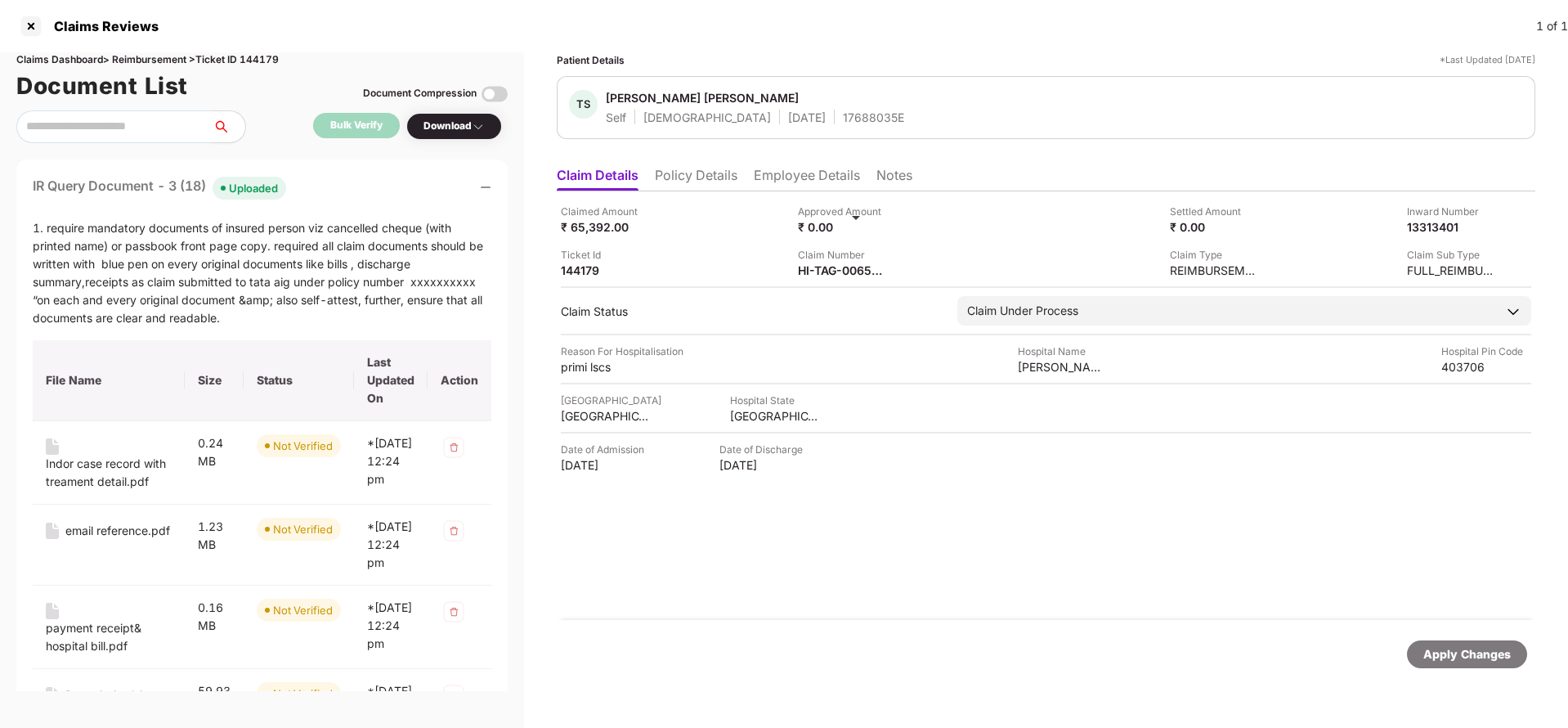
click at [265, 59] on div "Claims Dashboard > Reimbursement > Ticket ID 144179" at bounding box center [262, 60] width 491 height 16
copy div "144179"
click at [1506, 652] on div "Apply Changes" at bounding box center [1466, 654] width 87 height 18
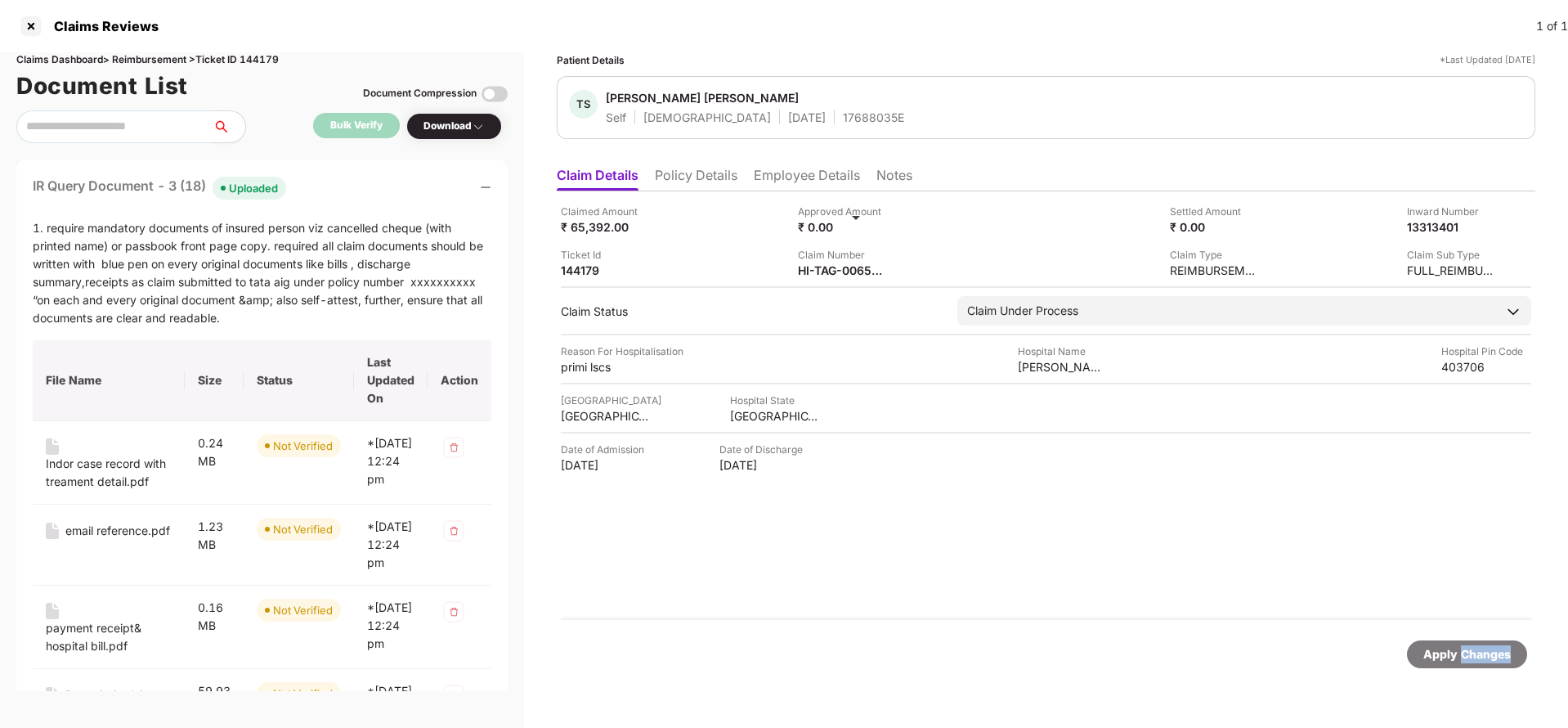
click at [1506, 652] on div "Apply Changes" at bounding box center [1466, 654] width 87 height 18
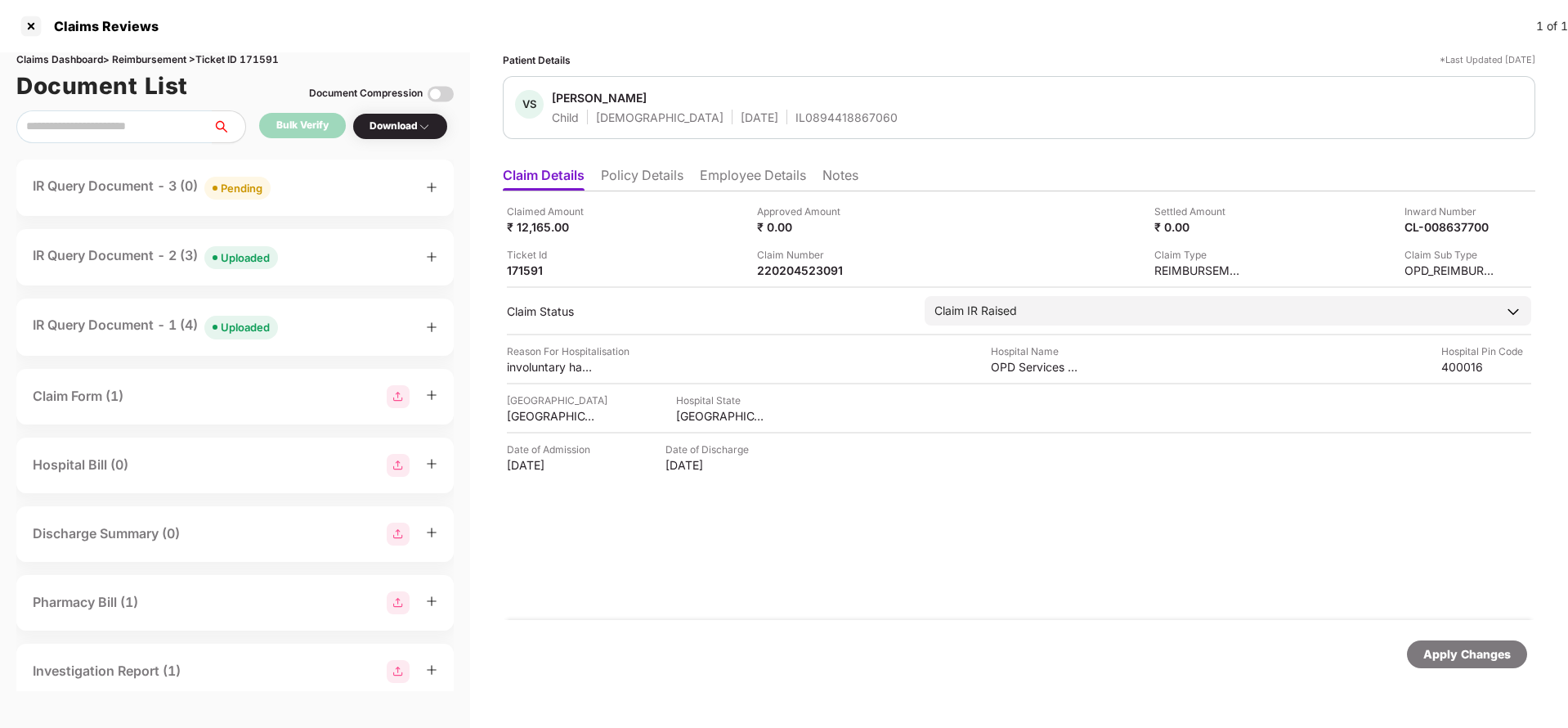
click at [260, 326] on div "Uploaded" at bounding box center [244, 327] width 49 height 17
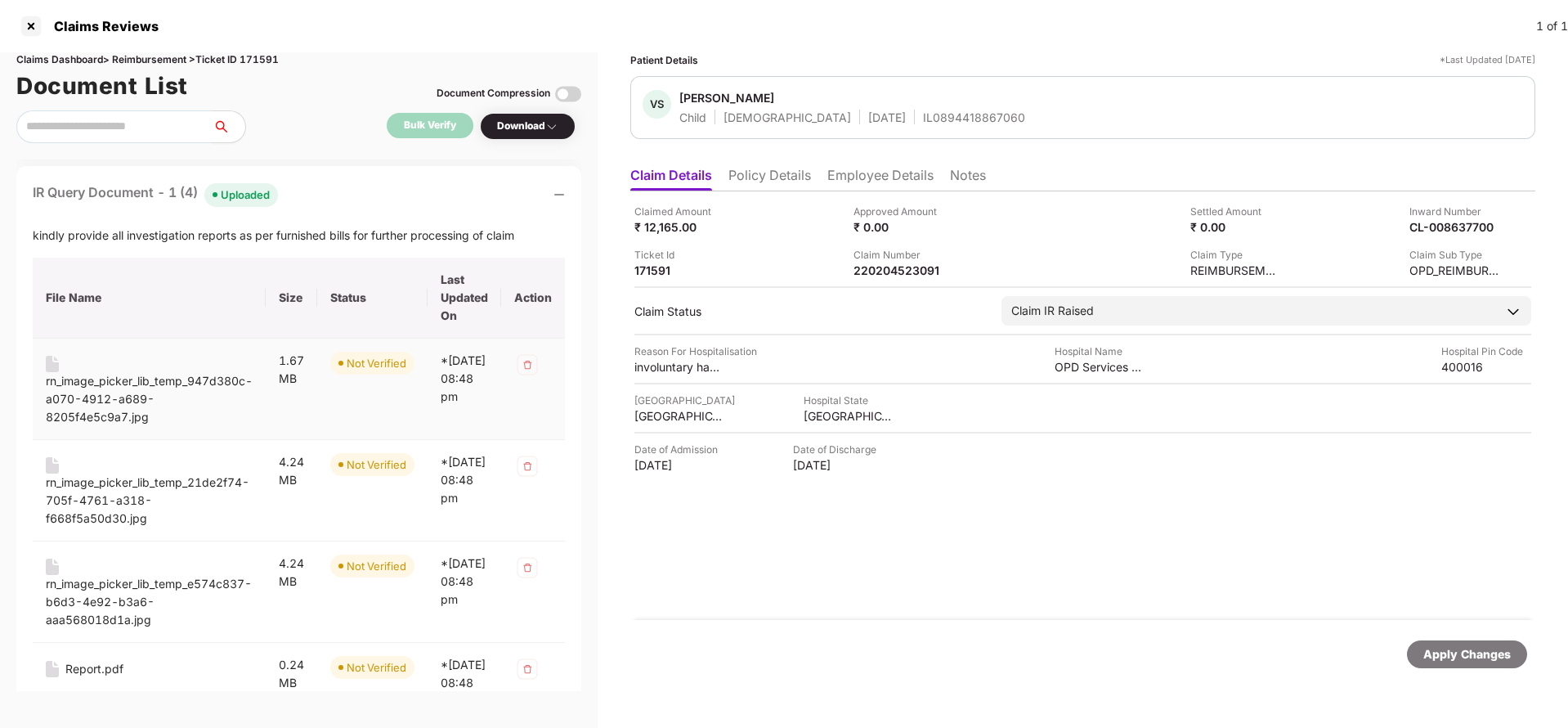
scroll to position [245, 0]
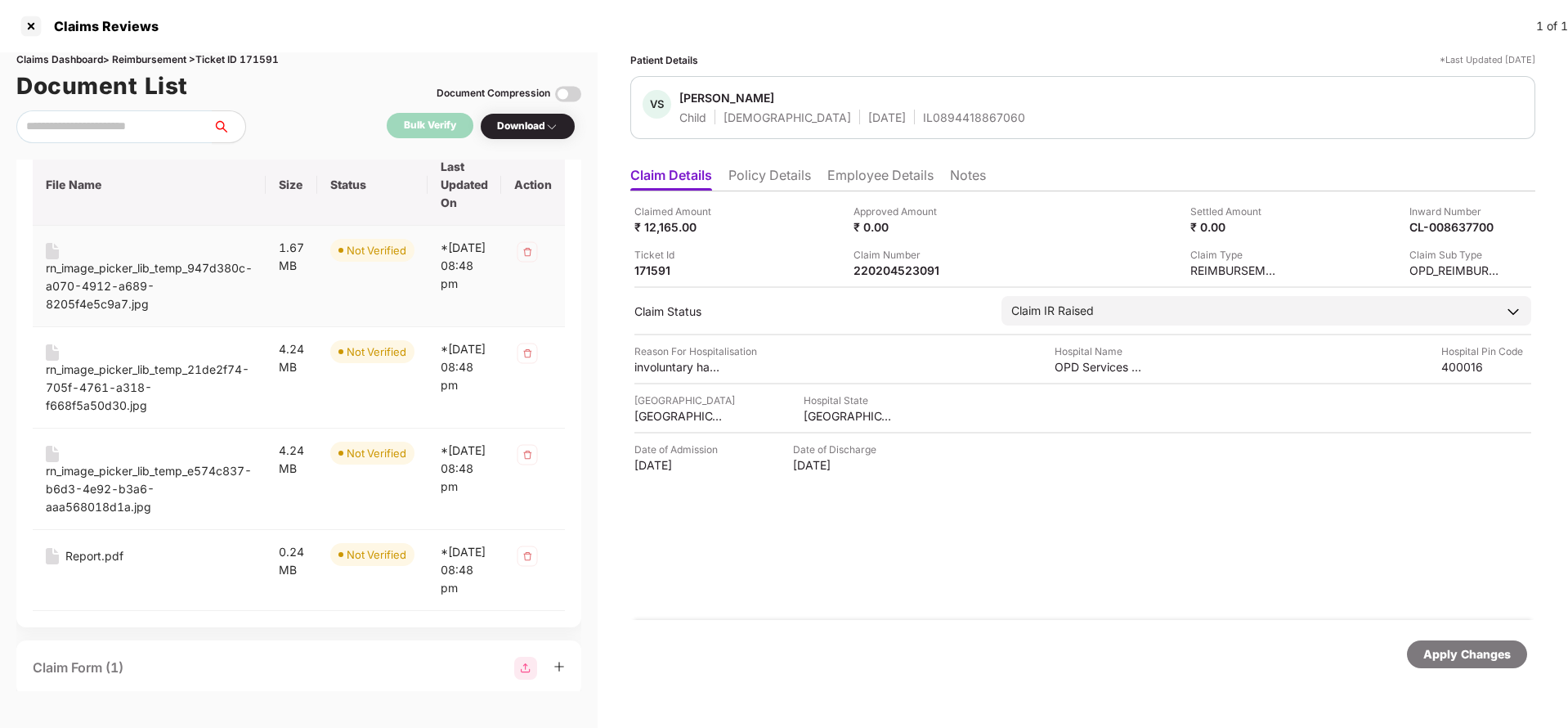
click at [118, 280] on div "rn_image_picker_lib_temp_947d380c-a070-4912-a689-8205f4e5c9a7.jpg" at bounding box center [149, 286] width 207 height 54
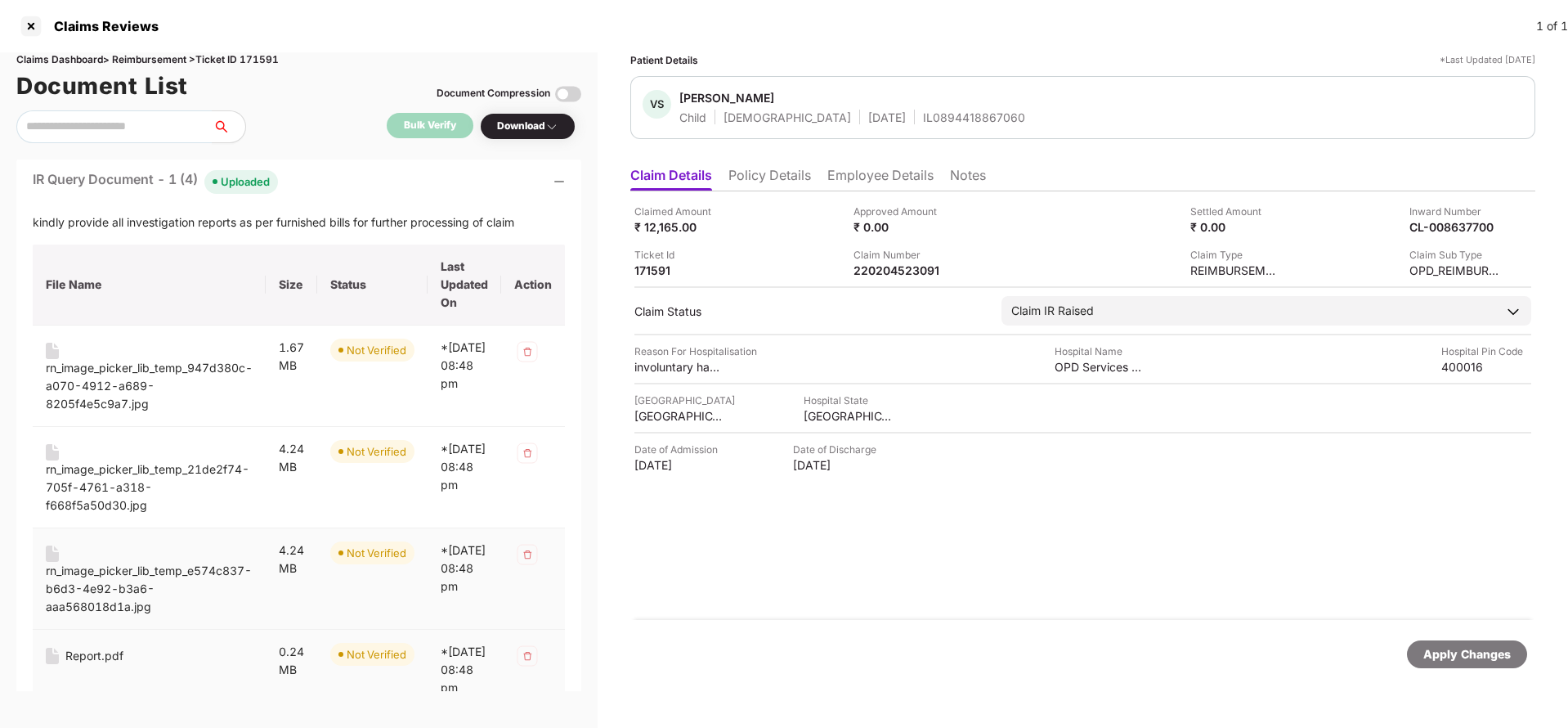
scroll to position [122, 0]
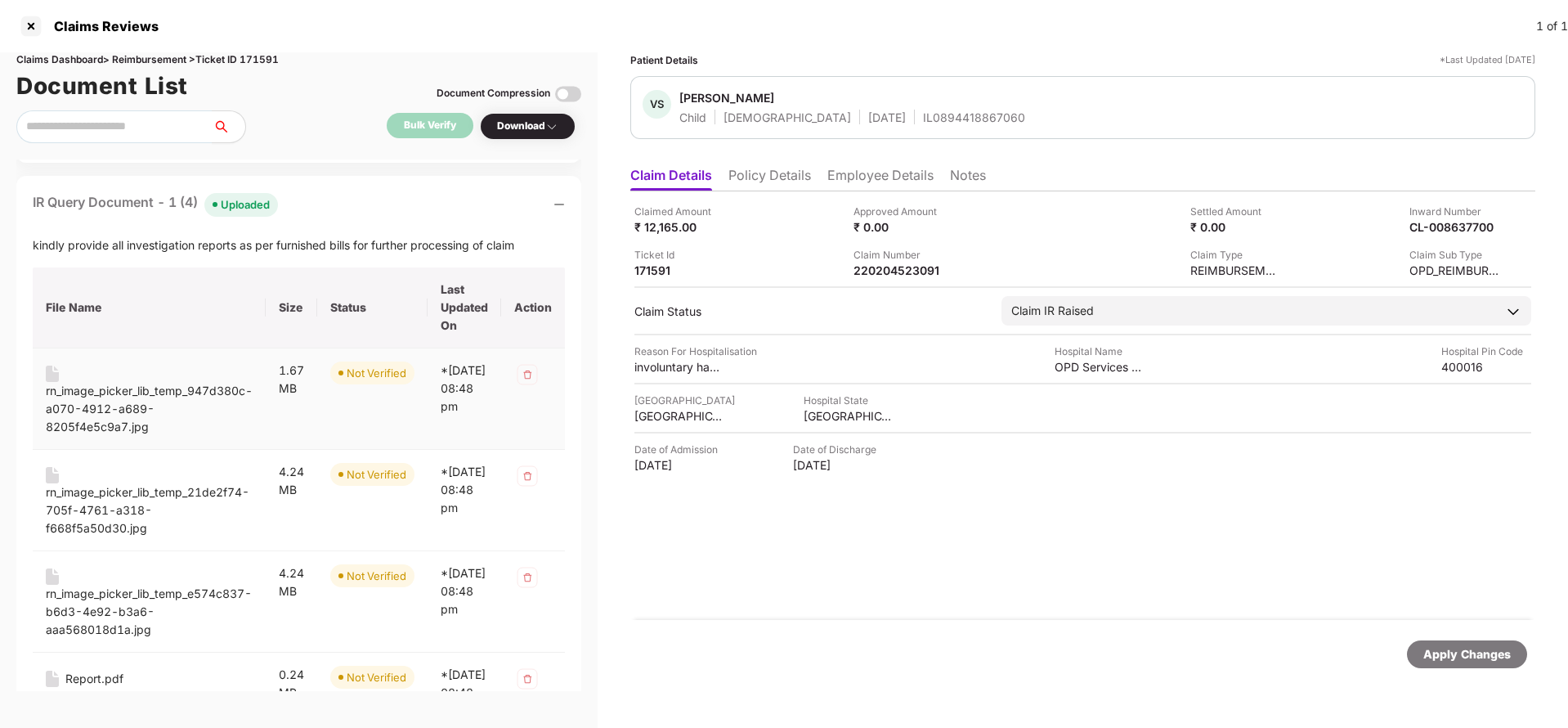
click at [152, 389] on div "rn_image_picker_lib_temp_947d380c-a070-4912-a689-8205f4e5c9a7.jpg" at bounding box center [149, 409] width 207 height 54
click at [152, 492] on div "rn_image_picker_lib_temp_21de2f74-705f-4761-a318-f668f5a50d30.jpg" at bounding box center [149, 510] width 207 height 54
click at [134, 598] on div "rn_image_picker_lib_temp_e574c837-b6d3-4e92-b3a6-aaa568018d1a.jpg" at bounding box center [149, 611] width 207 height 54
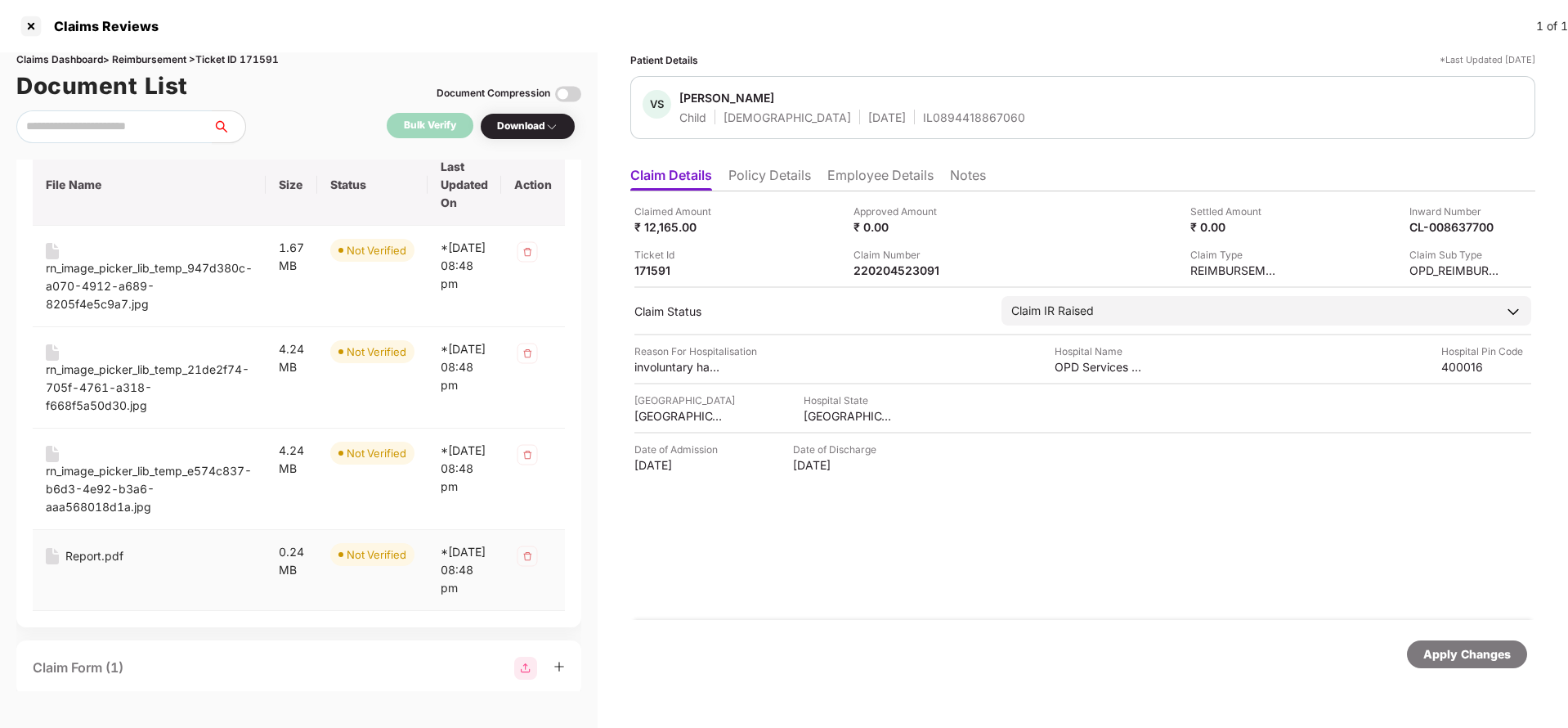
click at [85, 554] on div "Report.pdf" at bounding box center [94, 556] width 58 height 18
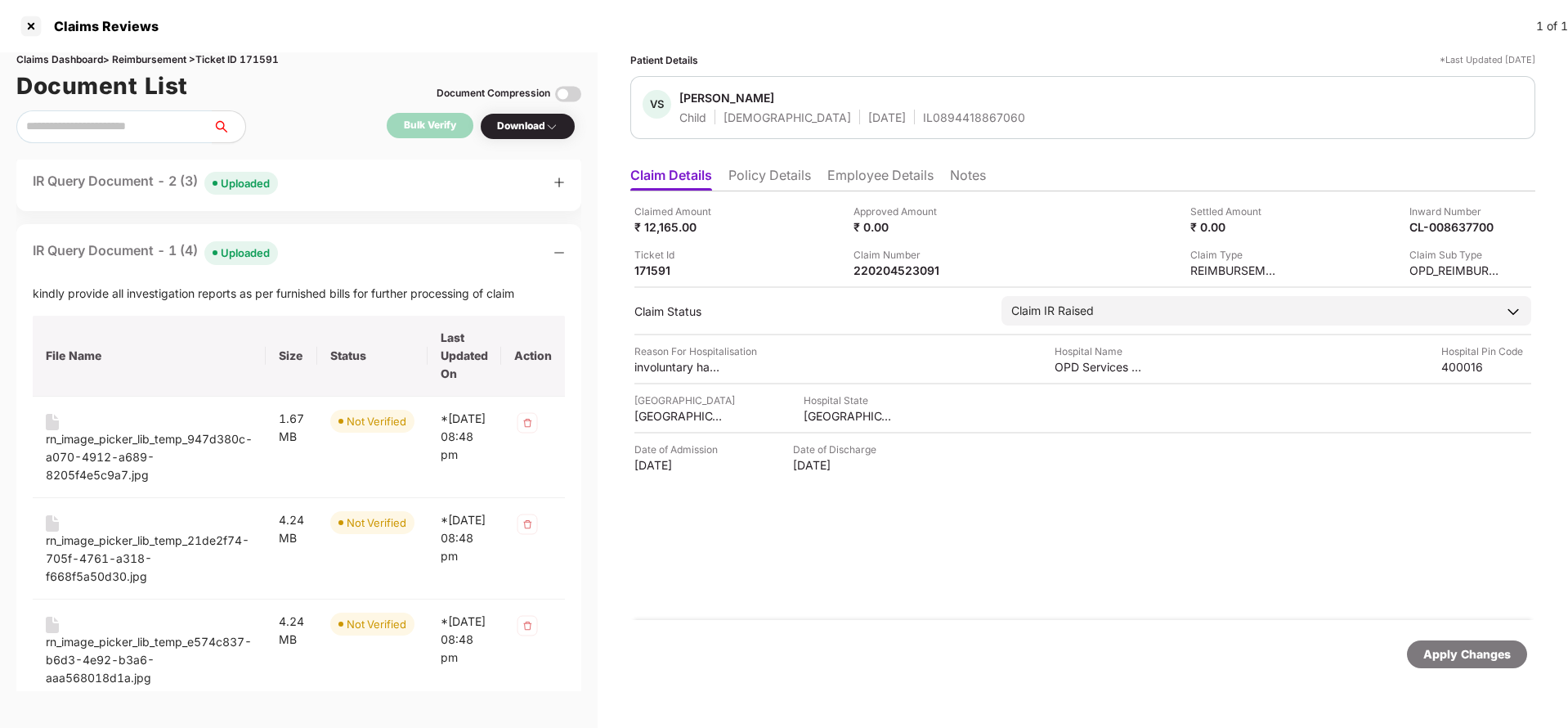
scroll to position [0, 0]
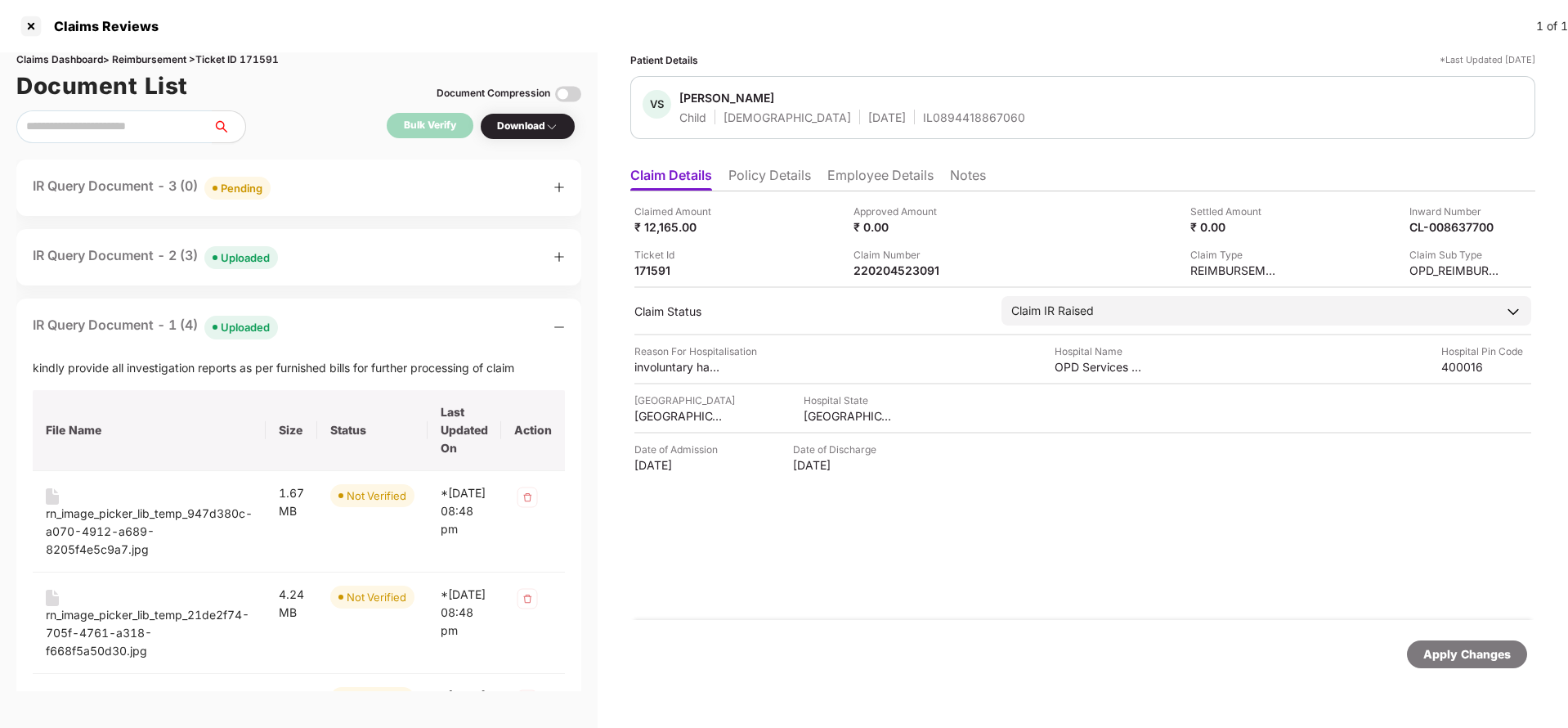
click at [117, 249] on div "IR Query Document - 2 (3) Uploaded" at bounding box center [155, 257] width 245 height 24
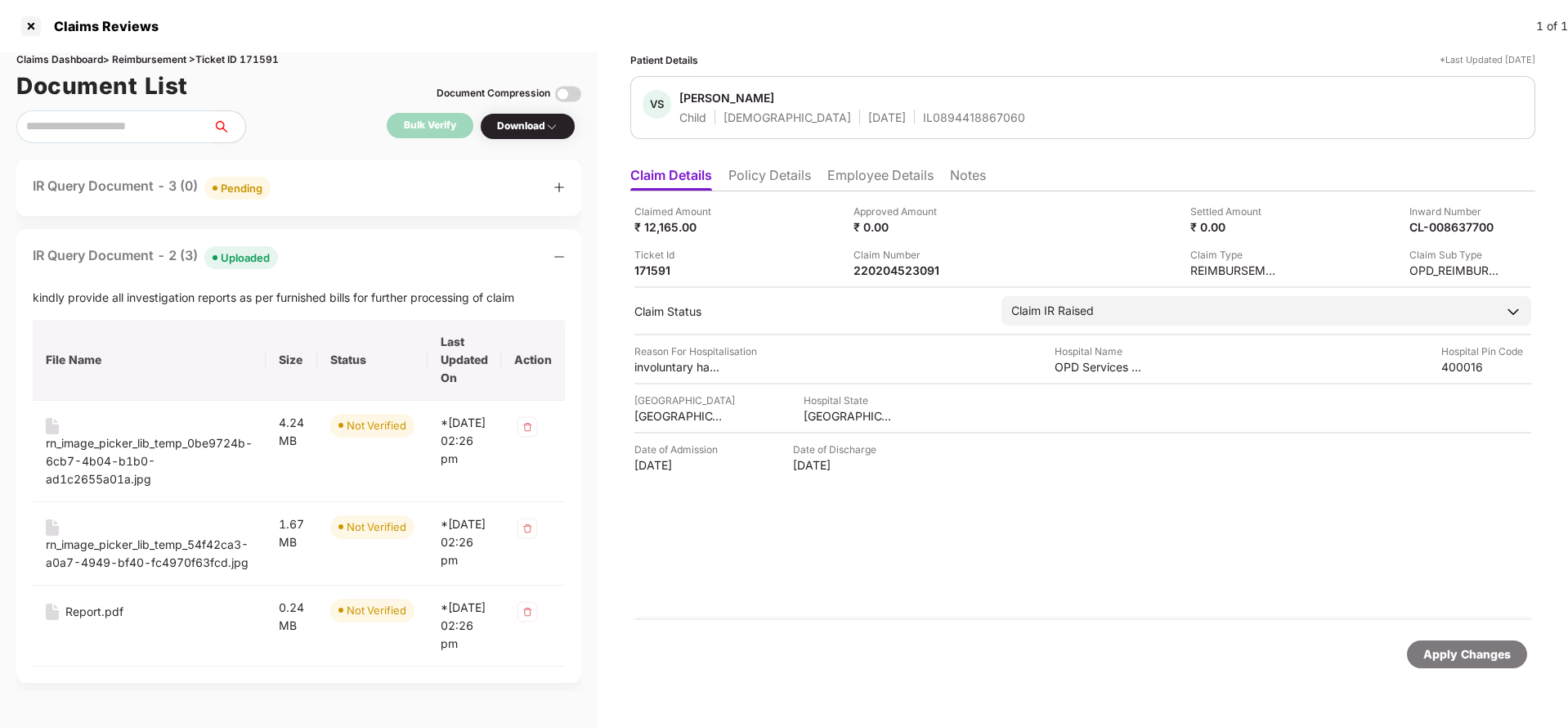
click at [130, 187] on div "IR Query Document - 3 (0) Pending" at bounding box center [152, 188] width 238 height 24
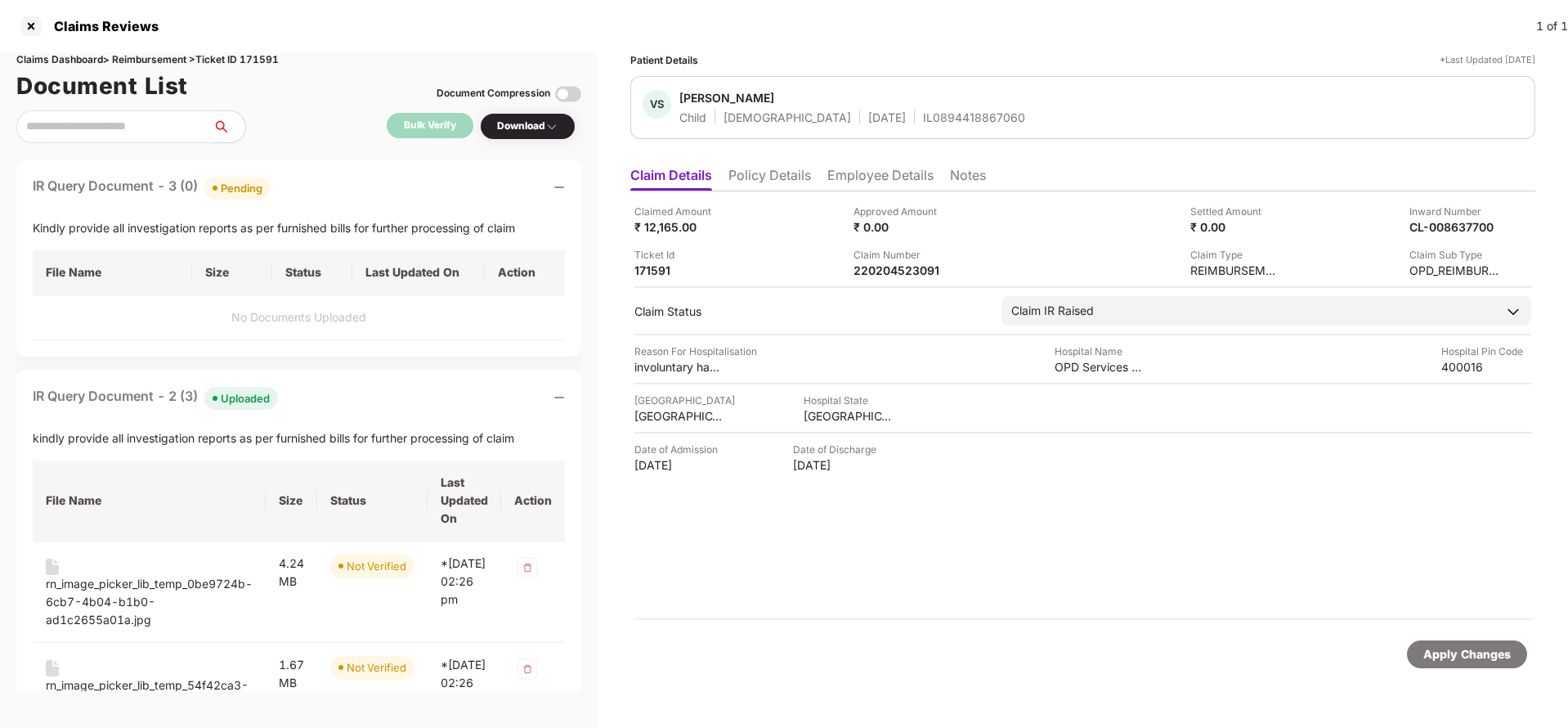
click at [797, 191] on div "Claimed Amount ₹ 12,165.00 Approved Amount ₹ 0.00 Settled Amount ₹ 0.00 Inward …" at bounding box center [1082, 405] width 905 height 428
click at [797, 167] on li "Policy Details" at bounding box center [770, 179] width 83 height 24
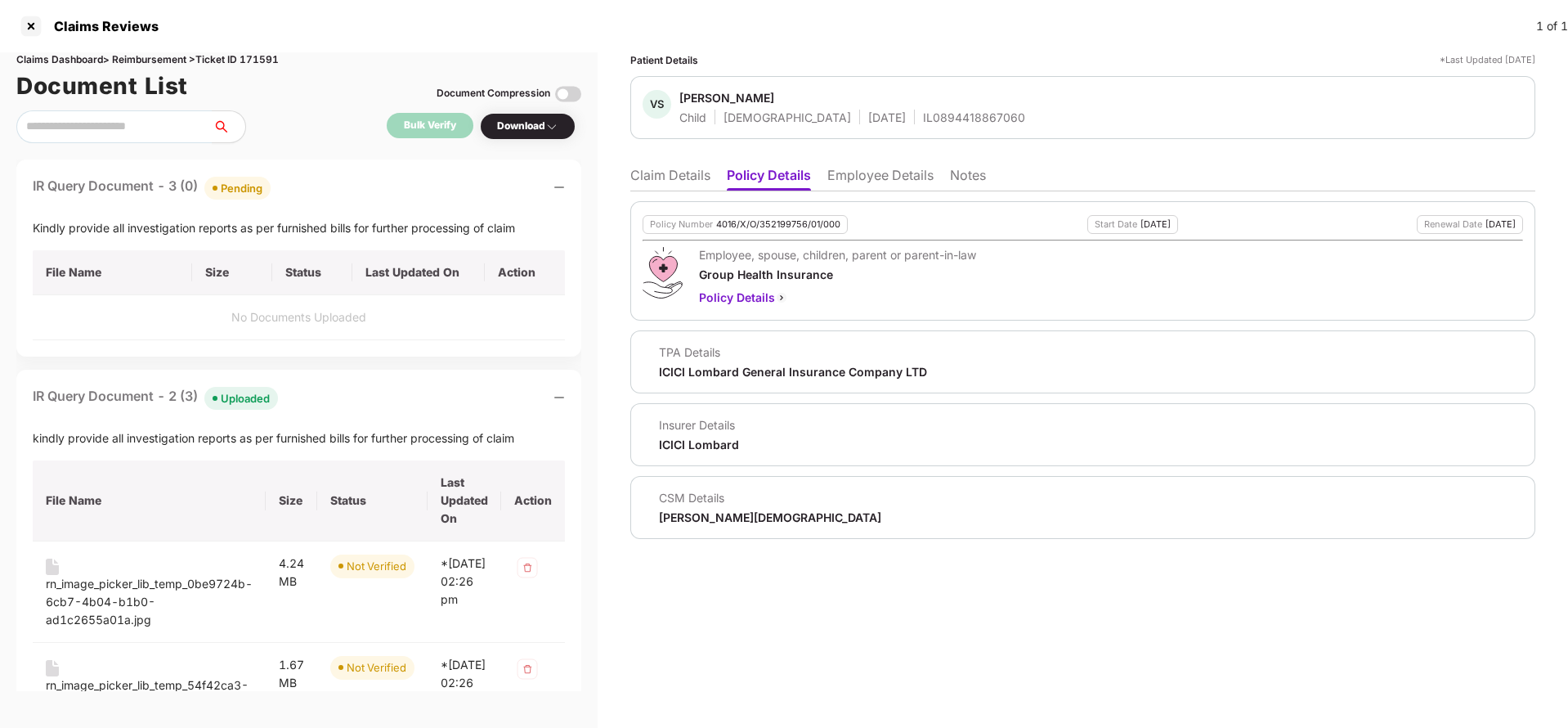
click at [851, 172] on li "Employee Details" at bounding box center [881, 179] width 107 height 24
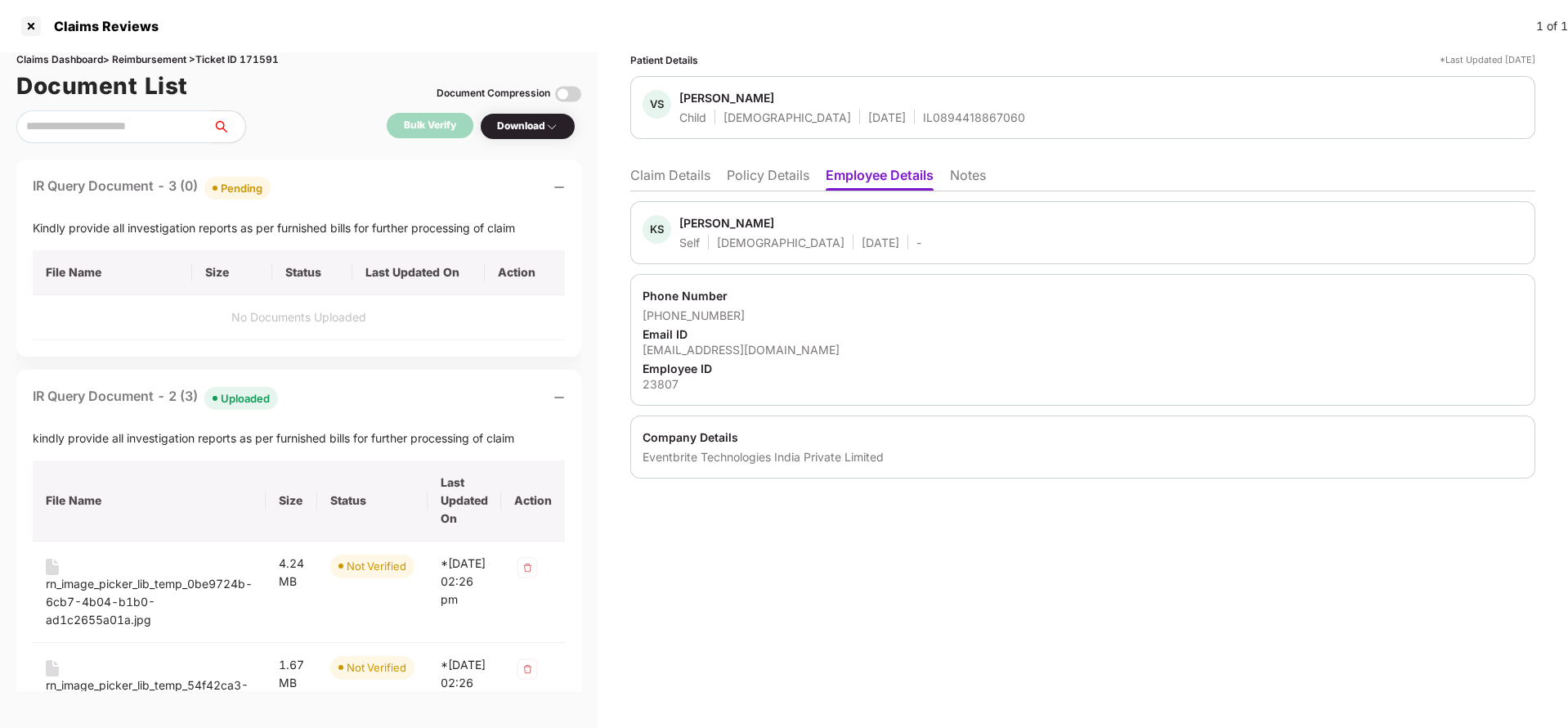
click at [787, 182] on li "Policy Details" at bounding box center [768, 179] width 83 height 24
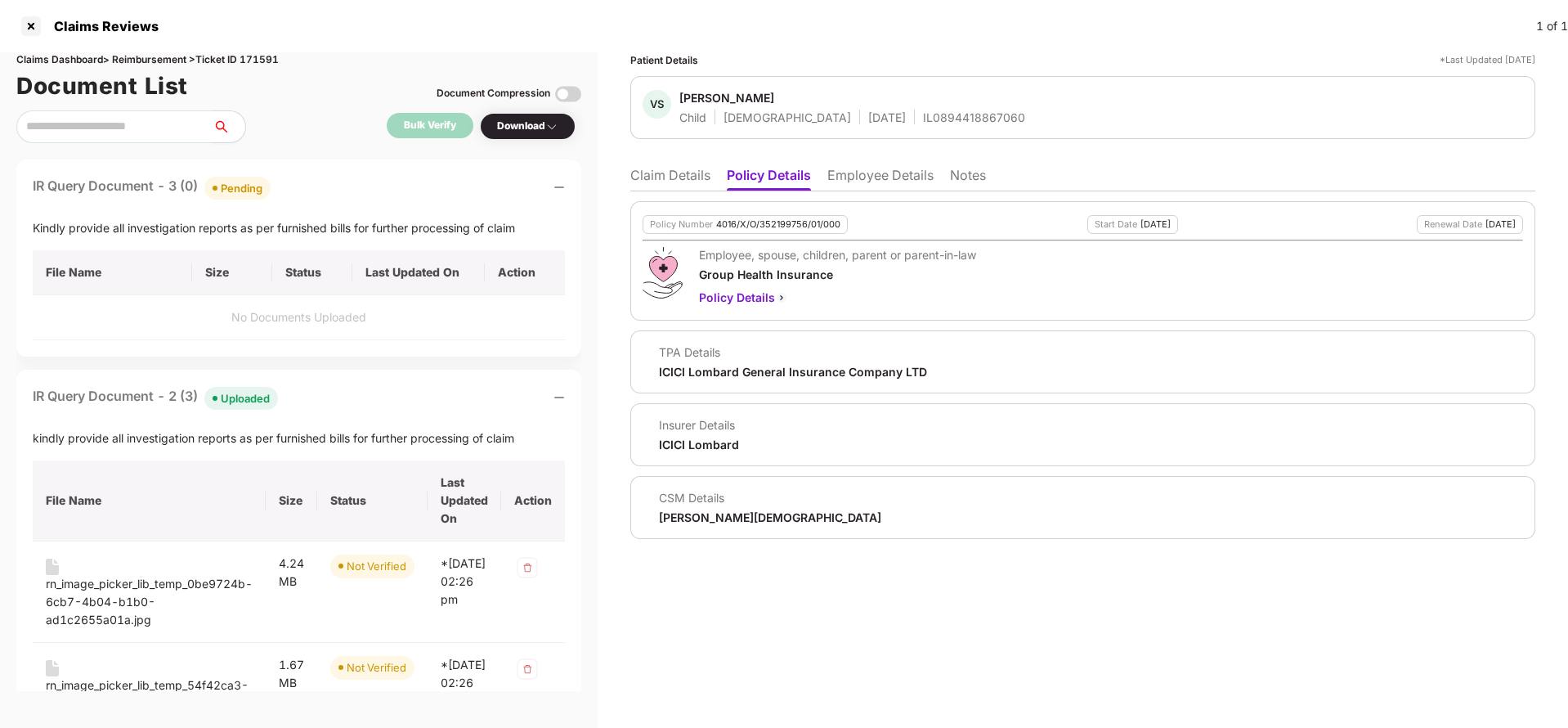
click at [780, 225] on div "4016/X/O/352199756/01/000" at bounding box center [778, 224] width 124 height 11
copy div "4016/X/O/352199756/01/000"
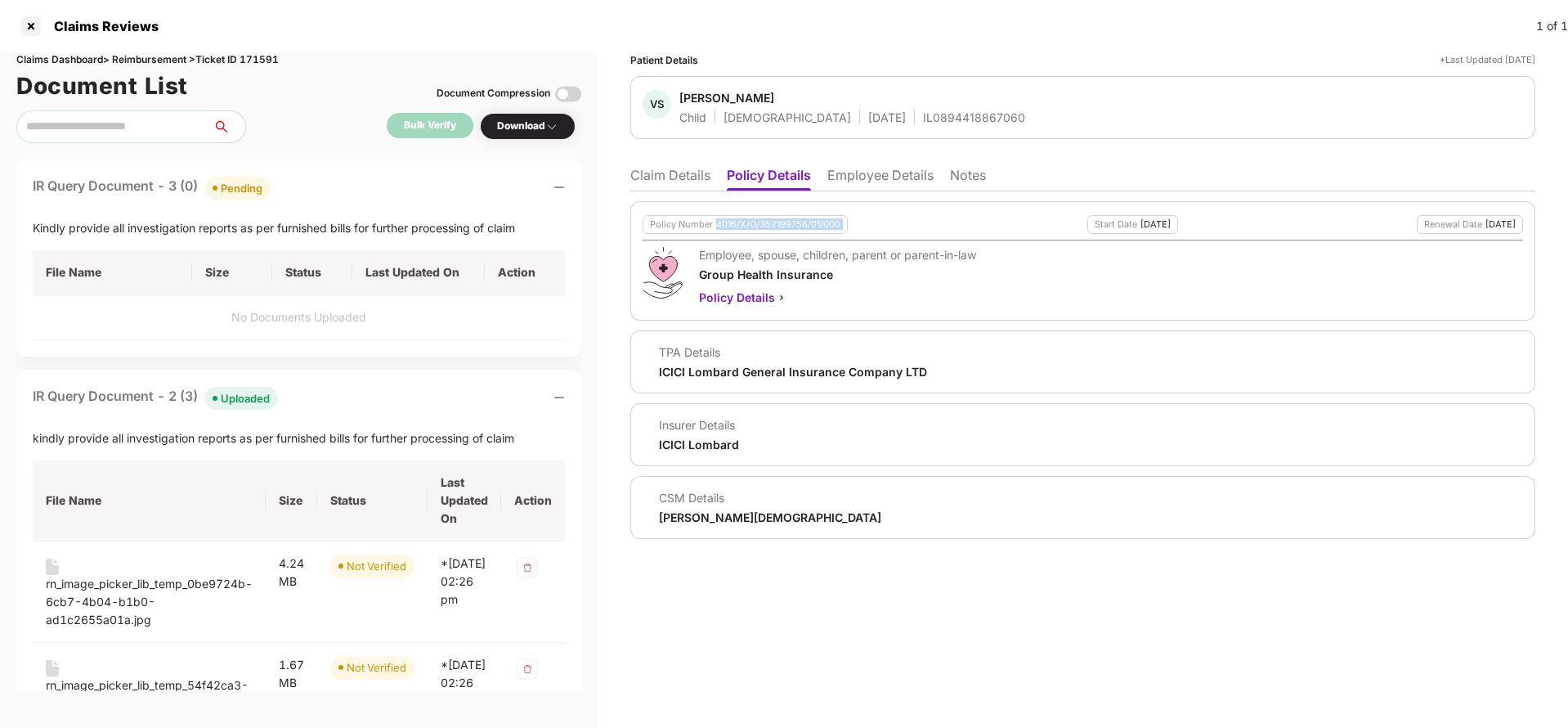
click at [683, 172] on li "Claim Details" at bounding box center [670, 179] width 80 height 24
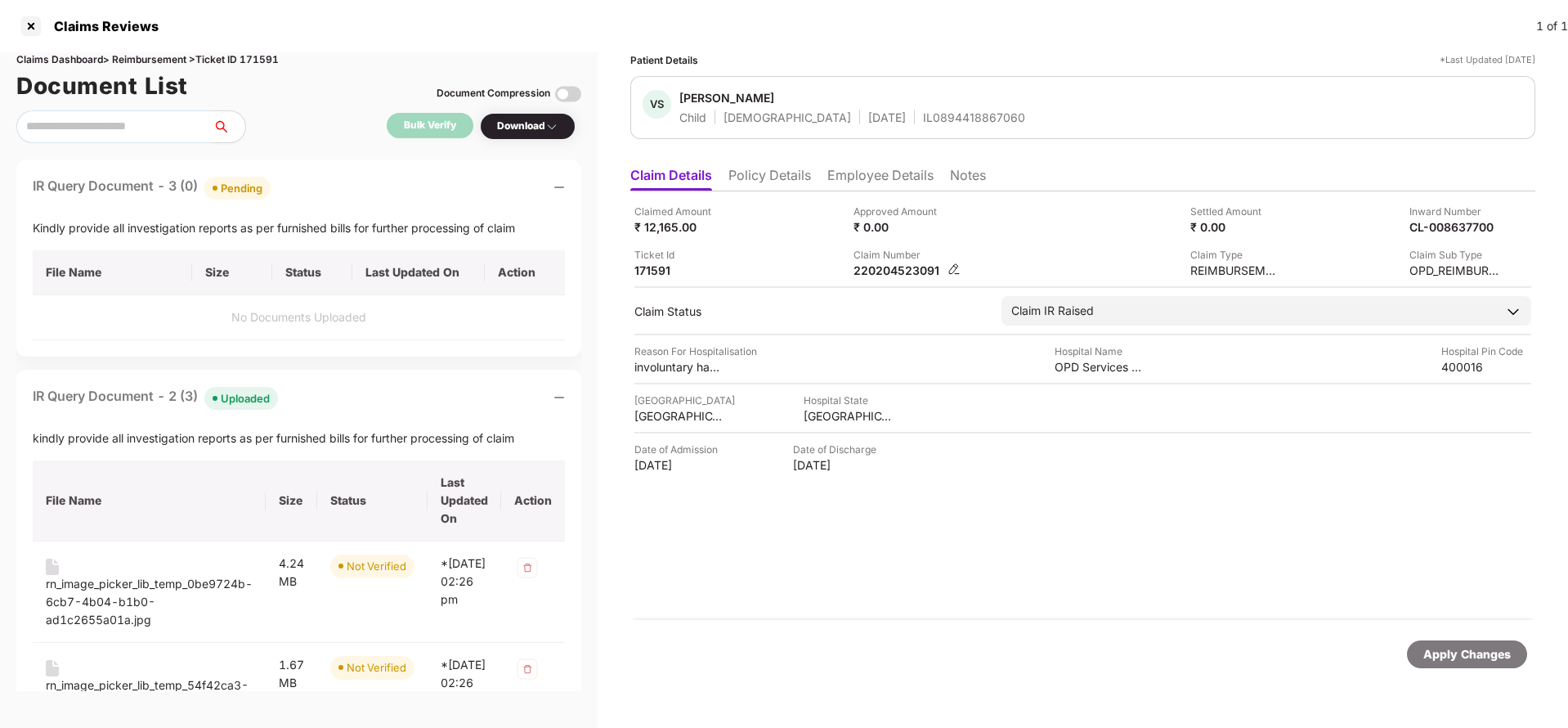
click at [896, 267] on div "220204523091" at bounding box center [898, 270] width 90 height 16
copy div "220204523091"
click at [923, 115] on div "IL0894418867060" at bounding box center [974, 117] width 102 height 16
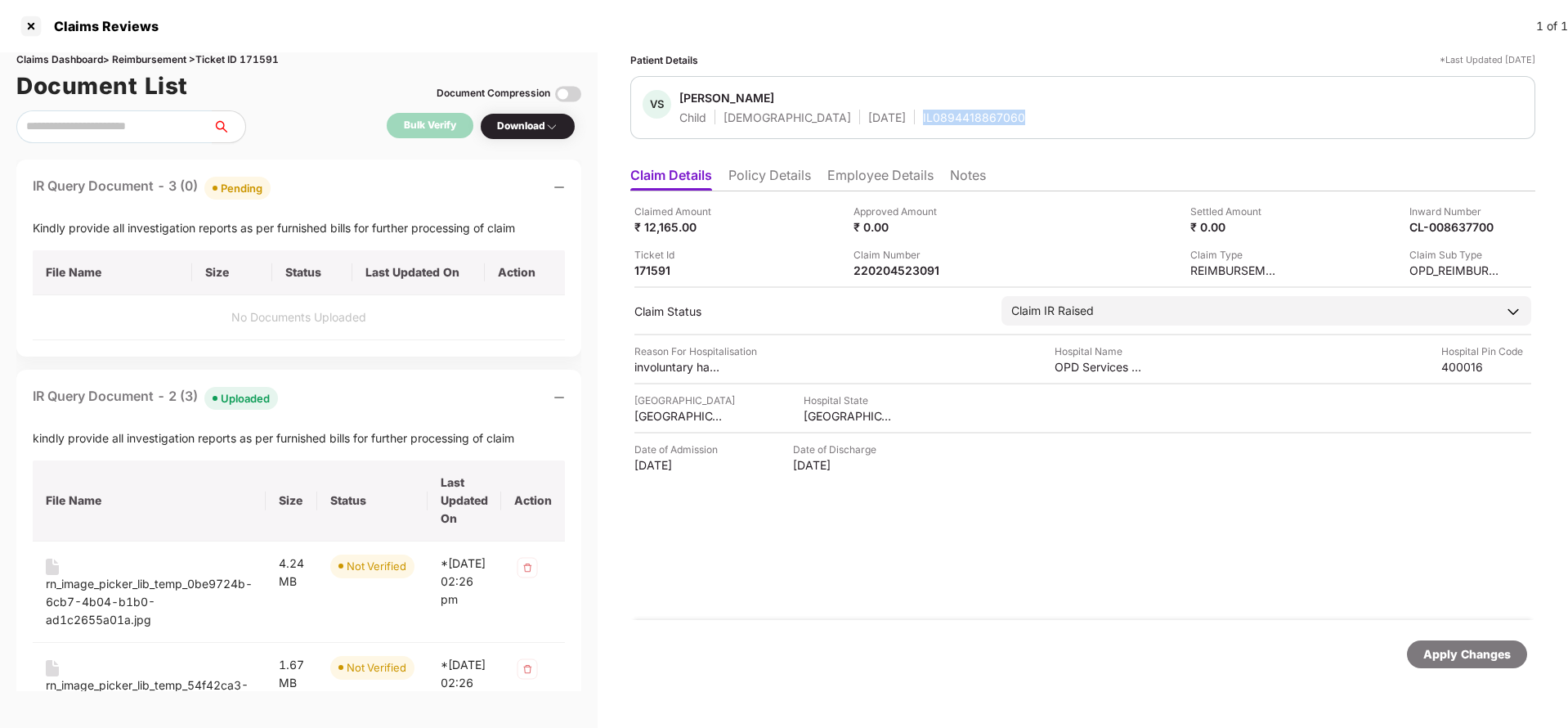
click at [923, 115] on div "IL0894418867060" at bounding box center [974, 117] width 102 height 16
copy div "IL0894418867060"
click at [907, 274] on div "220204523091" at bounding box center [898, 270] width 90 height 16
copy div "220204523091"
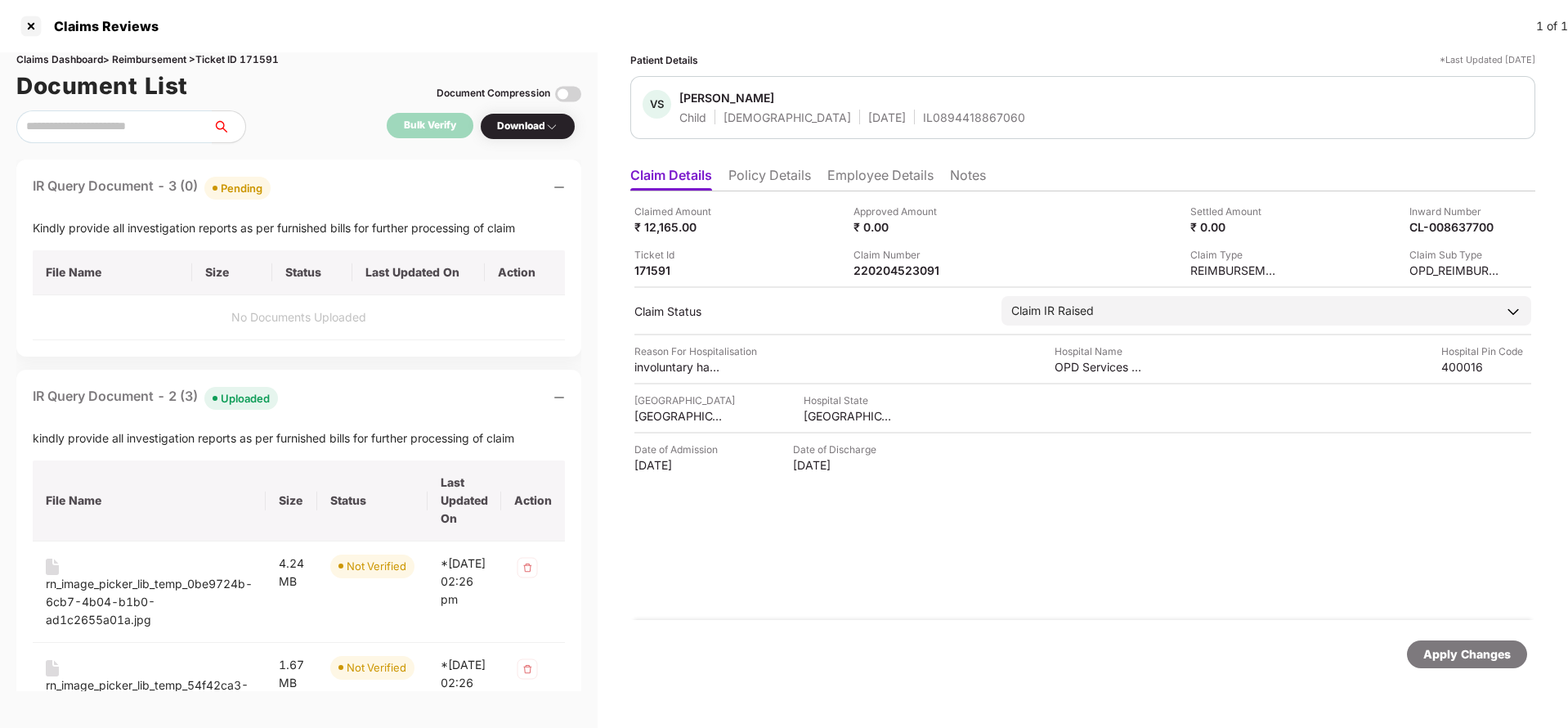
click at [923, 122] on div "IL0894418867060" at bounding box center [974, 117] width 102 height 16
copy div "IL0894418867060"
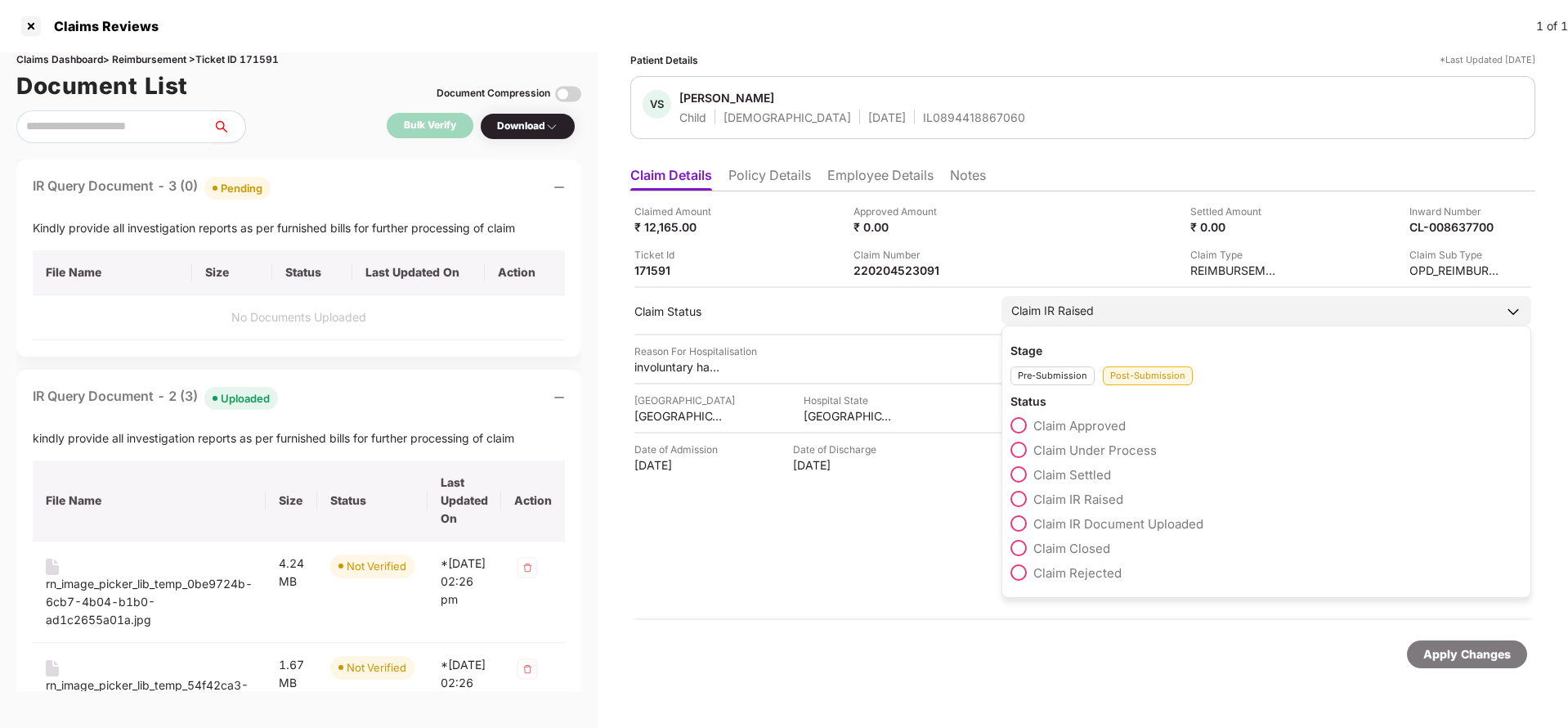
click at [1140, 451] on span "Claim Under Process" at bounding box center [1095, 449] width 123 height 16
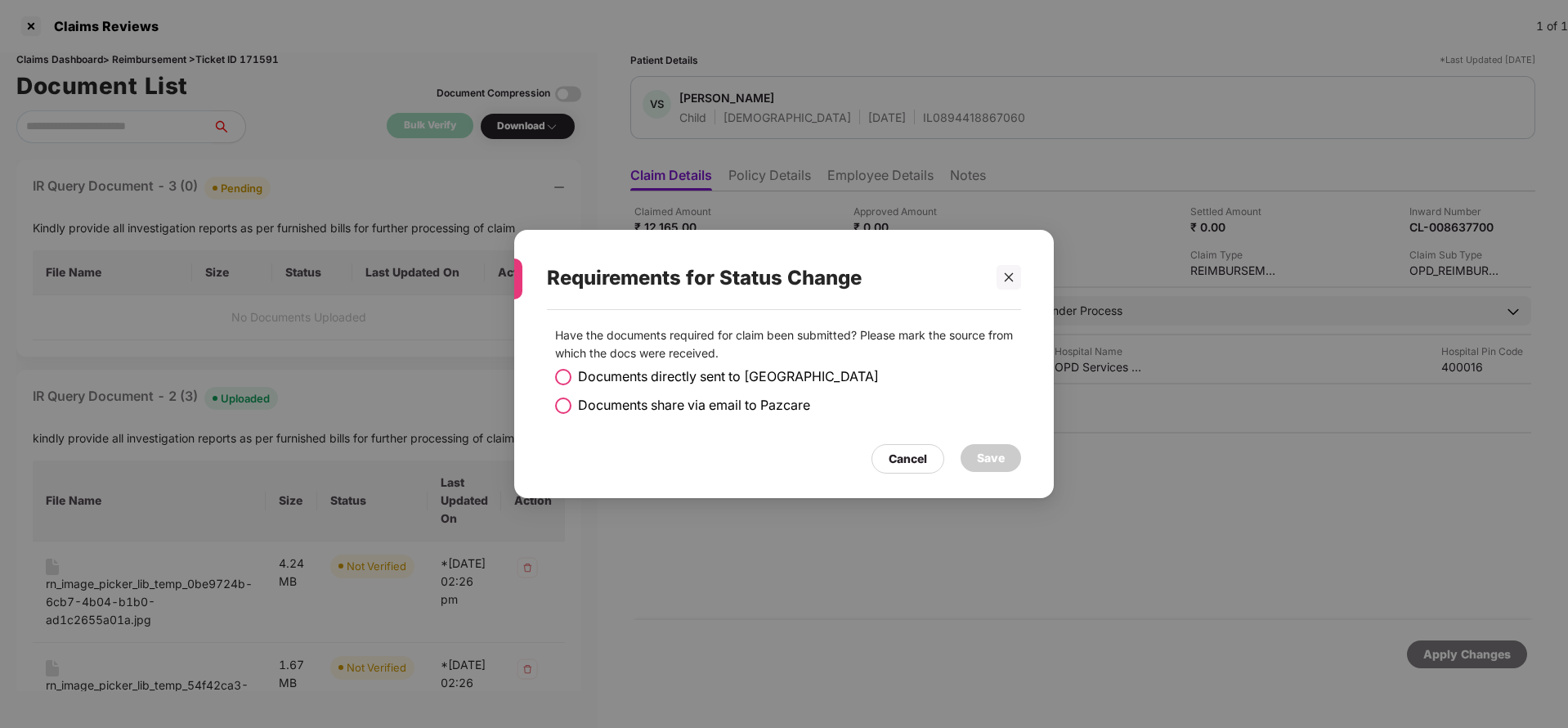
click at [671, 412] on span "Documents share via email to Pazcare" at bounding box center [694, 405] width 232 height 20
click at [1005, 462] on div "Save" at bounding box center [991, 458] width 61 height 28
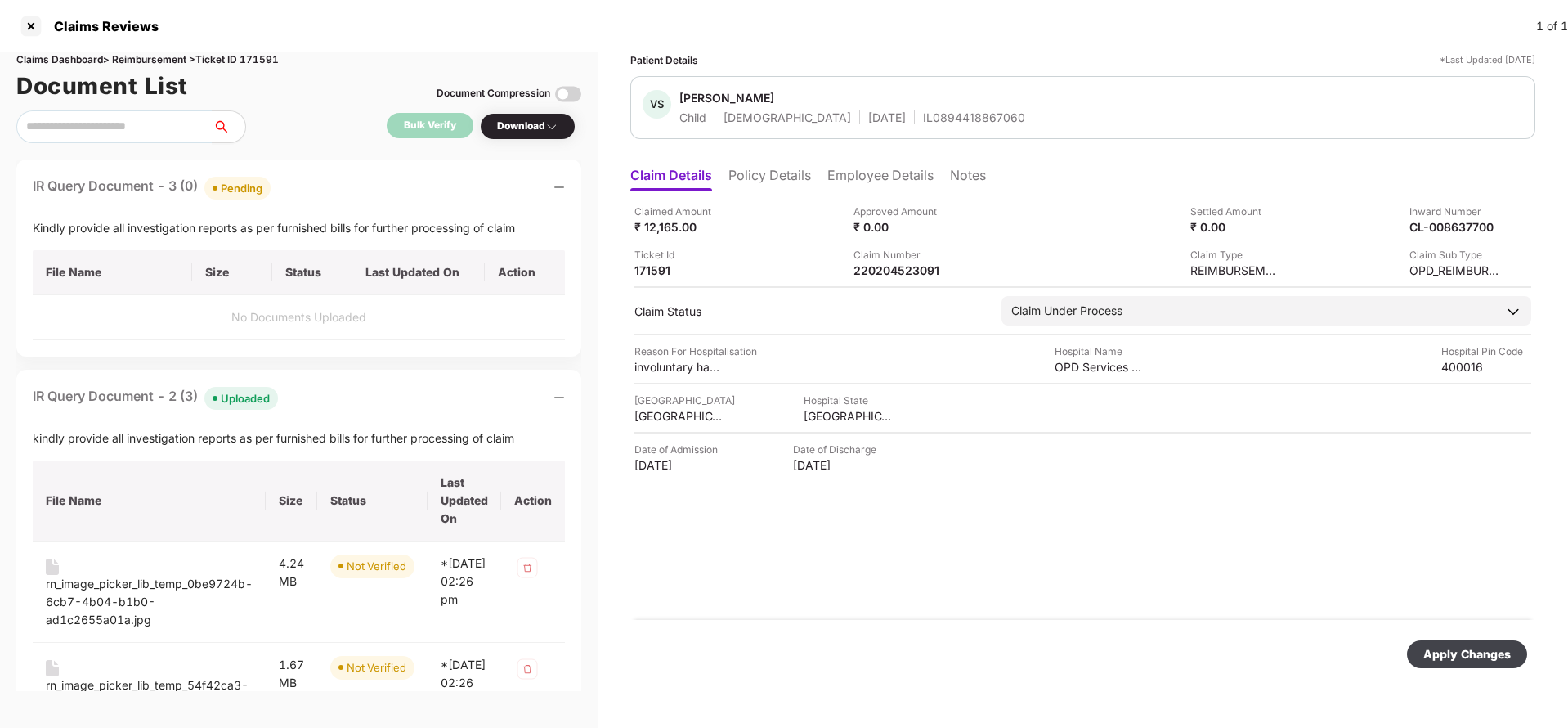
click at [1475, 654] on div "Apply Changes" at bounding box center [1466, 654] width 87 height 18
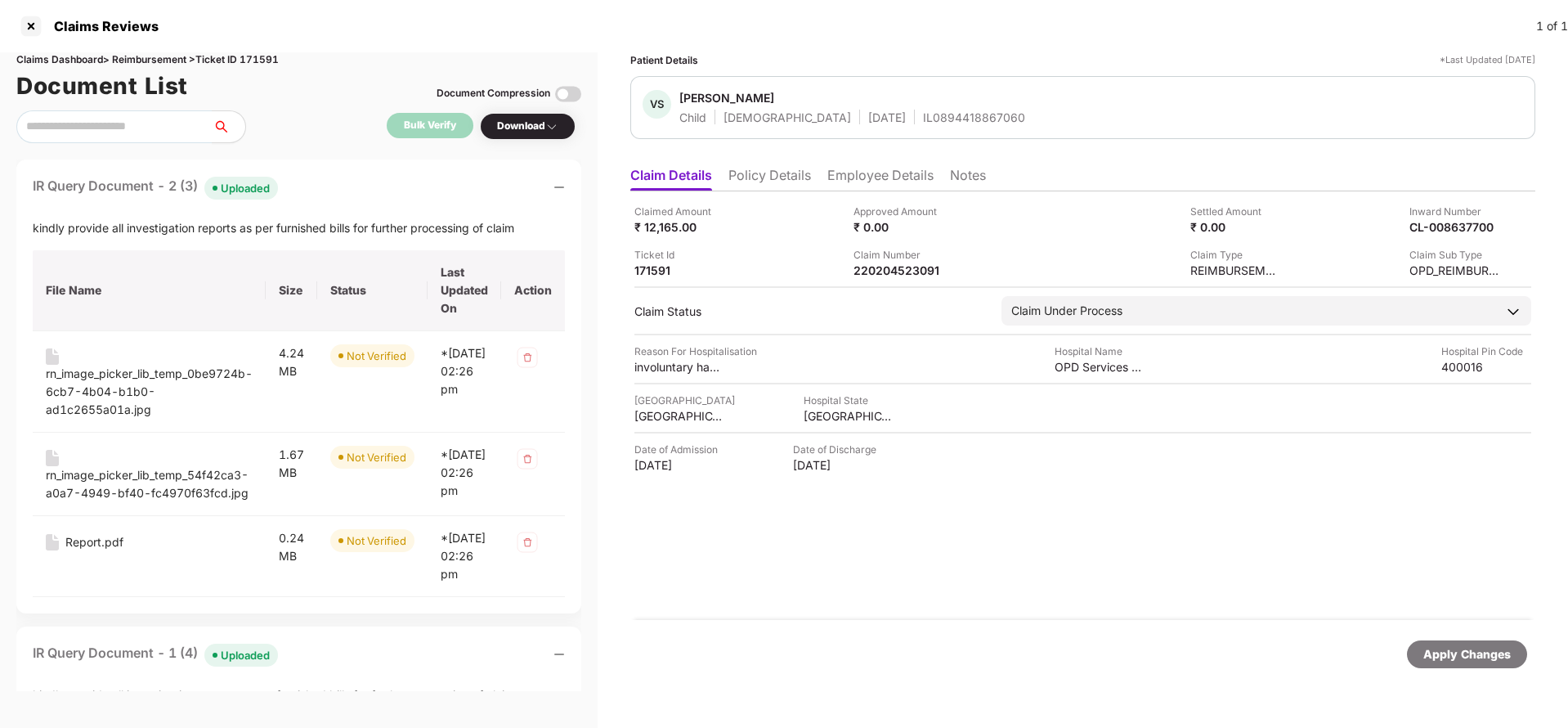
click at [1463, 650] on div "Apply Changes" at bounding box center [1466, 654] width 87 height 18
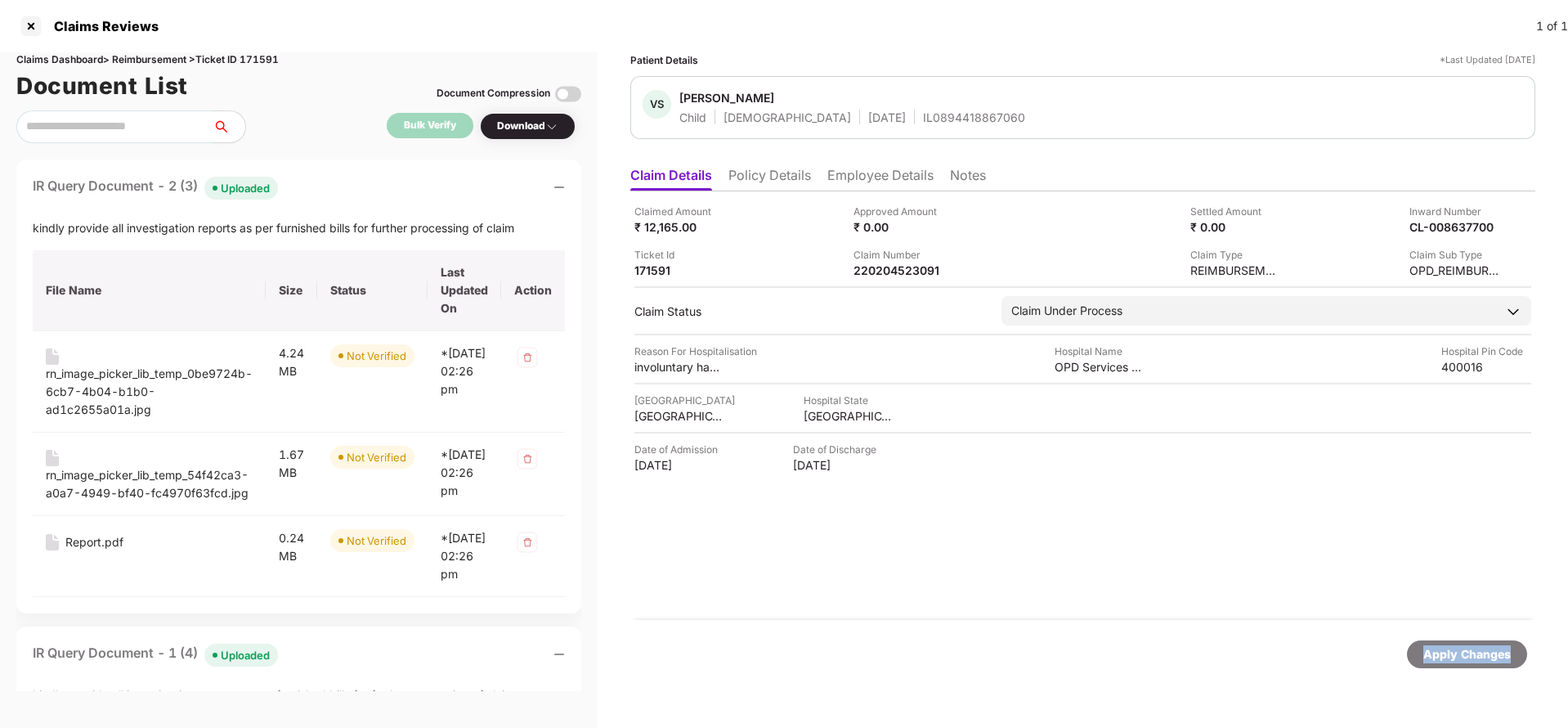
click at [1463, 650] on div "Apply Changes" at bounding box center [1466, 654] width 87 height 18
click at [271, 58] on div "Claims Dashboard > Reimbursement > Ticket ID 171591" at bounding box center [299, 60] width 565 height 16
copy div "171591"
click at [1492, 647] on div "Apply Changes" at bounding box center [1466, 654] width 87 height 18
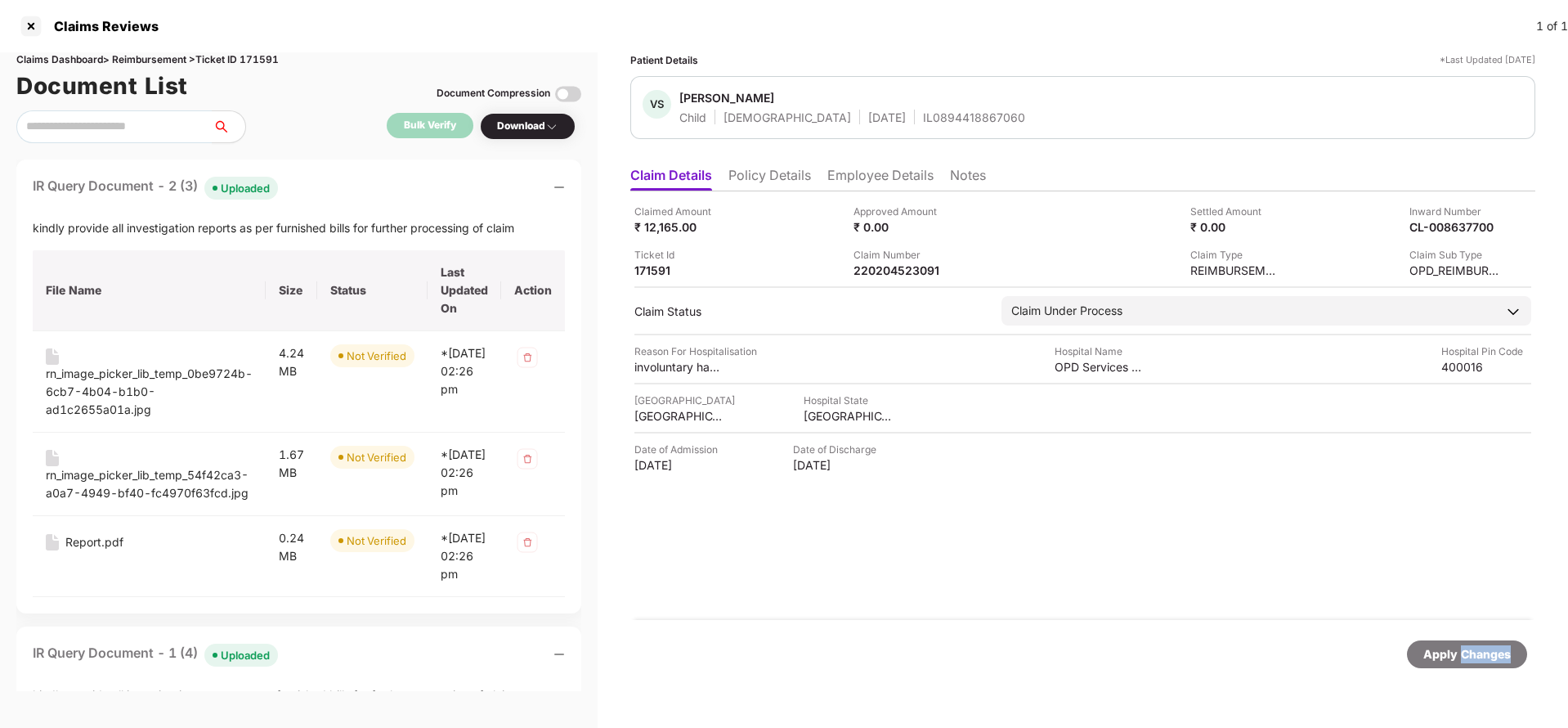
click at [1492, 647] on div "Apply Changes" at bounding box center [1466, 654] width 87 height 18
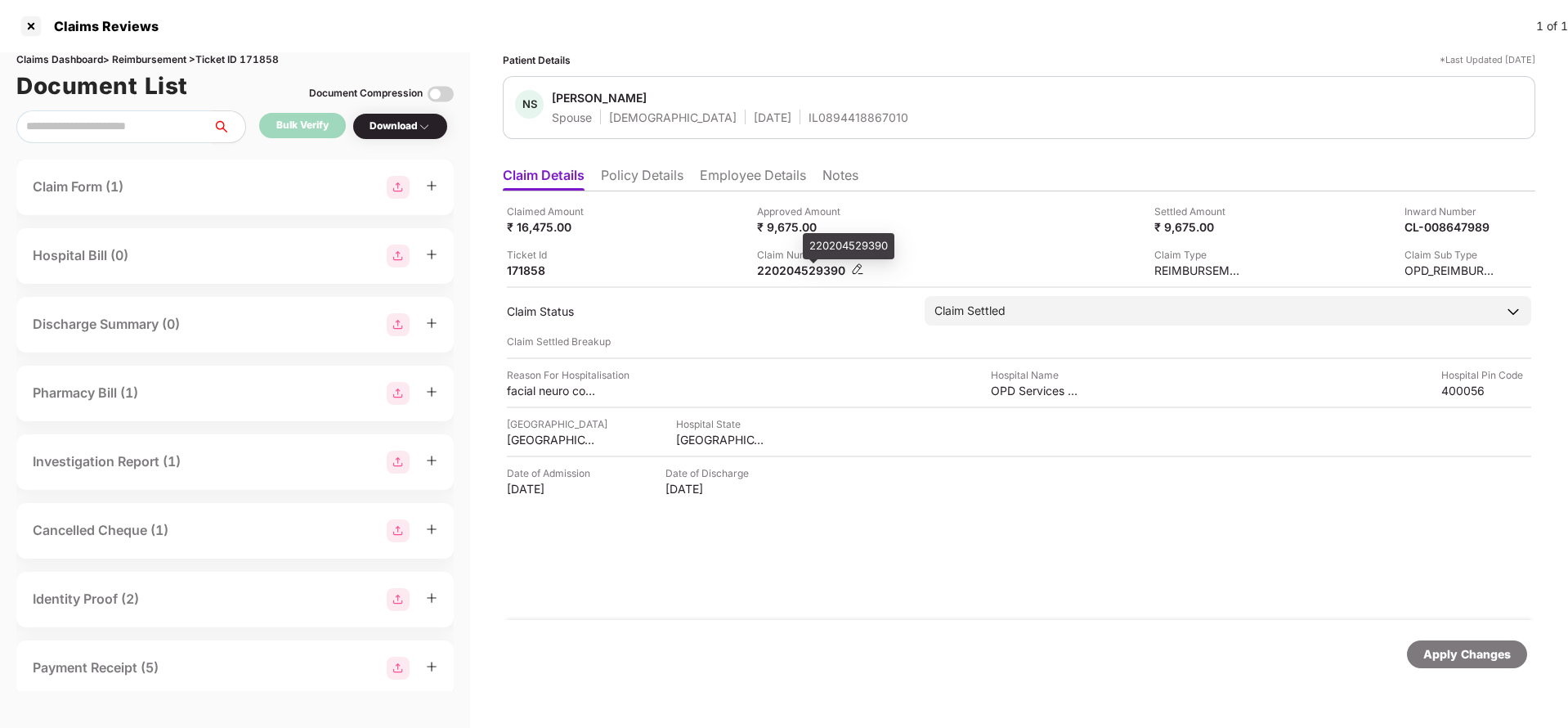
click at [806, 269] on div "220204529390" at bounding box center [802, 270] width 90 height 16
copy div "220204529390"
click at [808, 122] on div "IL0894418867010" at bounding box center [858, 117] width 100 height 16
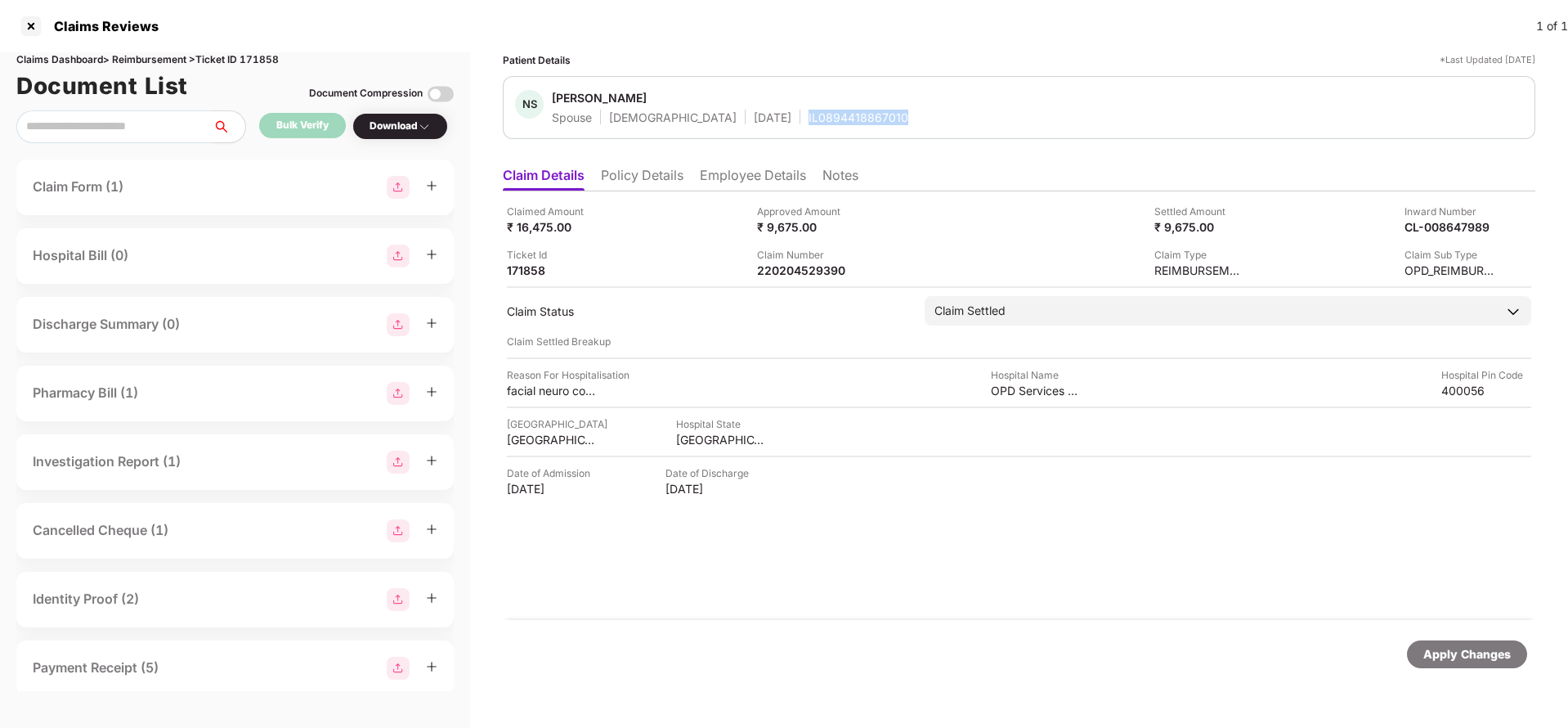
click at [808, 122] on div "IL0894418867010" at bounding box center [858, 117] width 100 height 16
copy div "IL0894418867010"
click at [1461, 644] on div "Apply Changes" at bounding box center [1467, 654] width 120 height 28
click at [1461, 645] on div "Apply Changes" at bounding box center [1466, 654] width 87 height 18
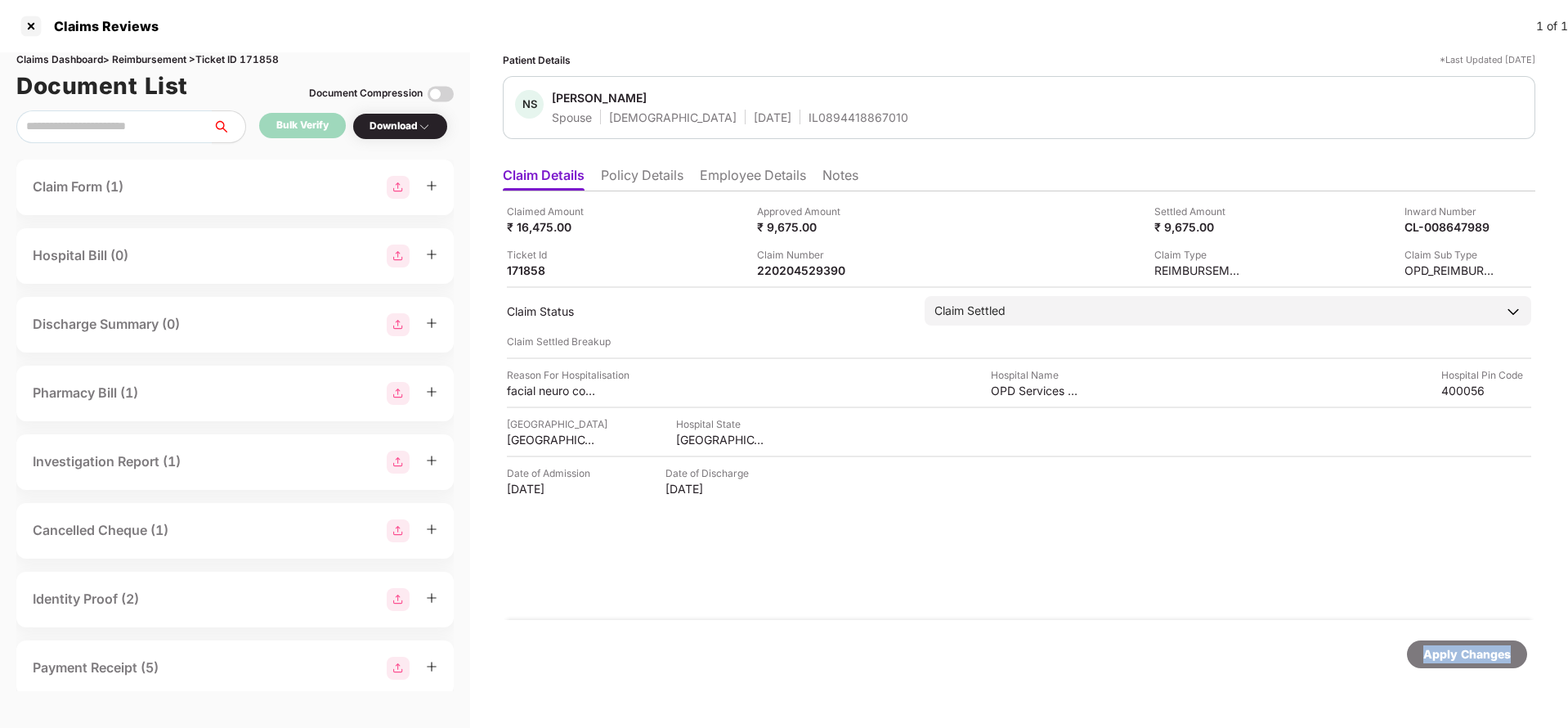
click at [1461, 645] on div "Apply Changes" at bounding box center [1466, 654] width 87 height 18
click at [262, 58] on div "Claims Dashboard > Reimbursement > Ticket ID 171858" at bounding box center [235, 60] width 437 height 16
copy div "171858"
click at [1491, 659] on div "Apply Changes" at bounding box center [1466, 654] width 87 height 18
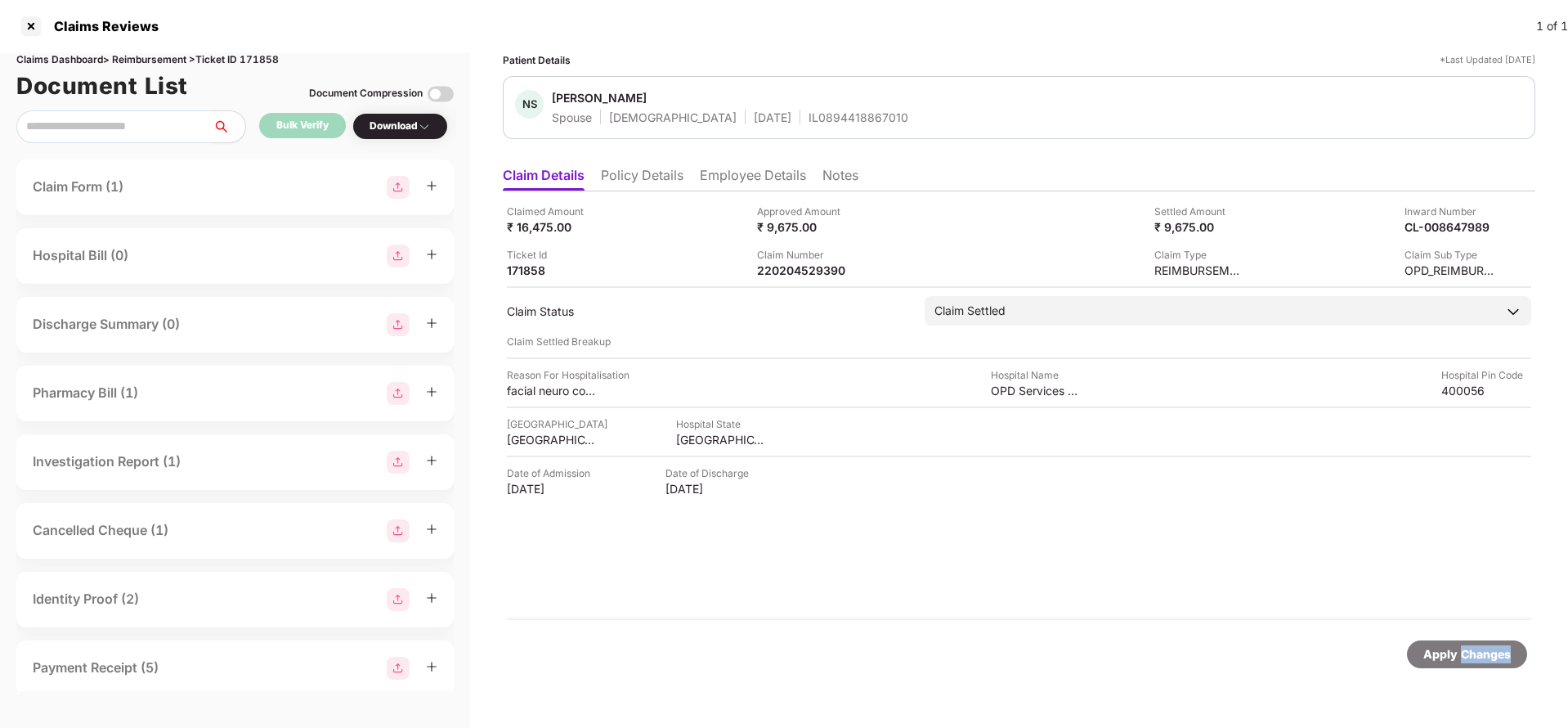
click at [1491, 659] on div "Apply Changes" at bounding box center [1466, 654] width 87 height 18
click at [1457, 650] on div "Apply Changes" at bounding box center [1466, 654] width 87 height 18
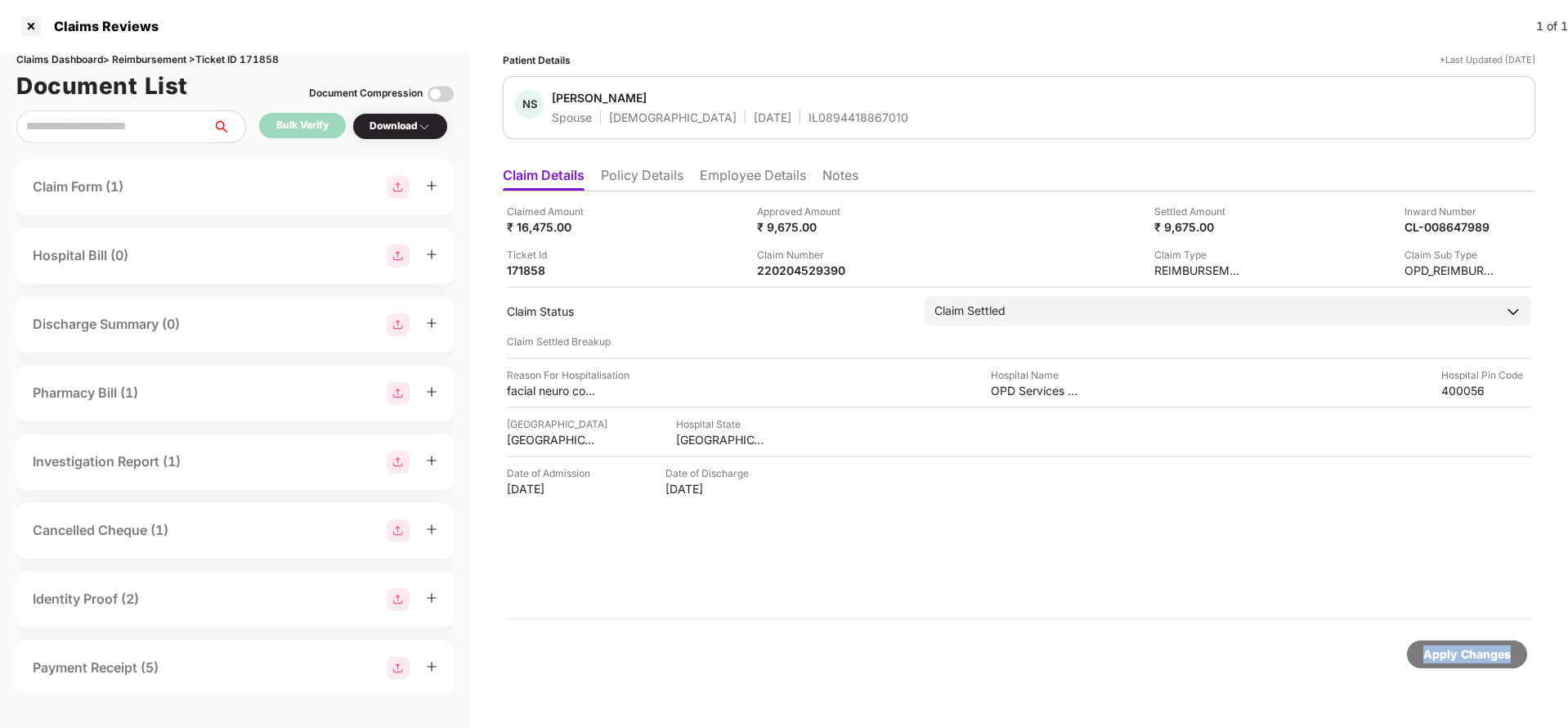
click at [1457, 650] on div "Apply Changes" at bounding box center [1466, 654] width 87 height 18
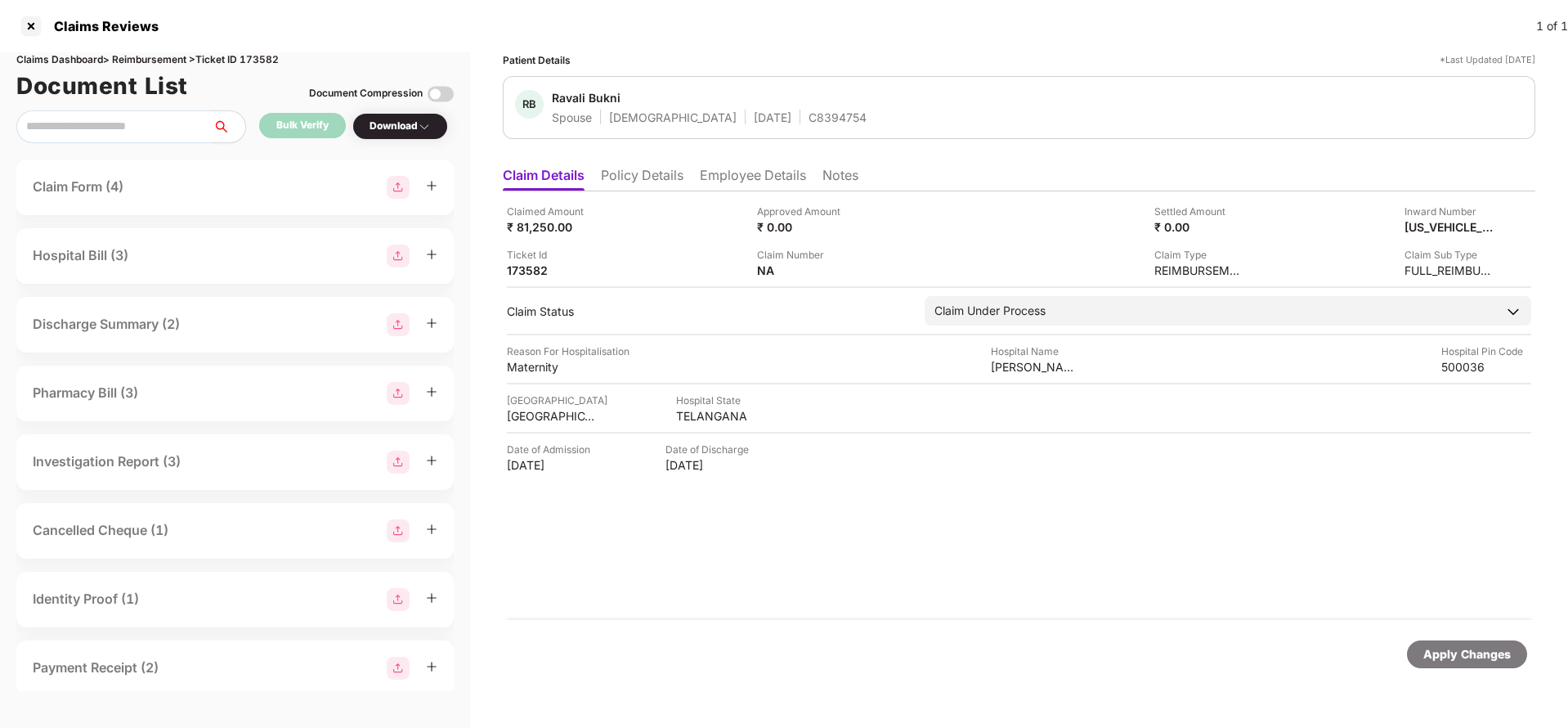
click at [1472, 654] on div "Apply Changes" at bounding box center [1466, 654] width 87 height 18
click at [799, 267] on div "HI-TAG-006232642(0)" at bounding box center [802, 270] width 90 height 16
copy div
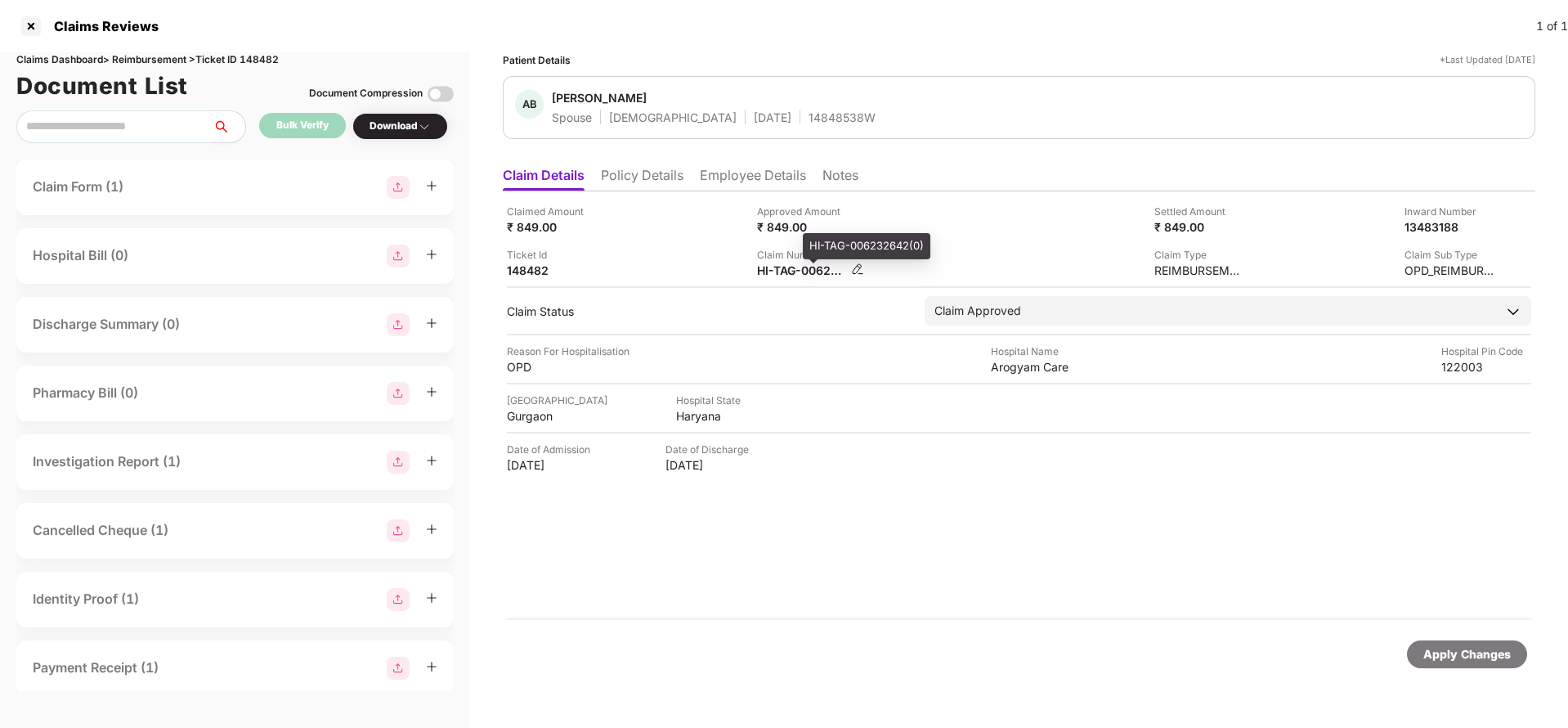
copy div
click at [1425, 657] on div "Apply Changes" at bounding box center [1466, 654] width 87 height 18
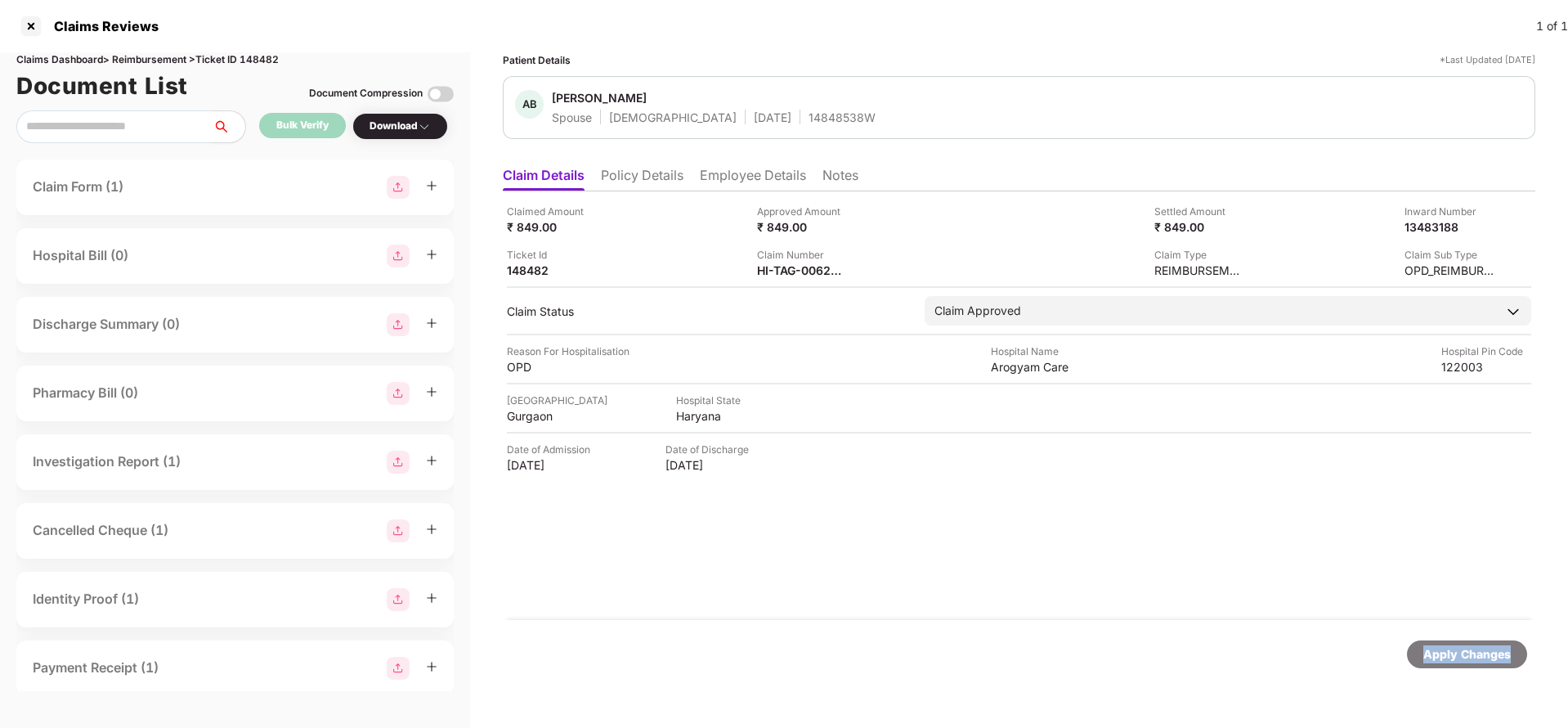
click at [1425, 657] on div "Apply Changes" at bounding box center [1466, 654] width 87 height 18
click at [272, 52] on div "Claims Dashboard > Reimbursement > Ticket ID 148482" at bounding box center [235, 60] width 437 height 16
click at [272, 62] on div "Claims Dashboard > Reimbursement > Ticket ID 148482" at bounding box center [235, 60] width 437 height 16
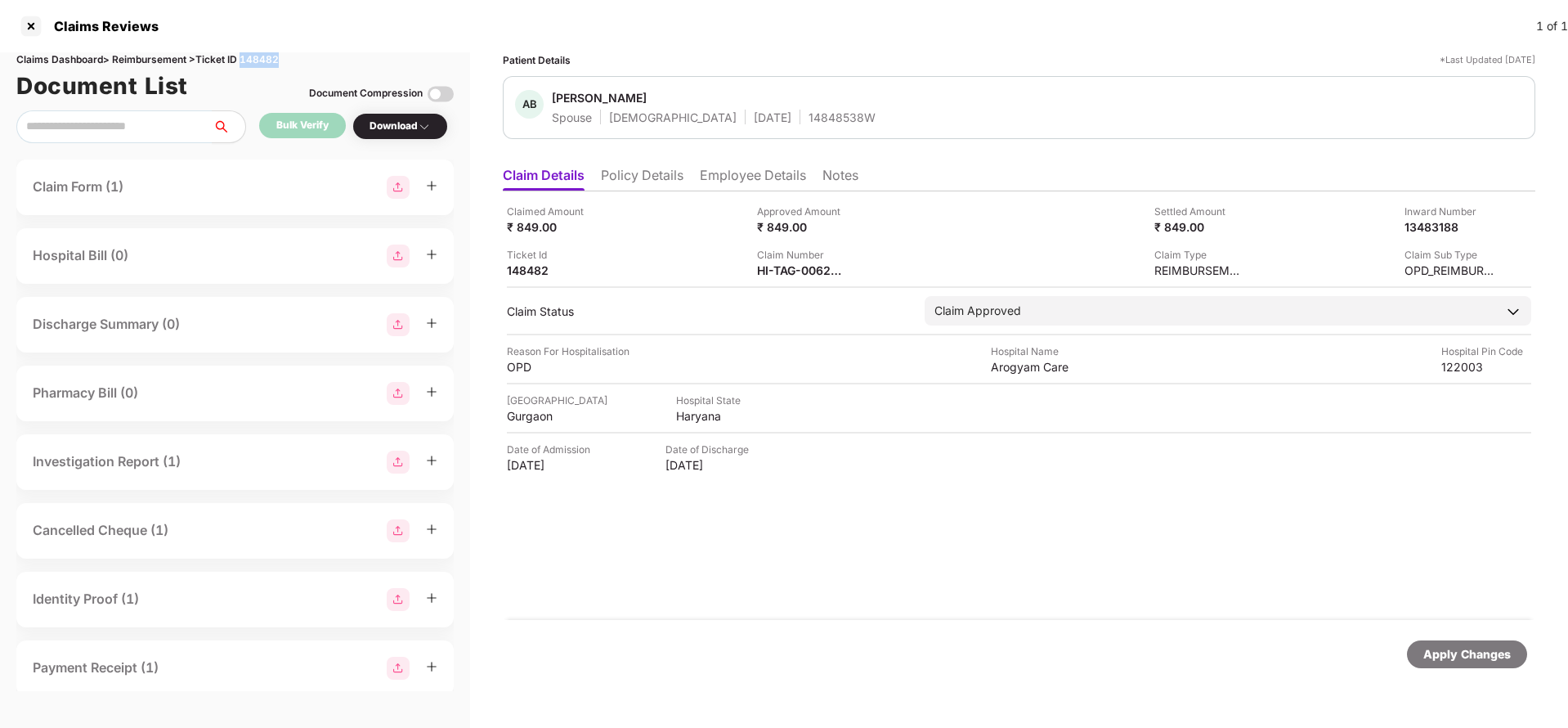
click at [272, 62] on div "Claims Dashboard > Reimbursement > Ticket ID 148482" at bounding box center [235, 60] width 437 height 16
copy div "148482"
click at [1444, 656] on div "Apply Changes" at bounding box center [1466, 654] width 87 height 18
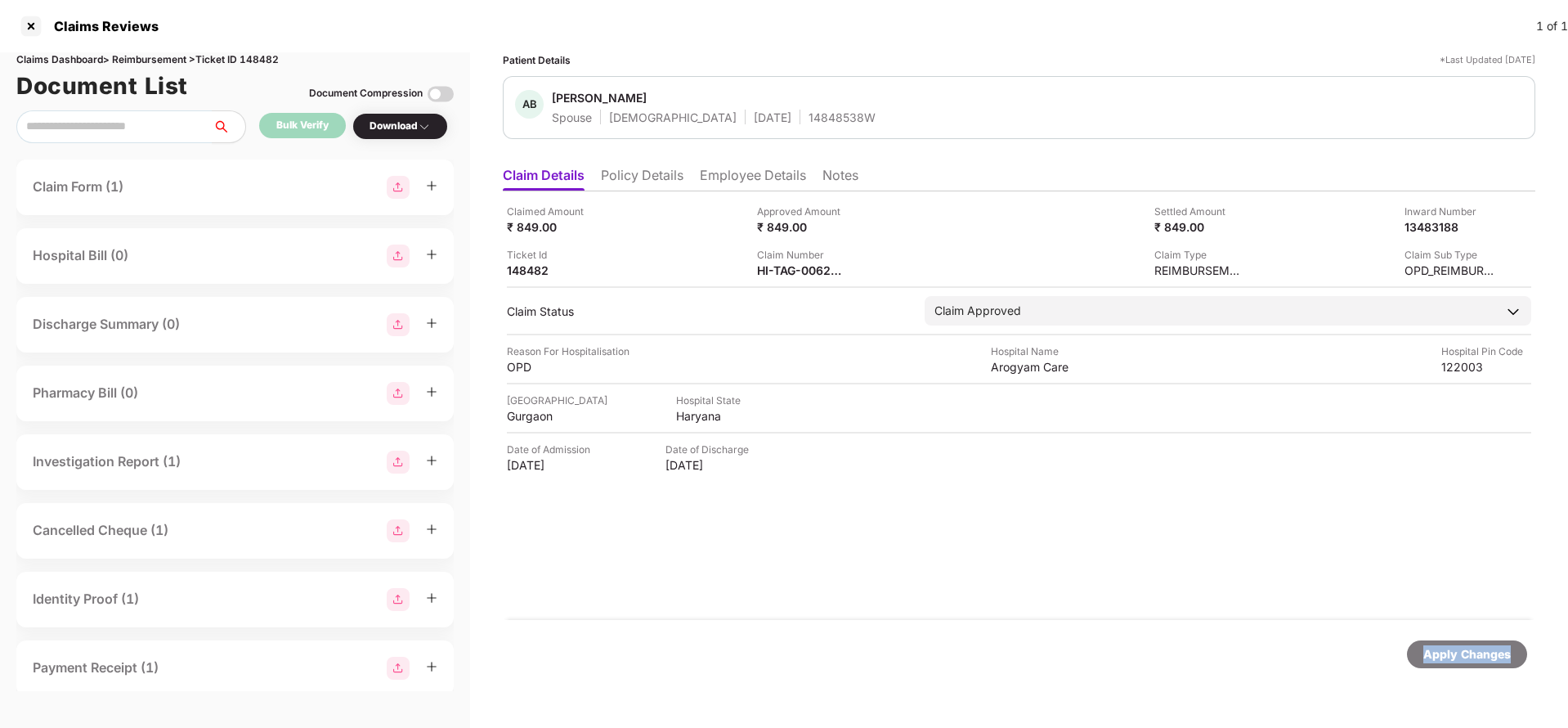
click at [1444, 656] on div "Apply Changes" at bounding box center [1466, 654] width 87 height 18
click at [794, 271] on div "220204493299" at bounding box center [802, 270] width 90 height 16
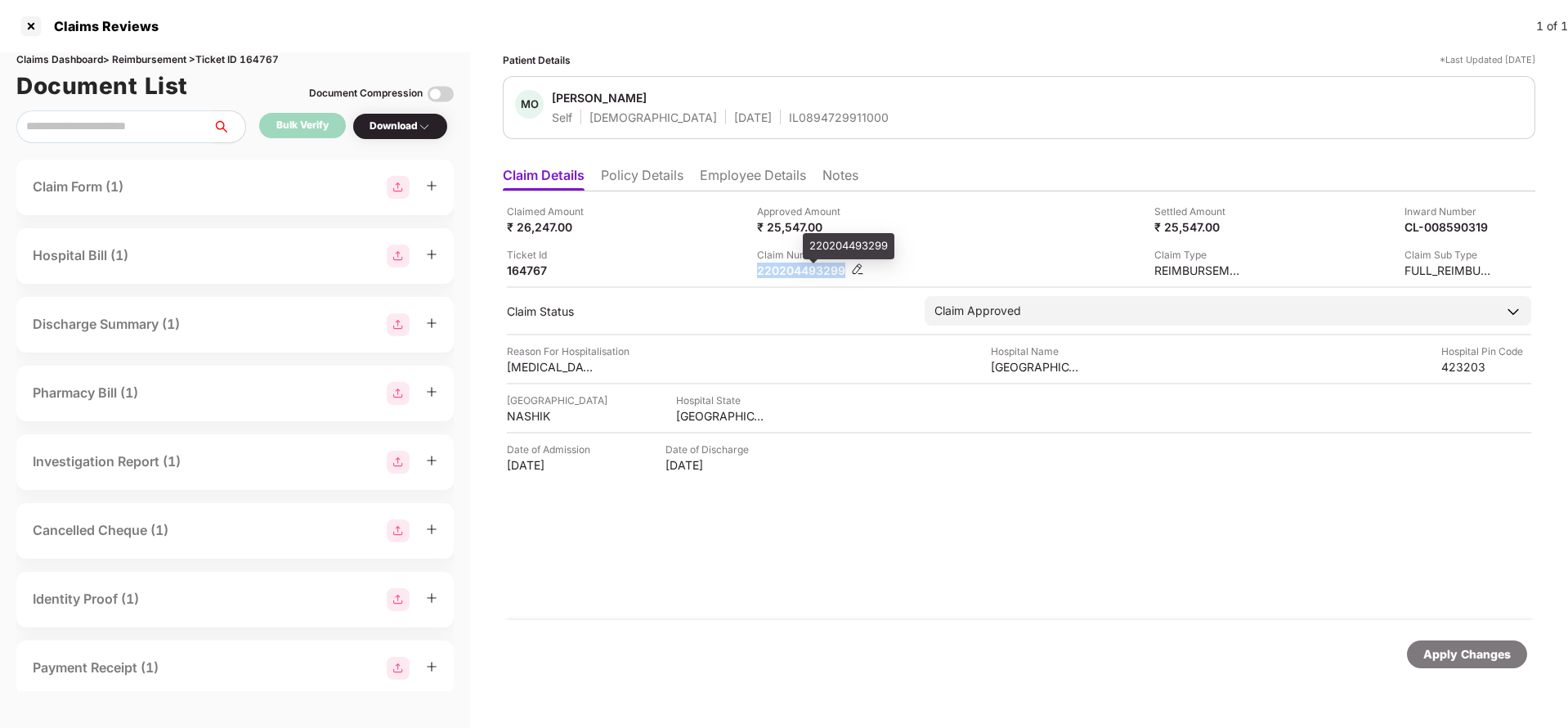
click at [794, 271] on div "220204493299" at bounding box center [802, 270] width 90 height 16
copy div "220204493299"
click at [1459, 657] on div "Apply Changes" at bounding box center [1466, 654] width 87 height 18
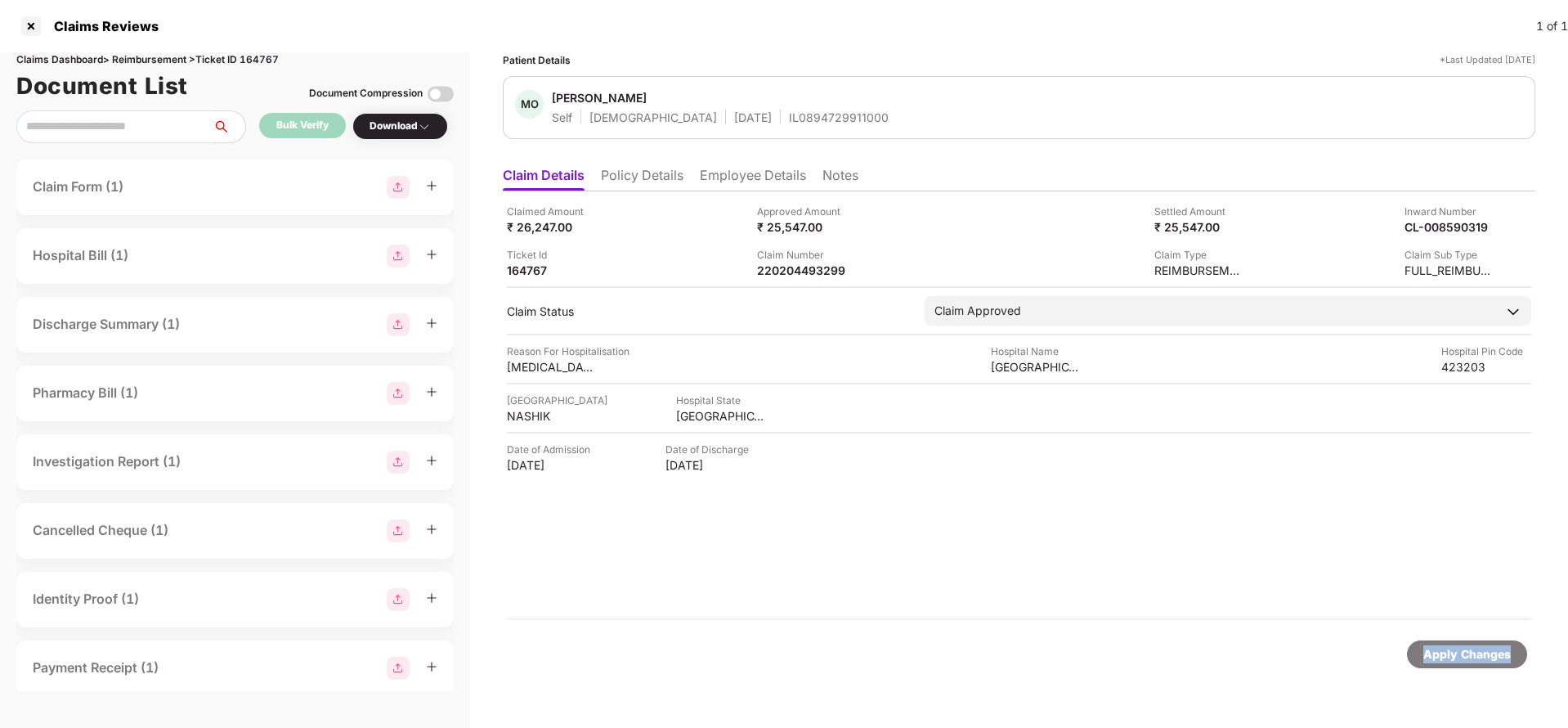
click at [1459, 657] on div "Apply Changes" at bounding box center [1466, 654] width 87 height 18
click at [259, 62] on div "Claims Dashboard > Reimbursement > Ticket ID 164767" at bounding box center [235, 60] width 437 height 16
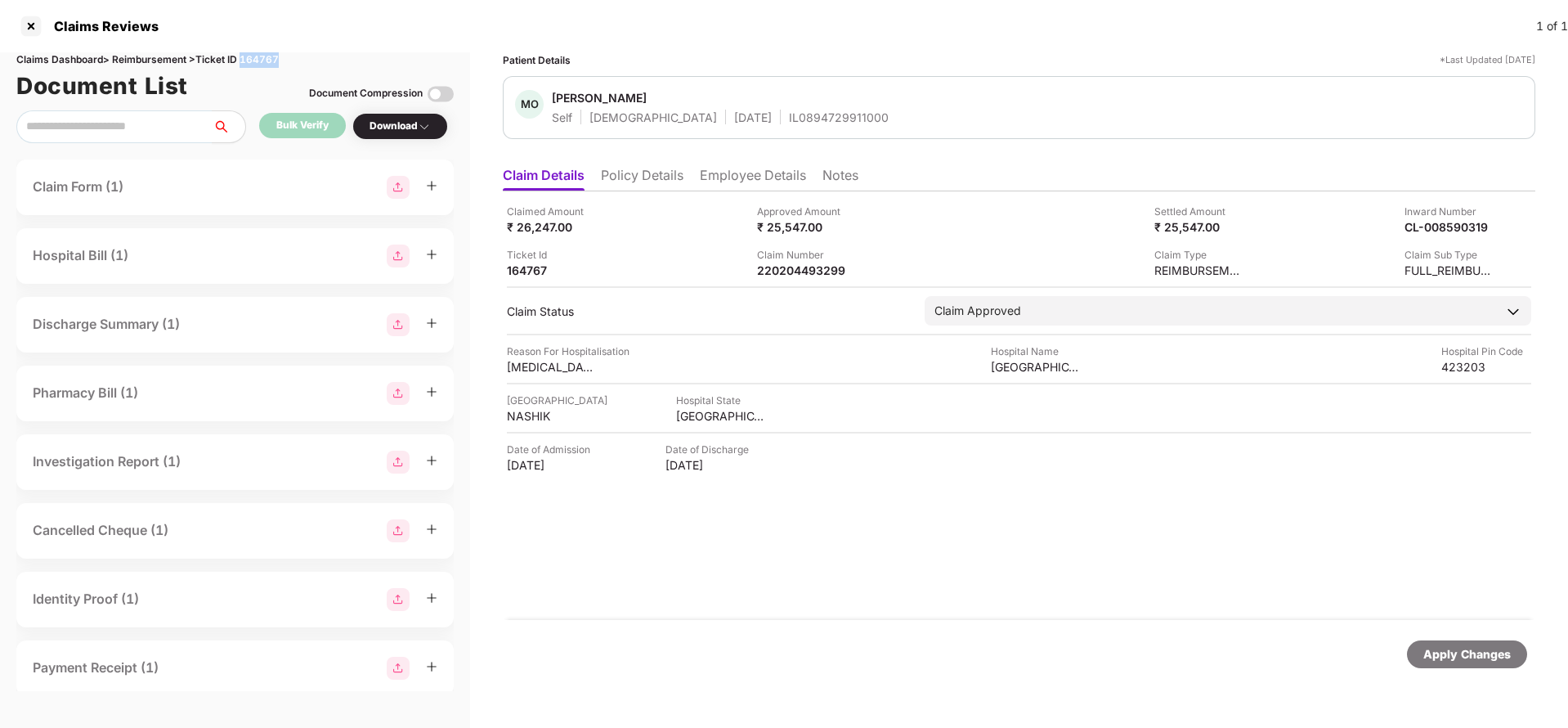
click at [259, 62] on div "Claims Dashboard > Reimbursement > Ticket ID 164767" at bounding box center [235, 60] width 437 height 16
copy div "164767"
click at [1481, 654] on div "Apply Changes" at bounding box center [1466, 654] width 87 height 18
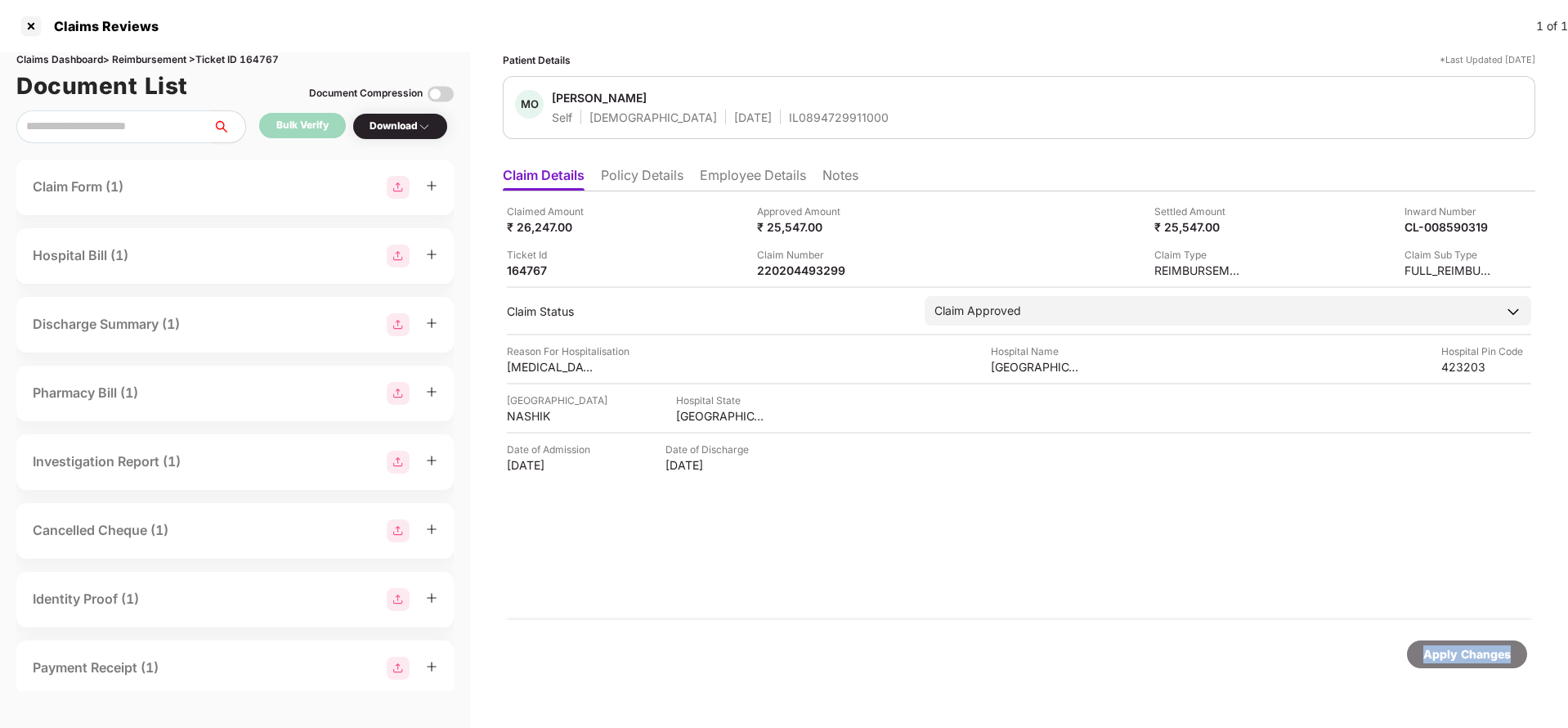
click at [1481, 654] on div "Apply Changes" at bounding box center [1466, 654] width 87 height 18
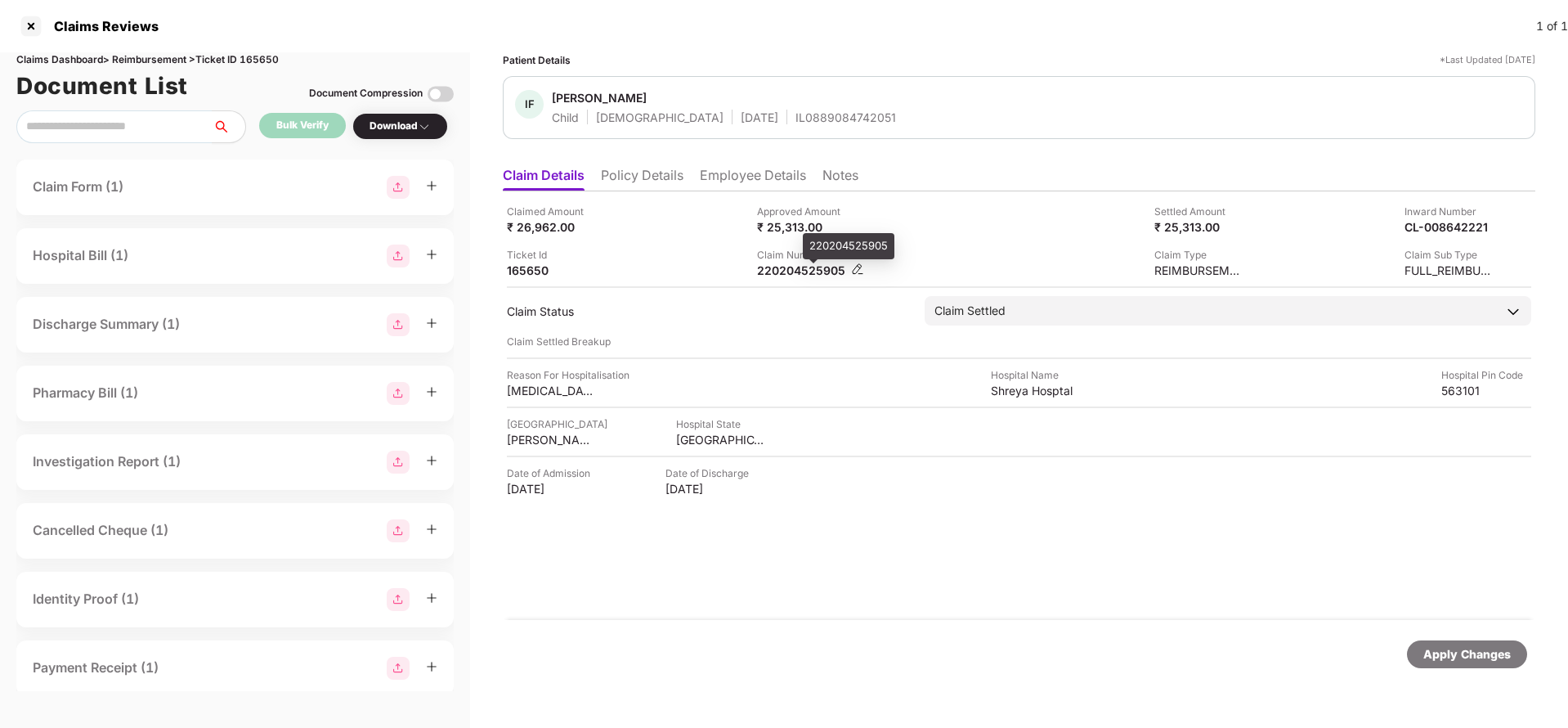
click at [788, 268] on div "220204525905" at bounding box center [802, 270] width 90 height 16
copy div "220204525905"
click at [785, 125] on div "IF Inaya Fatima Child Female 26 July 2025 IL0889084742051" at bounding box center [1019, 108] width 1032 height 63
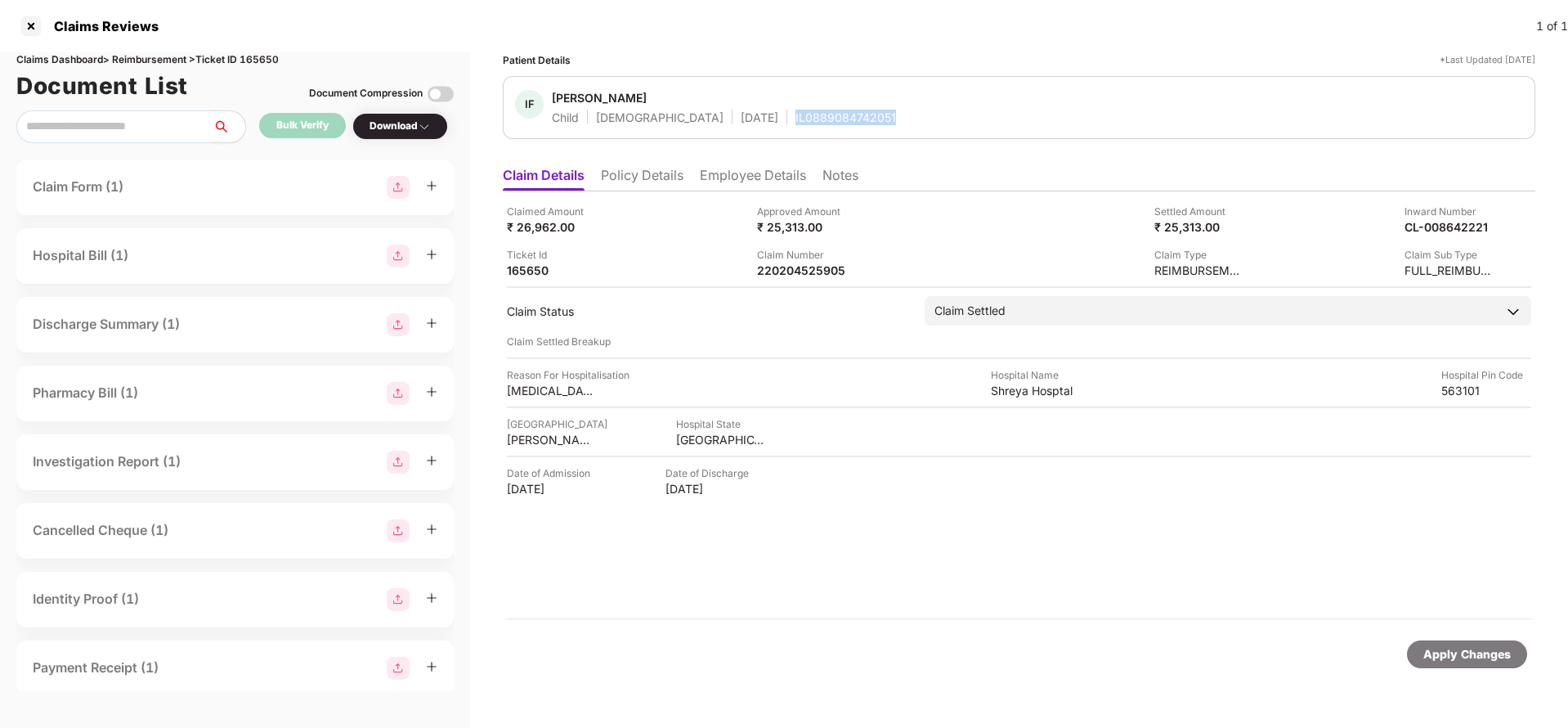
copy div "IL0889084742051"
click at [1460, 665] on div "Apply Changes" at bounding box center [1467, 654] width 120 height 28
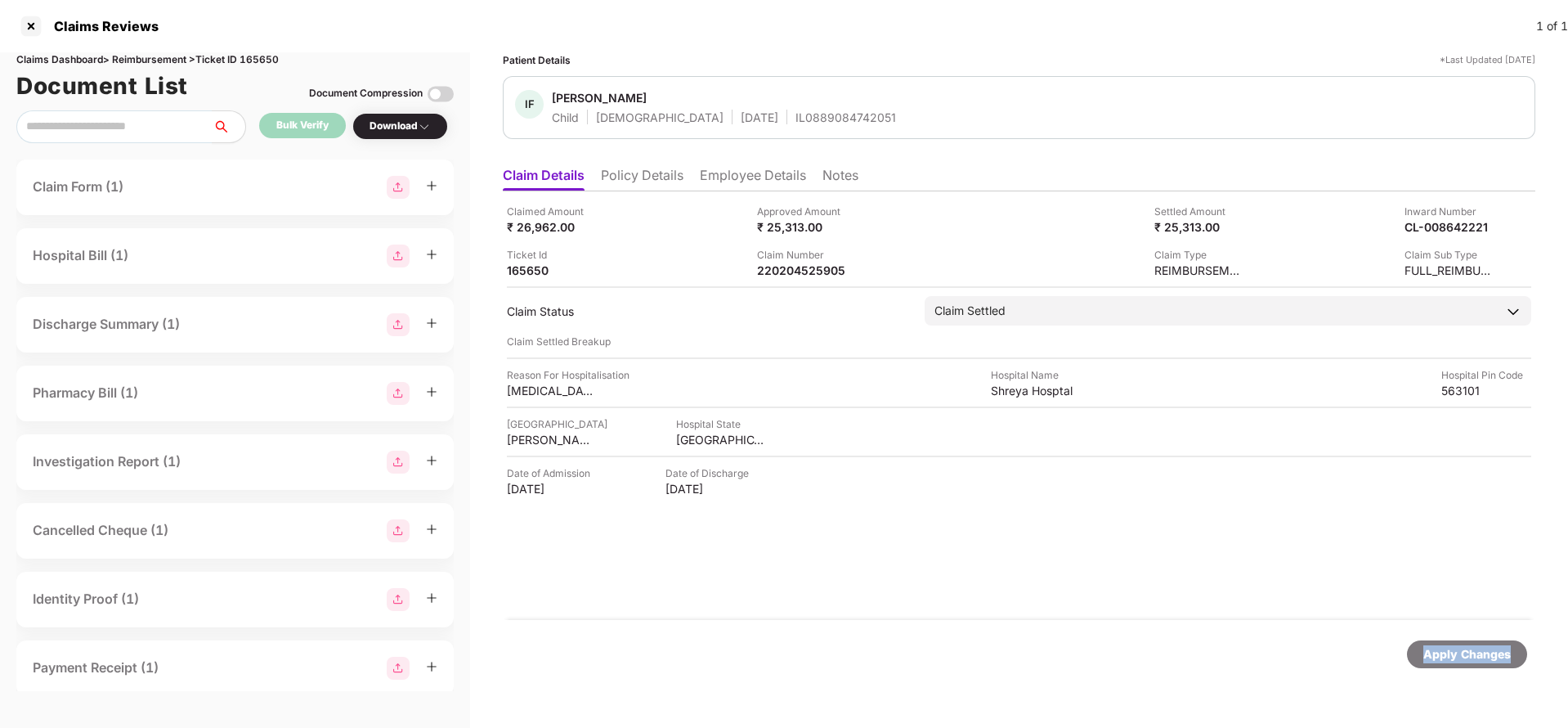
click at [1460, 665] on div "Apply Changes" at bounding box center [1467, 654] width 120 height 28
click at [266, 59] on div "Claims Dashboard > Reimbursement > Ticket ID 165650" at bounding box center [235, 60] width 437 height 16
copy div "165650"
click at [1464, 663] on div "Apply Changes" at bounding box center [1466, 654] width 87 height 18
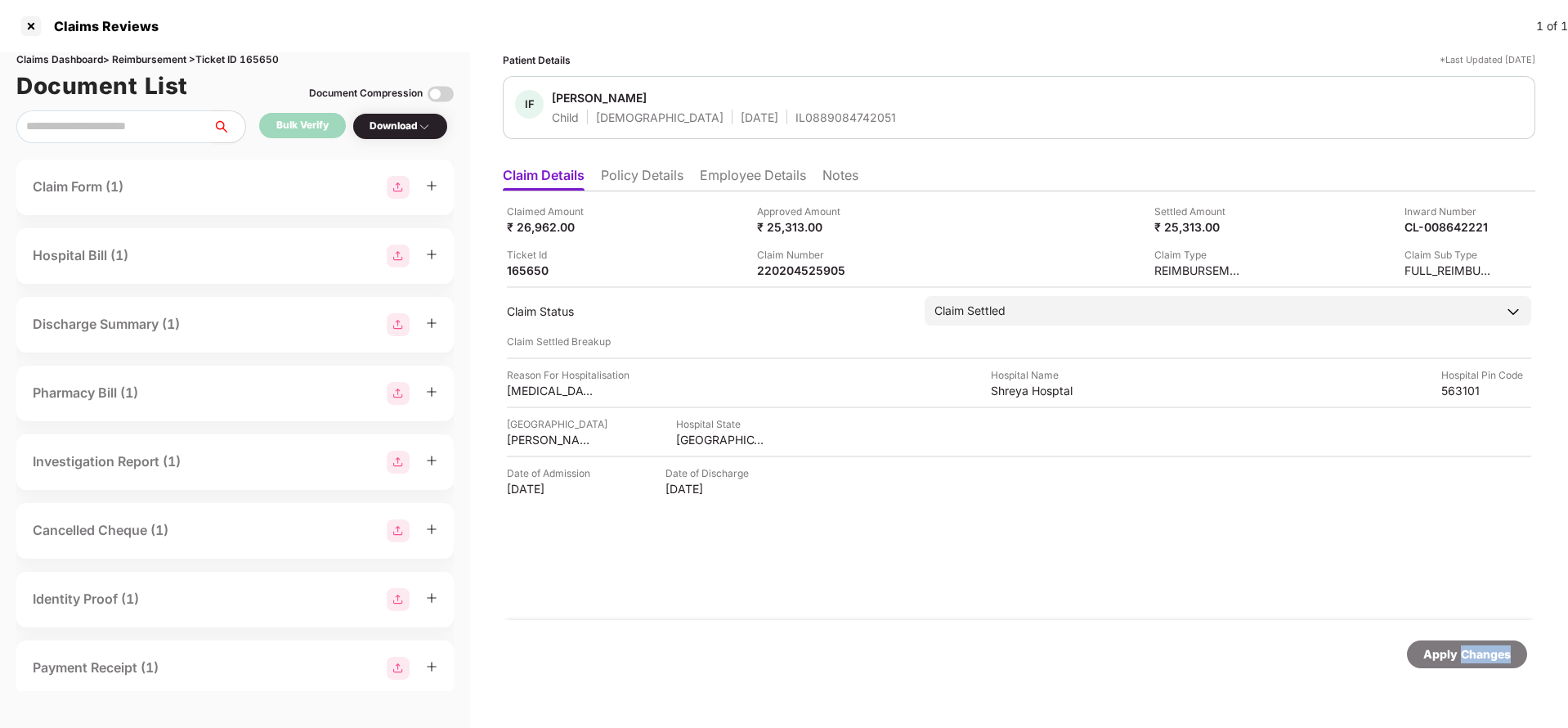
click at [1464, 663] on div "Apply Changes" at bounding box center [1466, 654] width 87 height 18
click at [798, 271] on div "220204486218" at bounding box center [802, 270] width 90 height 16
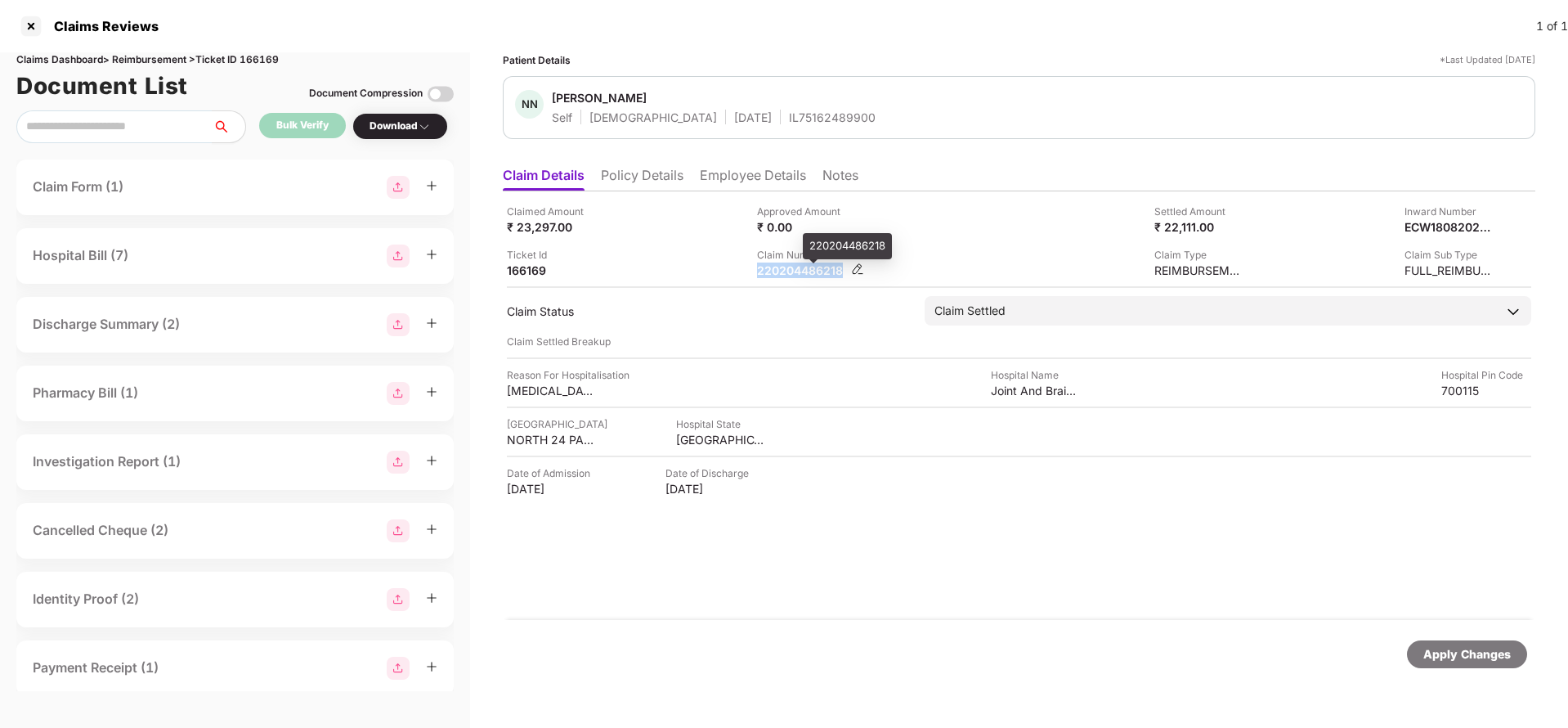
click at [798, 271] on div "220204486218" at bounding box center [802, 270] width 90 height 16
copy div "220204486218"
click at [752, 125] on div "[PERSON_NAME] Self [DEMOGRAPHIC_DATA] [DATE] IL75162489900" at bounding box center [1019, 108] width 1032 height 63
copy div "IL75162489900"
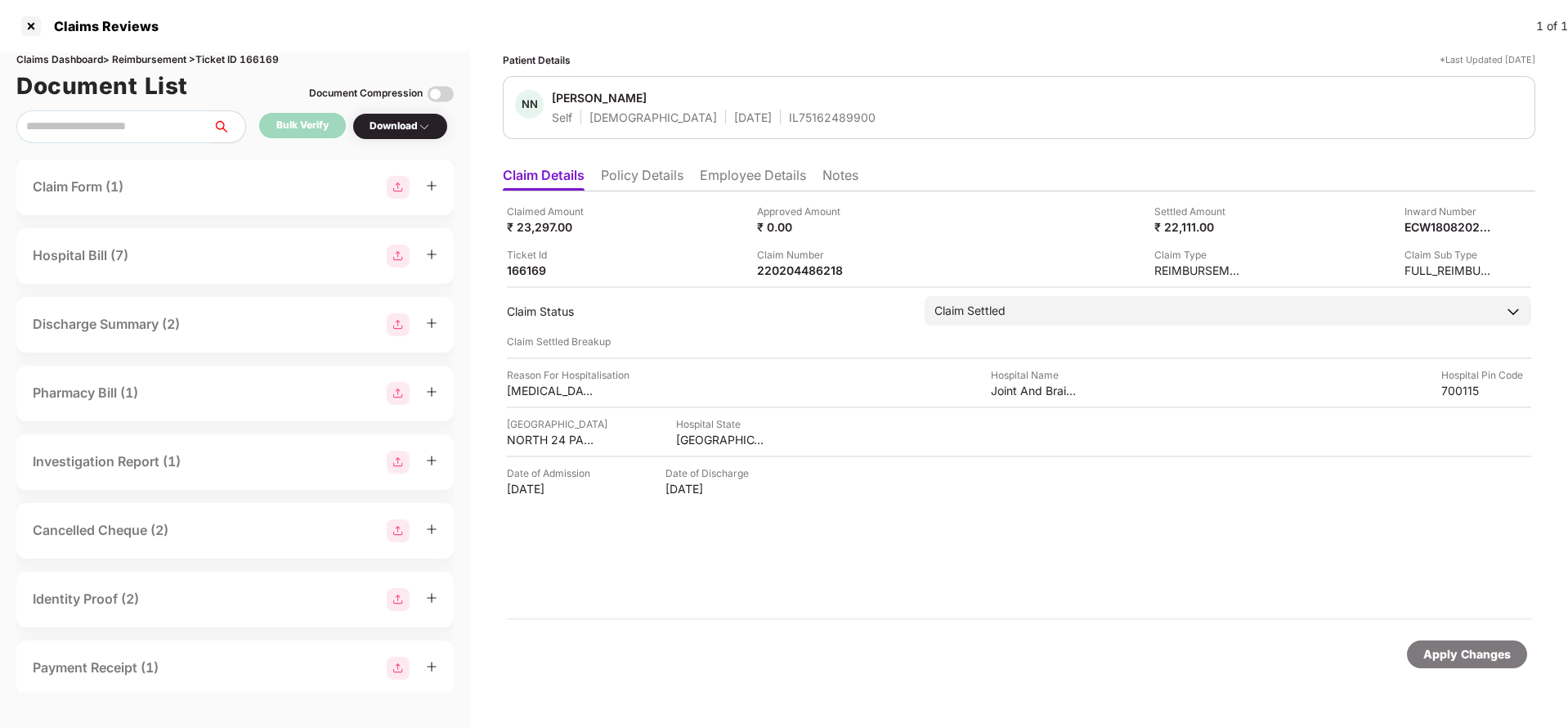
click at [1461, 664] on div "Apply Changes" at bounding box center [1467, 654] width 120 height 28
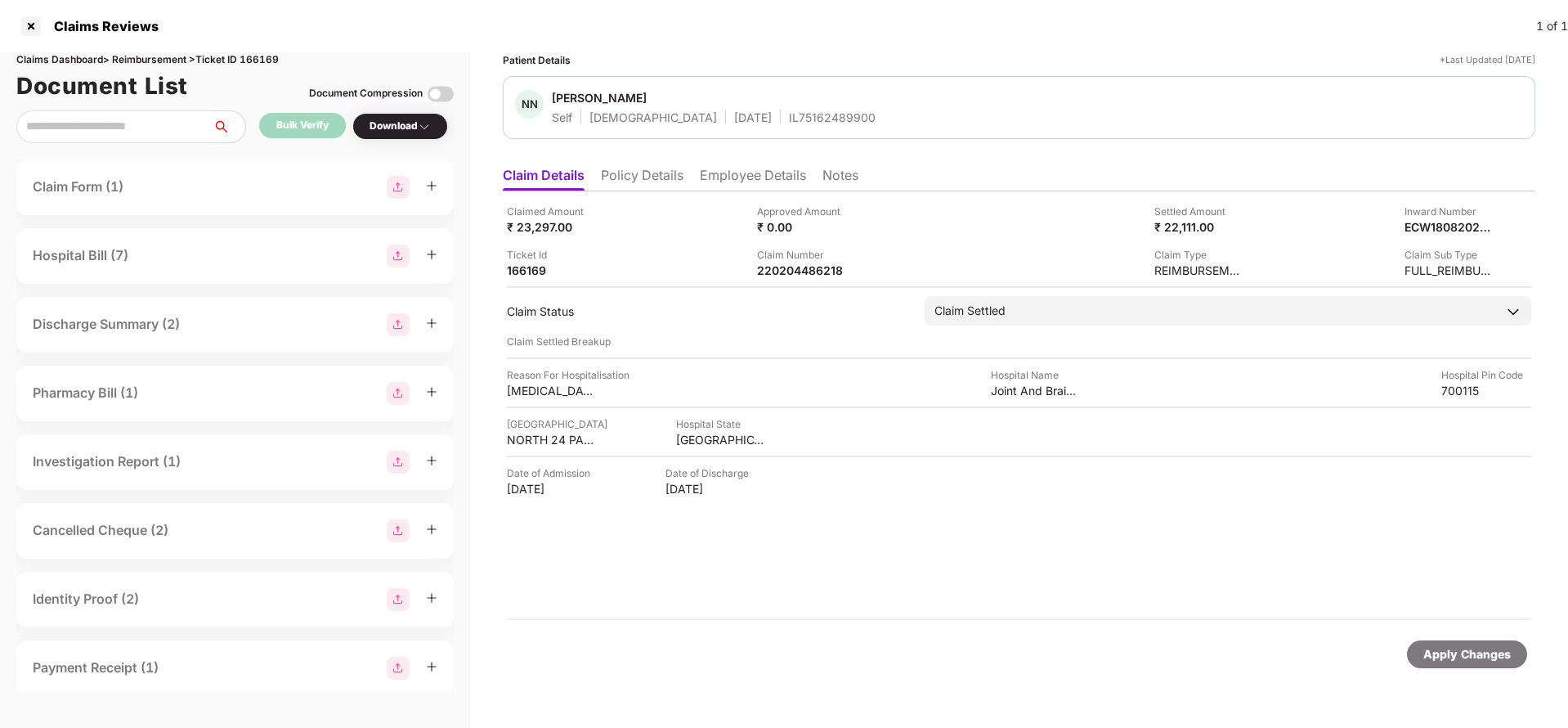
click at [267, 52] on div "Claims Dashboard > Reimbursement > Ticket ID 166169" at bounding box center [235, 60] width 437 height 16
click at [267, 63] on div "Claims Dashboard > Reimbursement > Ticket ID 166169" at bounding box center [235, 60] width 437 height 16
copy div "166169"
click at [1472, 657] on div "Apply Changes" at bounding box center [1466, 654] width 87 height 18
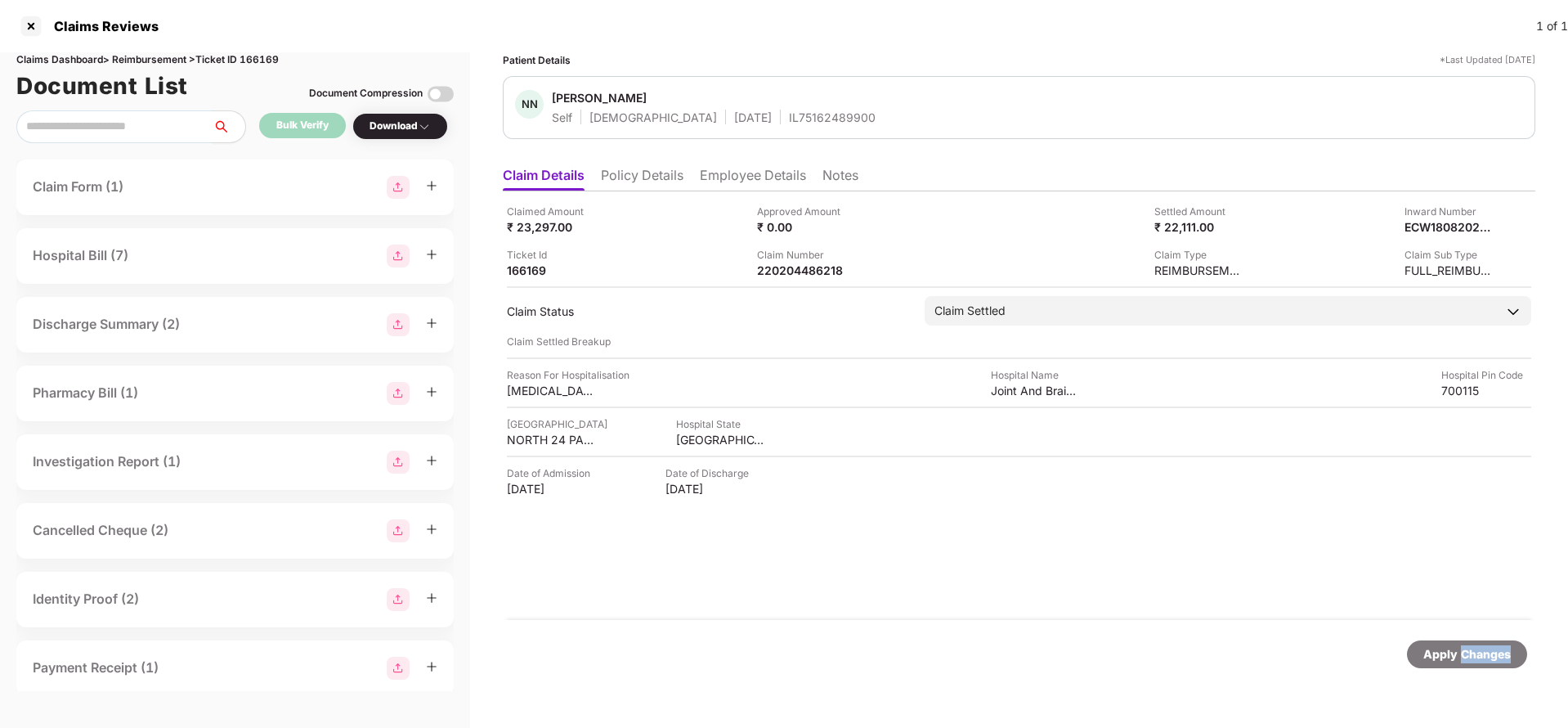
click at [1472, 657] on div "Apply Changes" at bounding box center [1466, 654] width 87 height 18
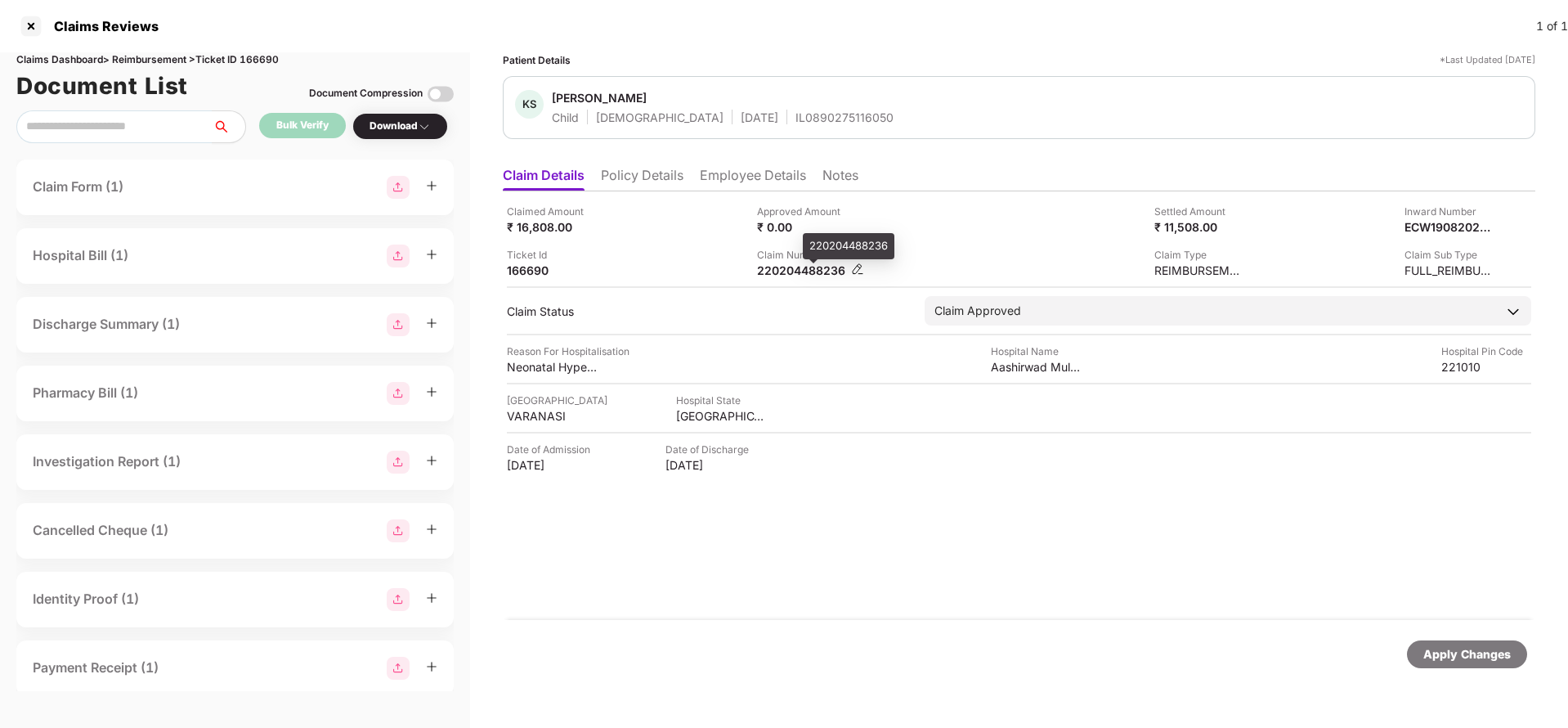
click at [808, 274] on div "220204488236" at bounding box center [802, 270] width 90 height 16
copy div "220204488236"
click at [1472, 650] on div "Apply Changes" at bounding box center [1466, 654] width 87 height 18
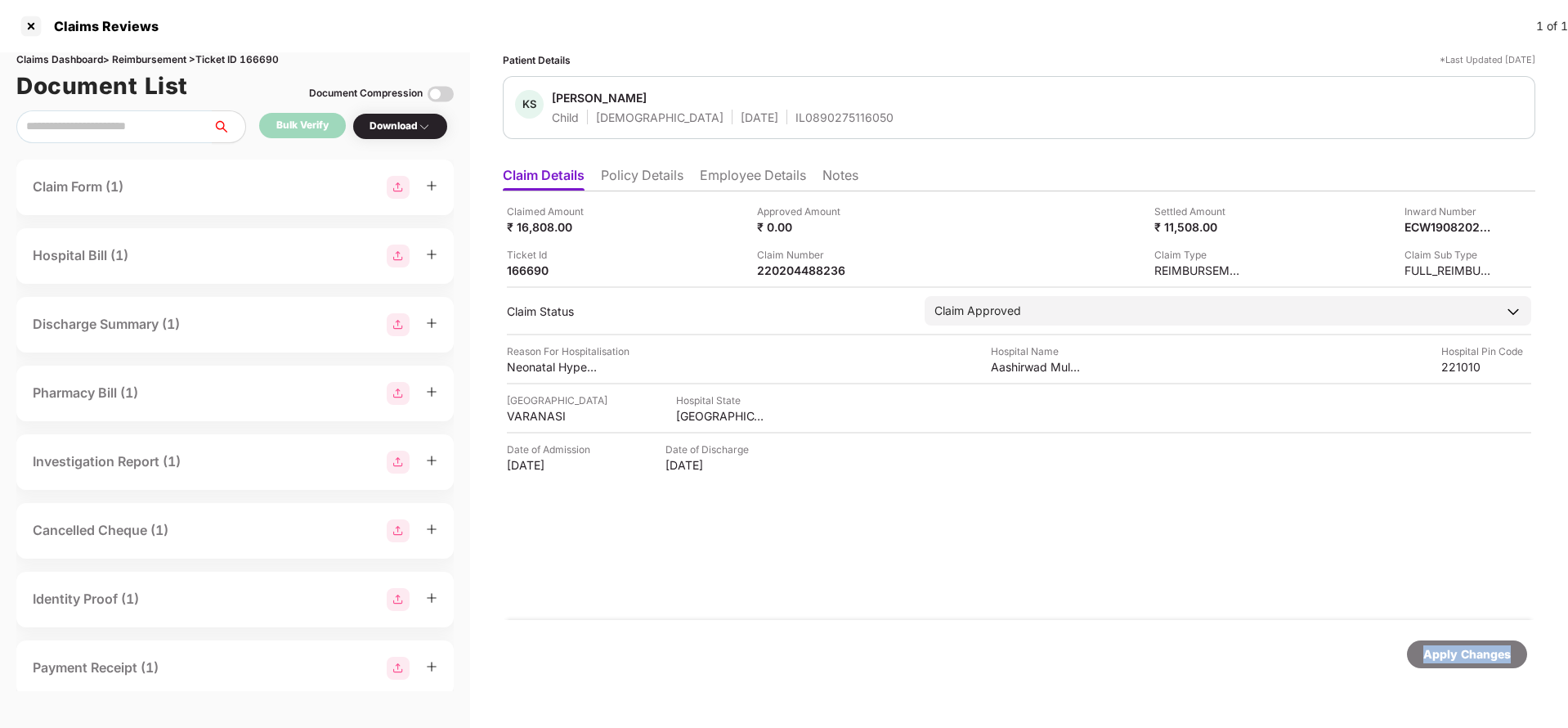
click at [1472, 650] on div "Apply Changes" at bounding box center [1466, 654] width 87 height 18
click at [275, 54] on div "Claims Dashboard > Reimbursement > Ticket ID 166690" at bounding box center [235, 60] width 437 height 16
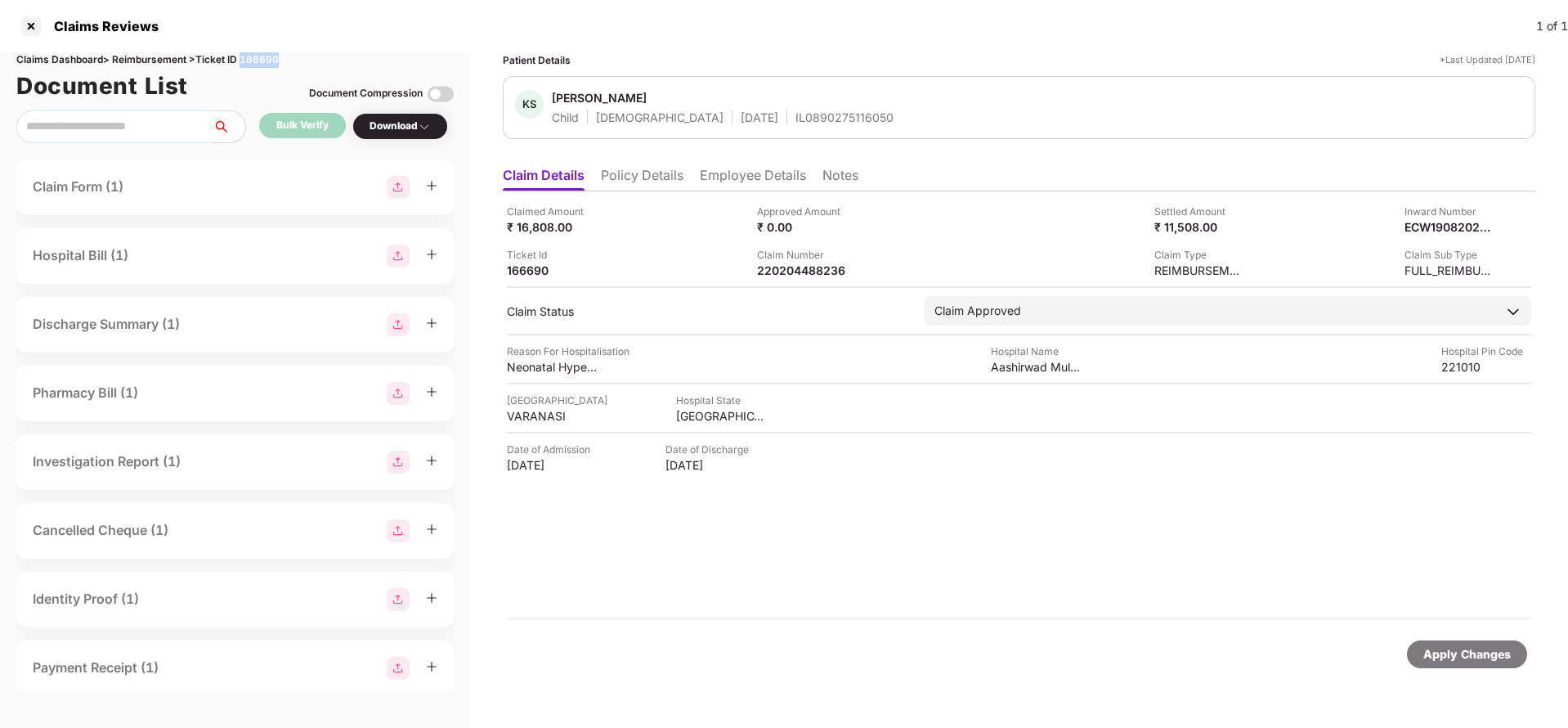
copy div "166690"
click at [1495, 645] on div "Apply Changes" at bounding box center [1466, 654] width 87 height 18
click at [1496, 645] on div "Apply Changes" at bounding box center [1466, 654] width 87 height 18
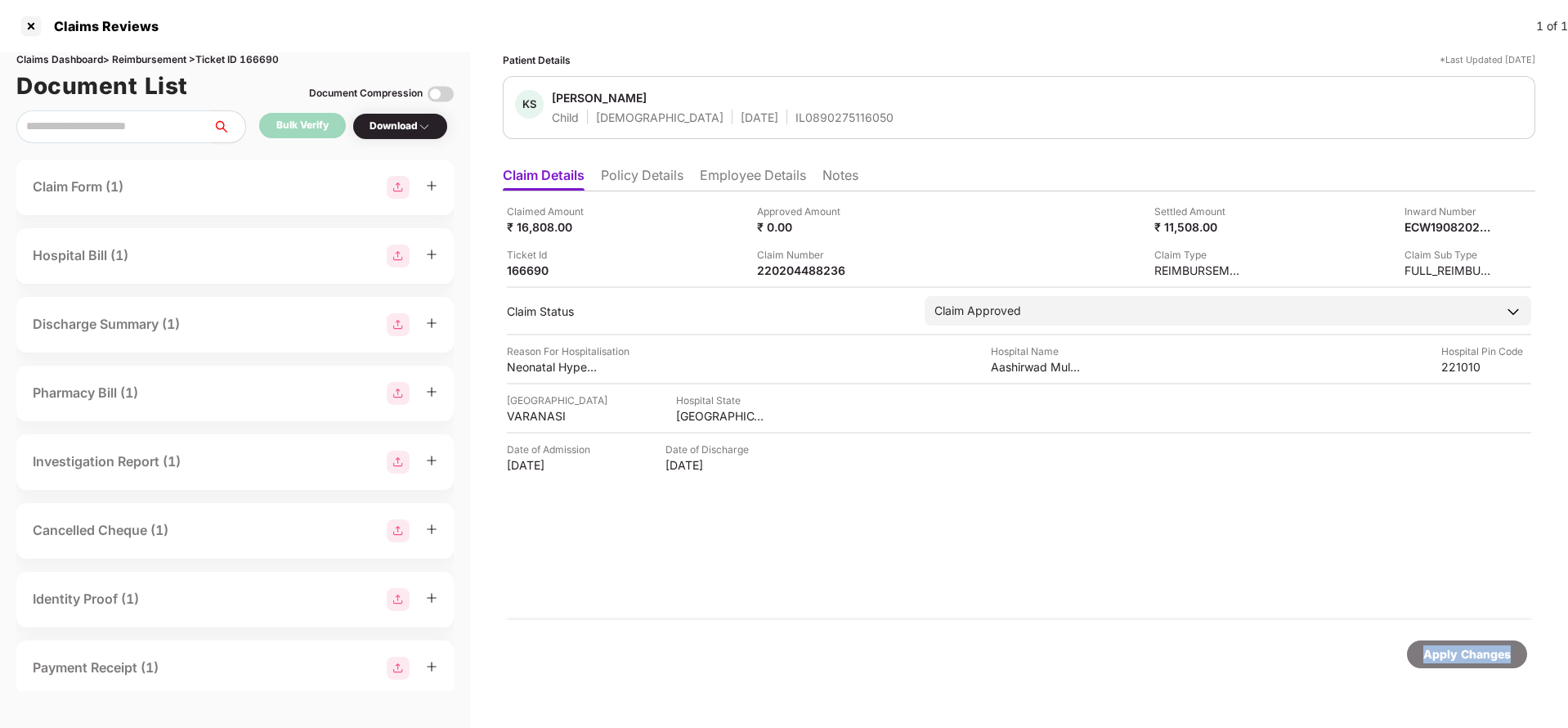
click at [1496, 645] on div "Apply Changes" at bounding box center [1466, 654] width 87 height 18
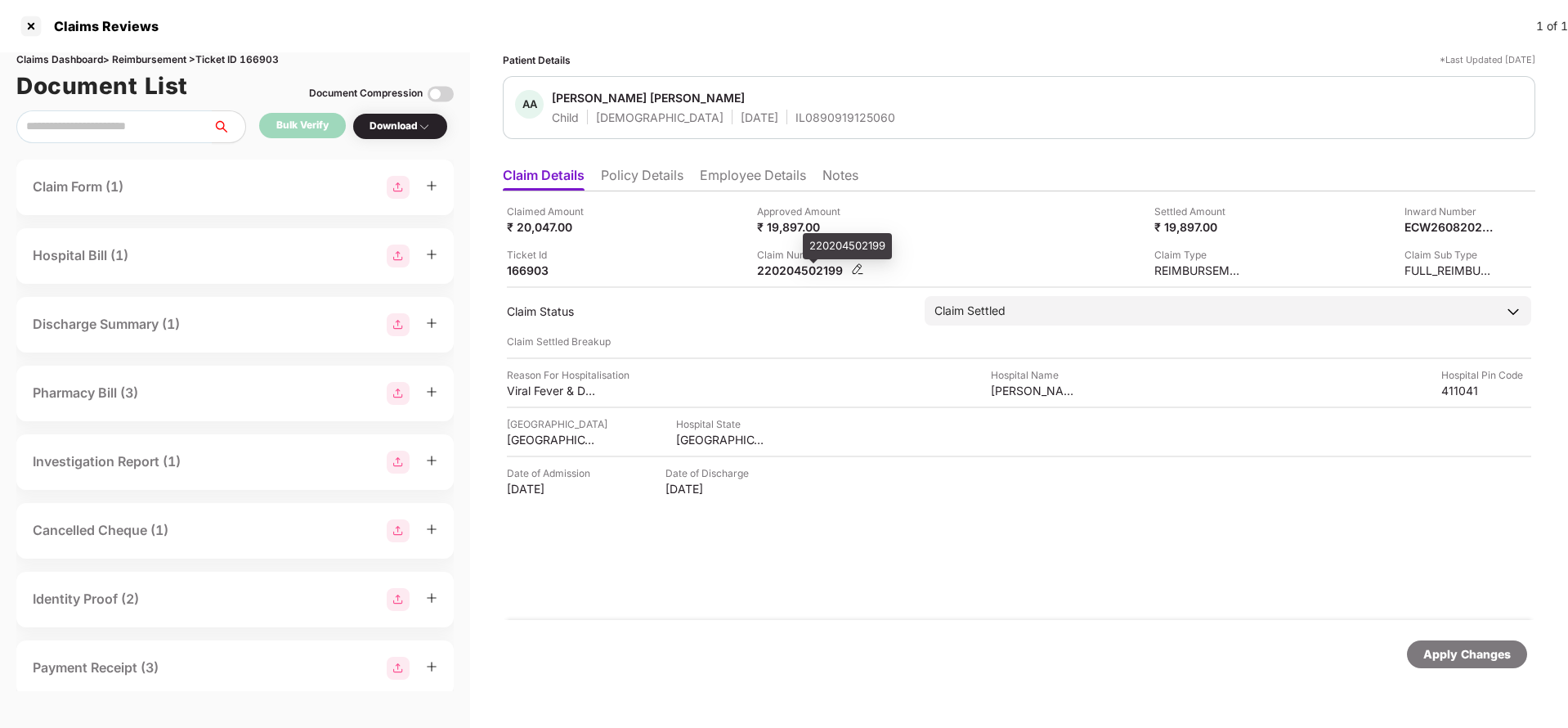
click at [791, 265] on div "220204502199" at bounding box center [802, 270] width 90 height 16
copy div "220204502199"
click at [774, 106] on span "[PERSON_NAME] [PERSON_NAME]" at bounding box center [724, 99] width 344 height 19
click at [795, 124] on div "IL0890919125060" at bounding box center [845, 117] width 100 height 16
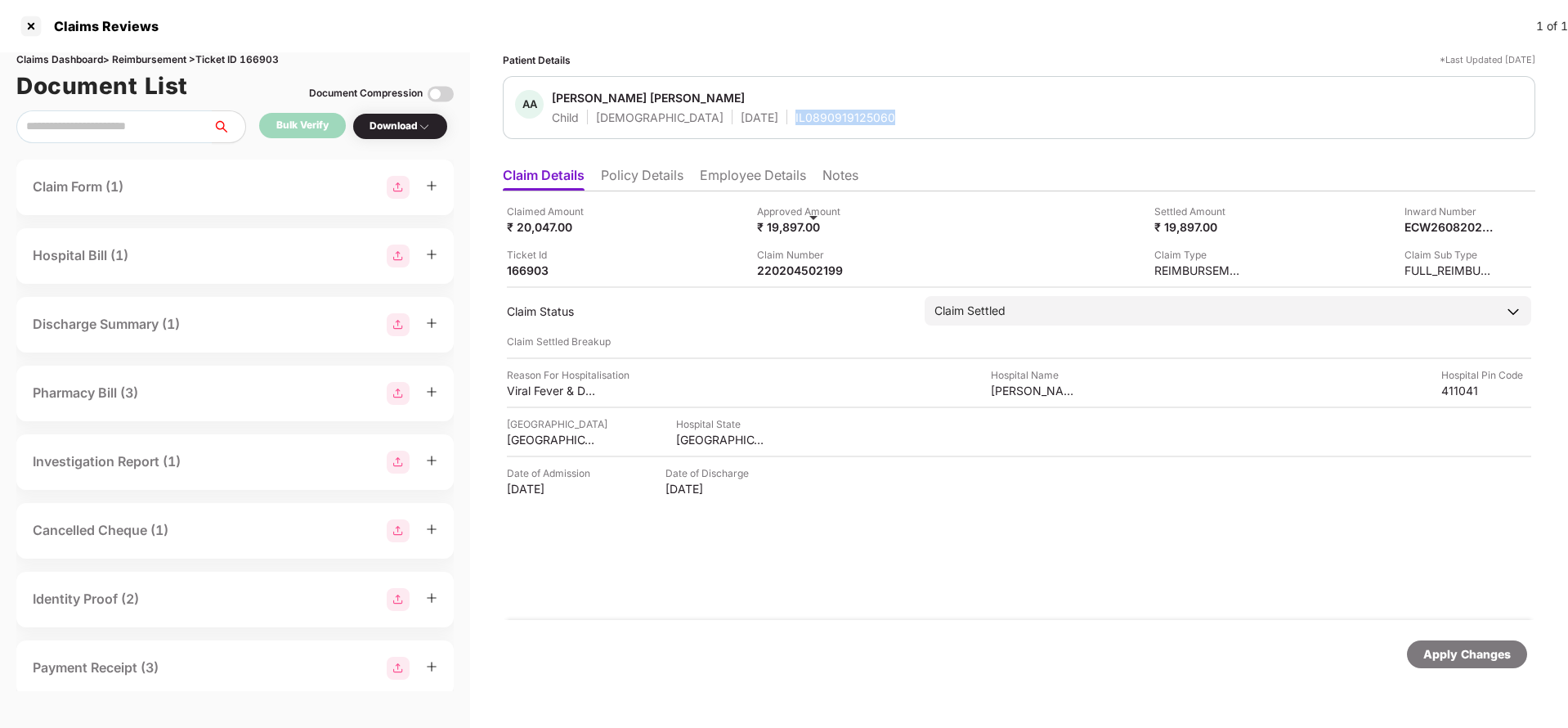
click at [795, 124] on div "IL0890919125060" at bounding box center [845, 117] width 100 height 16
copy div "IL0890919125060"
click at [1481, 660] on div "Apply Changes" at bounding box center [1466, 654] width 87 height 18
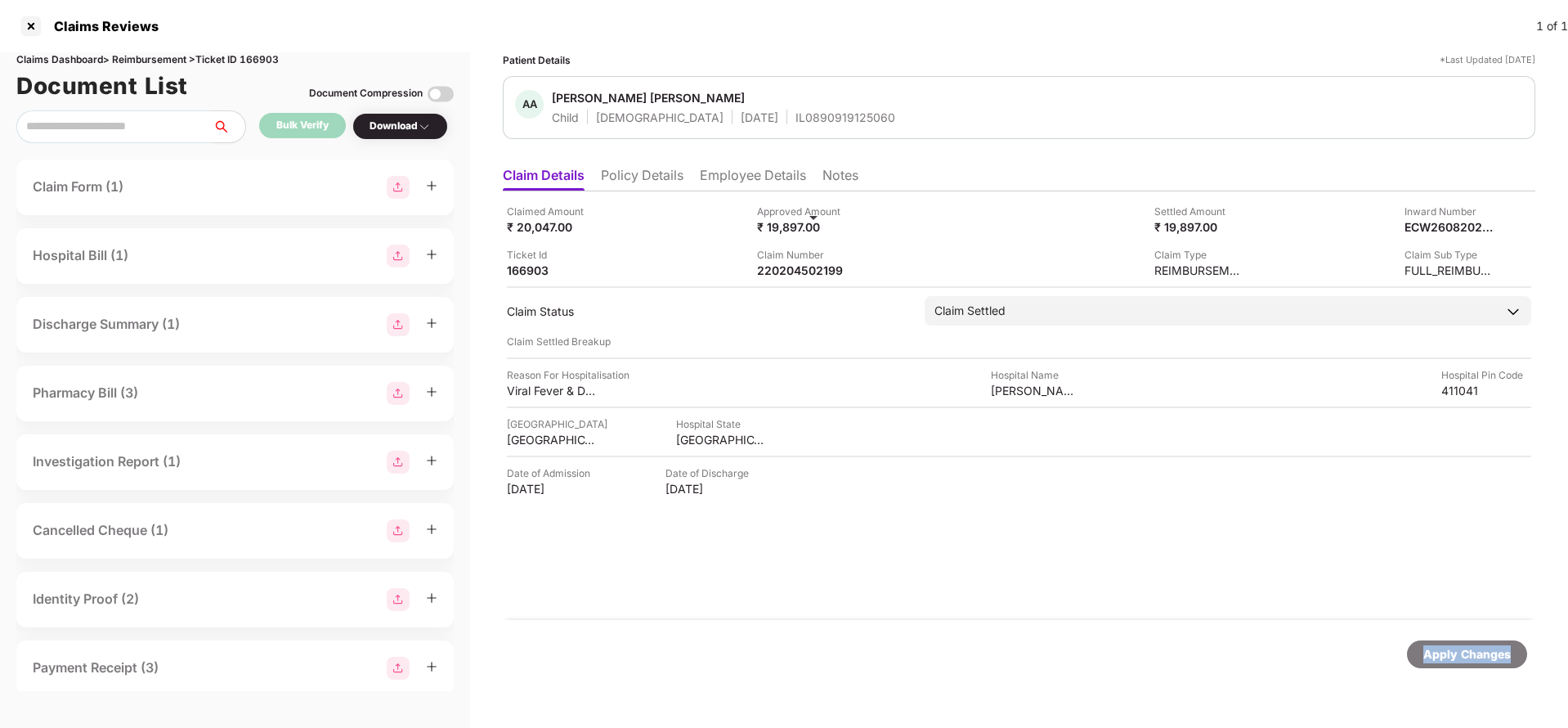
click at [1481, 660] on div "Apply Changes" at bounding box center [1466, 654] width 87 height 18
click at [259, 63] on div "Claims Dashboard > Reimbursement > Ticket ID 166903" at bounding box center [235, 60] width 437 height 16
copy div "166903"
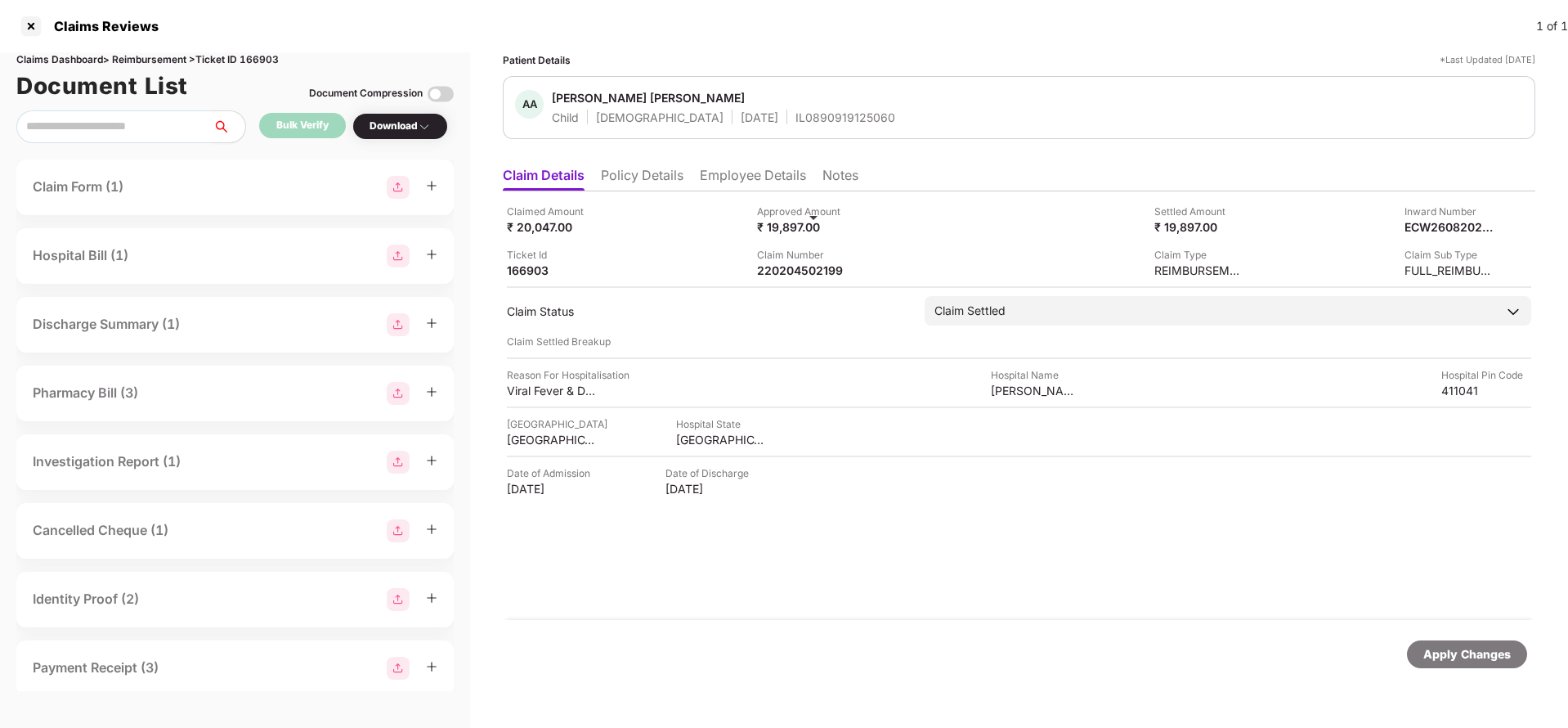
click at [1459, 658] on div "Apply Changes" at bounding box center [1466, 654] width 87 height 18
click at [792, 169] on li "Employee Details" at bounding box center [753, 179] width 107 height 24
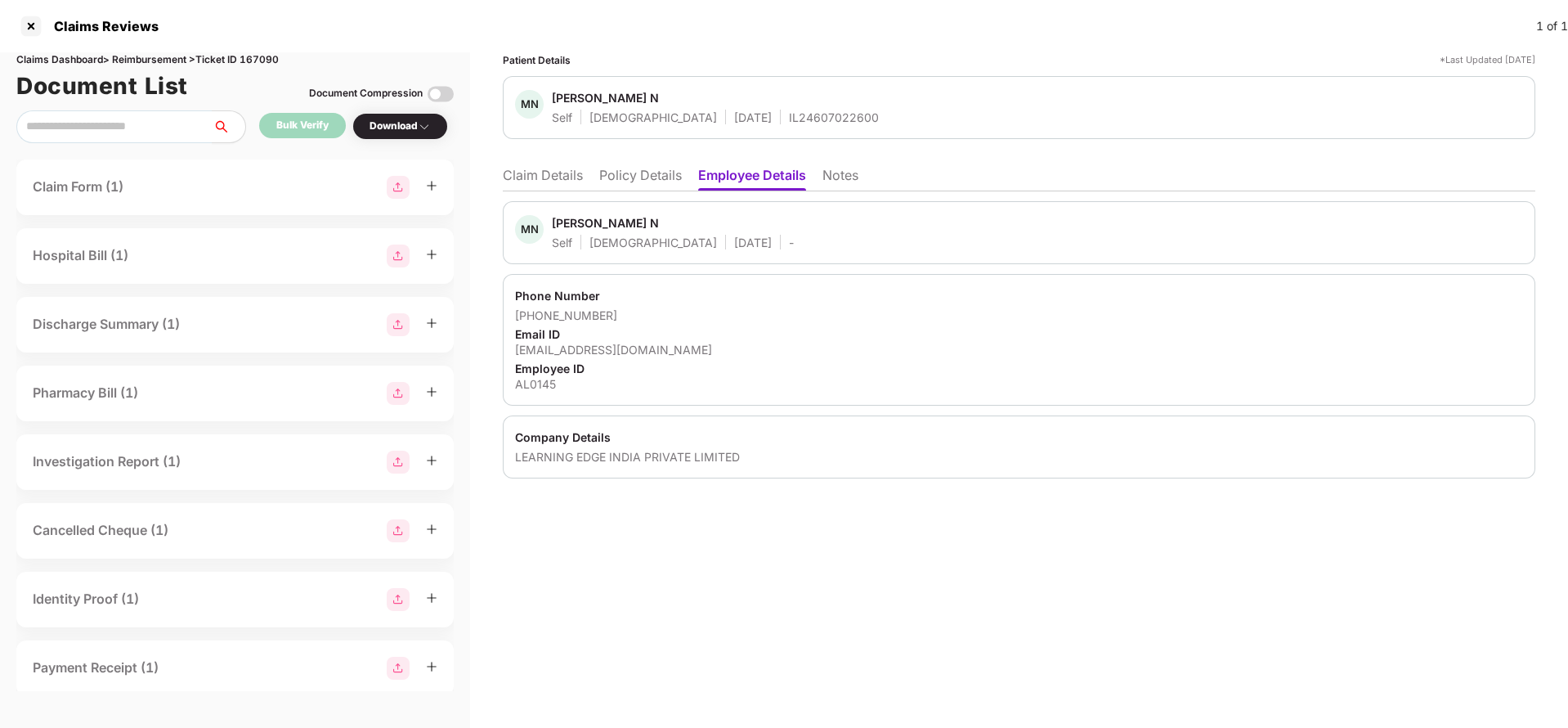
click at [555, 180] on li "Claim Details" at bounding box center [542, 179] width 80 height 24
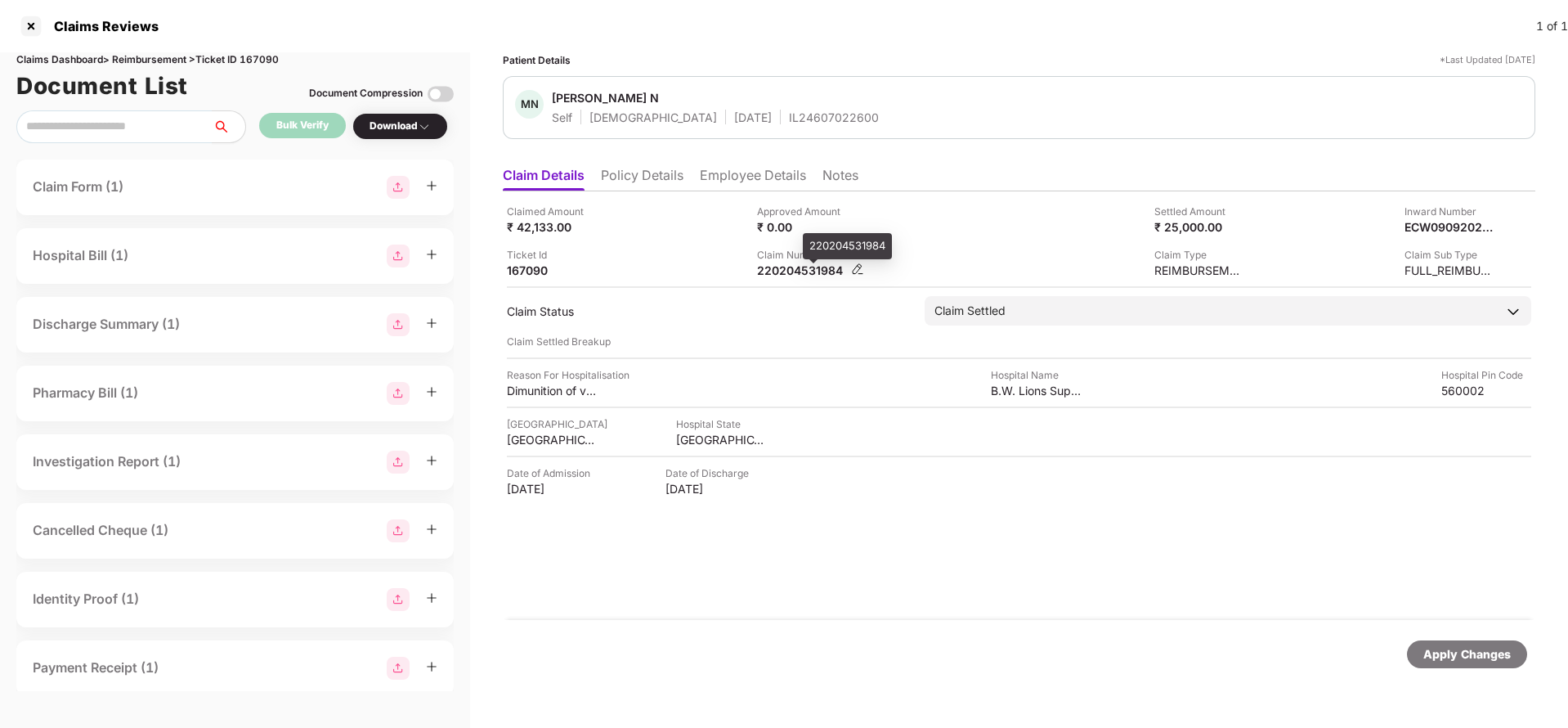
click at [794, 266] on div "220204531984" at bounding box center [802, 270] width 90 height 16
copy div "220204531984"
click at [789, 109] on div "IL24607022600" at bounding box center [834, 117] width 90 height 16
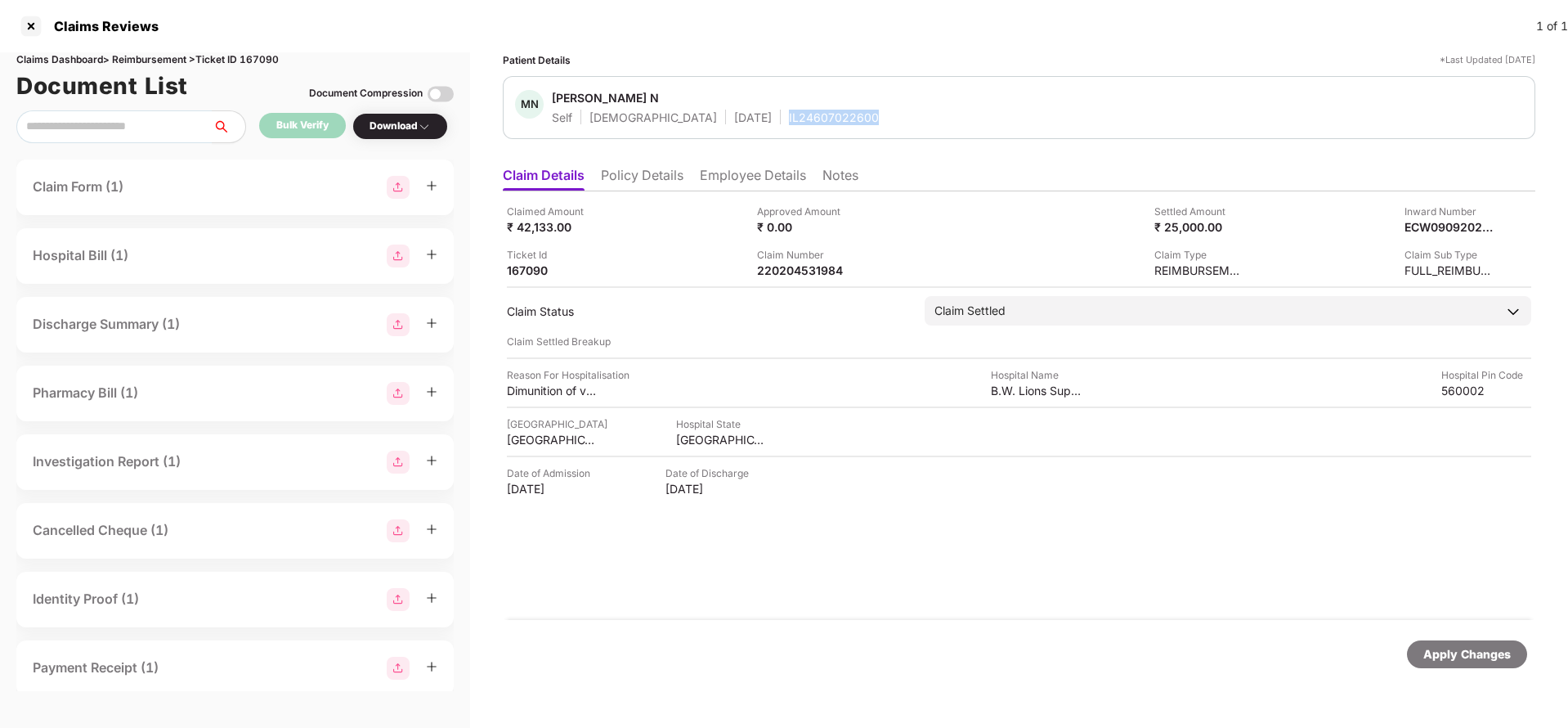
copy div "IL24607022600"
click at [1444, 642] on div "Apply Changes" at bounding box center [1467, 654] width 120 height 28
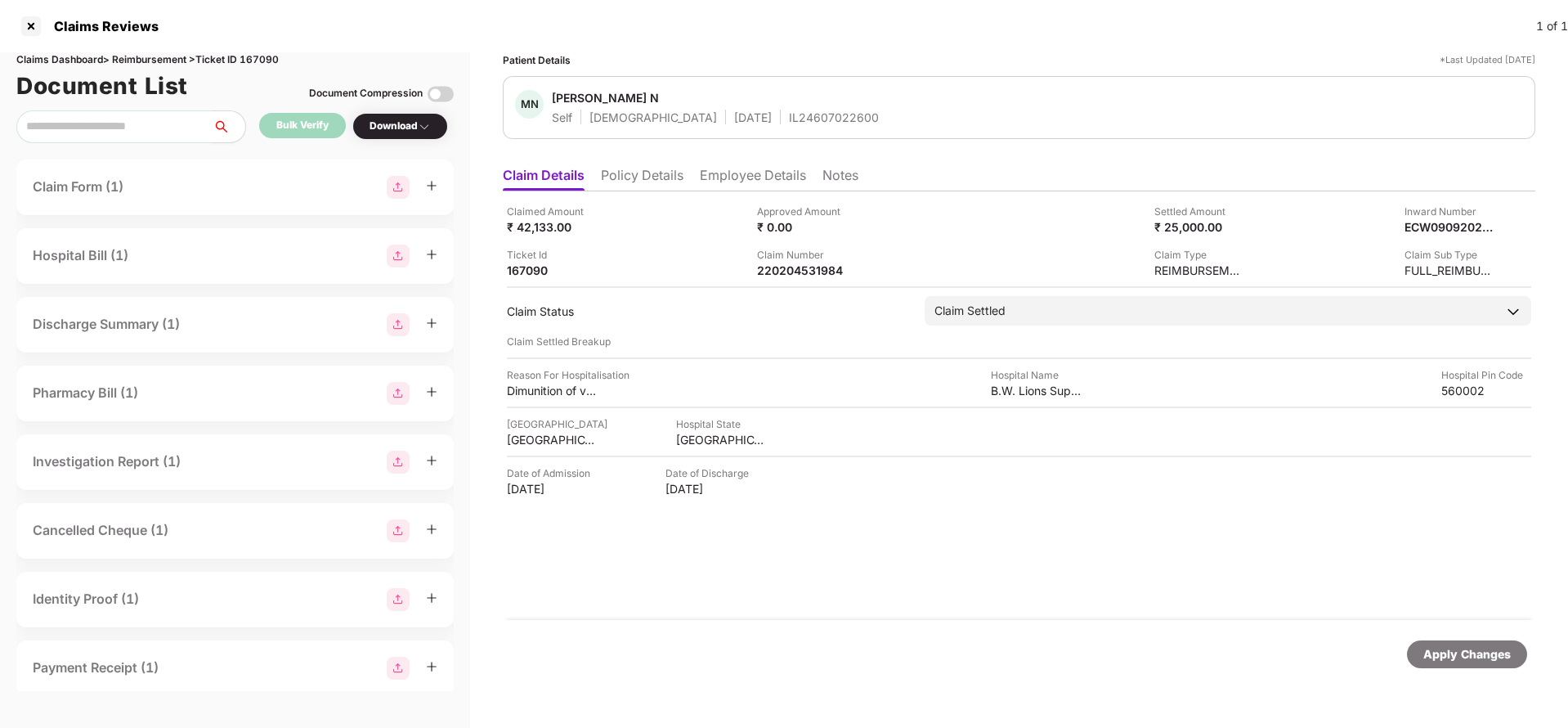
click at [265, 56] on div "Claims Dashboard > Reimbursement > Ticket ID 167090" at bounding box center [235, 60] width 437 height 16
copy div "167090"
click at [1445, 653] on div "Apply Changes" at bounding box center [1466, 654] width 87 height 18
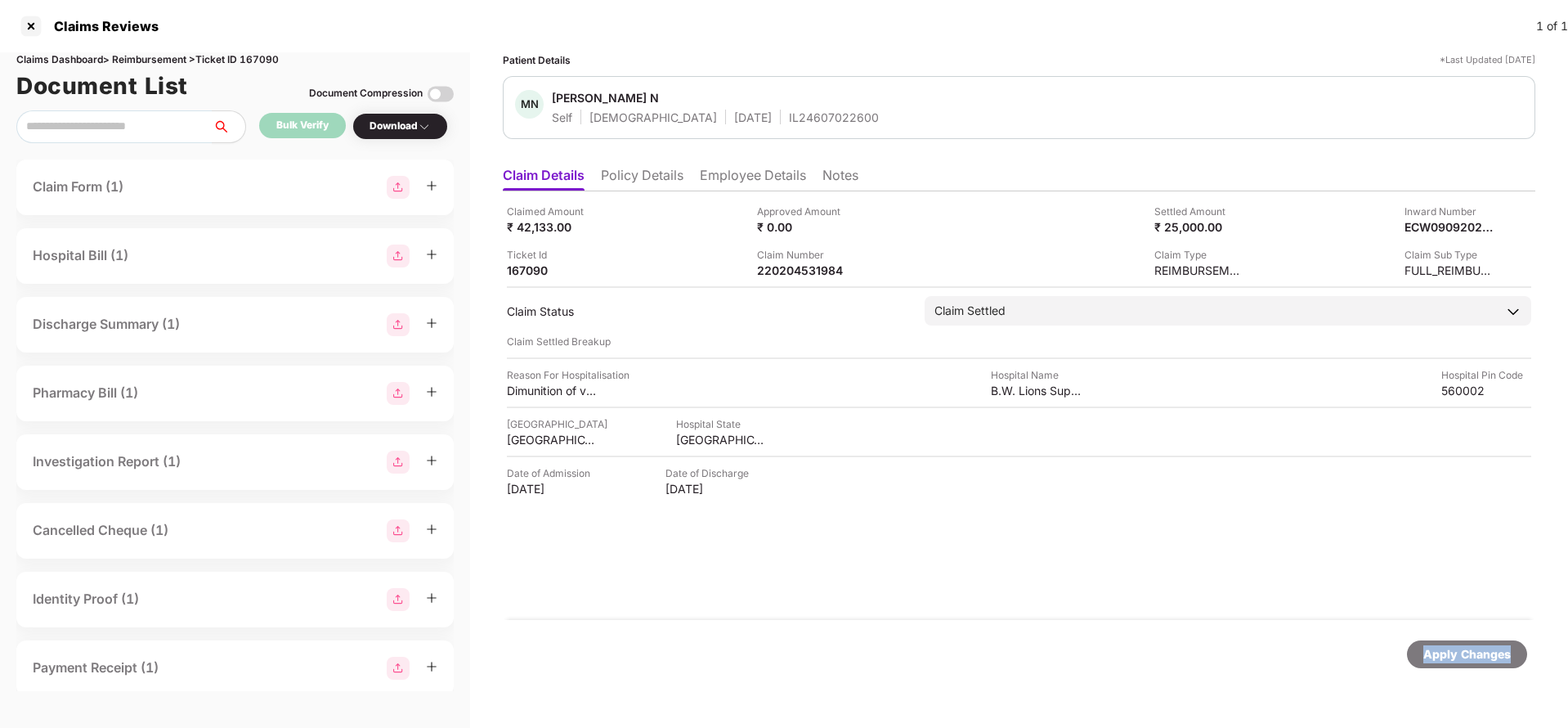
click at [1445, 653] on div "Apply Changes" at bounding box center [1466, 654] width 87 height 18
click at [802, 272] on div "220204494878" at bounding box center [802, 270] width 90 height 16
copy div "220204494878"
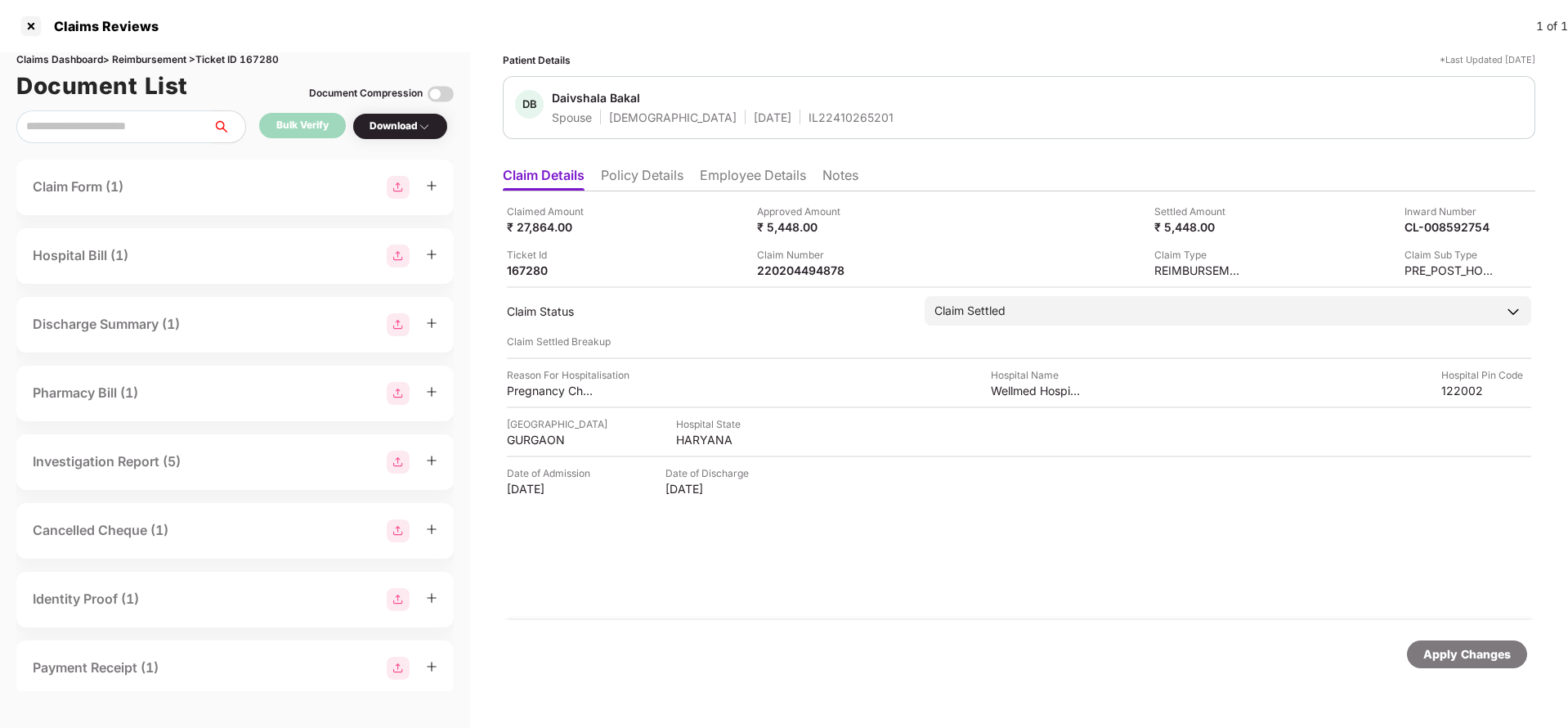
click at [739, 171] on li "Employee Details" at bounding box center [753, 179] width 107 height 24
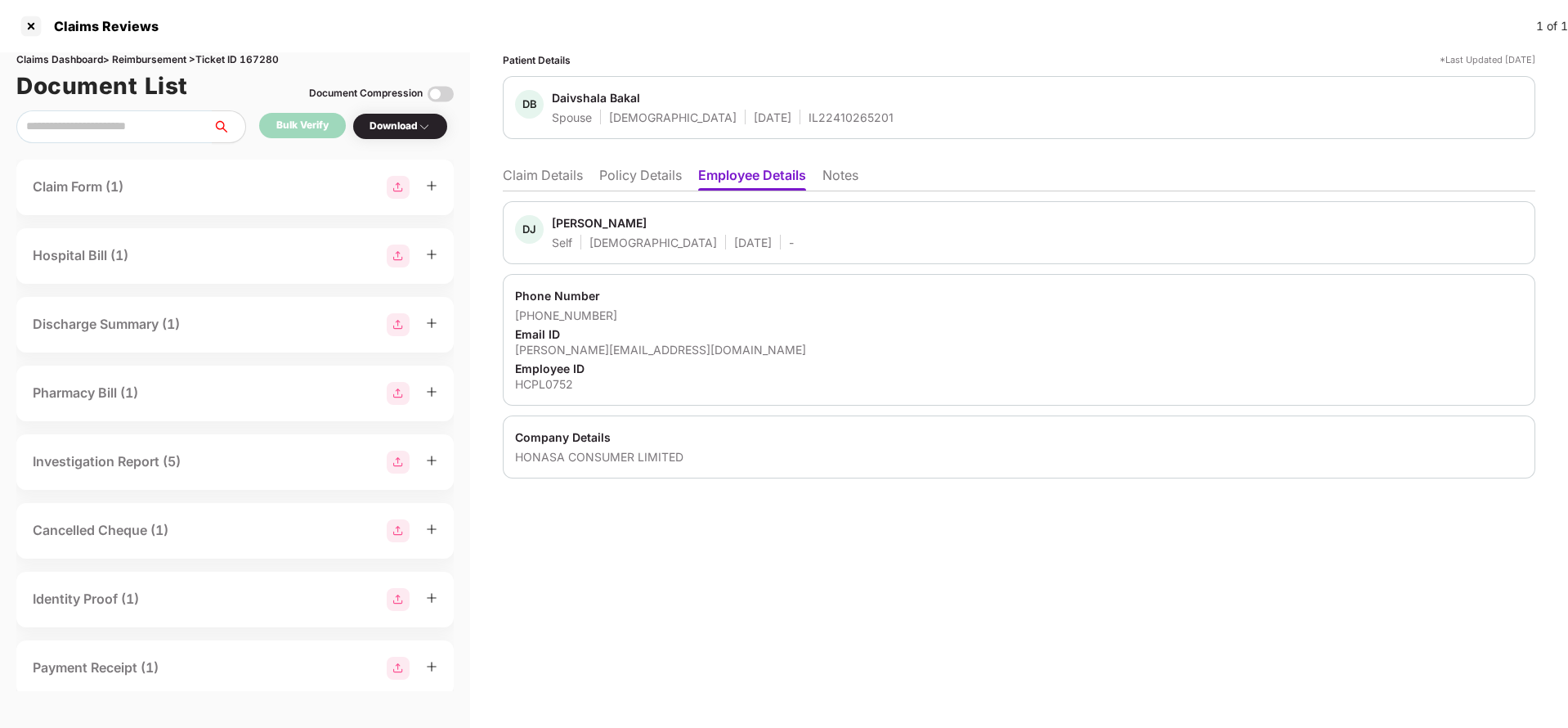
click at [534, 173] on li "Claim Details" at bounding box center [542, 179] width 80 height 24
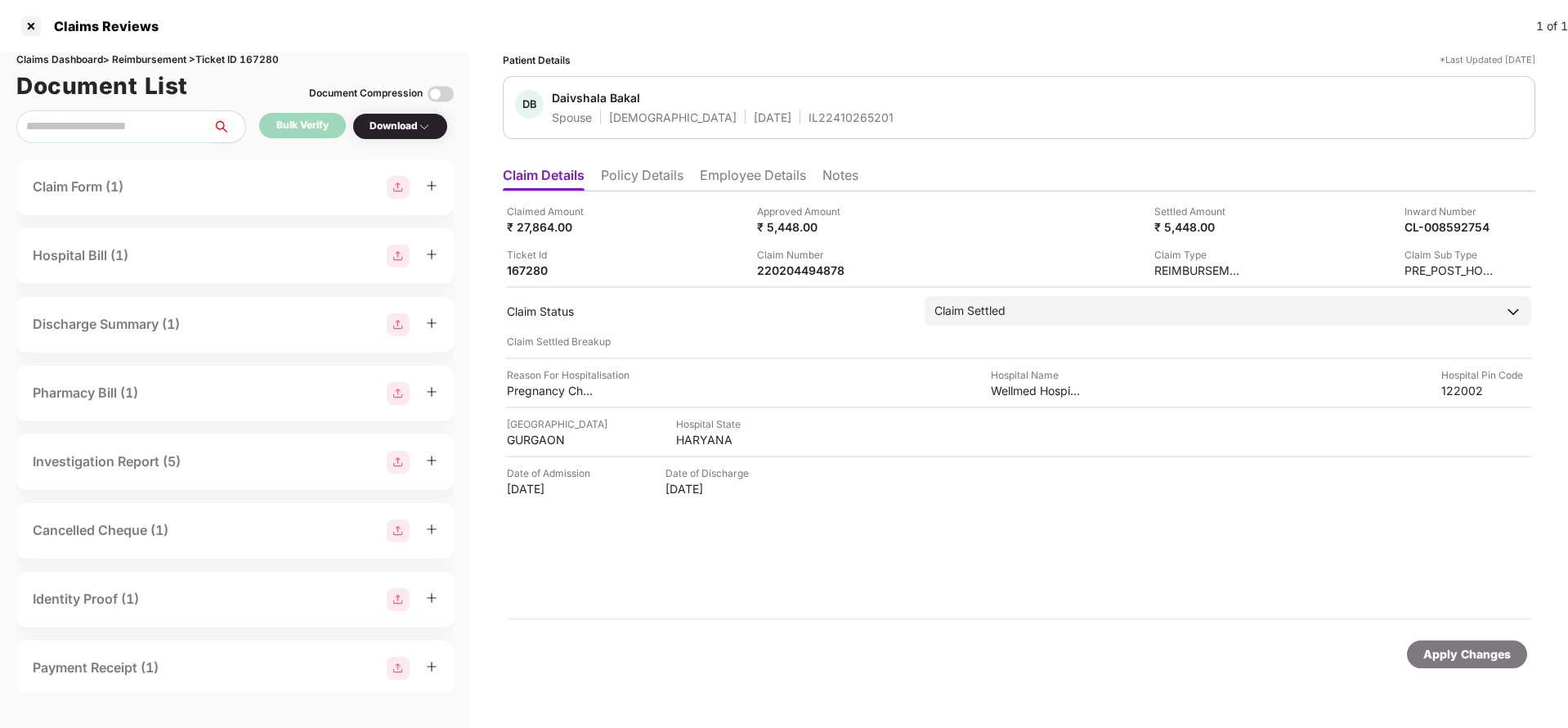
click at [808, 112] on div "IL22410265201" at bounding box center [851, 117] width 85 height 16
copy div "IL22410265201"
click at [1466, 647] on div "Apply Changes" at bounding box center [1466, 654] width 87 height 18
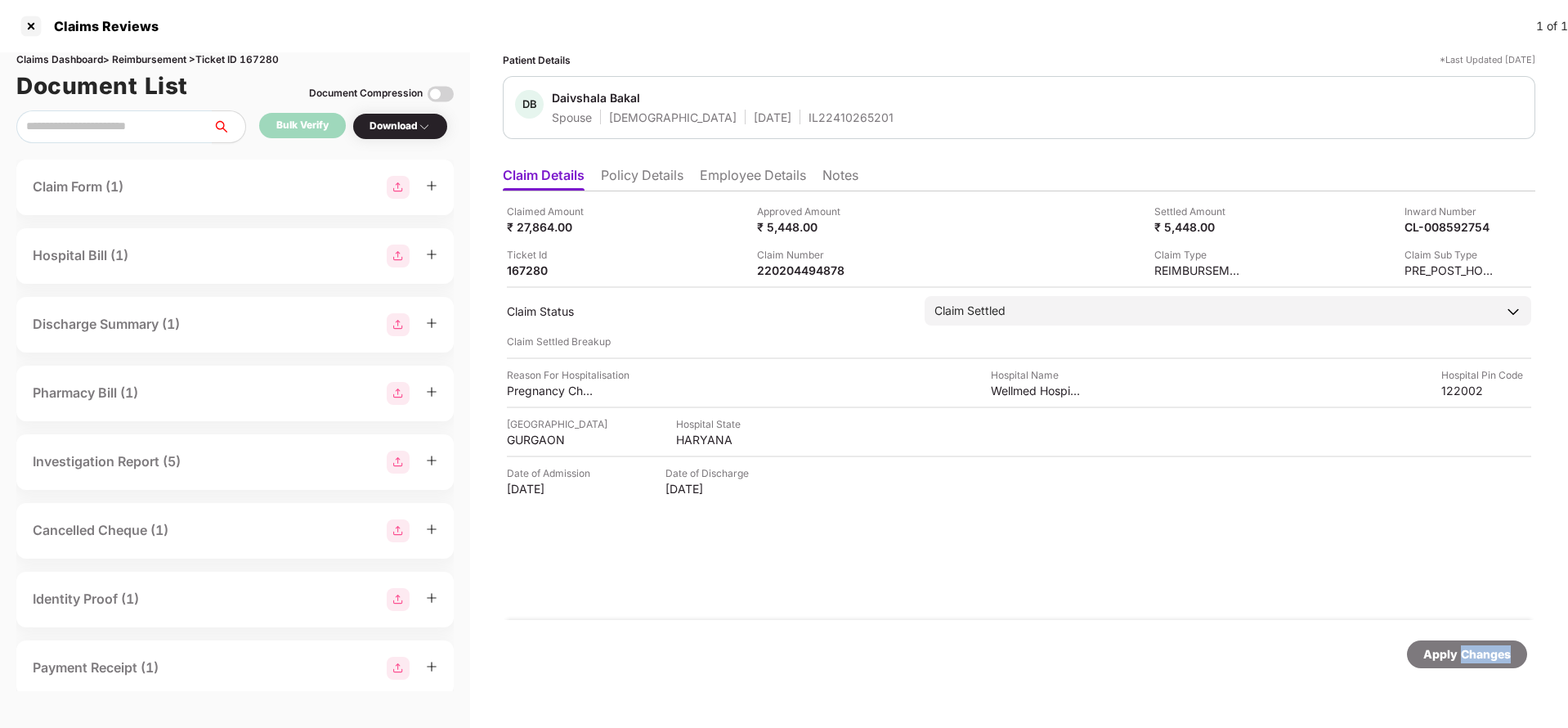
click at [1466, 647] on div "Apply Changes" at bounding box center [1466, 654] width 87 height 18
click at [265, 61] on div "Claims Dashboard > Reimbursement > Ticket ID 167280" at bounding box center [235, 60] width 437 height 16
copy div "167280"
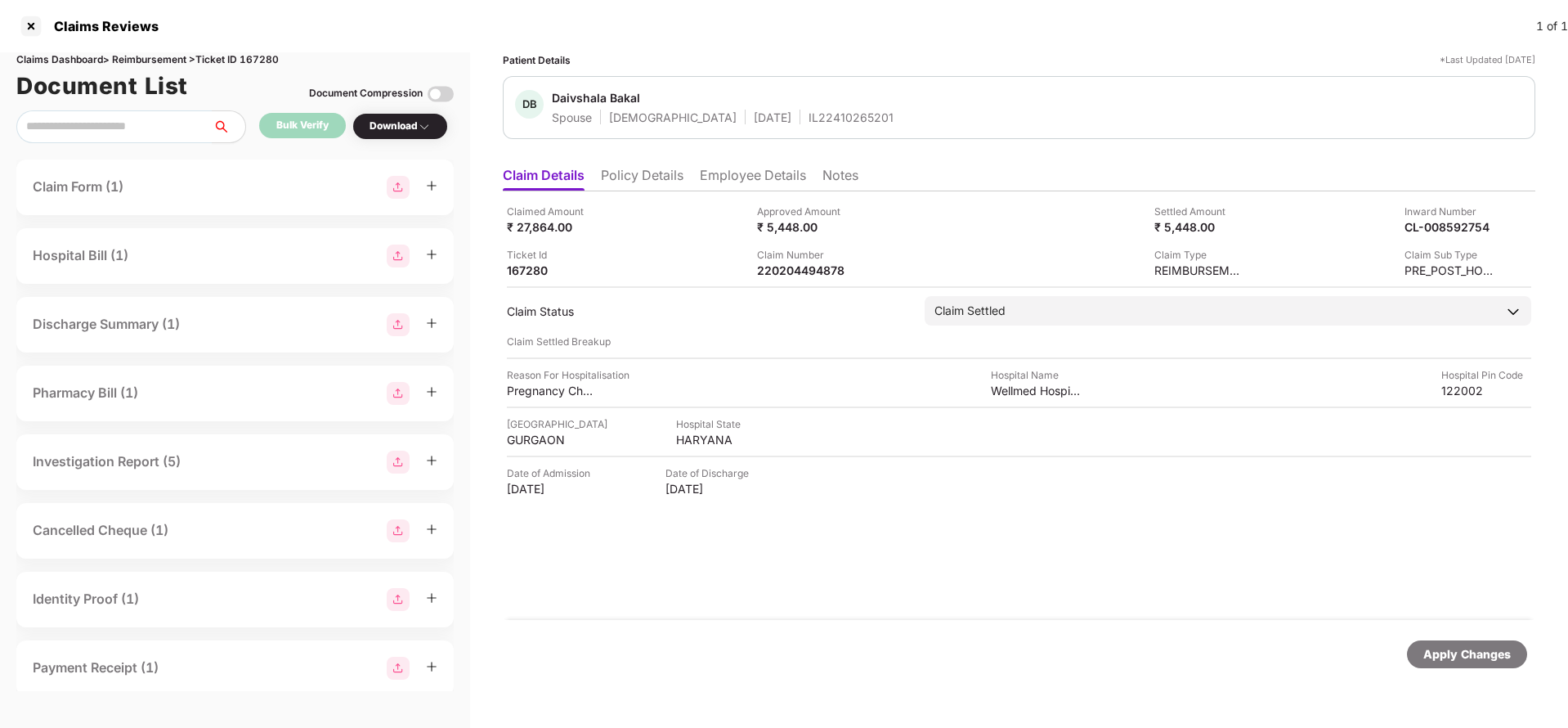
click at [1463, 653] on div "Apply Changes" at bounding box center [1466, 654] width 87 height 18
click at [774, 185] on li "Employee Details" at bounding box center [753, 179] width 107 height 24
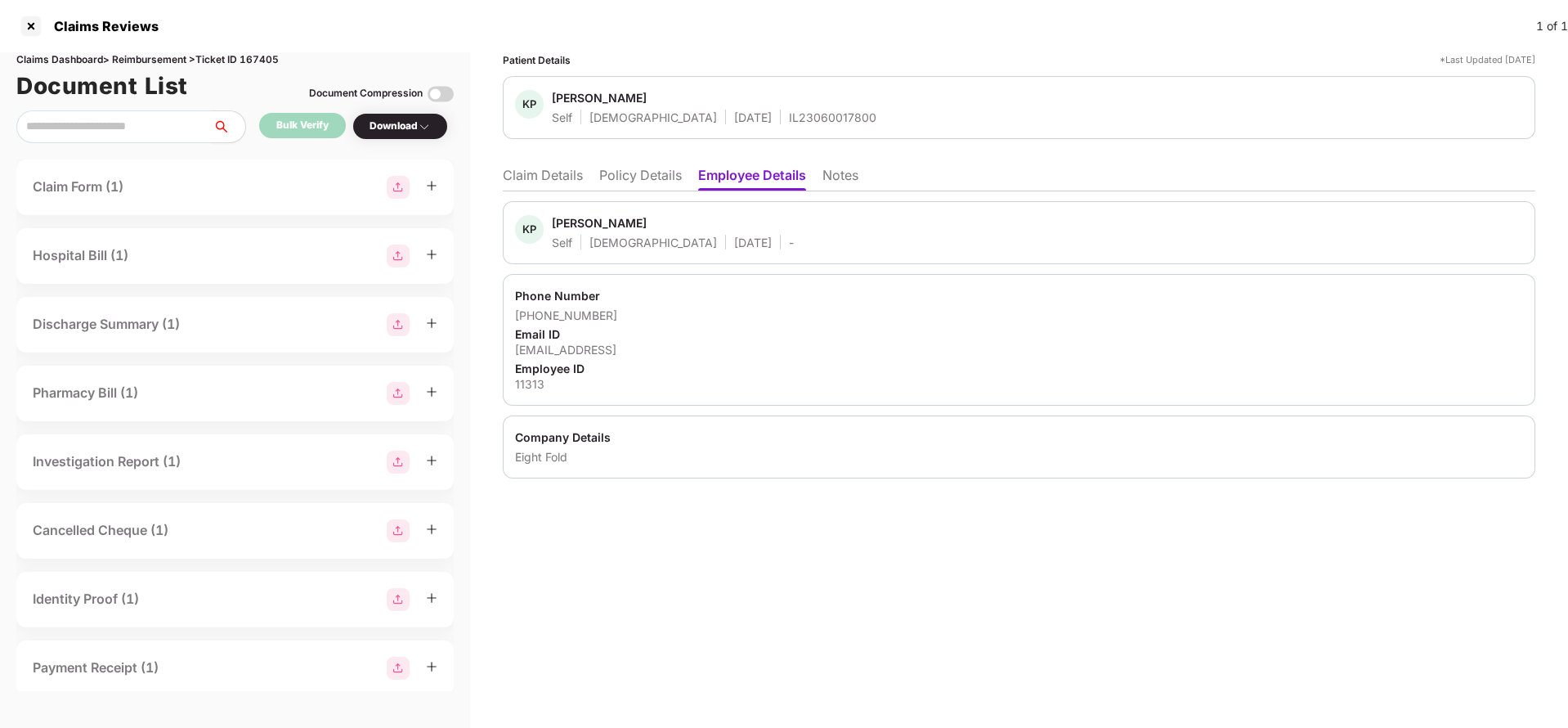
click at [529, 163] on ul "Claim Details Policy Details Employee Details Notes" at bounding box center [1019, 176] width 1032 height 33
click at [531, 167] on li "Claim Details" at bounding box center [542, 179] width 80 height 24
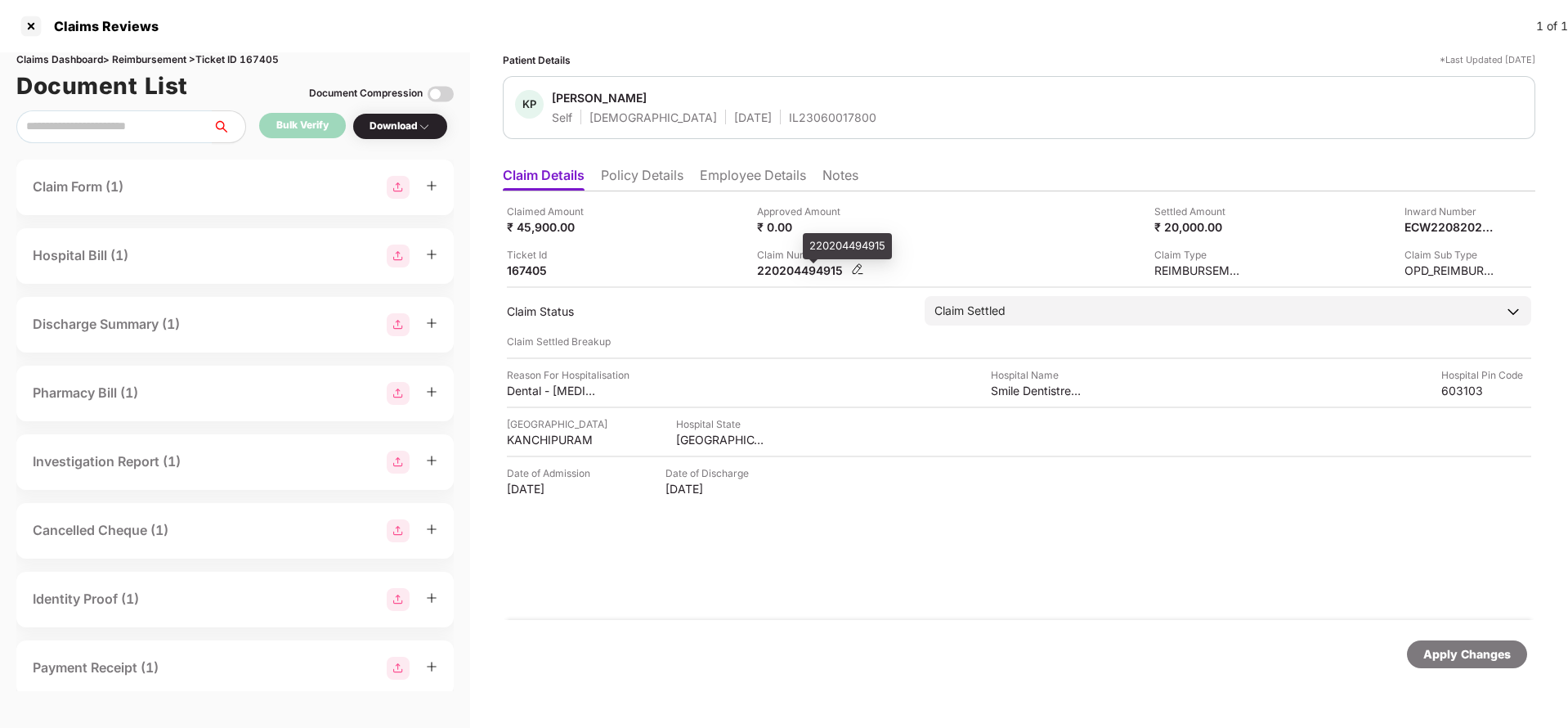
click at [776, 276] on div "220204494915" at bounding box center [802, 270] width 90 height 16
copy div "220204494915"
click at [750, 127] on div "KP [PERSON_NAME] Self [DEMOGRAPHIC_DATA] [DATE] IL23060017800" at bounding box center [1019, 108] width 1032 height 63
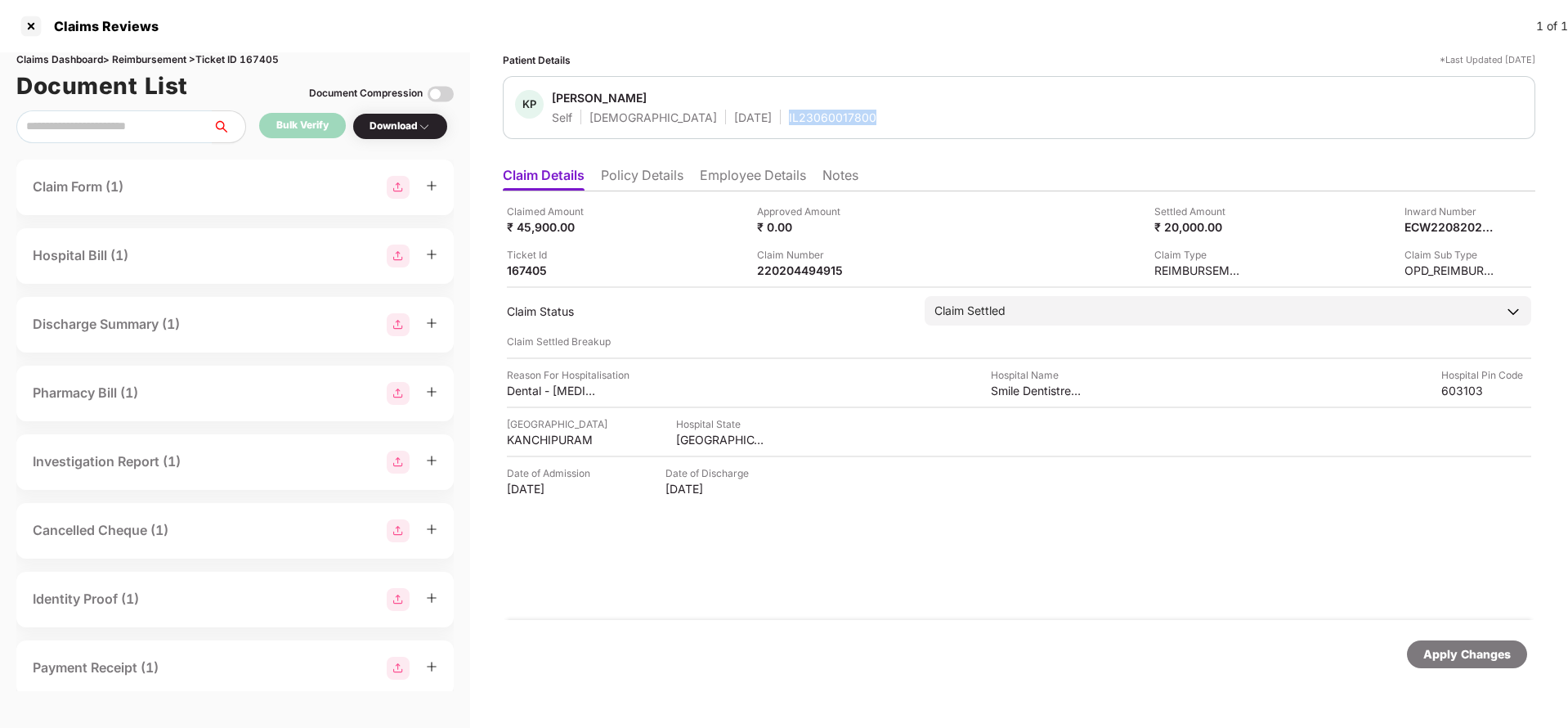
copy div "IL23060017800"
click at [1450, 654] on div "Apply Changes" at bounding box center [1466, 654] width 87 height 18
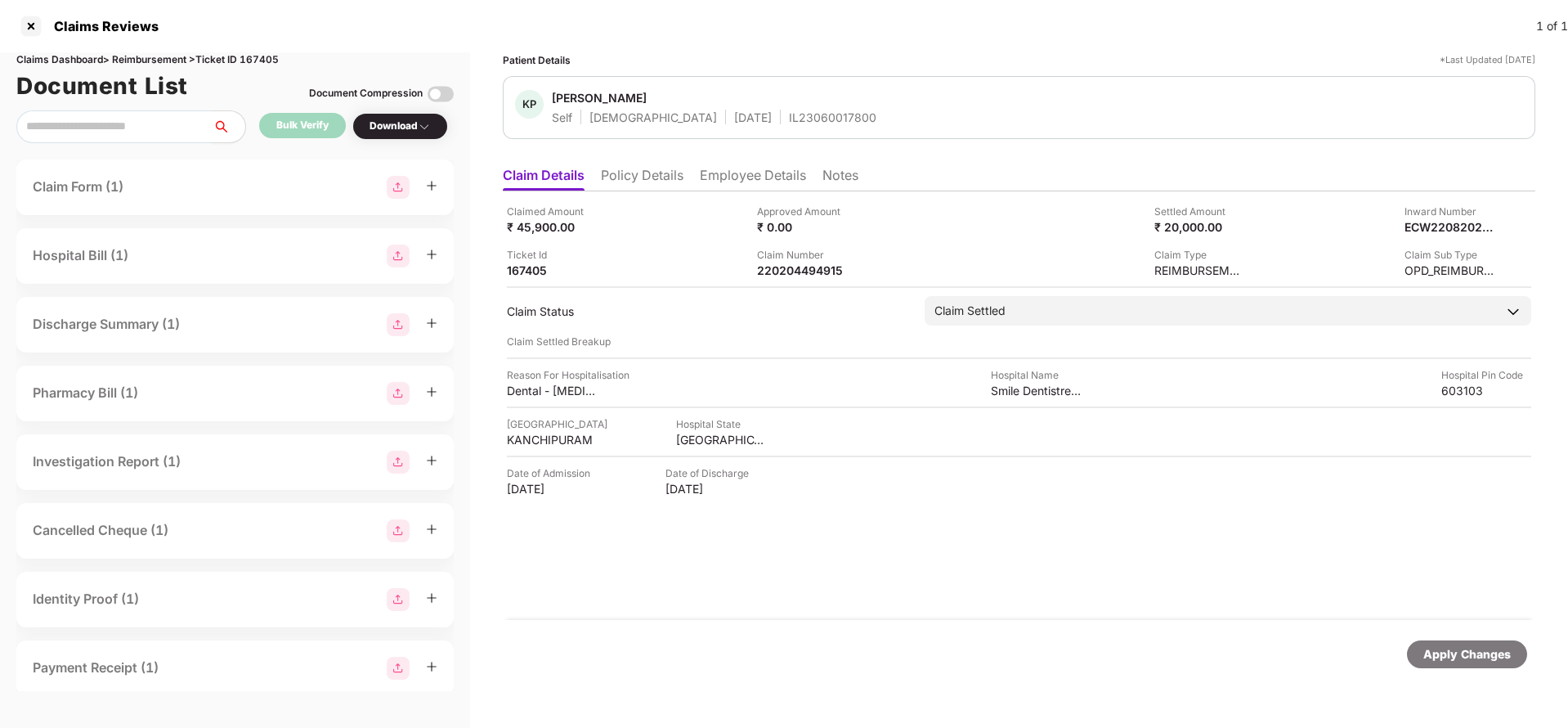
click at [257, 59] on div "Claims Dashboard > Reimbursement > Ticket ID 167405" at bounding box center [235, 60] width 437 height 16
copy div "167405"
click at [1482, 649] on div "Apply Changes" at bounding box center [1466, 654] width 87 height 18
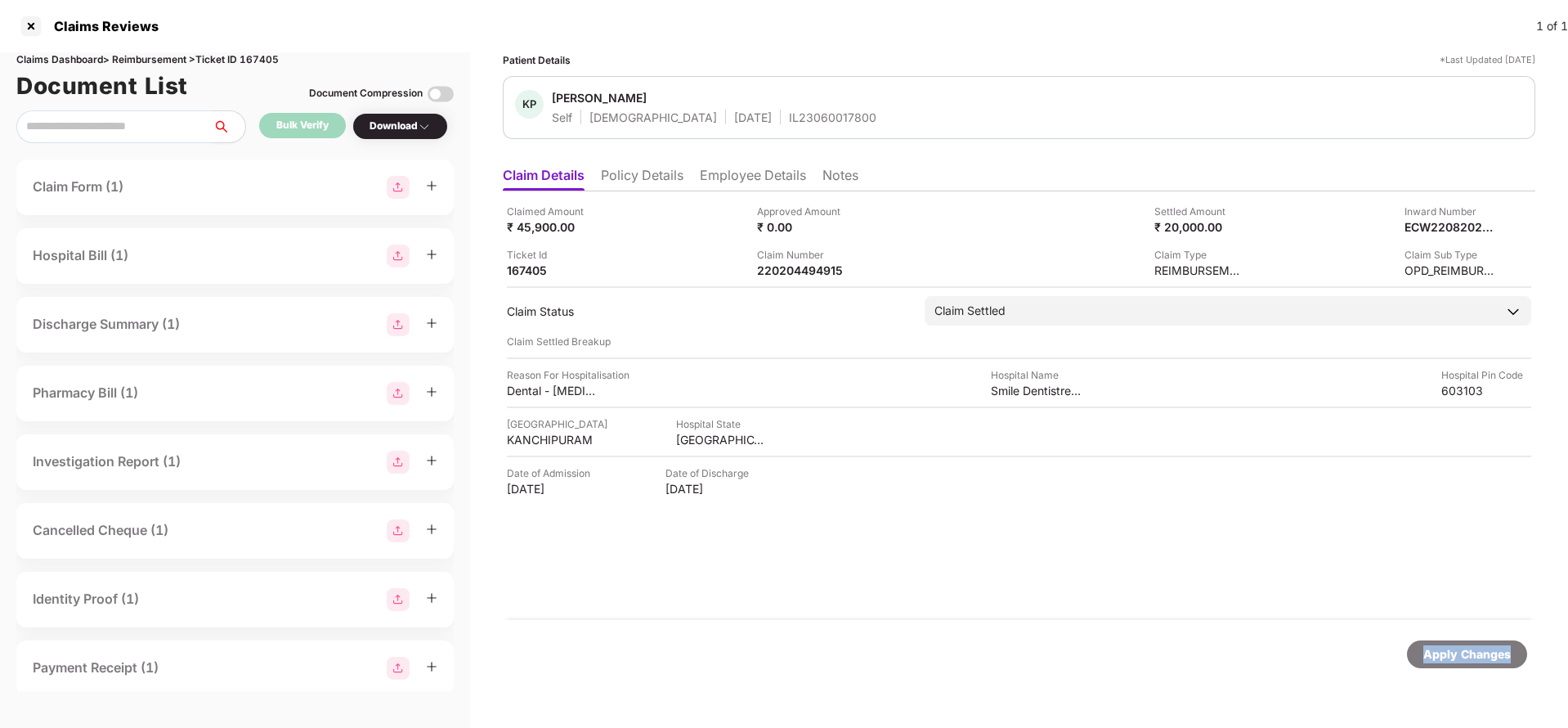
click at [1482, 649] on div "Apply Changes" at bounding box center [1466, 654] width 87 height 18
click at [782, 271] on div "220204503840" at bounding box center [802, 270] width 90 height 16
copy div "220204503840"
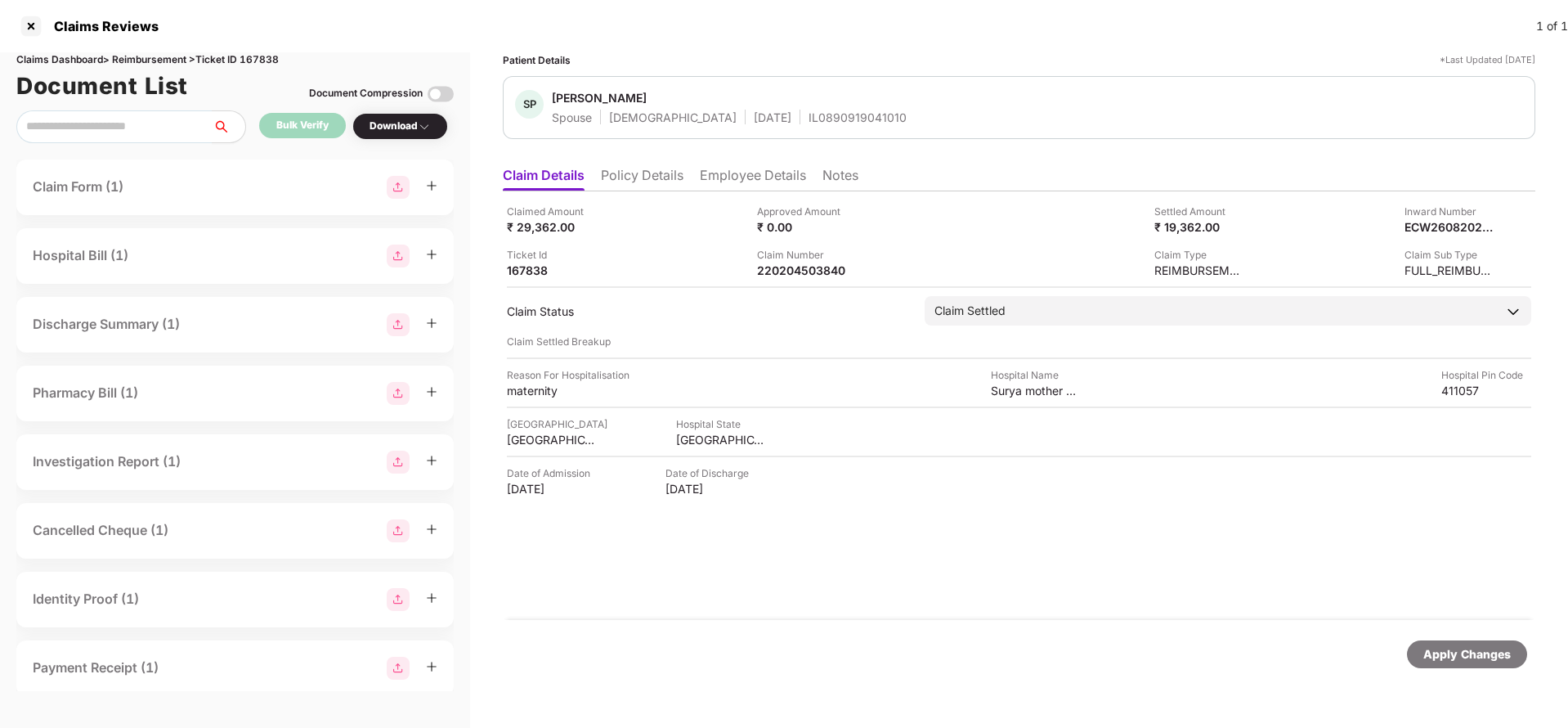
click at [808, 118] on div "IL0890919041010" at bounding box center [857, 117] width 98 height 16
copy div "IL0890919041010"
click at [1443, 657] on div "Apply Changes" at bounding box center [1466, 654] width 87 height 18
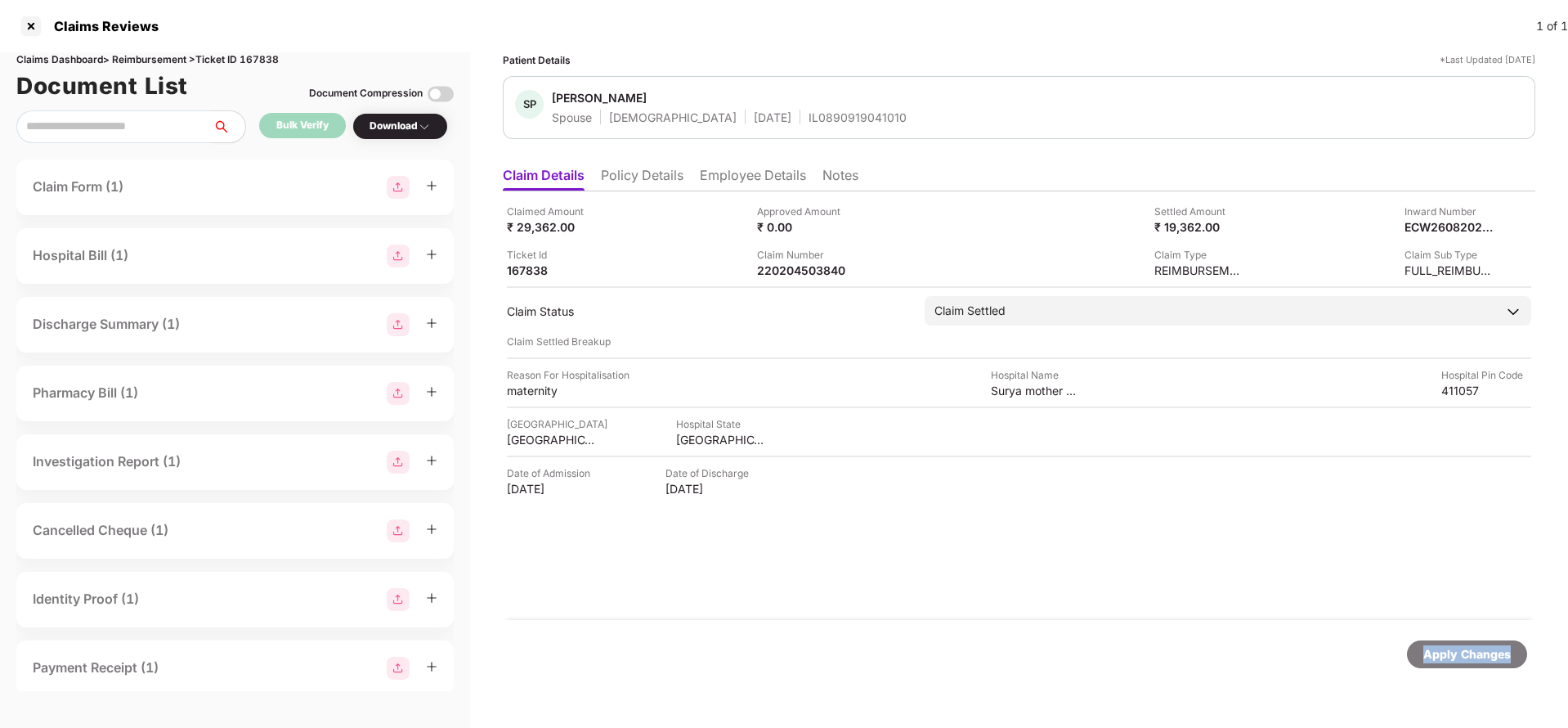
click at [1443, 657] on div "Apply Changes" at bounding box center [1466, 654] width 87 height 18
click at [276, 56] on div "Claims Dashboard > Reimbursement > Ticket ID 167838" at bounding box center [235, 60] width 437 height 16
copy div "167838"
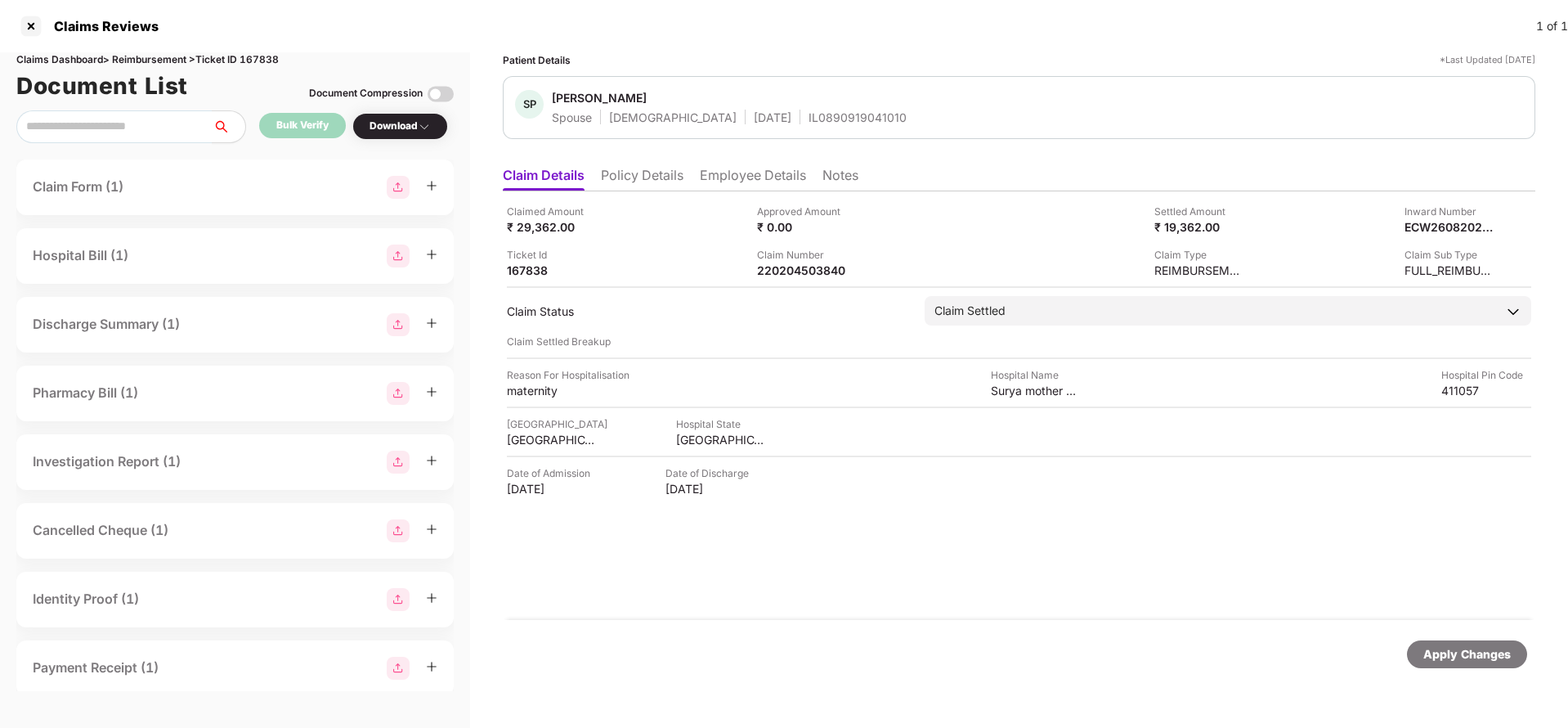
click at [1486, 650] on div "Apply Changes" at bounding box center [1466, 654] width 87 height 18
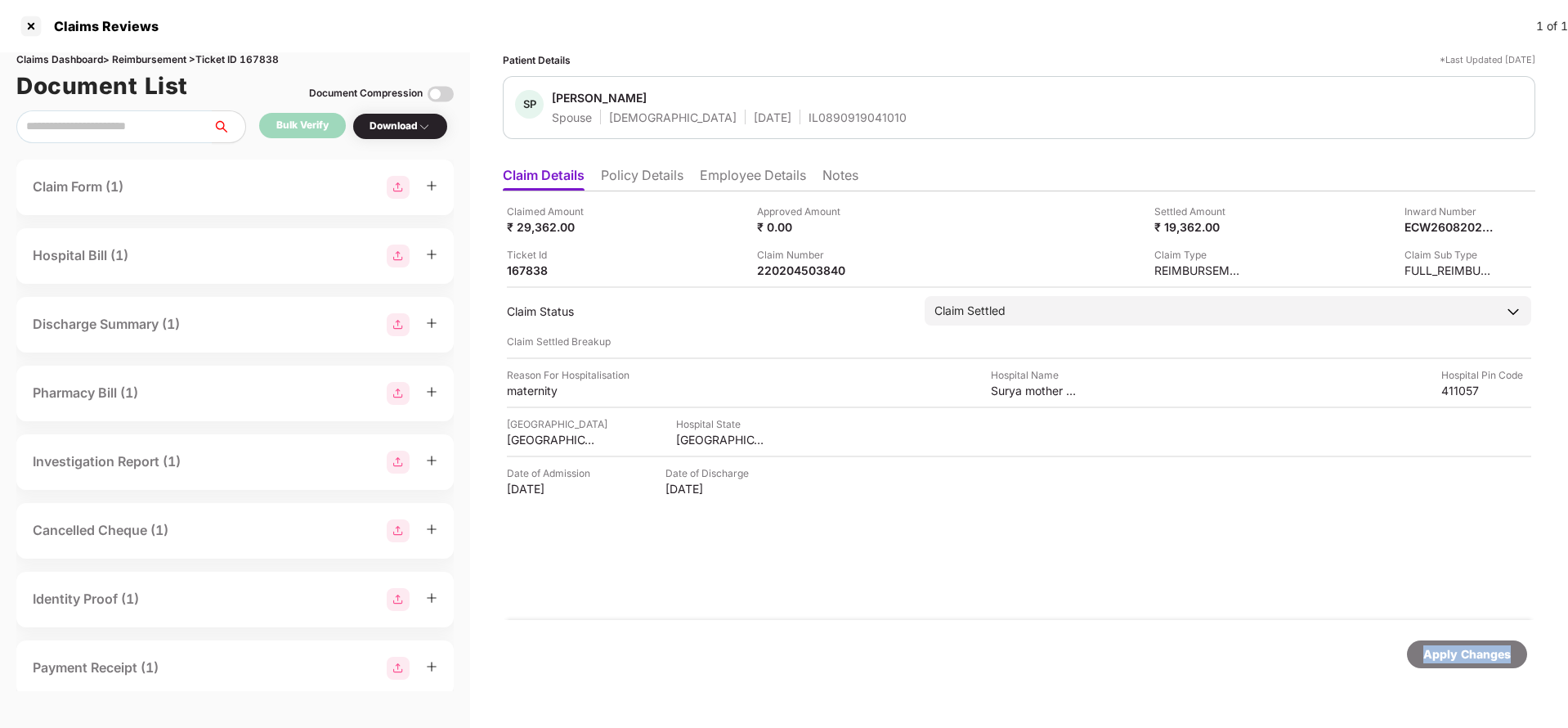
click at [1481, 659] on div "Apply Changes" at bounding box center [1466, 654] width 87 height 18
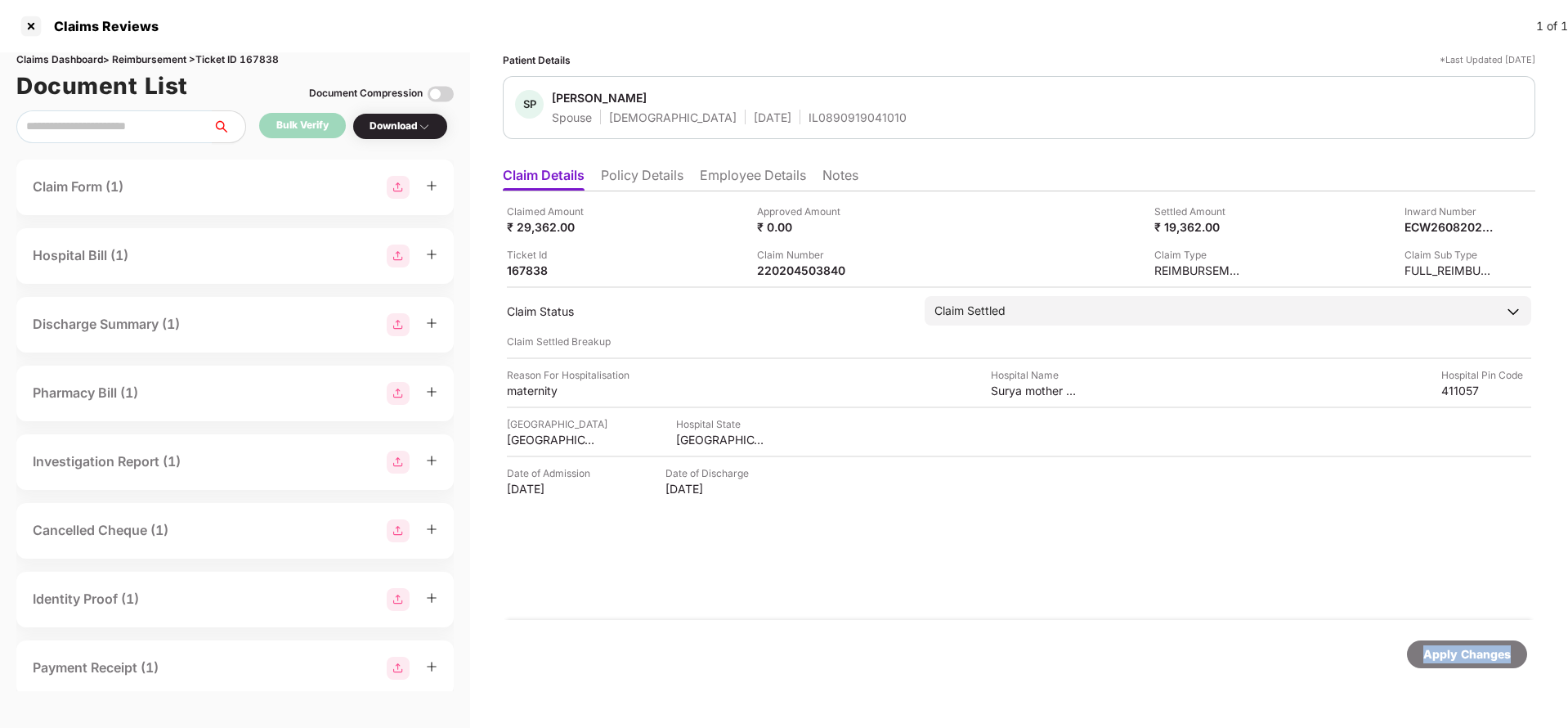
click at [1482, 658] on div "Apply Changes" at bounding box center [1466, 654] width 87 height 18
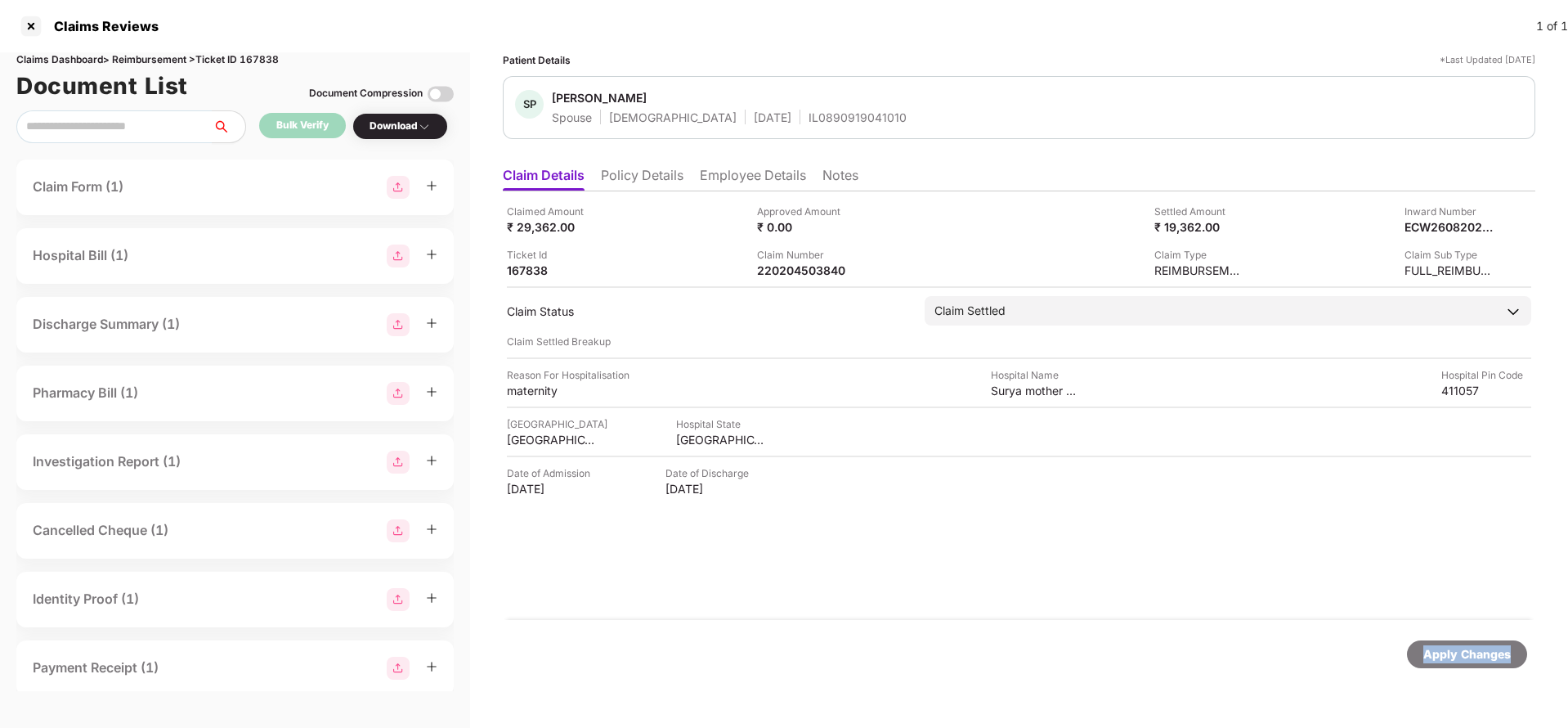
click at [1482, 658] on div "Apply Changes" at bounding box center [1466, 654] width 87 height 18
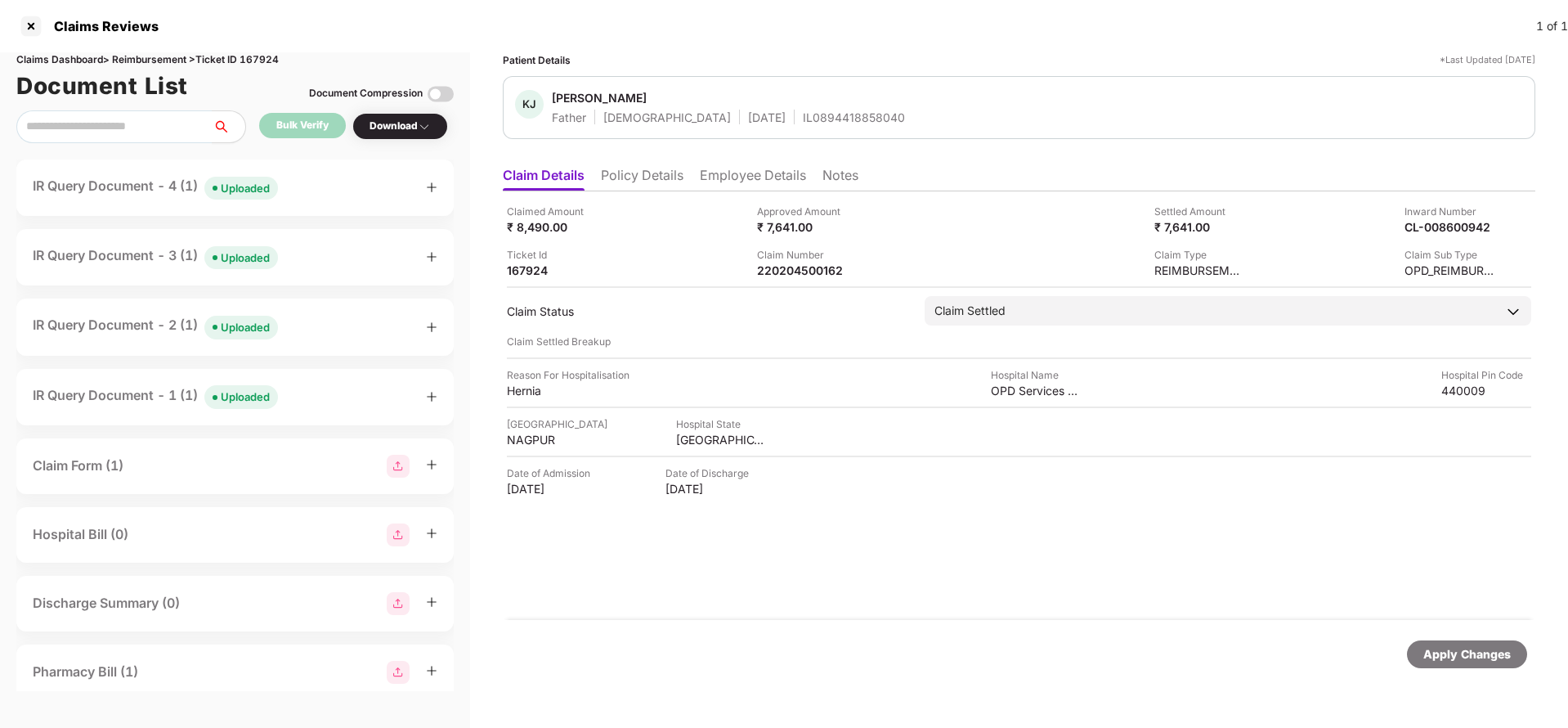
click at [753, 176] on li "Employee Details" at bounding box center [753, 179] width 107 height 24
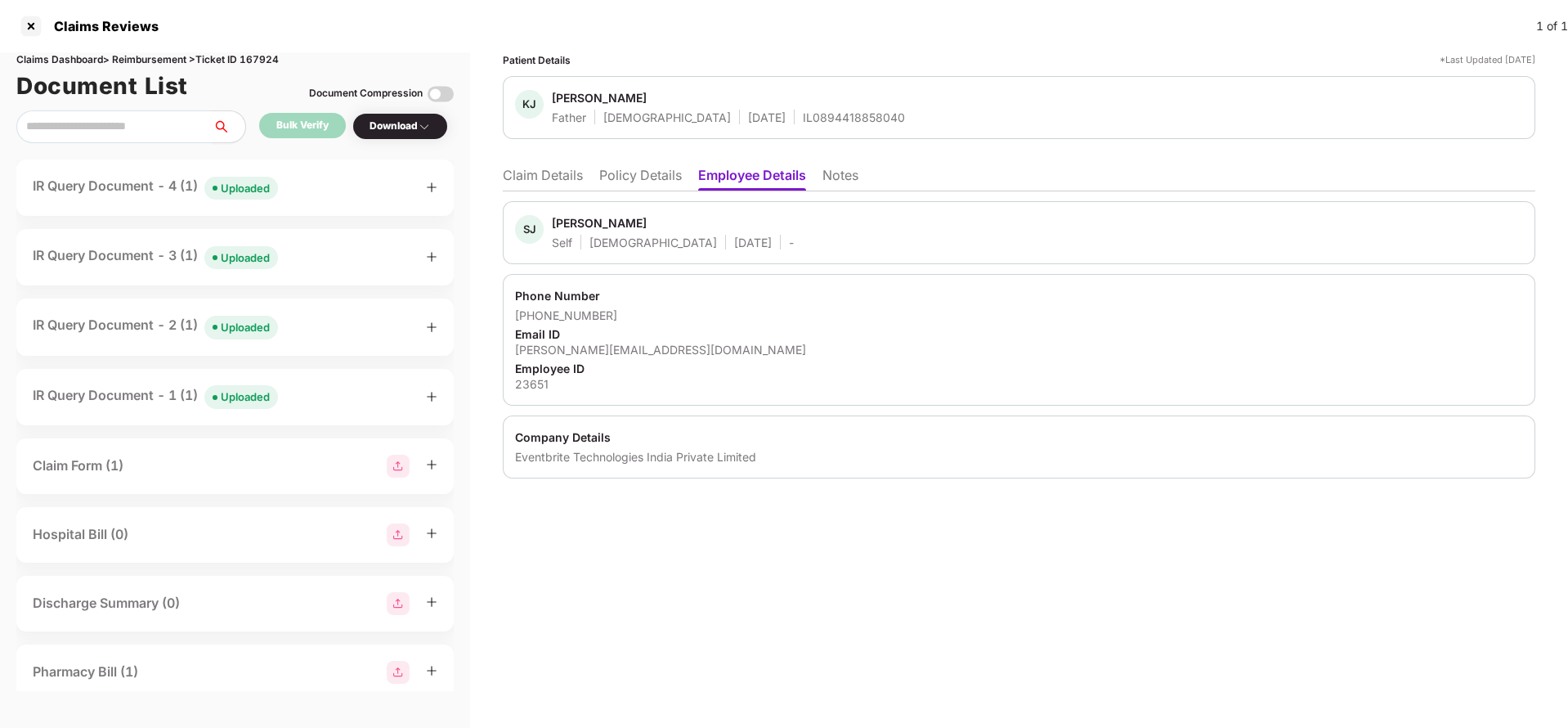
click at [516, 170] on li "Claim Details" at bounding box center [542, 179] width 80 height 24
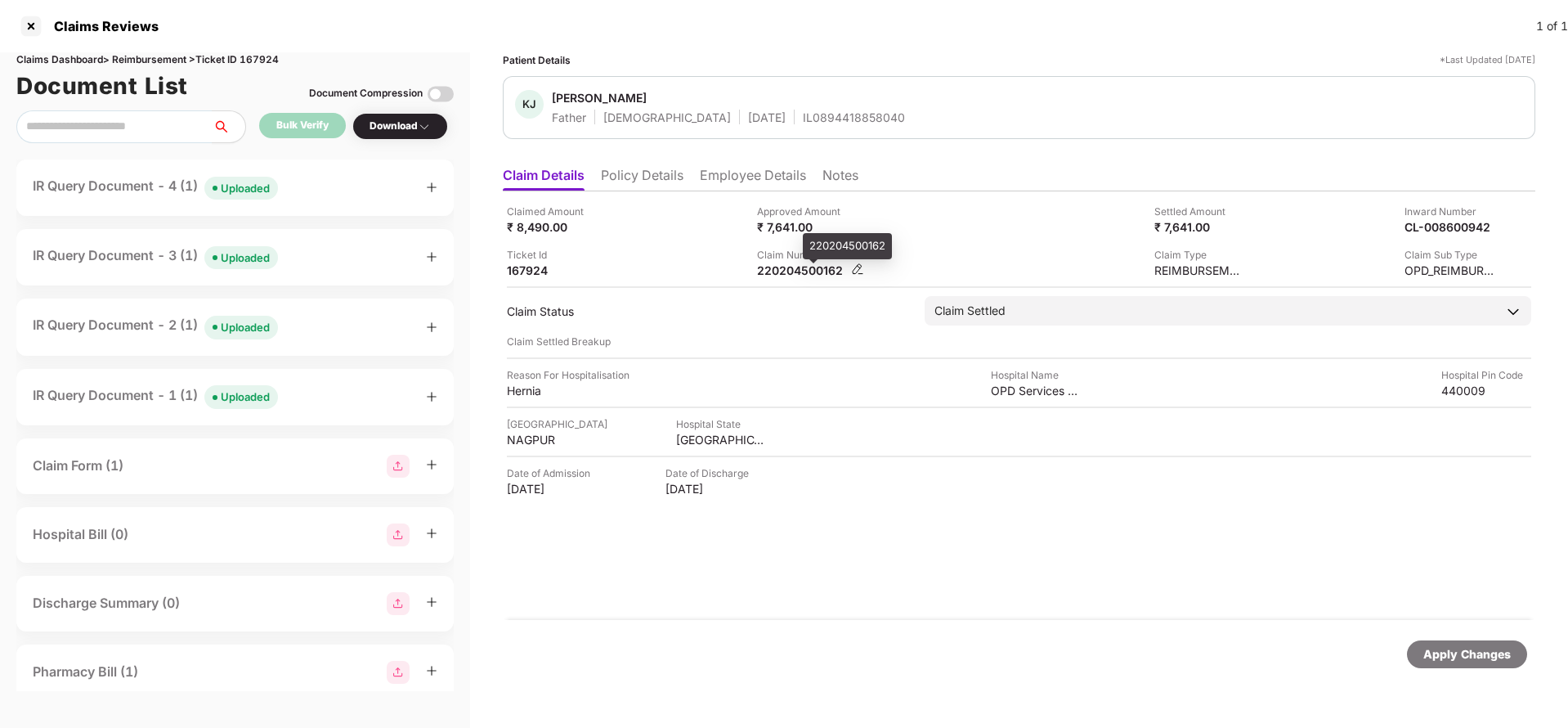
click at [811, 272] on div "220204500162" at bounding box center [802, 270] width 90 height 16
copy div "220204500162"
click at [818, 115] on div "IL0894418858040" at bounding box center [853, 117] width 102 height 16
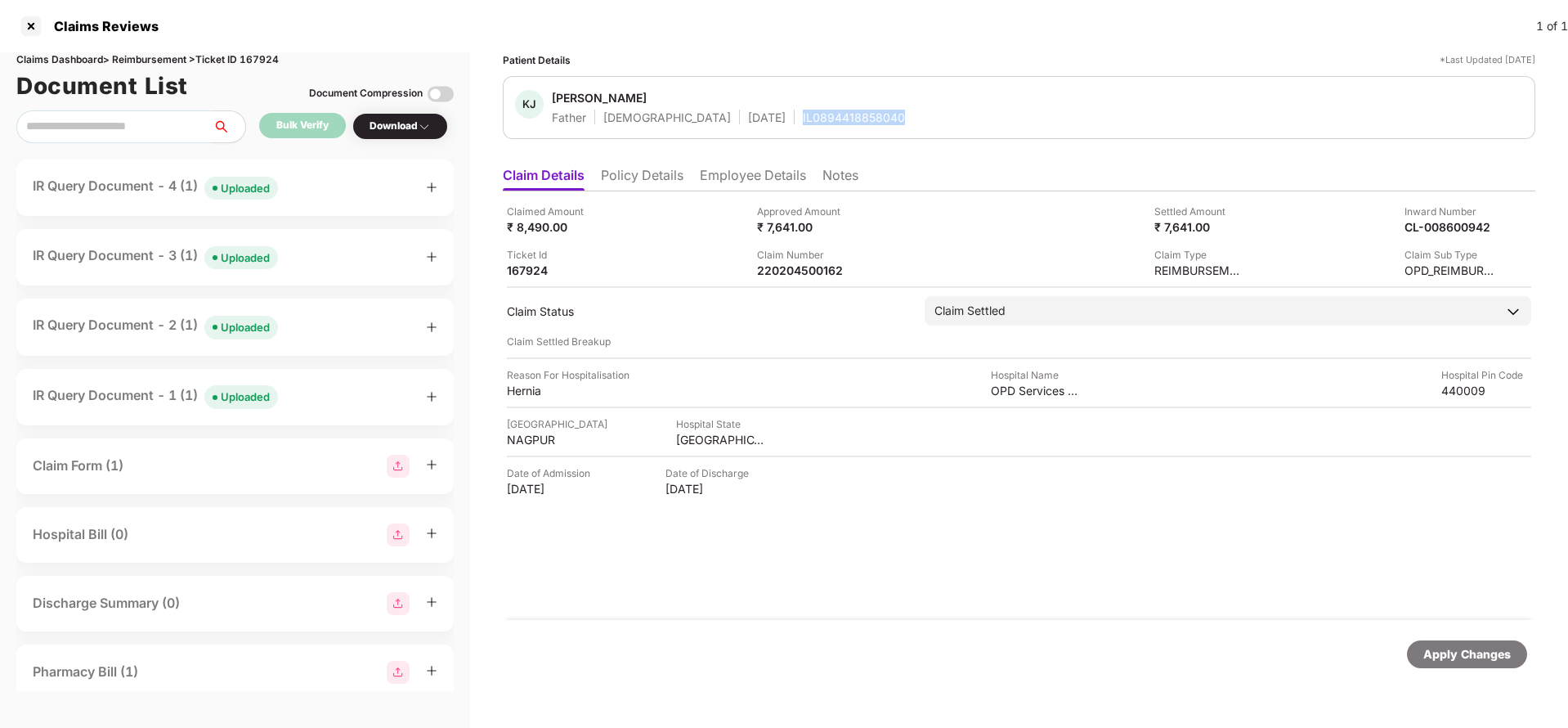
copy div "IL0894418858040"
click at [1466, 654] on div "Apply Changes" at bounding box center [1466, 654] width 87 height 18
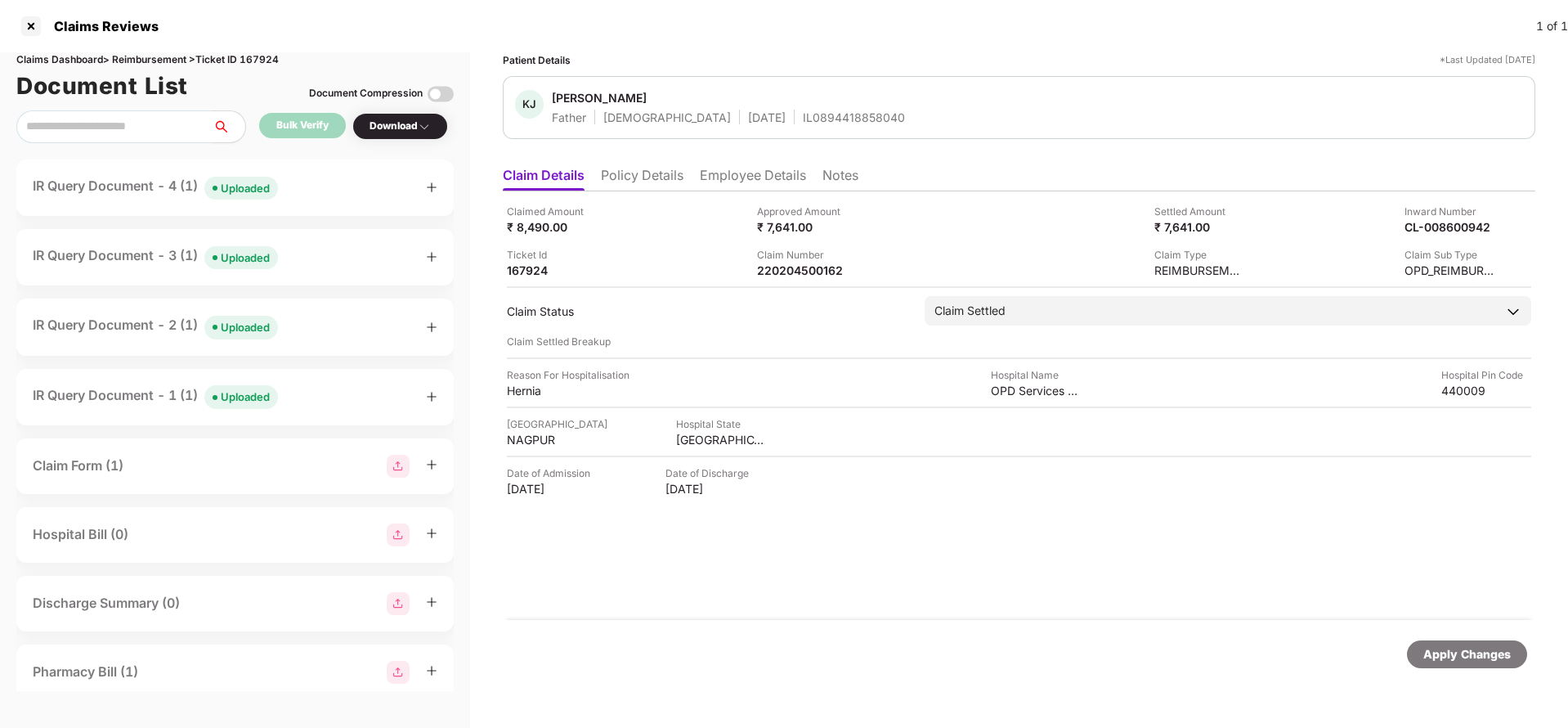
click at [263, 63] on div "Claims Dashboard > Reimbursement > Ticket ID 167924" at bounding box center [235, 60] width 437 height 16
copy div "167924"
click at [1477, 665] on div "Apply Changes" at bounding box center [1467, 654] width 120 height 28
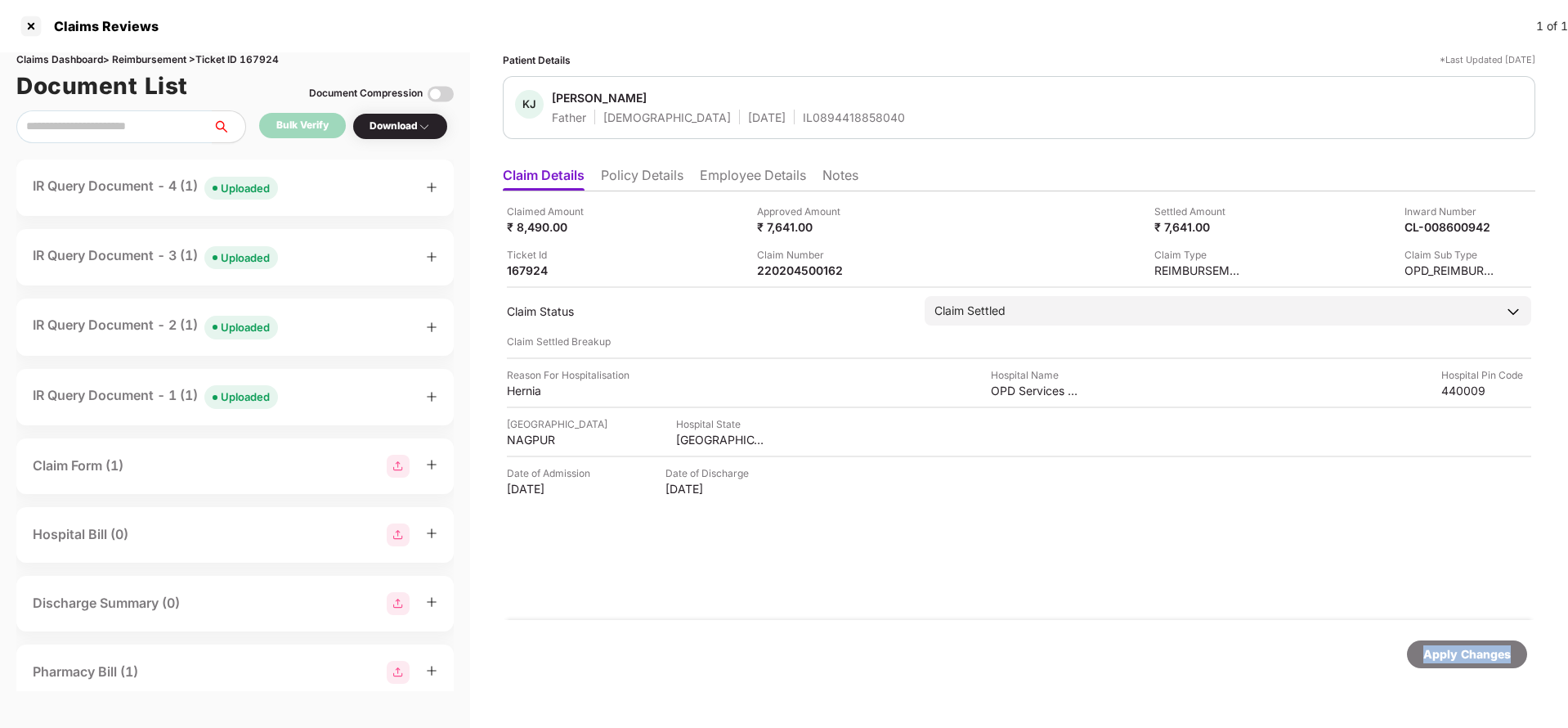
click at [1477, 665] on div "Apply Changes" at bounding box center [1467, 654] width 120 height 28
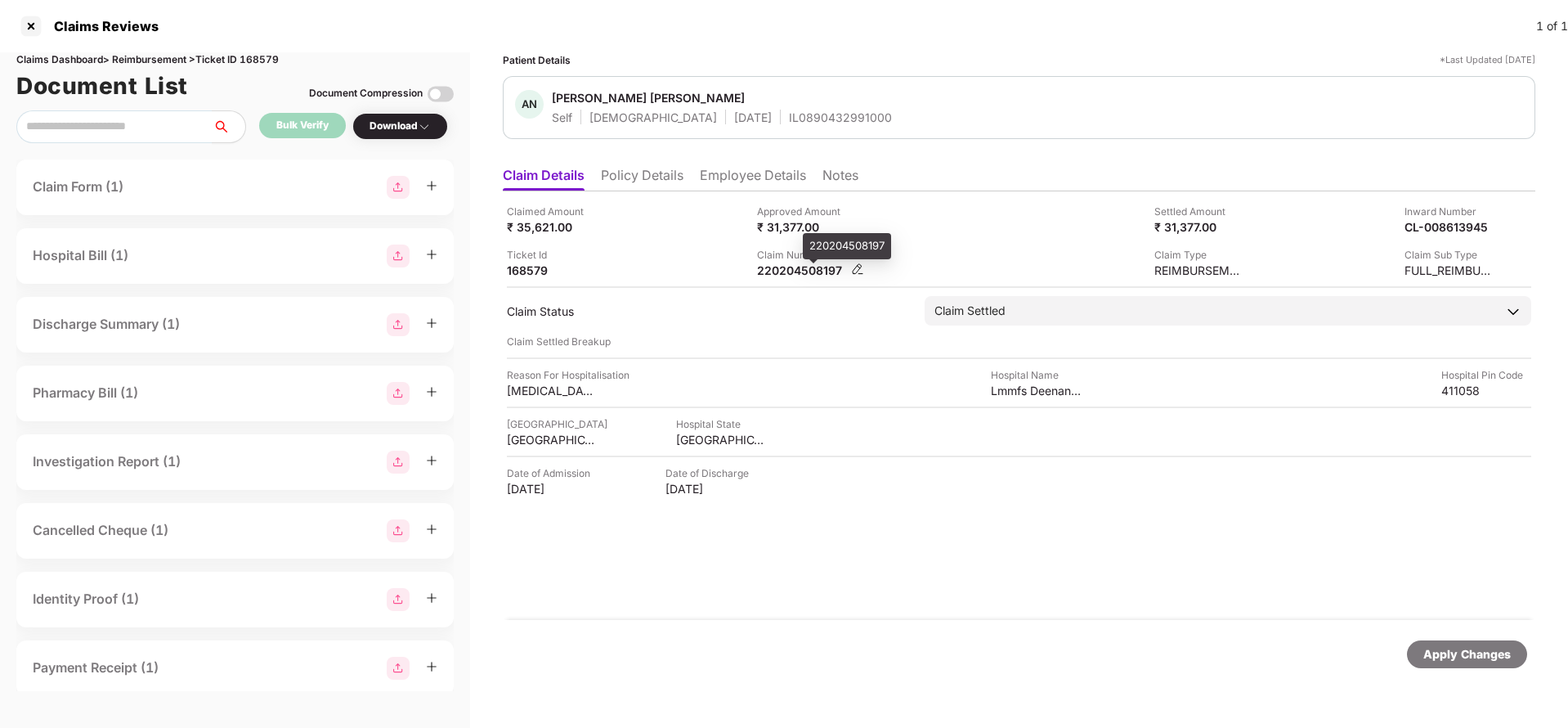
click at [805, 267] on div "220204508197" at bounding box center [802, 270] width 90 height 16
copy div "220204508197"
click at [732, 181] on li "Employee Details" at bounding box center [753, 179] width 107 height 24
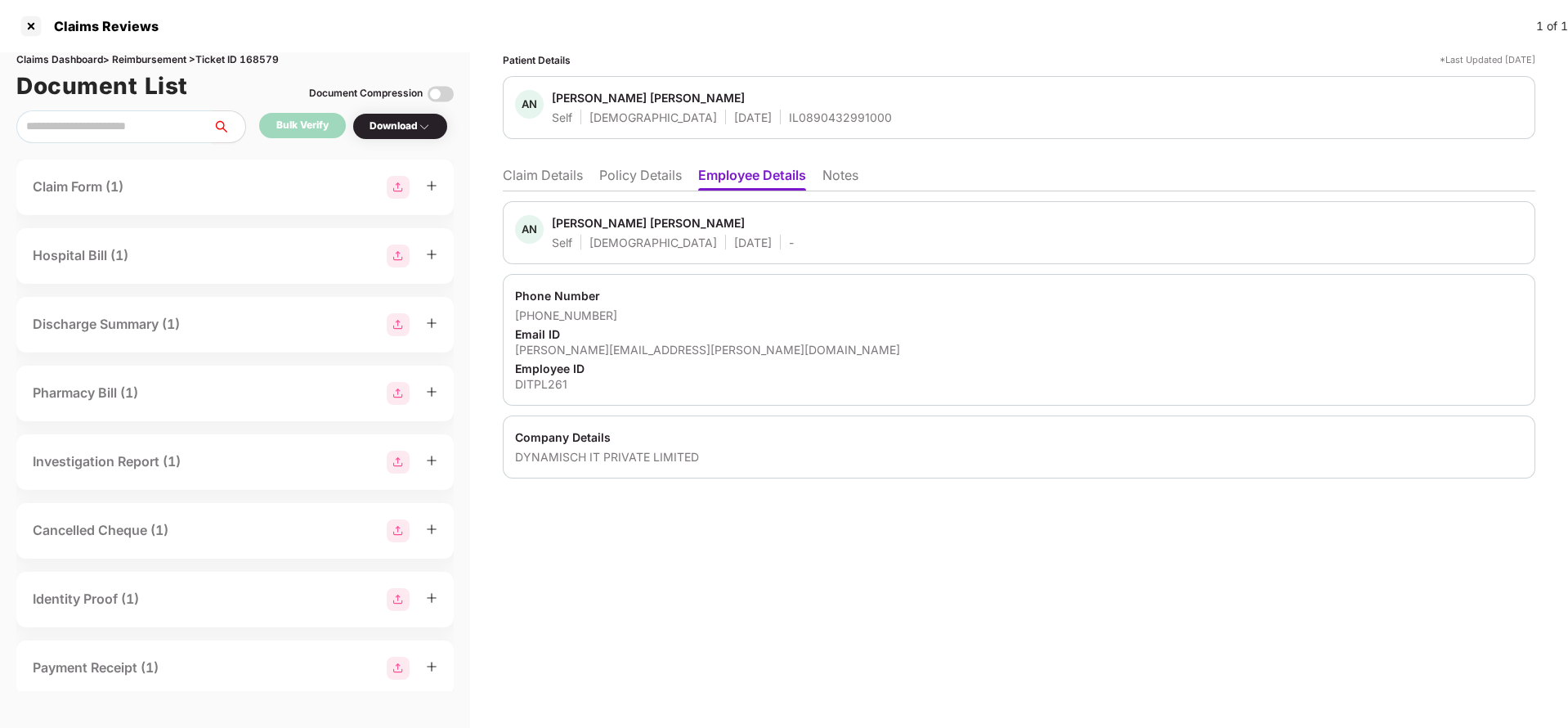
click at [548, 186] on li "Claim Details" at bounding box center [542, 179] width 80 height 24
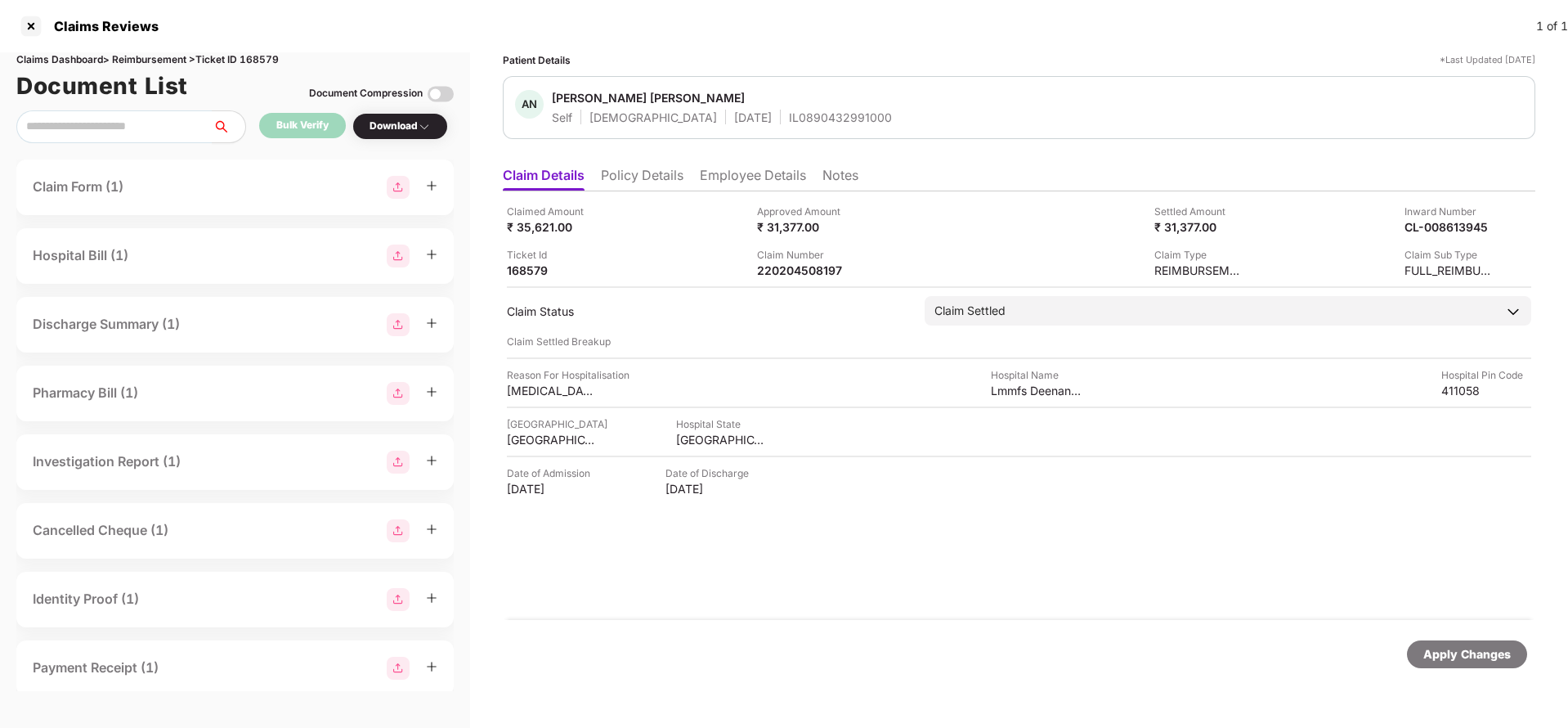
click at [789, 119] on div "IL0890432991000" at bounding box center [840, 117] width 103 height 16
copy div "IL0890432991000"
click at [1479, 665] on div "Apply Changes" at bounding box center [1467, 654] width 120 height 28
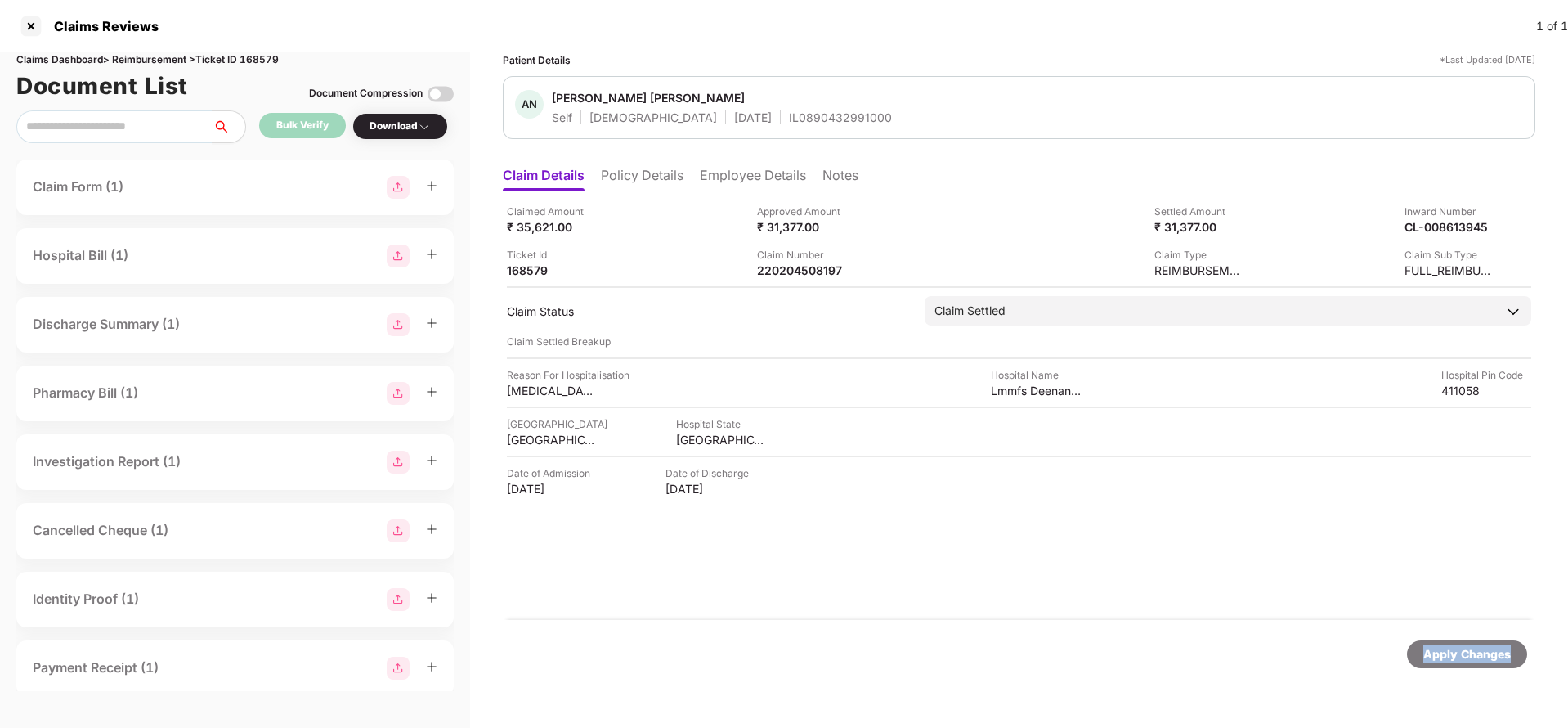
click at [1479, 665] on div "Apply Changes" at bounding box center [1467, 654] width 120 height 28
click at [276, 58] on div "Claims Dashboard > Reimbursement > Ticket ID 168579" at bounding box center [235, 60] width 437 height 16
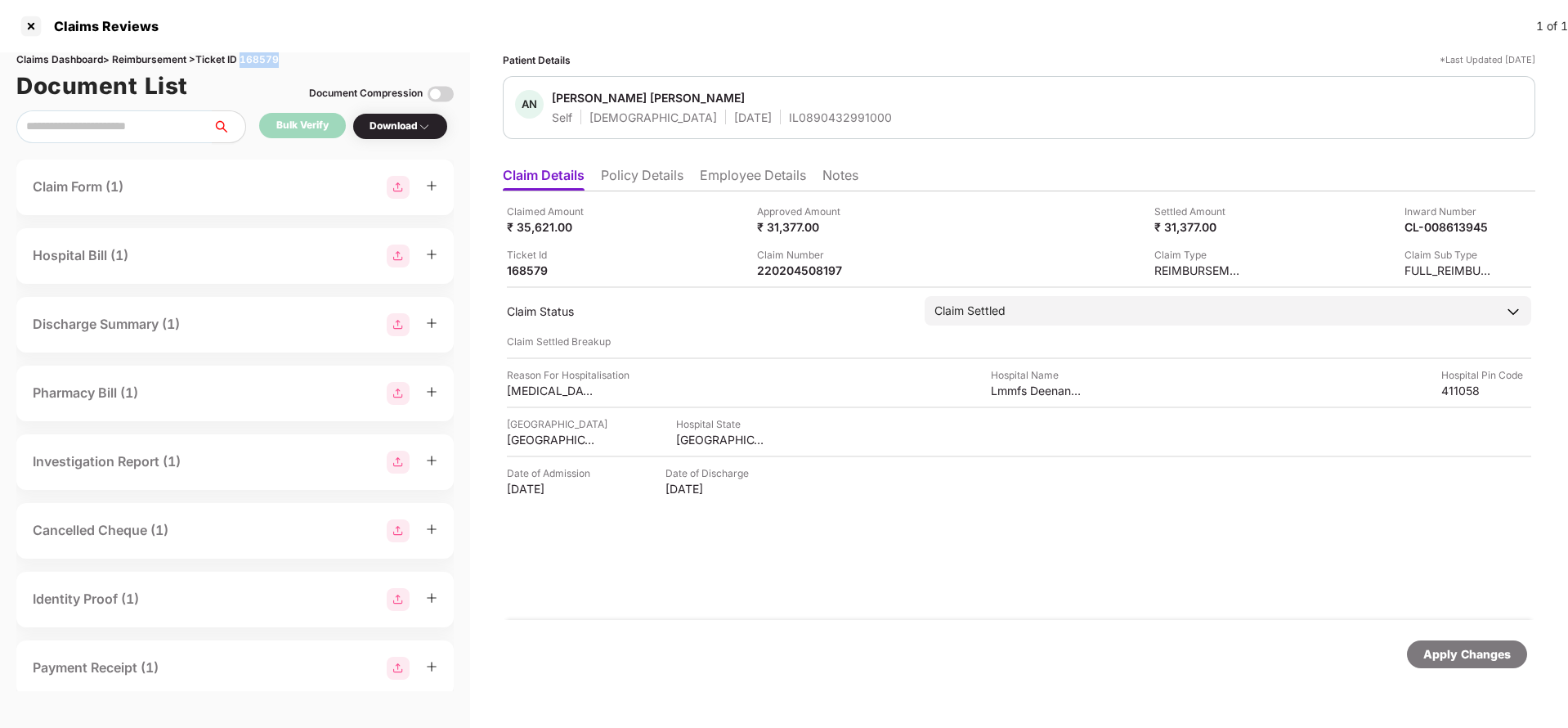
copy div "168579"
click at [1440, 657] on div "Apply Changes" at bounding box center [1466, 654] width 87 height 18
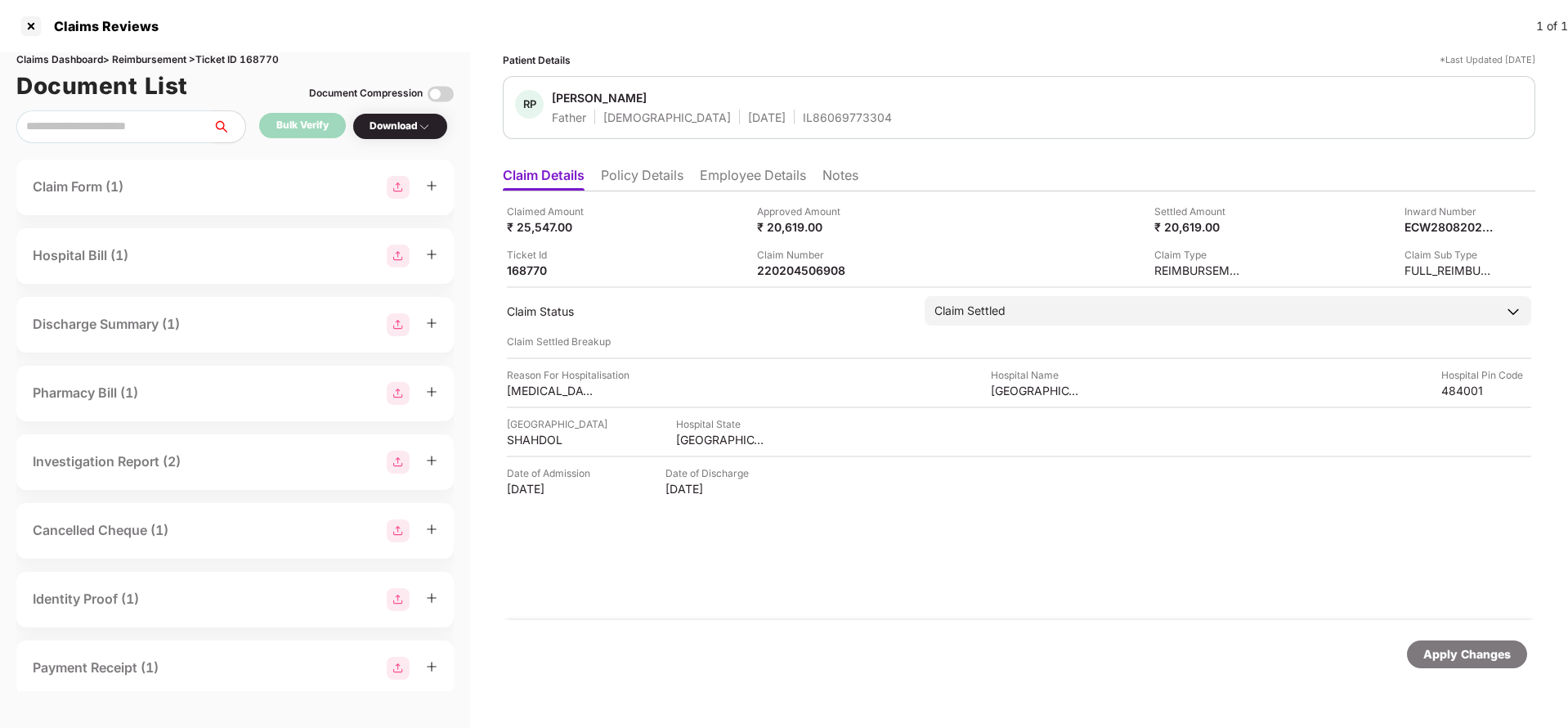
click at [741, 171] on li "Employee Details" at bounding box center [753, 179] width 107 height 24
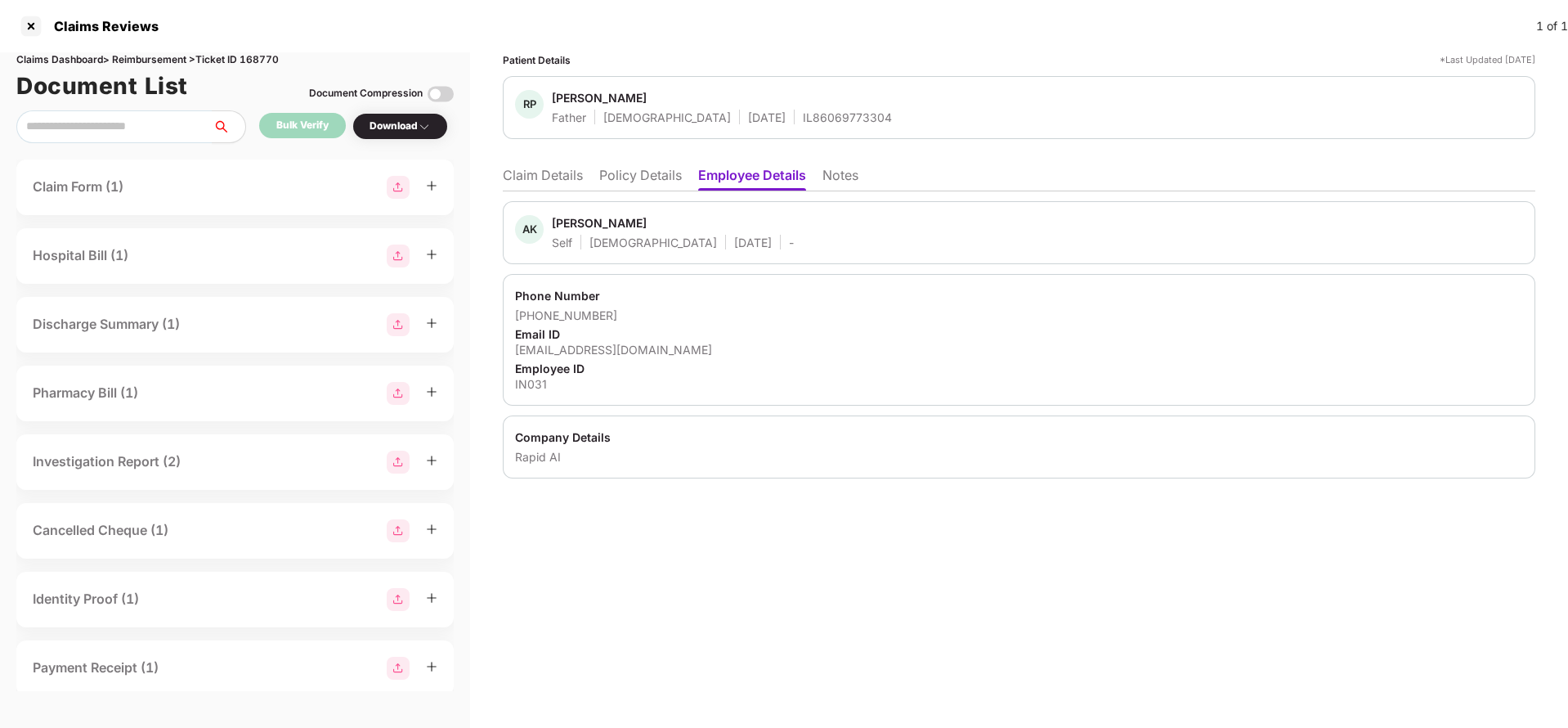
click at [544, 182] on li "Claim Details" at bounding box center [542, 179] width 80 height 24
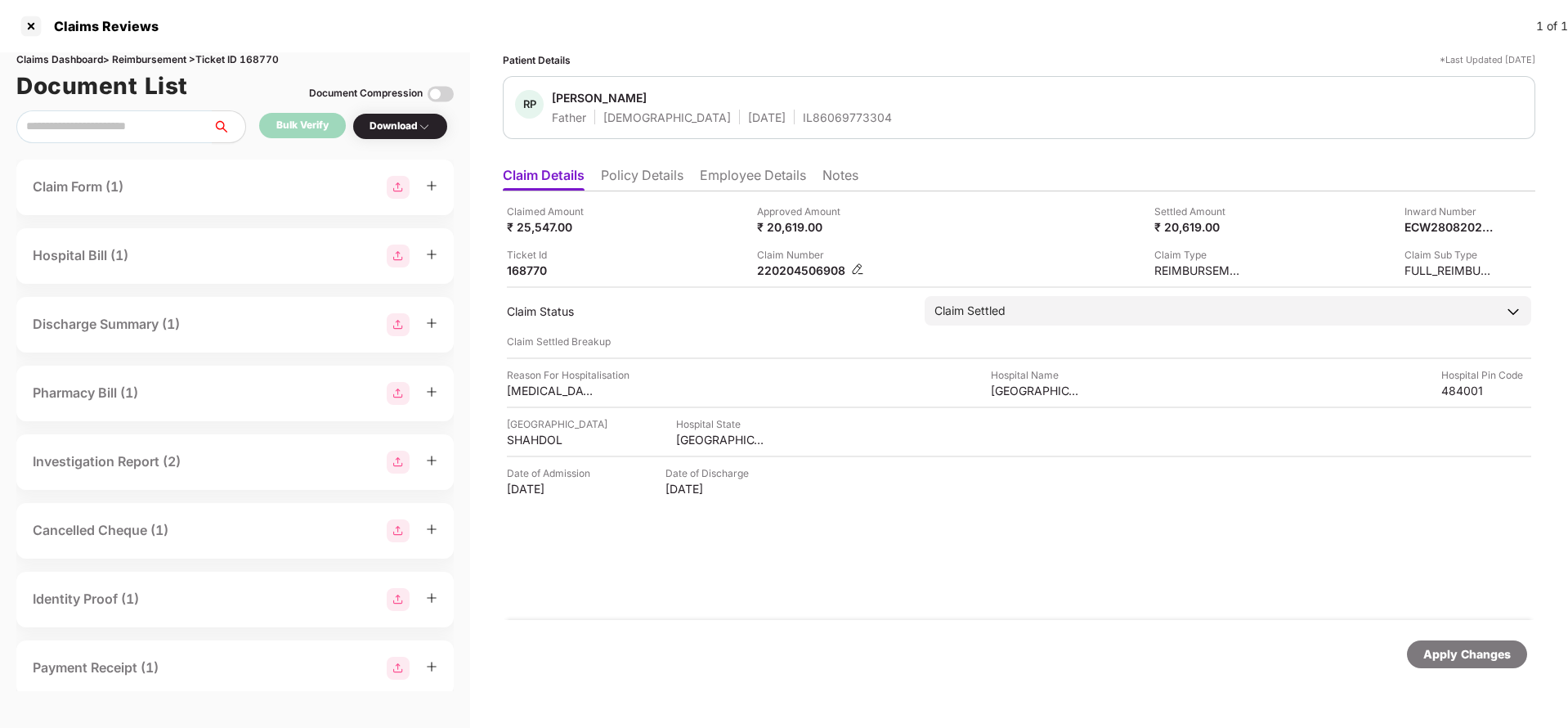
click at [785, 267] on div "220204506908" at bounding box center [802, 270] width 90 height 16
copy div "220204506908"
click at [804, 124] on div "IL86069773304" at bounding box center [847, 117] width 89 height 16
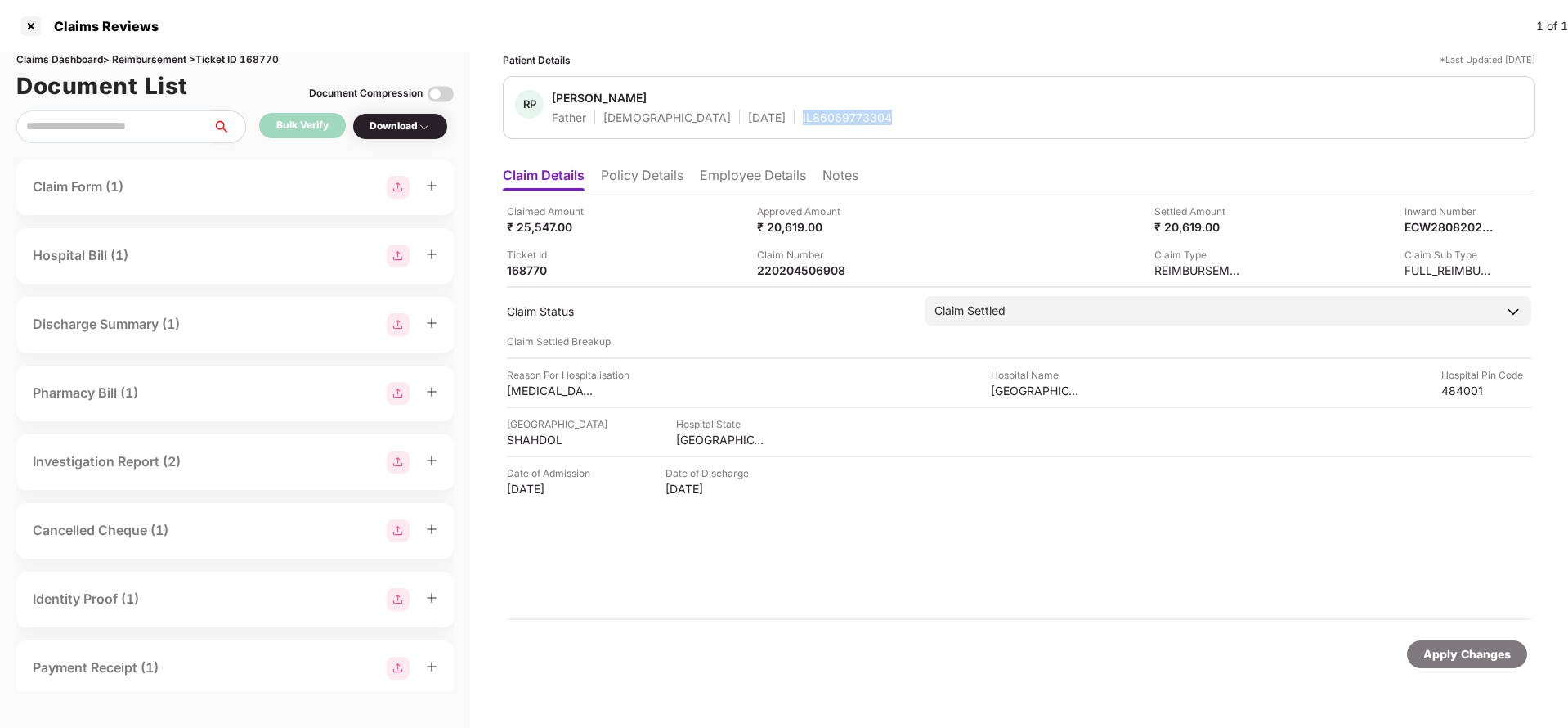
copy div "IL86069773304"
click at [1460, 662] on div "Apply Changes" at bounding box center [1466, 654] width 87 height 18
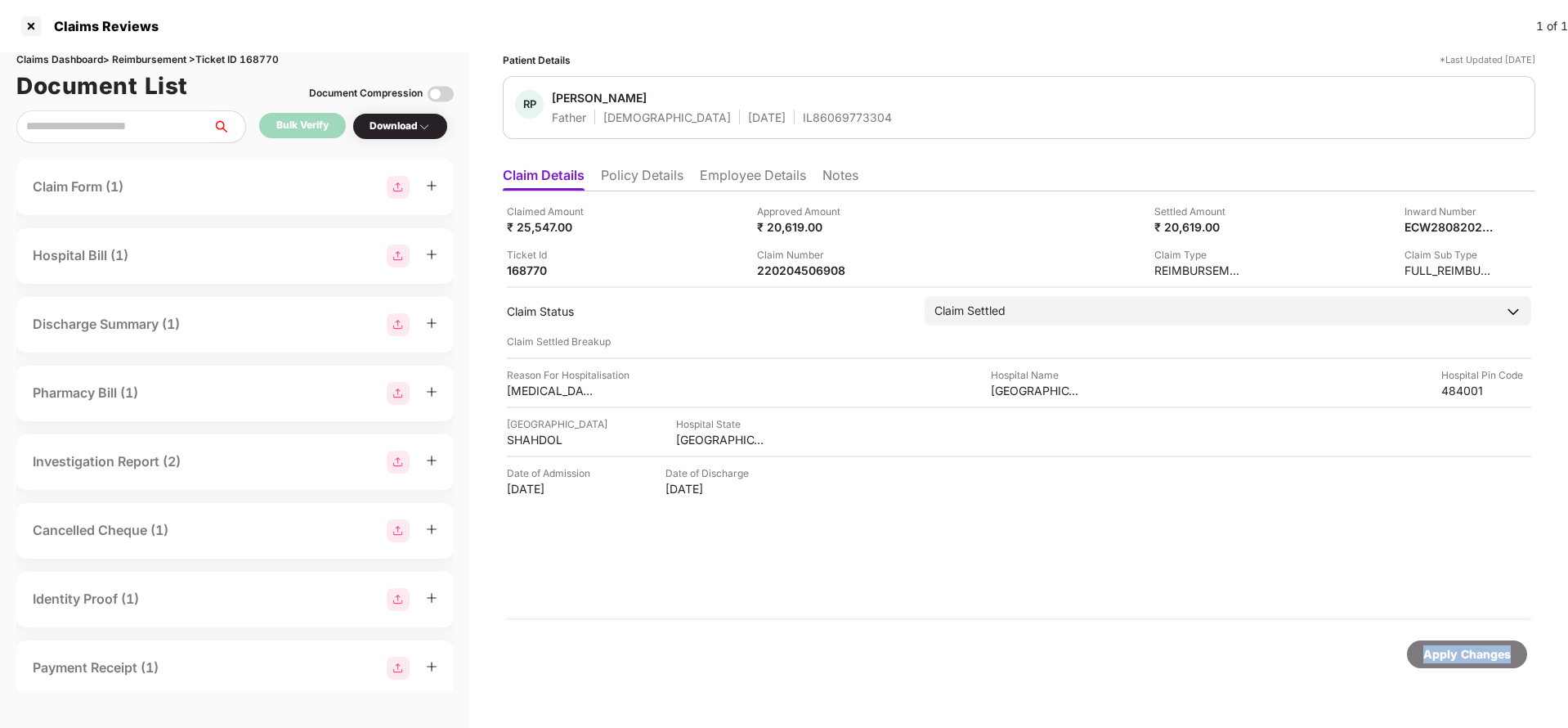
click at [1460, 662] on div "Apply Changes" at bounding box center [1466, 654] width 87 height 18
click at [267, 62] on div "Claims Dashboard > Reimbursement > Ticket ID 168770" at bounding box center [235, 60] width 437 height 16
copy div "168770"
click at [1468, 673] on div "Apply Changes" at bounding box center [1019, 654] width 1032 height 69
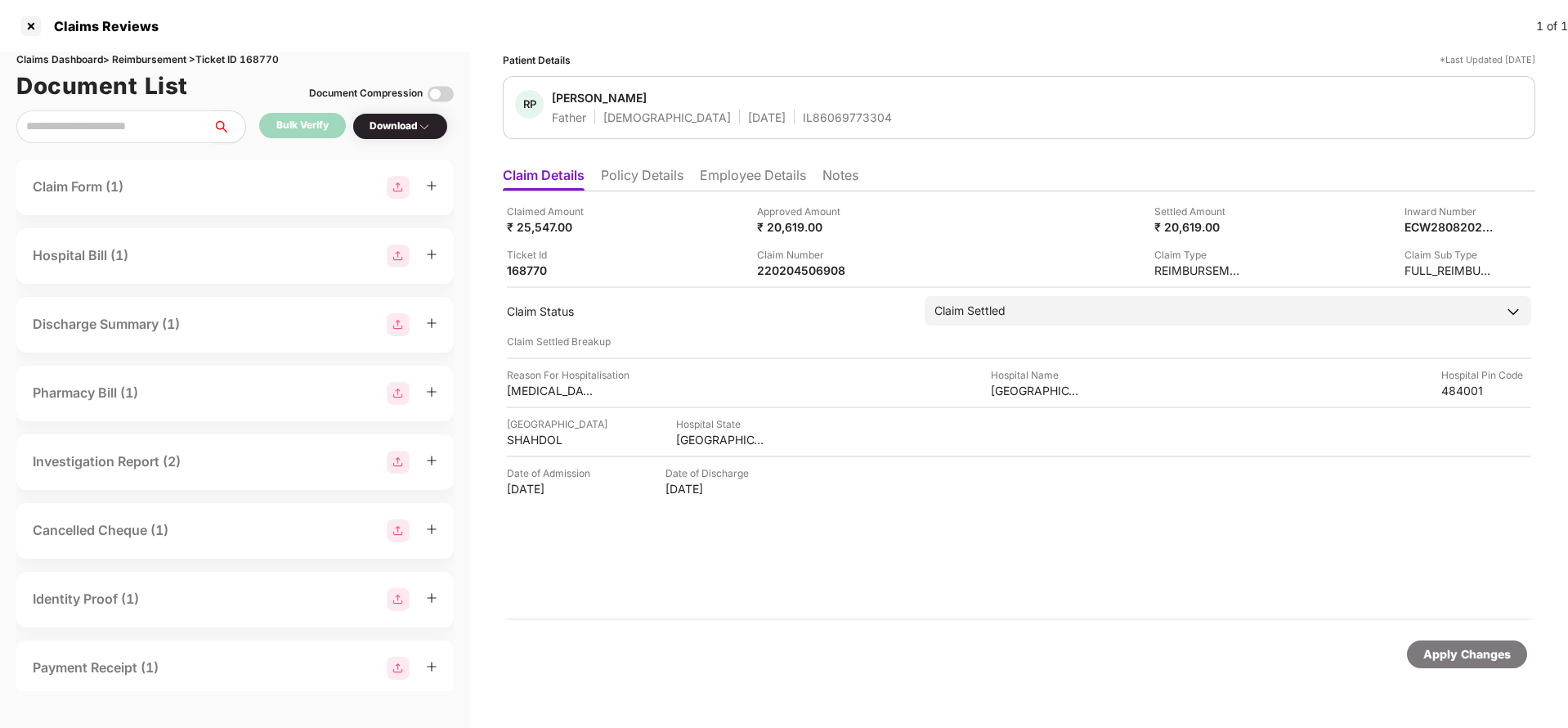
click at [1468, 673] on div "Apply Changes" at bounding box center [1019, 654] width 1032 height 69
click at [1467, 645] on div "Apply Changes" at bounding box center [1466, 654] width 87 height 18
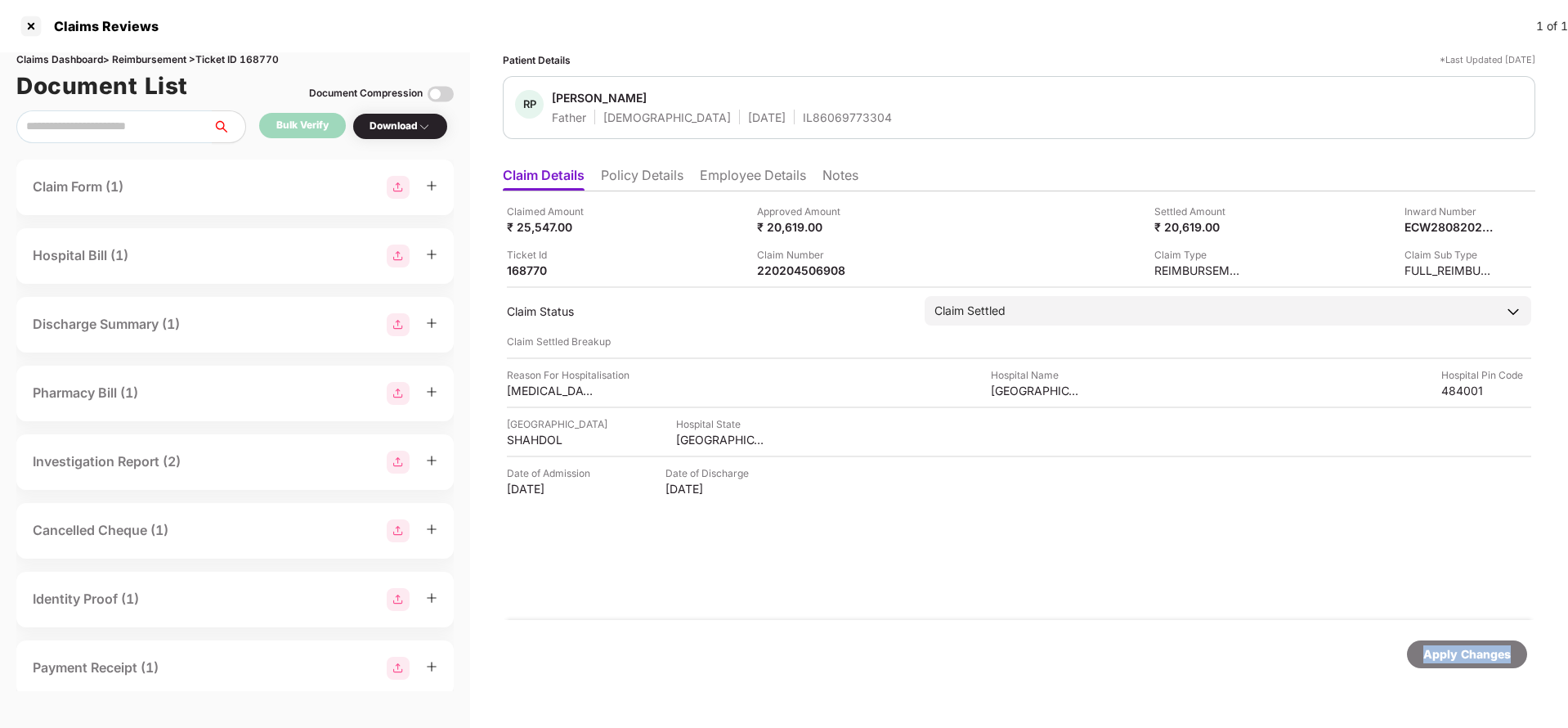
click at [1467, 645] on div "Apply Changes" at bounding box center [1466, 654] width 87 height 18
click at [783, 268] on div "220204507145" at bounding box center [802, 270] width 90 height 16
copy div "220204507145"
click at [808, 119] on div "IL0887875912010" at bounding box center [857, 117] width 98 height 16
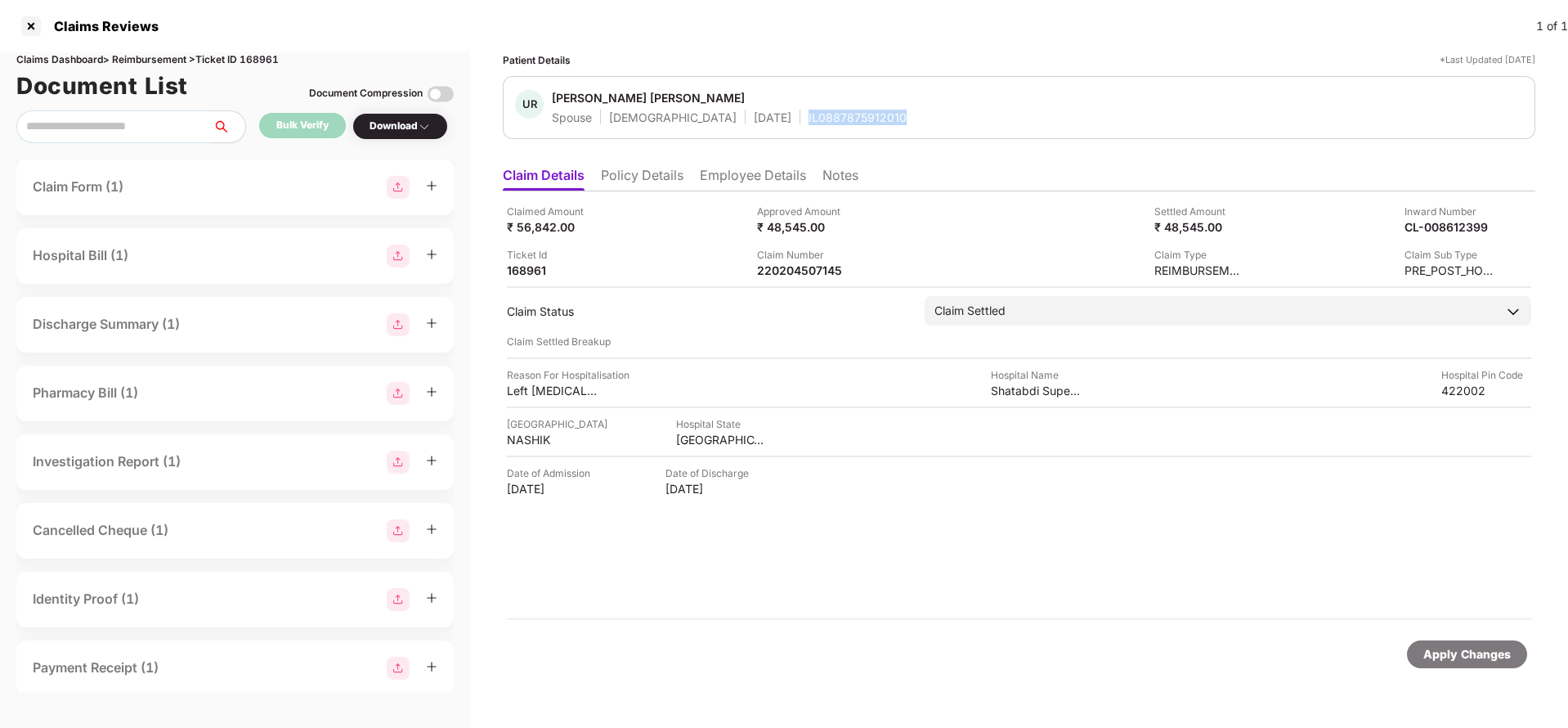
click at [808, 119] on div "IL0887875912010" at bounding box center [857, 117] width 98 height 16
copy div "IL0887875912010"
click at [1490, 654] on div "Apply Changes" at bounding box center [1466, 654] width 87 height 18
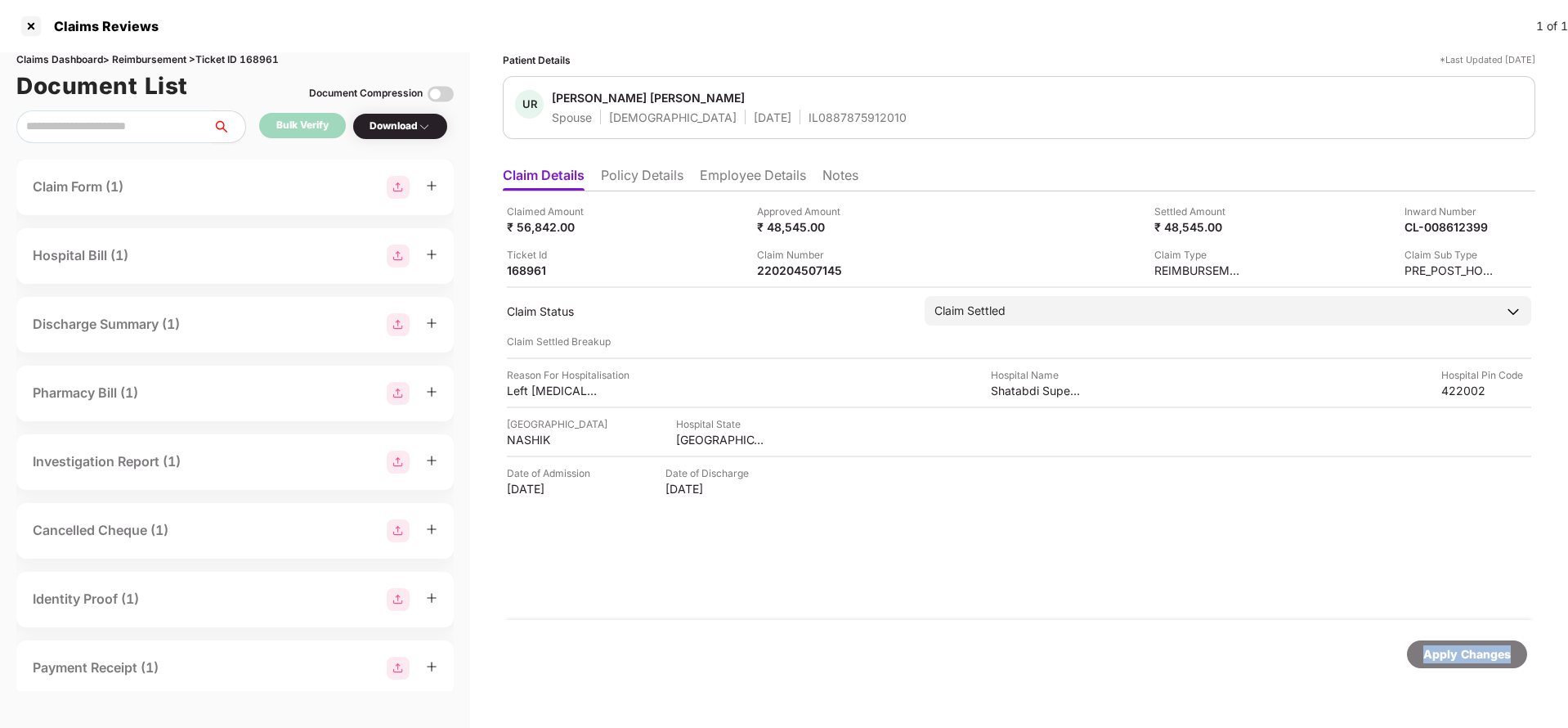
click at [1490, 654] on div "Apply Changes" at bounding box center [1466, 654] width 87 height 18
click at [262, 60] on div "Claims Dashboard > Reimbursement > Ticket ID 168961" at bounding box center [235, 60] width 437 height 16
copy div "168961"
click at [1489, 655] on div "Apply Changes" at bounding box center [1466, 654] width 87 height 18
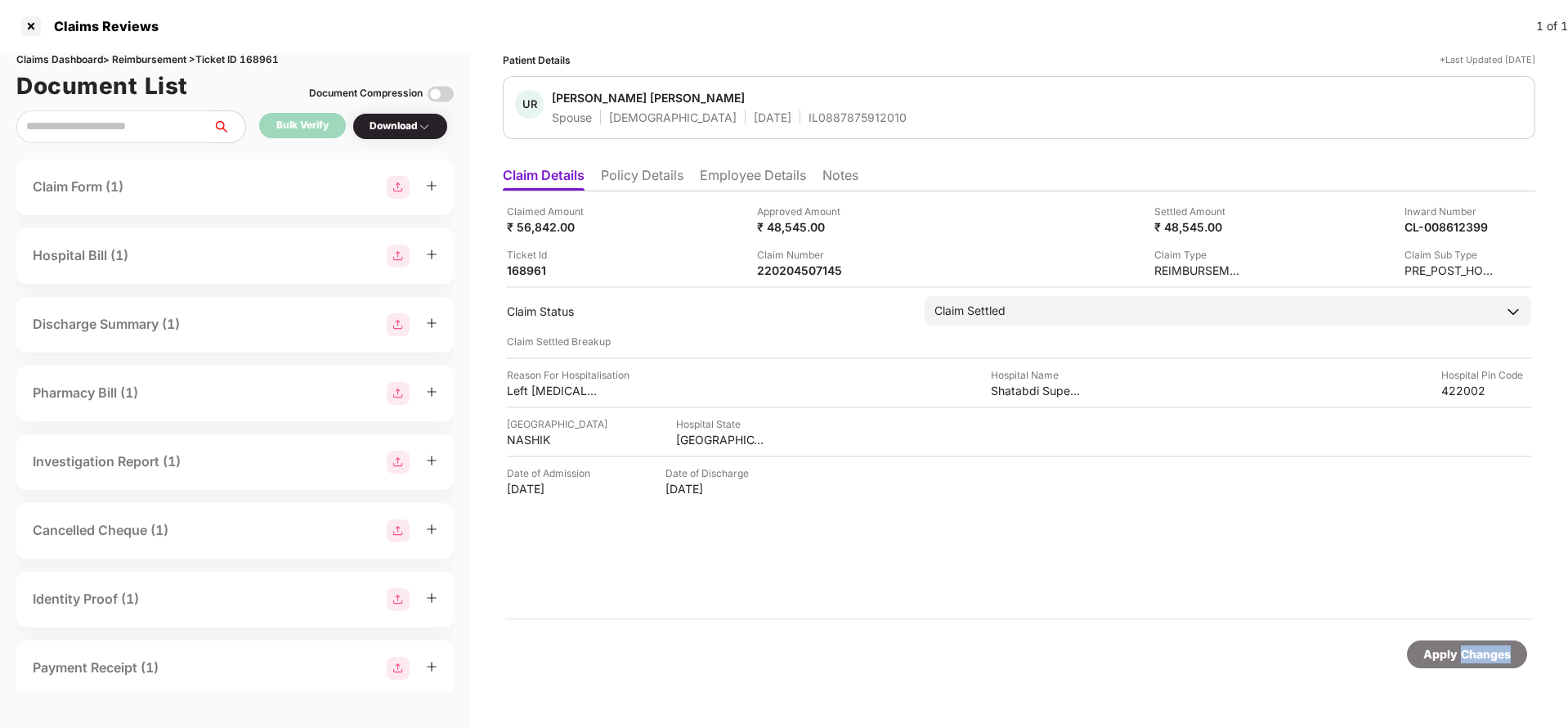
click at [1489, 655] on div "Apply Changes" at bounding box center [1466, 654] width 87 height 18
click at [622, 169] on li "Policy Details" at bounding box center [642, 179] width 83 height 24
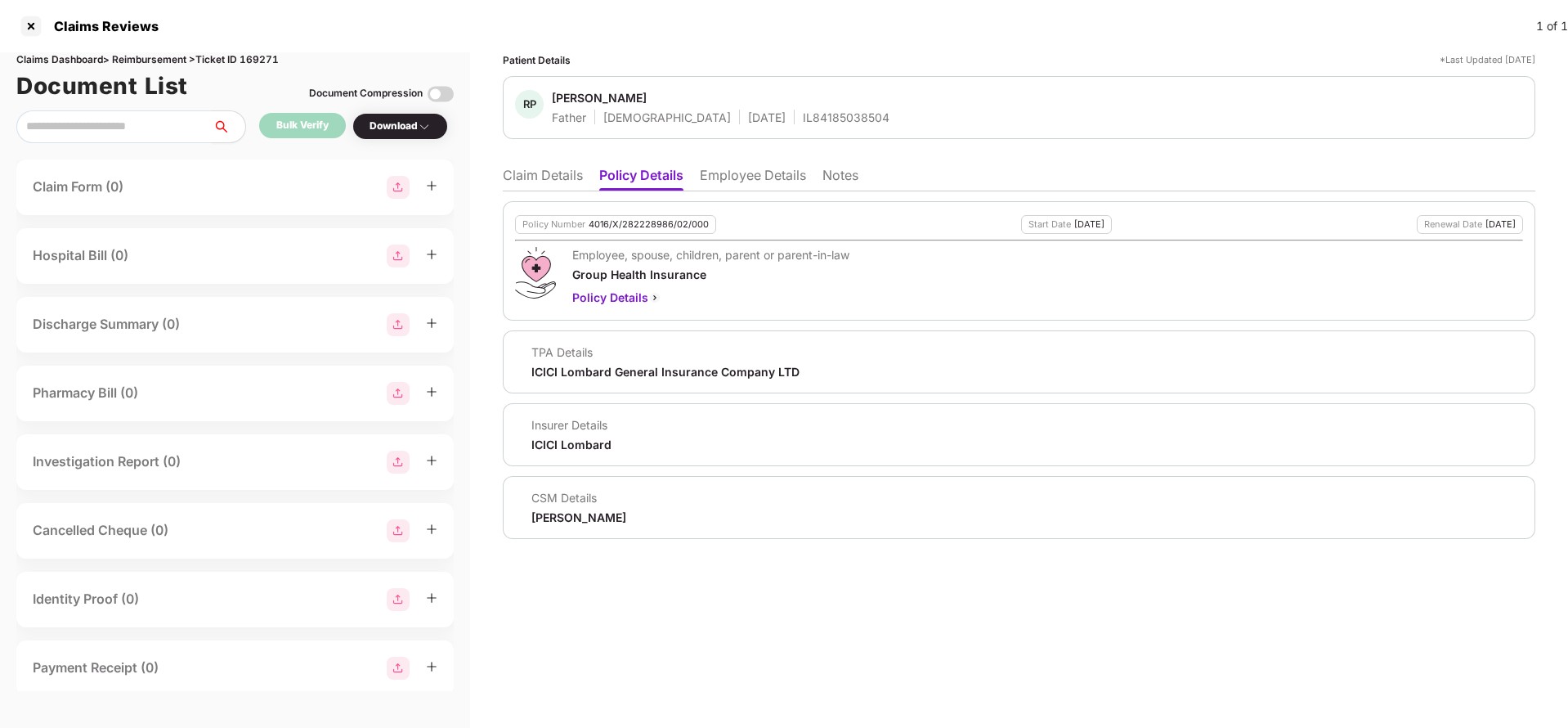
click at [739, 183] on li "Employee Details" at bounding box center [753, 179] width 107 height 24
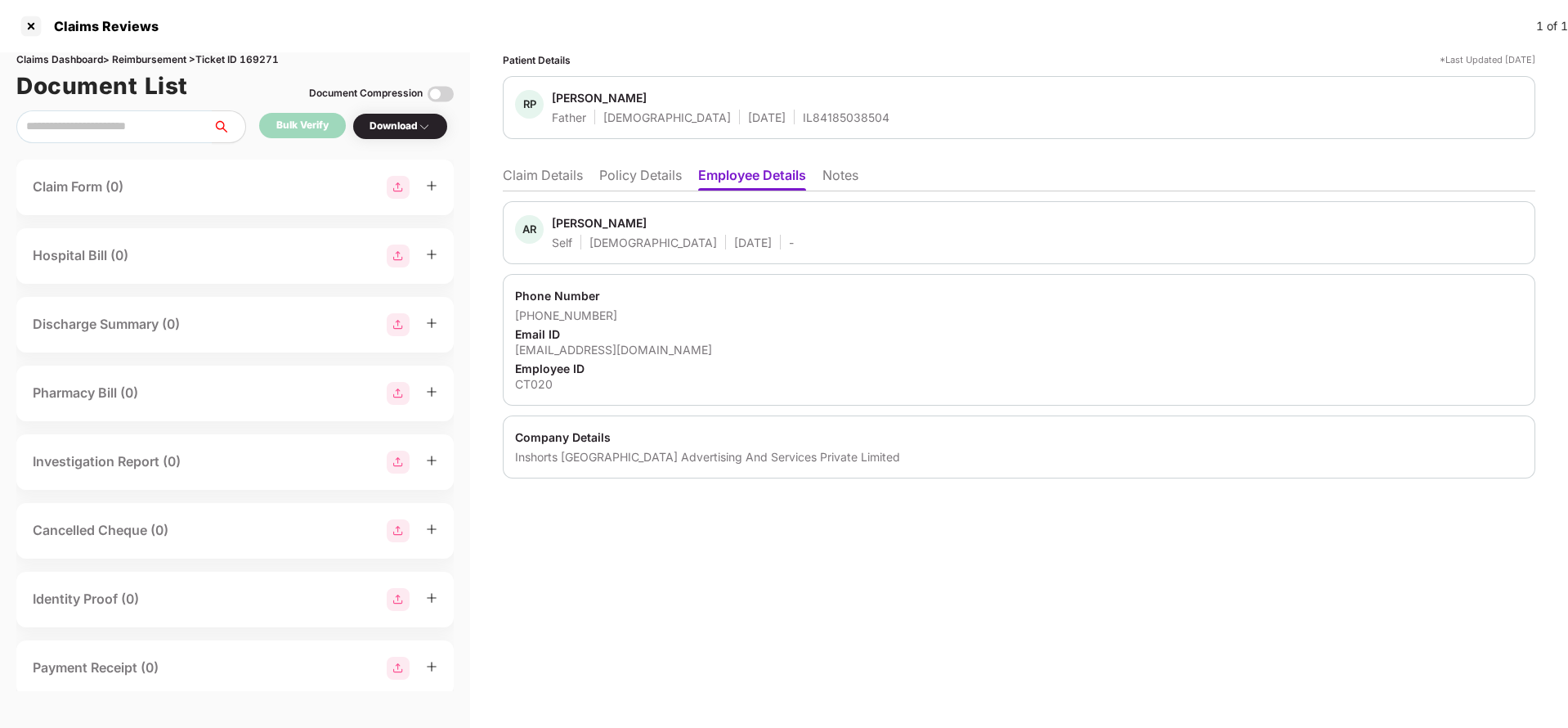
click at [550, 188] on li "Claim Details" at bounding box center [542, 179] width 80 height 24
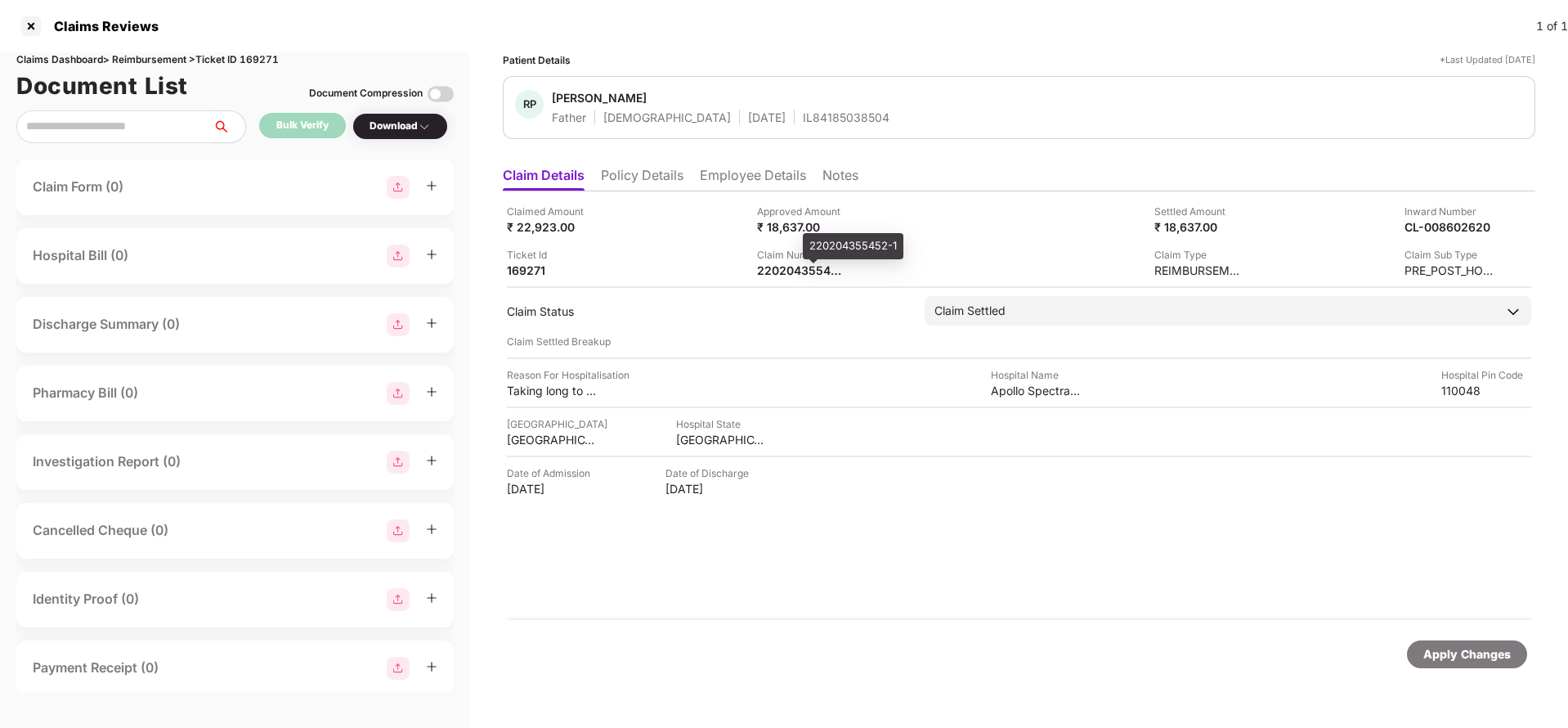
click at [836, 242] on div "220204355452-1" at bounding box center [852, 246] width 100 height 26
copy div "220204355452-1"
click at [803, 112] on div "IL84185038504" at bounding box center [846, 117] width 86 height 16
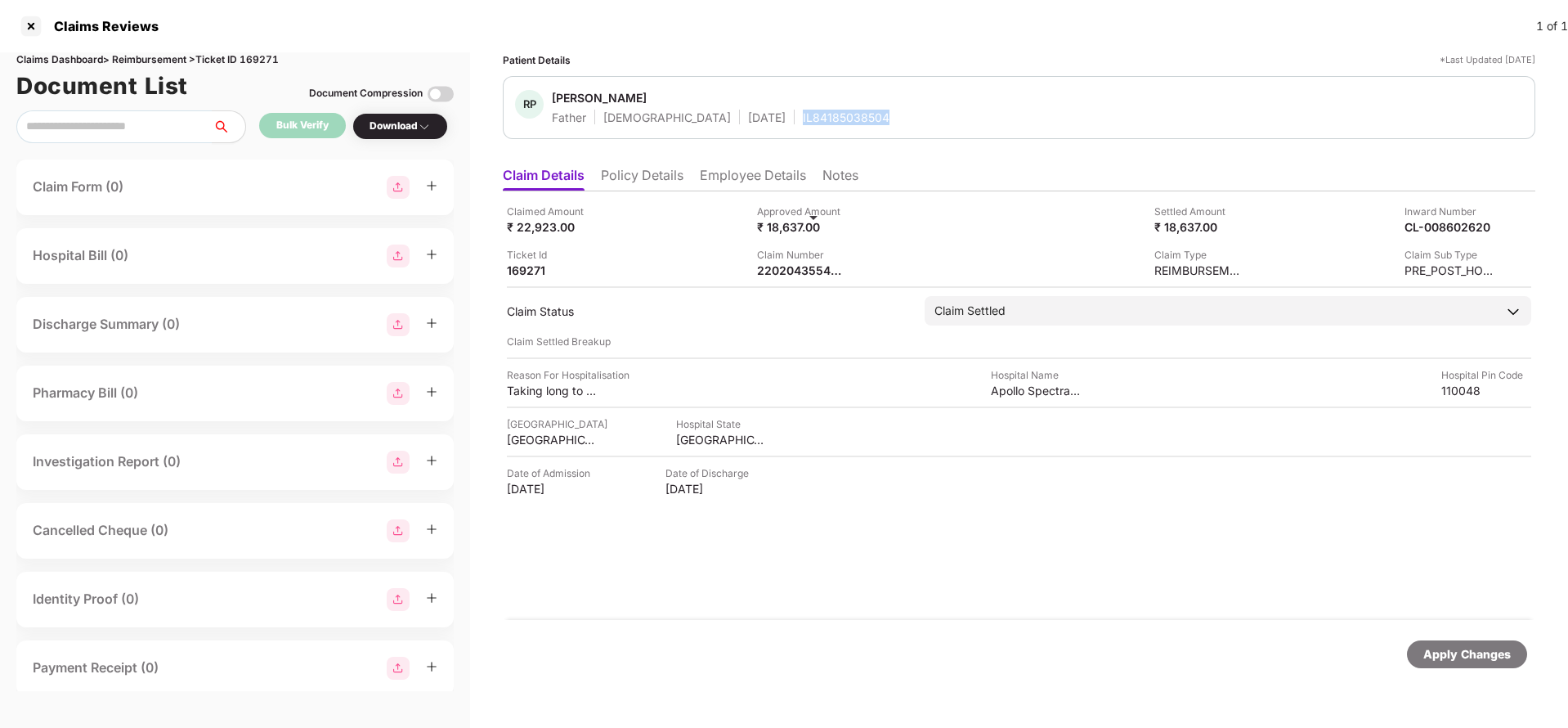
click at [803, 112] on div "IL84185038504" at bounding box center [846, 117] width 86 height 16
copy div "IL84185038504"
click at [1469, 651] on div "Apply Changes" at bounding box center [1466, 654] width 87 height 18
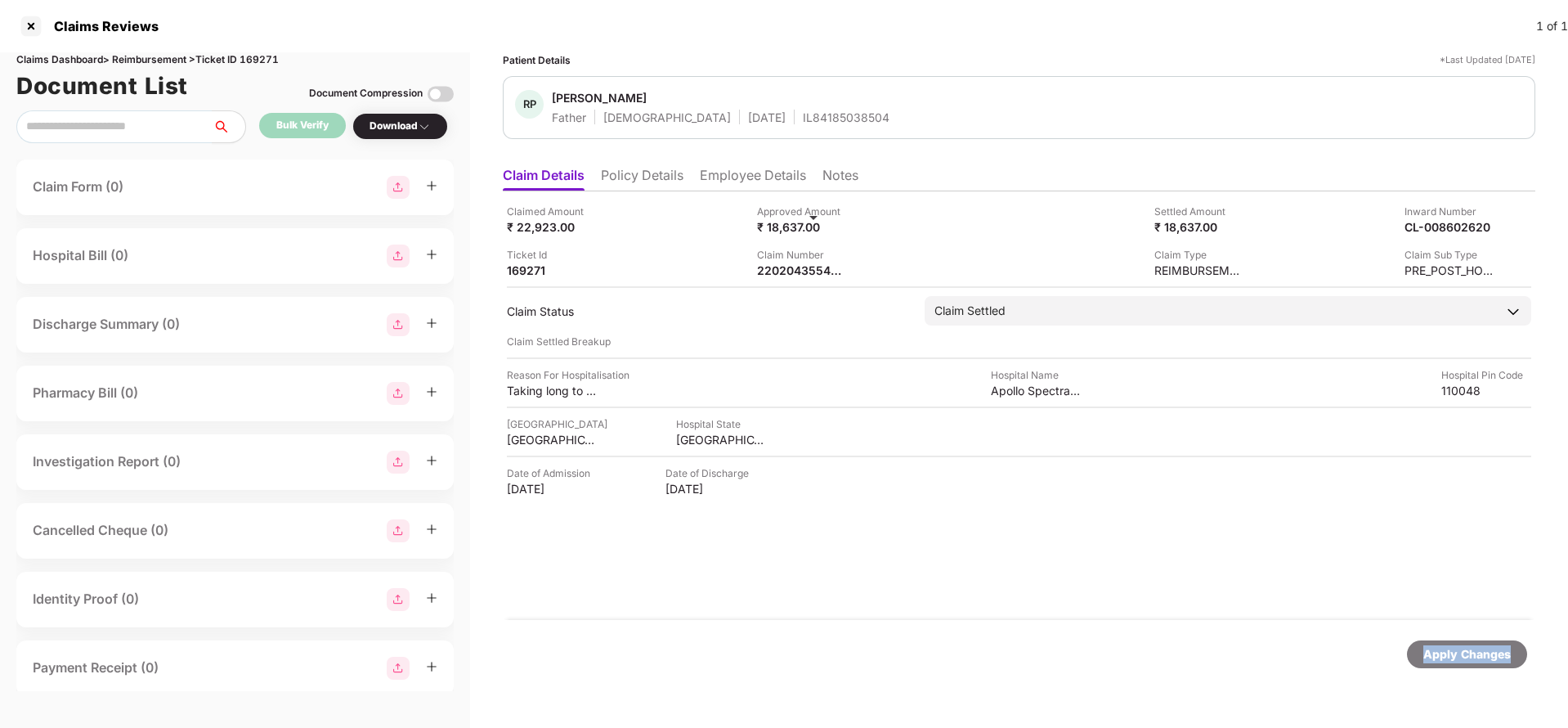
click at [1469, 651] on div "Apply Changes" at bounding box center [1466, 654] width 87 height 18
click at [260, 58] on div "Claims Dashboard > Reimbursement > Ticket ID 169271" at bounding box center [235, 60] width 437 height 16
copy div "169271"
click at [1438, 655] on div "Apply Changes" at bounding box center [1466, 654] width 87 height 18
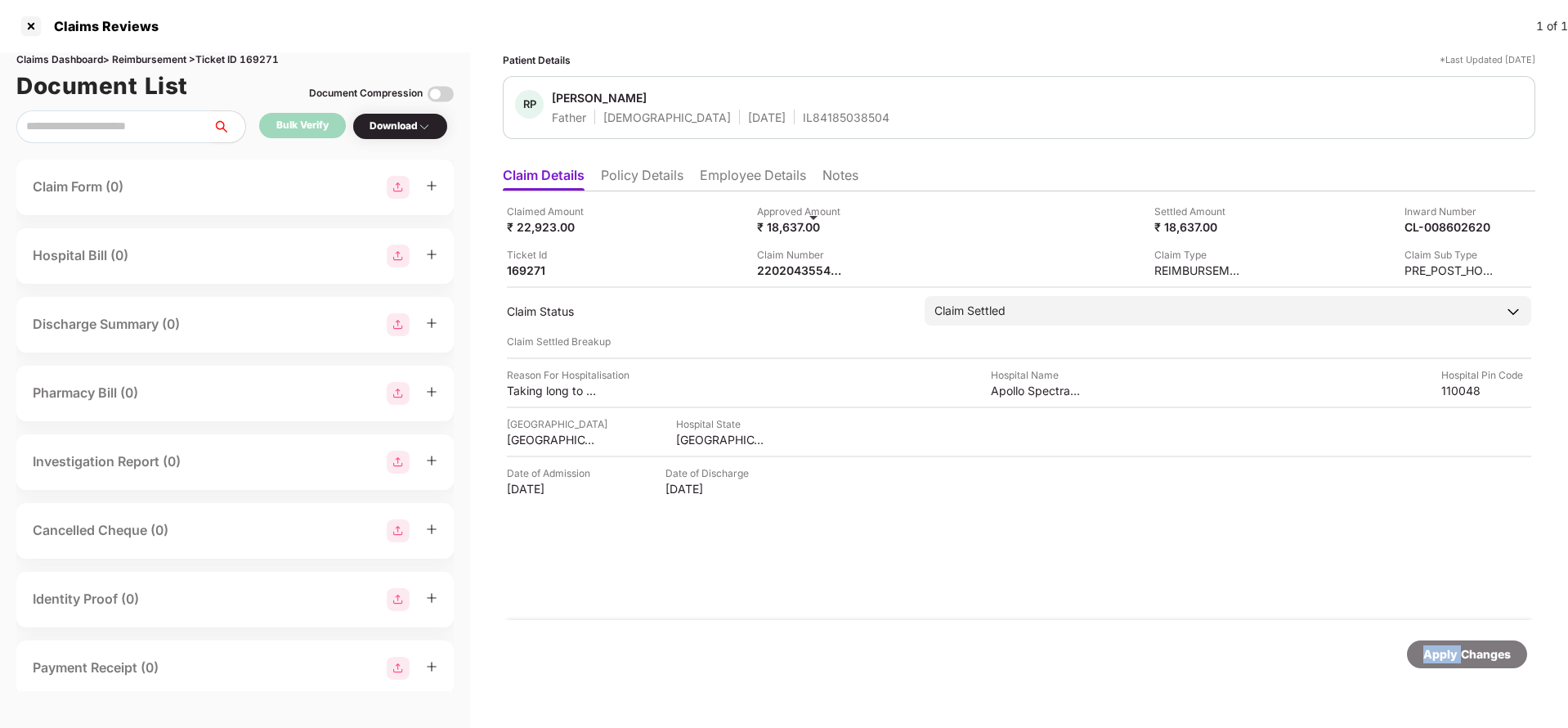
click at [1438, 655] on div "Apply Changes" at bounding box center [1466, 654] width 87 height 18
click at [818, 275] on div "220204510897" at bounding box center [802, 270] width 90 height 16
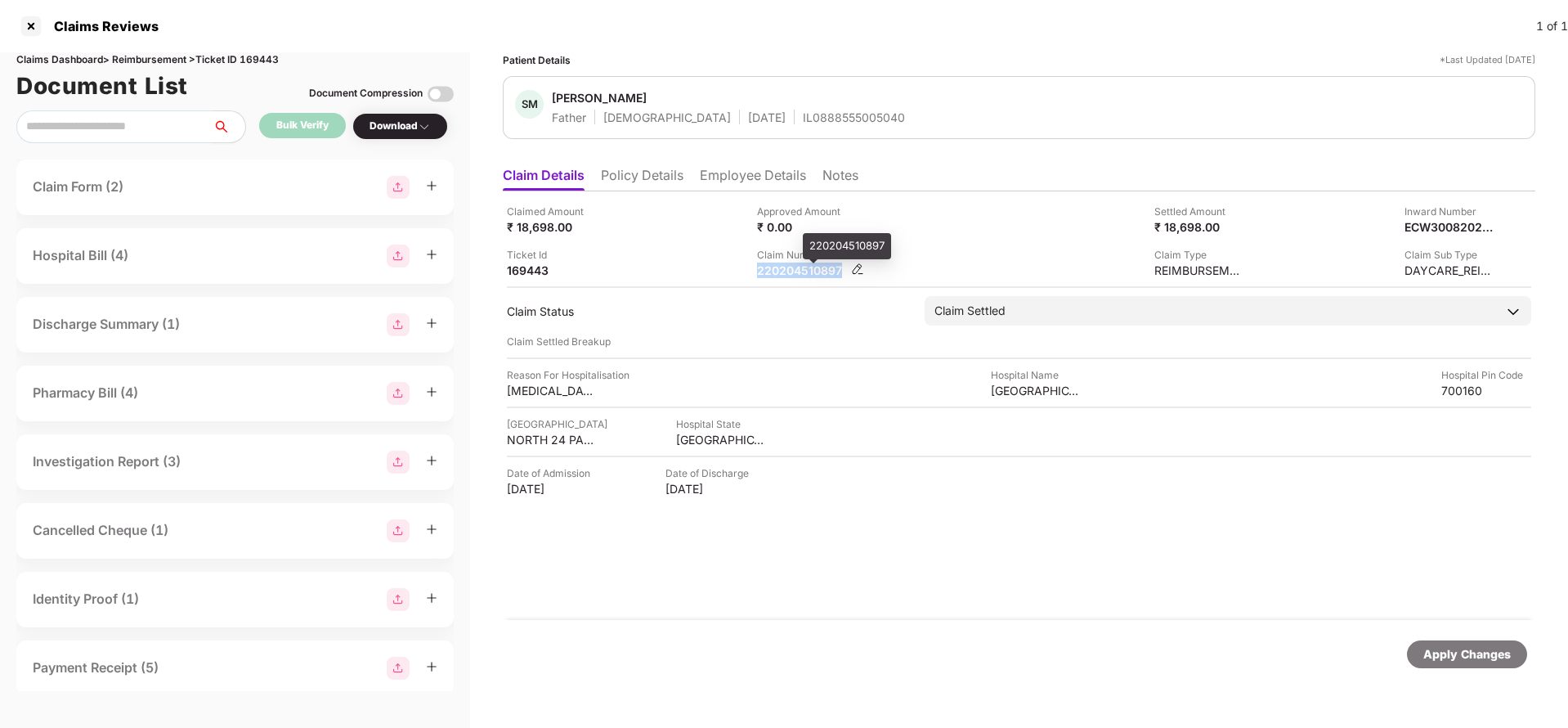
copy div "220204510897"
click at [803, 113] on div "IL0888555005040" at bounding box center [853, 117] width 102 height 16
copy div "IL0888555005040"
click at [1460, 645] on div "Apply Changes" at bounding box center [1466, 654] width 87 height 18
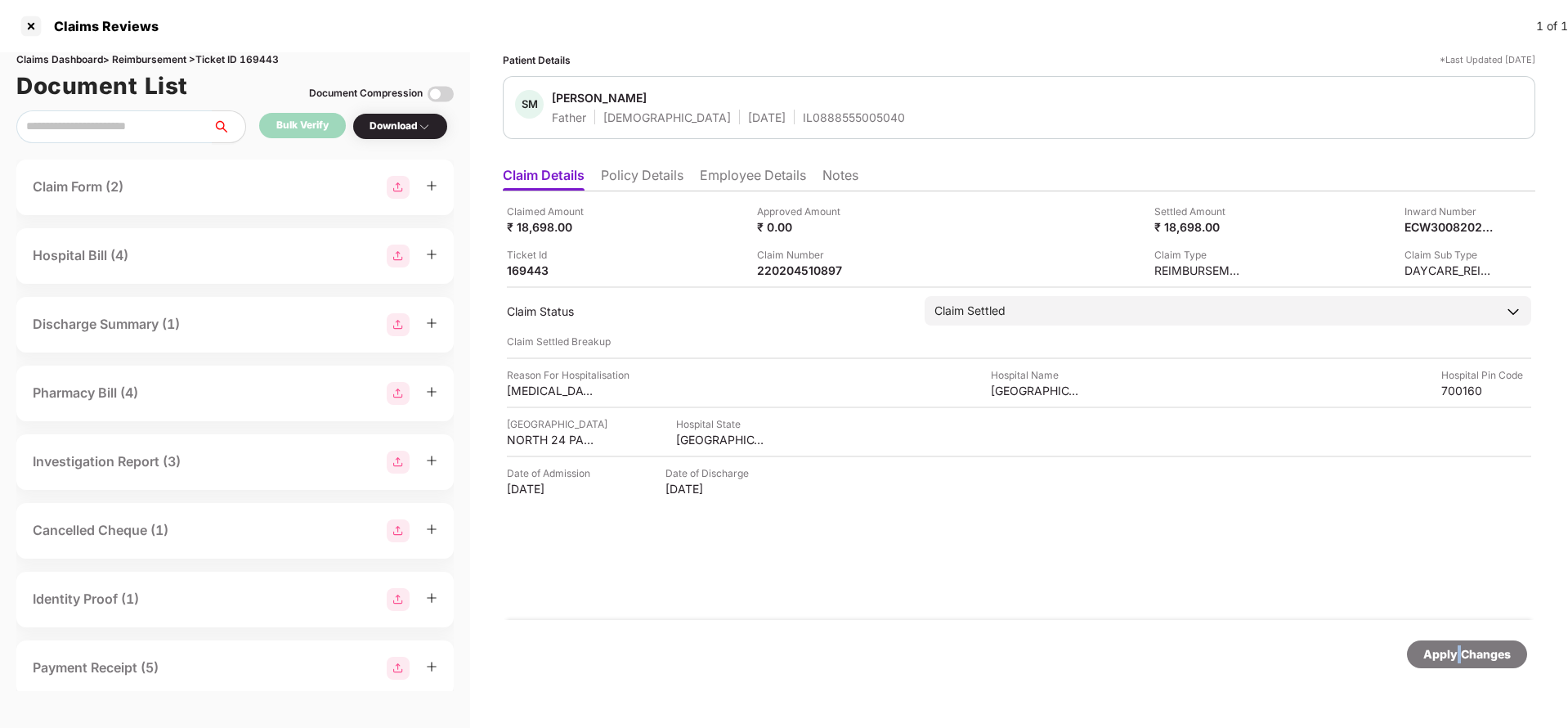
click at [1460, 645] on div "Apply Changes" at bounding box center [1466, 654] width 87 height 18
click at [259, 60] on div "Claims Dashboard > Reimbursement > Ticket ID 169443" at bounding box center [235, 60] width 437 height 16
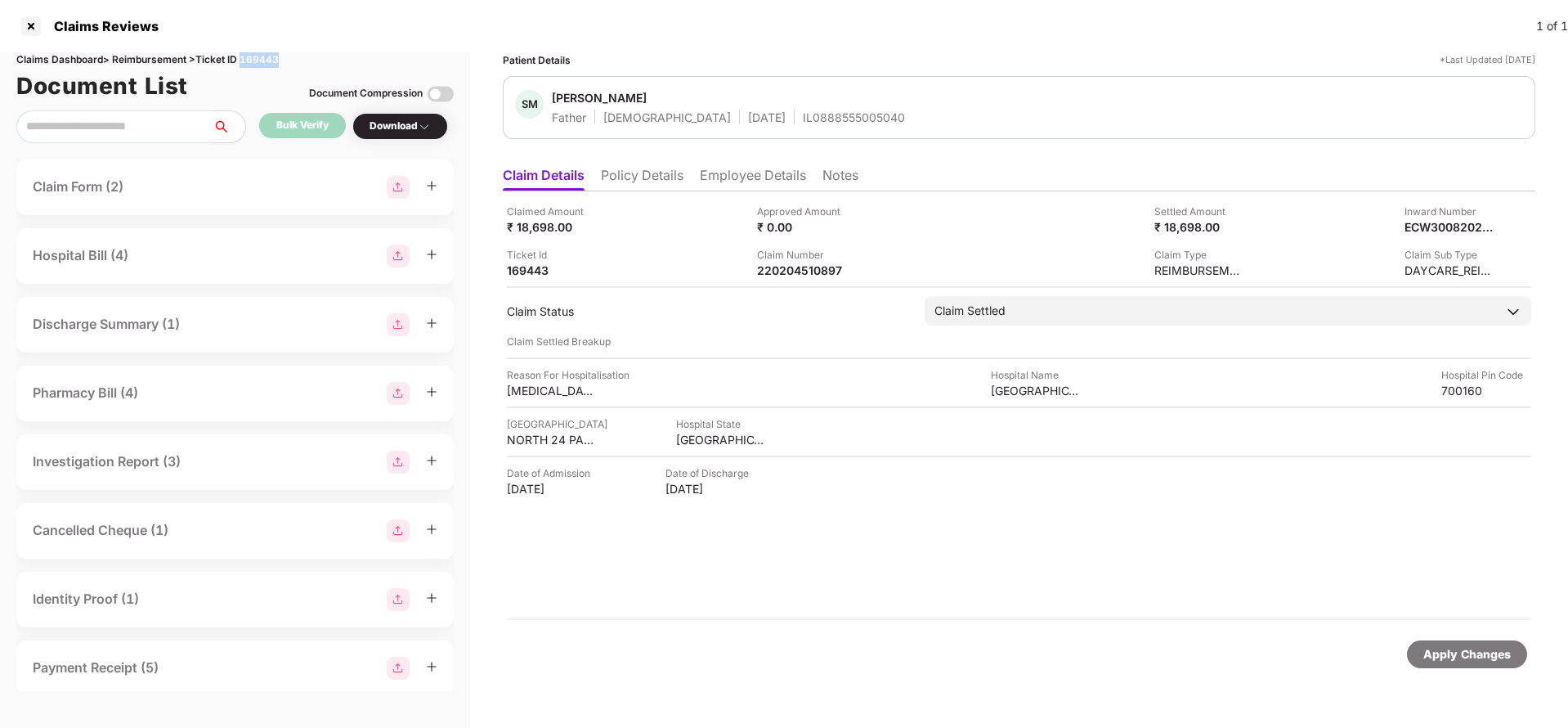
copy div "169443"
click at [1465, 670] on div "Apply Changes" at bounding box center [1019, 654] width 1032 height 69
click at [1467, 654] on div "Apply Changes" at bounding box center [1466, 654] width 87 height 18
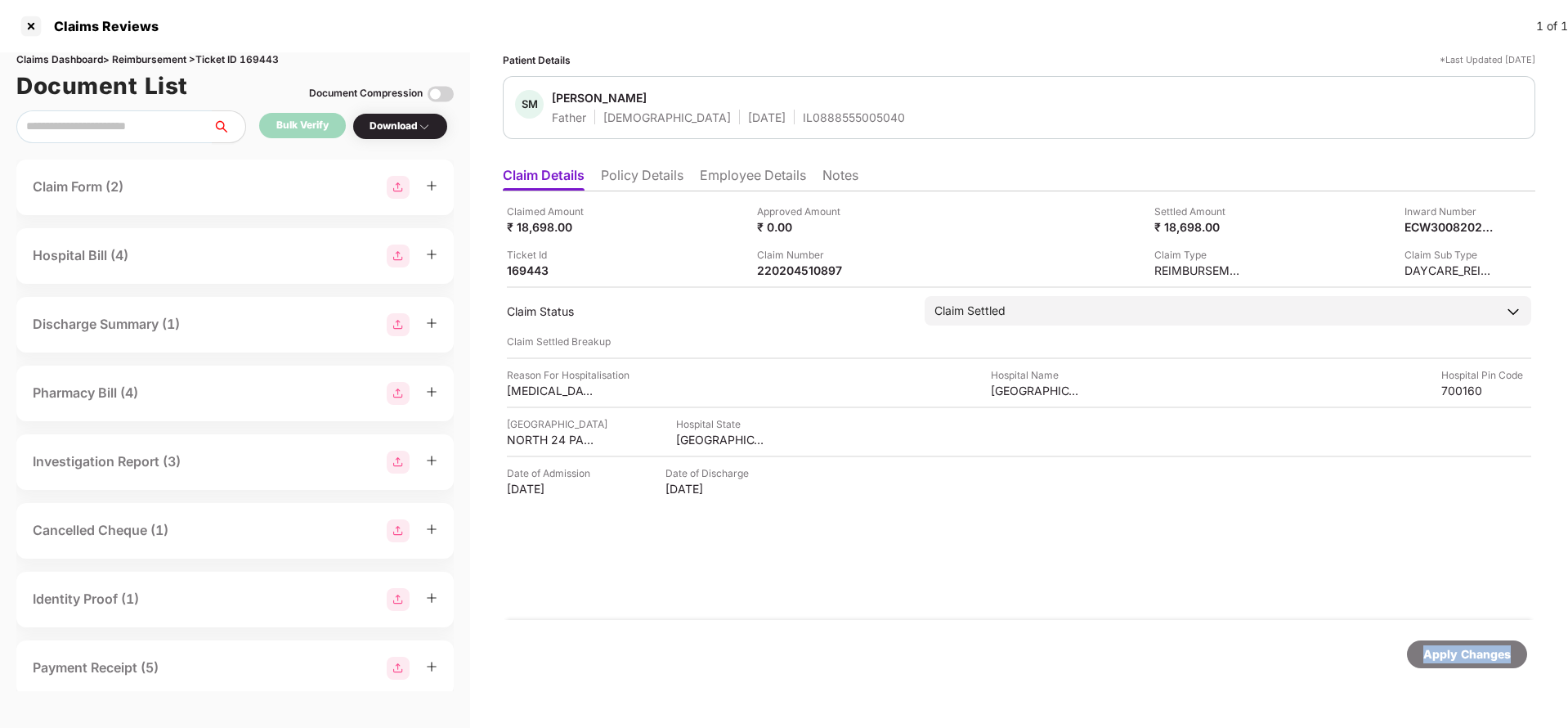
click at [1467, 654] on div "Apply Changes" at bounding box center [1466, 654] width 87 height 18
click at [802, 267] on div "220204525090" at bounding box center [802, 270] width 90 height 16
copy div "220204525090"
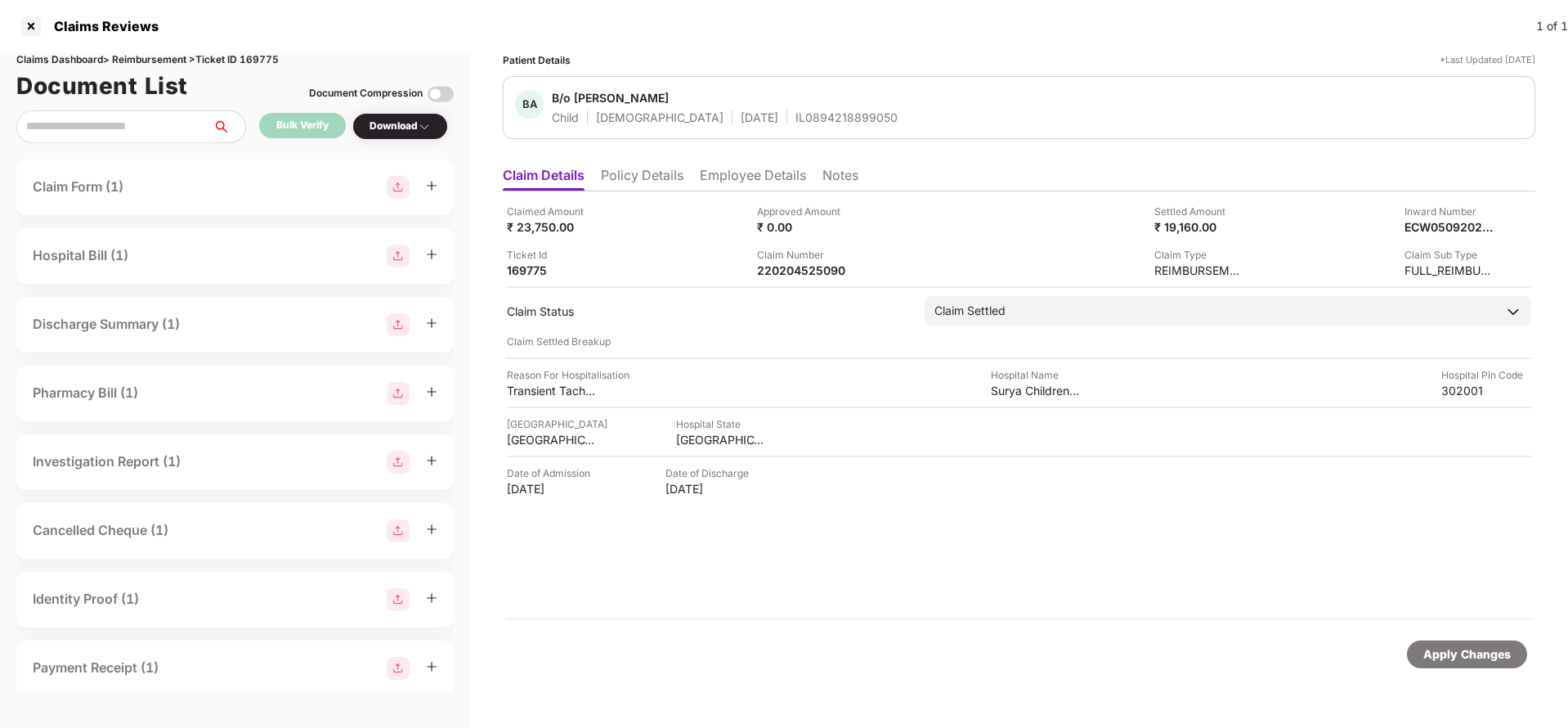
click at [797, 109] on div "IL0894218899050" at bounding box center [846, 117] width 102 height 16
copy div "IL0894218899050"
click at [1450, 654] on div "Apply Changes" at bounding box center [1466, 654] width 87 height 18
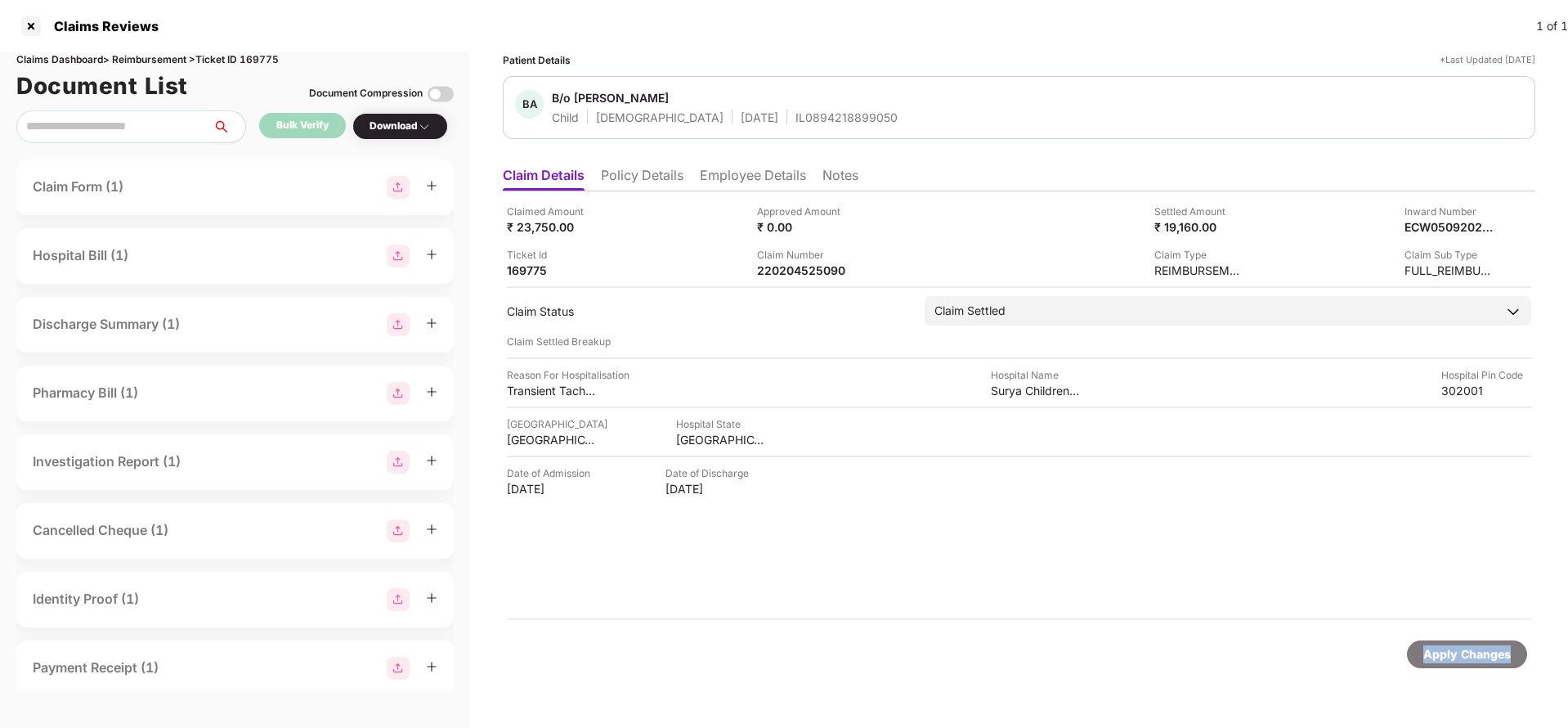
click at [1450, 654] on div "Apply Changes" at bounding box center [1466, 654] width 87 height 18
click at [268, 58] on div "Claims Dashboard > Reimbursement > Ticket ID 169775" at bounding box center [235, 60] width 437 height 16
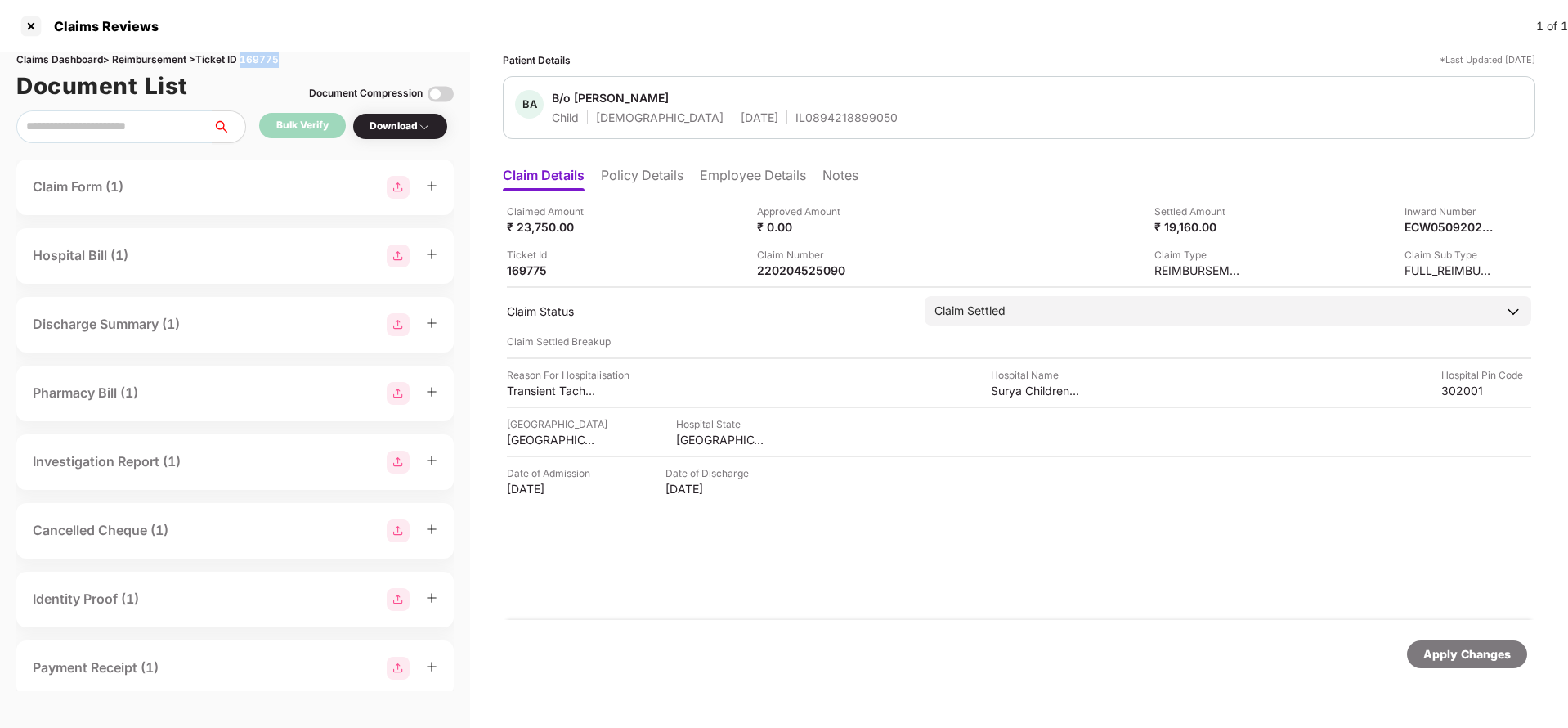
copy div "169775"
click at [1466, 663] on div "Apply Changes" at bounding box center [1466, 654] width 87 height 18
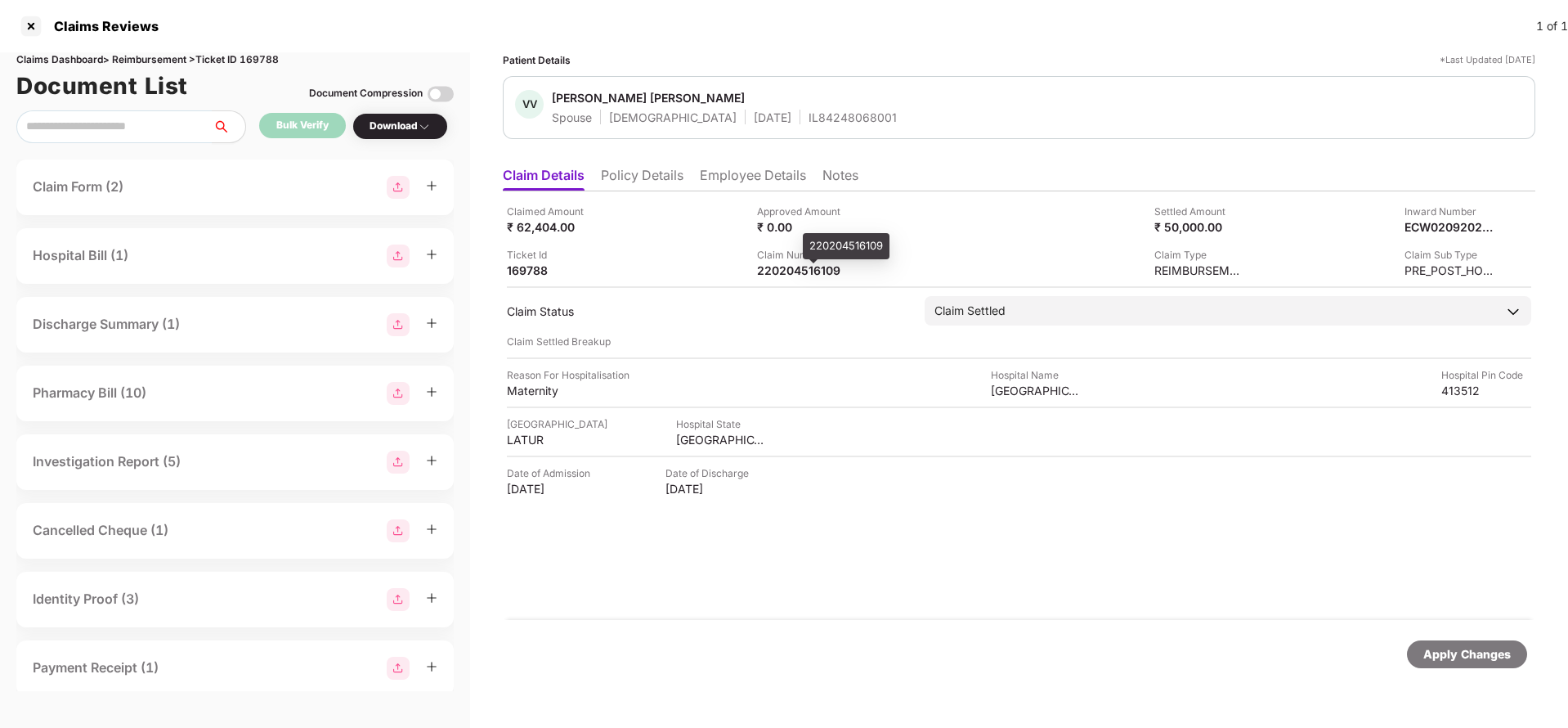
click at [814, 279] on div "Claimed Amount ₹ 62,404.00 Approved Amount ₹ 0.00 Settled Amount ₹ 50,000.00 In…" at bounding box center [1019, 405] width 1032 height 428
click at [813, 269] on div "220204516109" at bounding box center [802, 270] width 90 height 16
copy div "220204516109"
click at [808, 124] on div "IL84248068001" at bounding box center [852, 117] width 88 height 16
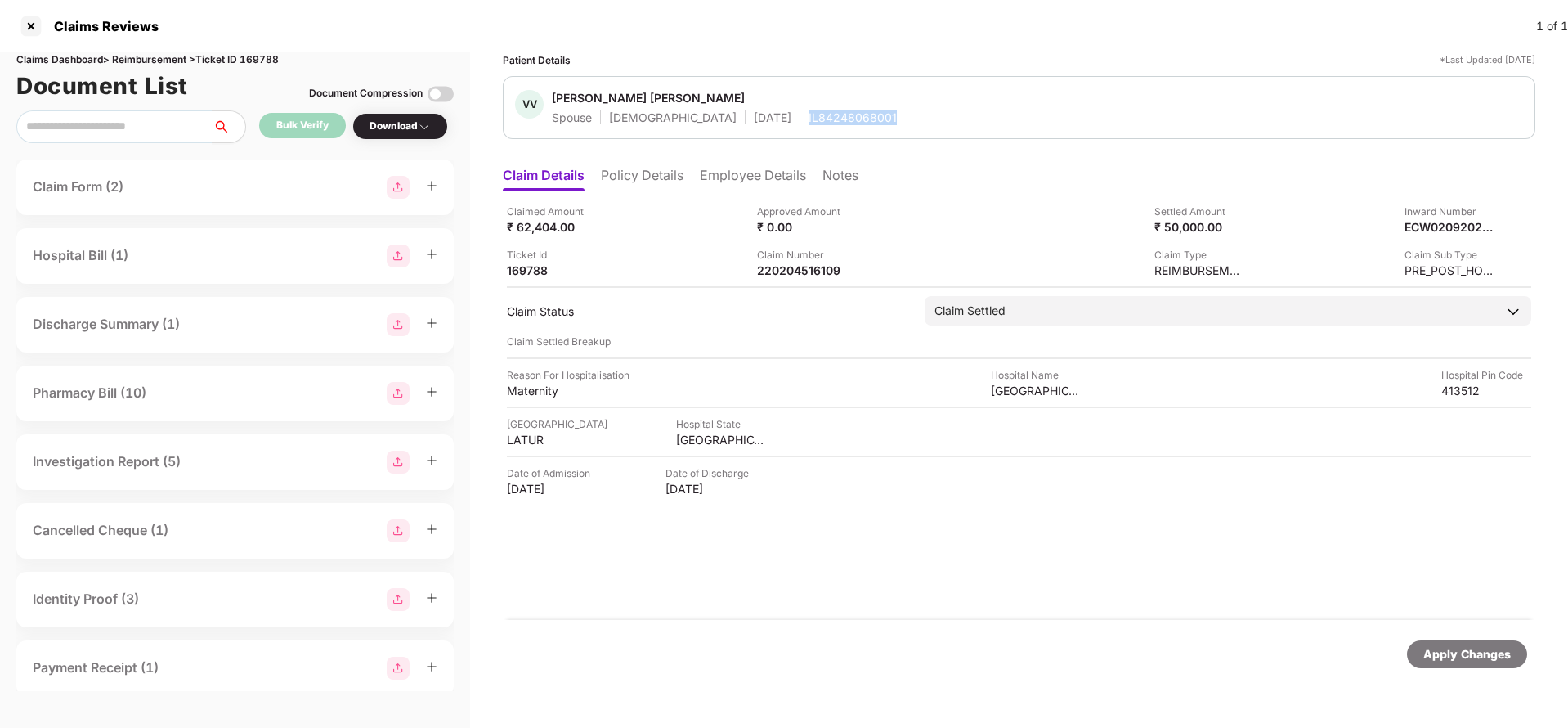
click at [808, 124] on div "IL84248068001" at bounding box center [852, 117] width 88 height 16
copy div "IL84248068001"
click at [1474, 654] on div "Apply Changes" at bounding box center [1466, 654] width 87 height 18
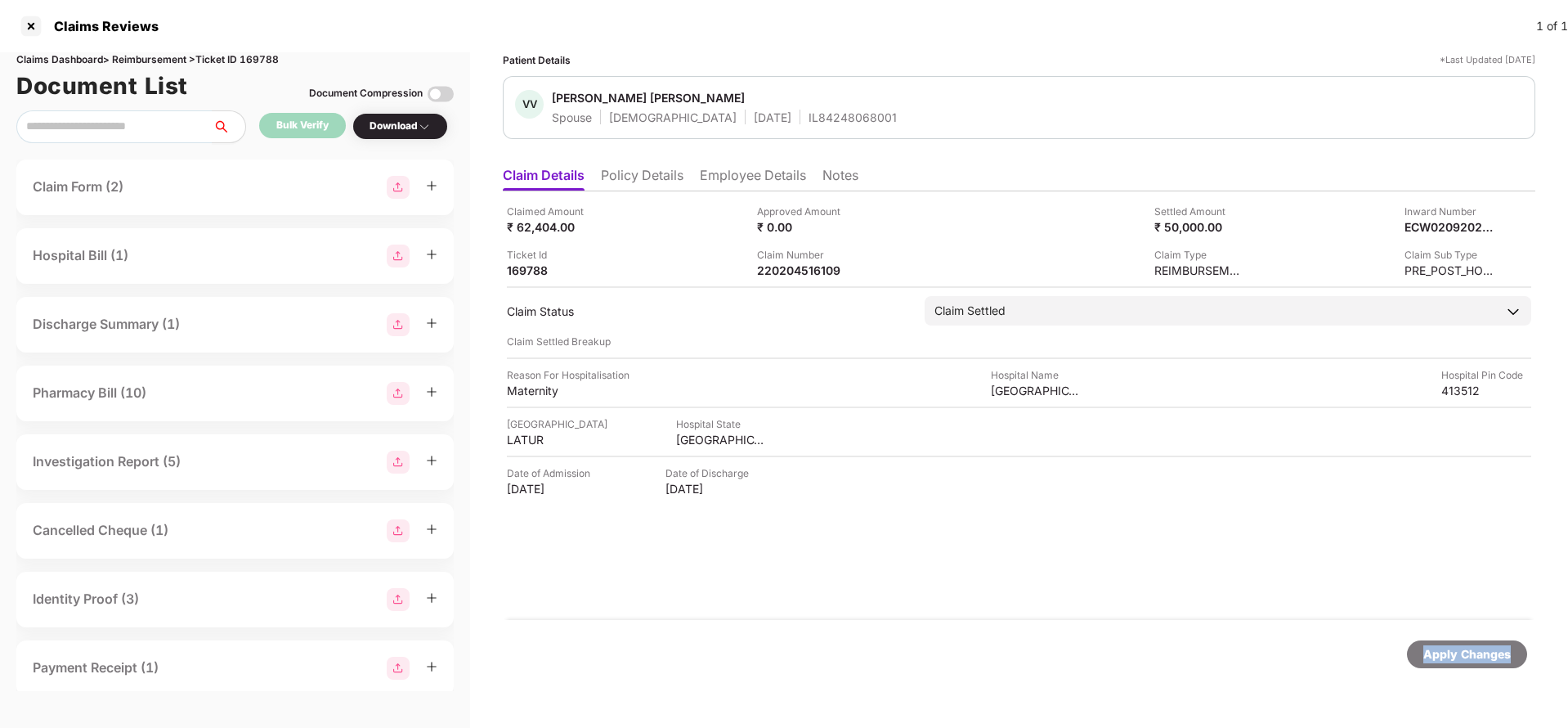
click at [1474, 654] on div "Apply Changes" at bounding box center [1466, 654] width 87 height 18
click at [256, 59] on div "Claims Dashboard > Reimbursement > Ticket ID 169788" at bounding box center [235, 60] width 437 height 16
copy div "169788"
click at [1465, 643] on div "Apply Changes" at bounding box center [1467, 654] width 120 height 28
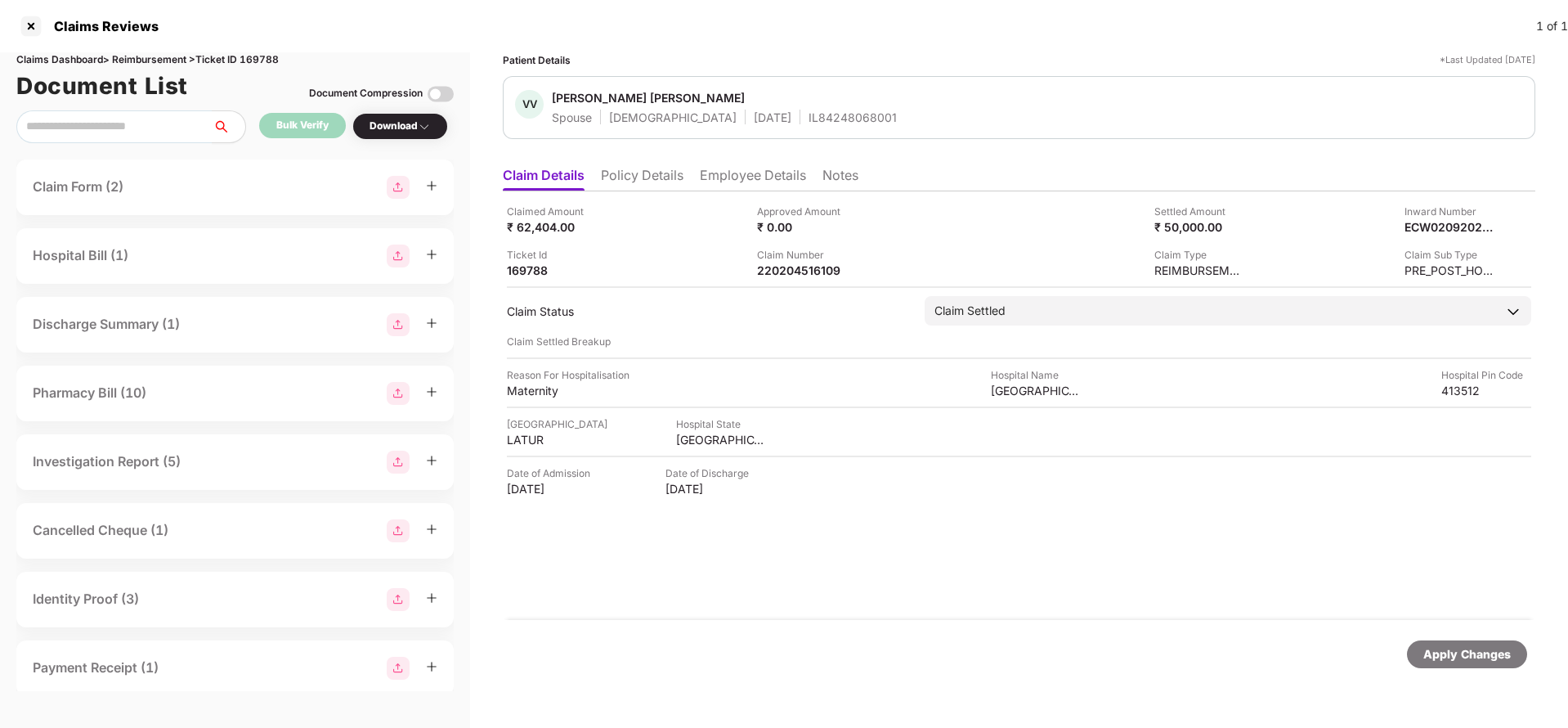
click at [1470, 663] on div "Apply Changes" at bounding box center [1466, 654] width 87 height 18
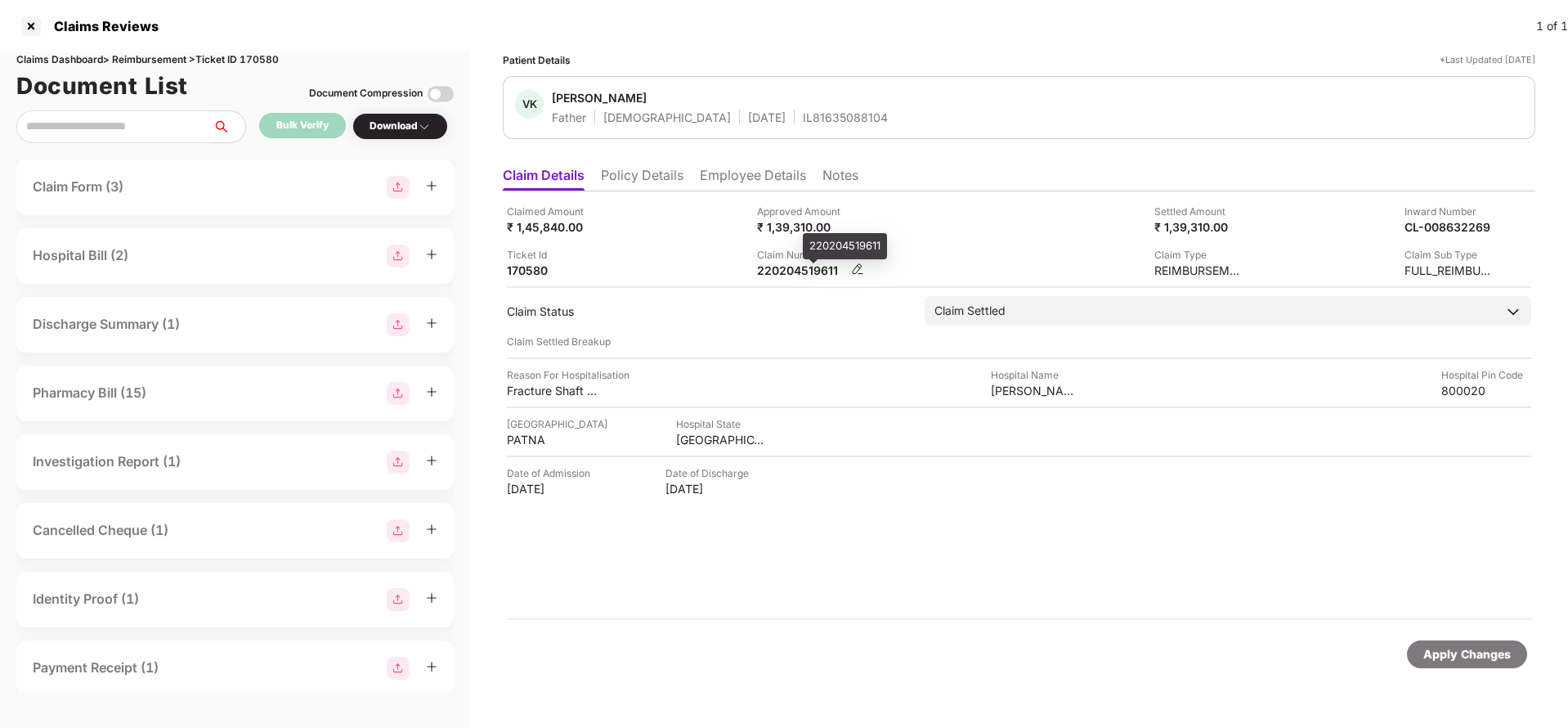
click at [805, 264] on div "220204519611" at bounding box center [802, 270] width 90 height 16
copy div "220204519611"
click at [771, 126] on div "VK [PERSON_NAME] Father [DEMOGRAPHIC_DATA] [DATE] IL81635088104" at bounding box center [1019, 108] width 1032 height 63
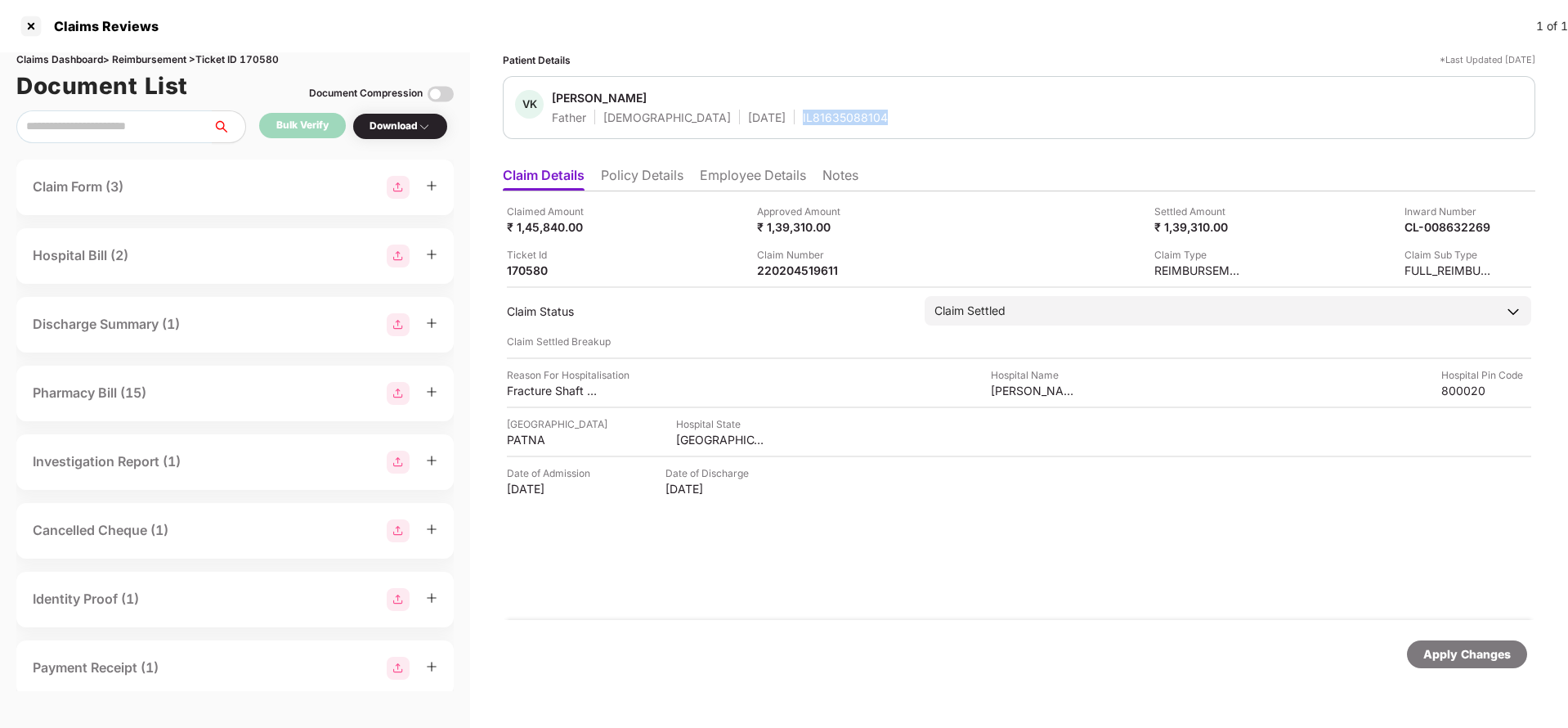
copy div "IL81635088104"
click at [1432, 663] on div "Apply Changes" at bounding box center [1466, 654] width 87 height 18
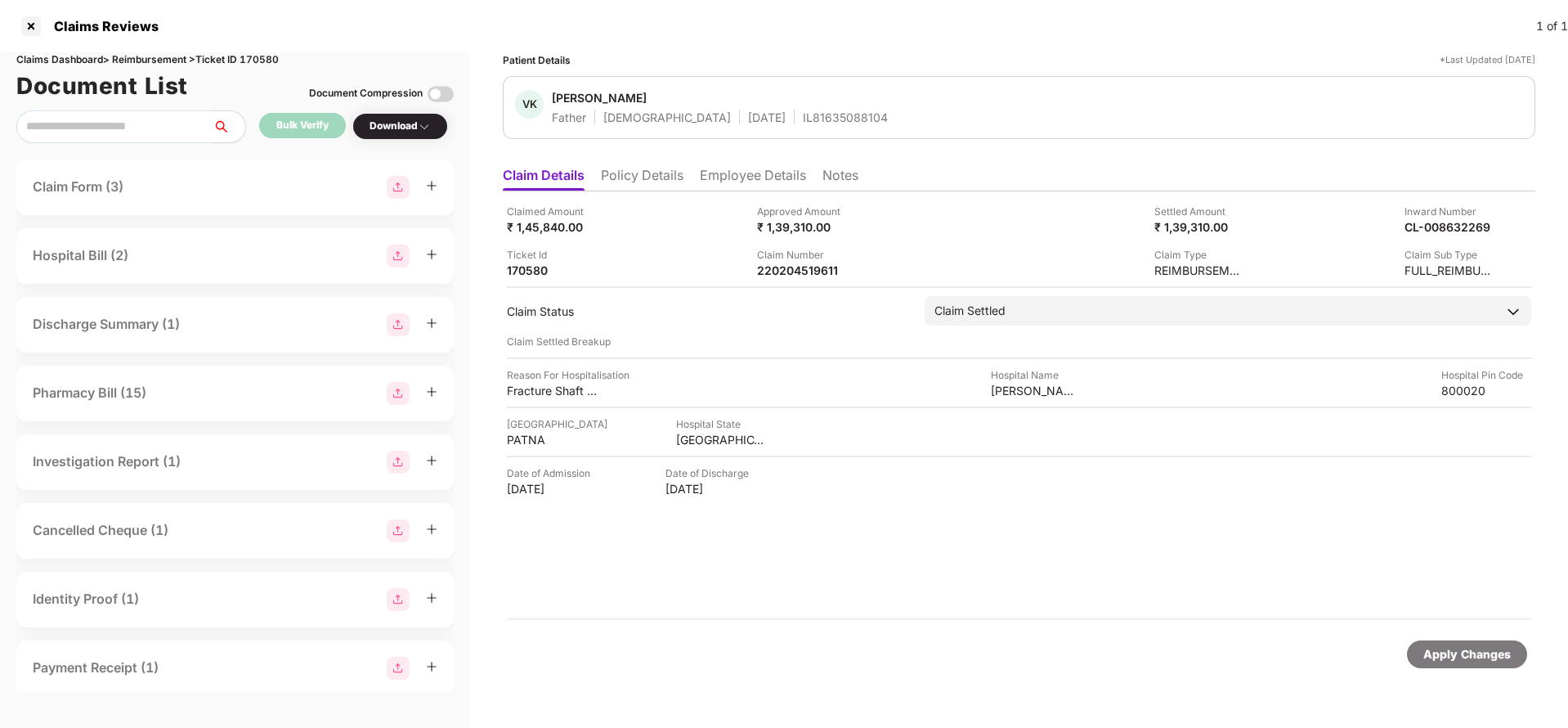
click at [278, 60] on div "Claims Dashboard > Reimbursement > Ticket ID 170580" at bounding box center [235, 60] width 437 height 16
copy div "170580"
click at [1450, 653] on div "Apply Changes" at bounding box center [1466, 654] width 87 height 18
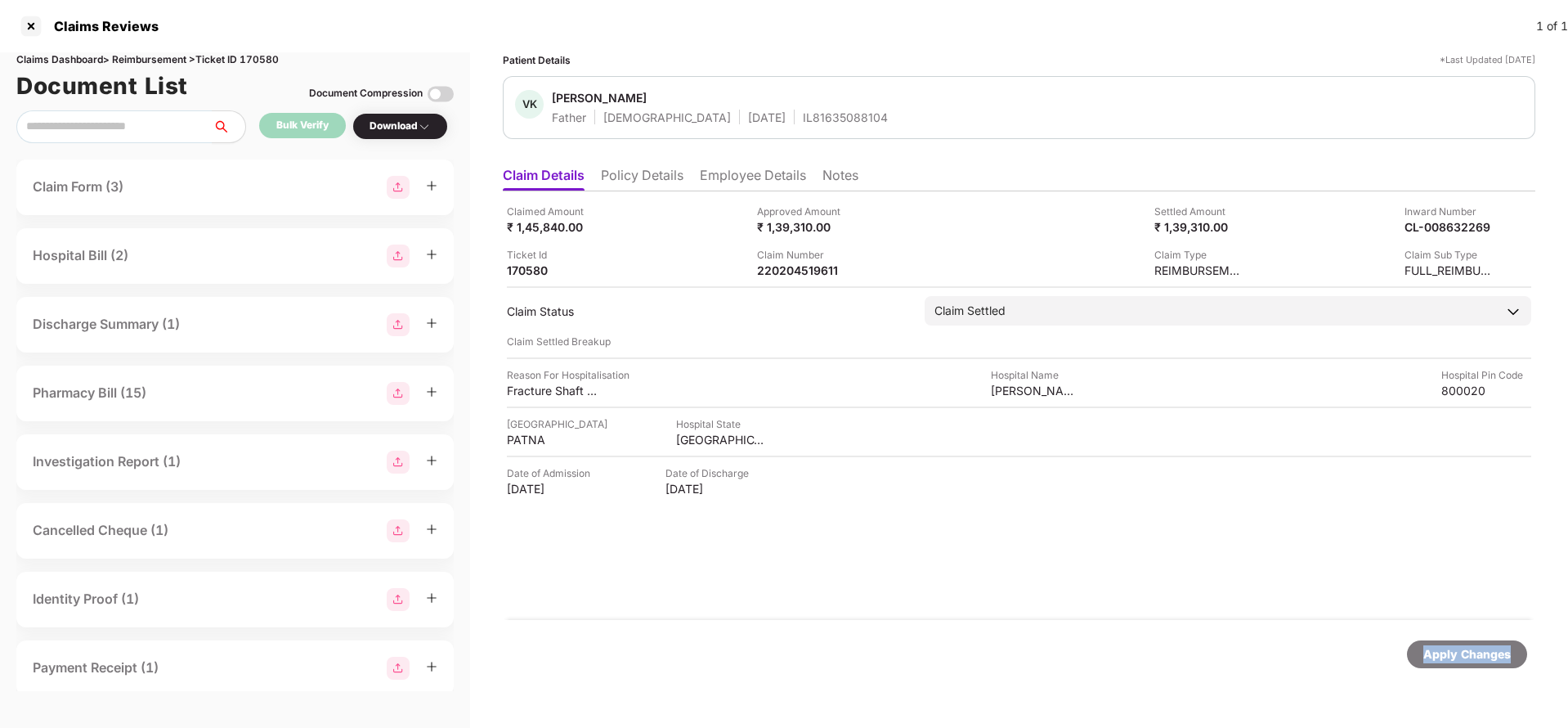
click at [1450, 653] on div "Apply Changes" at bounding box center [1466, 654] width 87 height 18
